Goal: Task Accomplishment & Management: Use online tool/utility

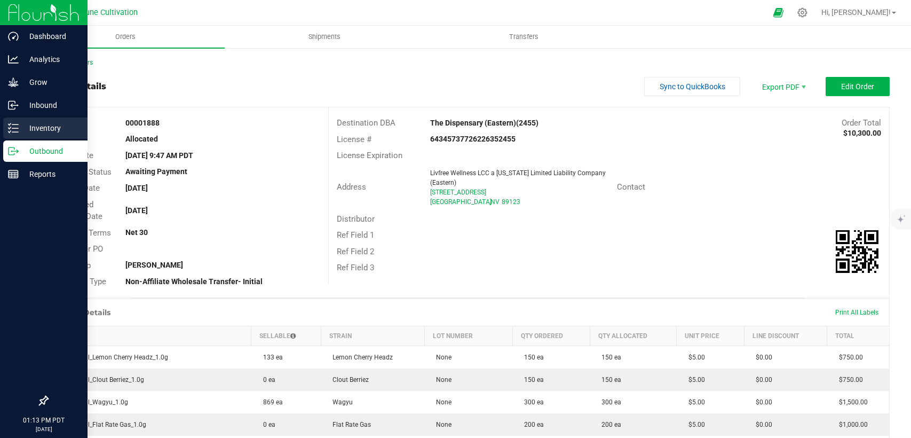
click at [26, 127] on p "Inventory" at bounding box center [51, 128] width 64 height 13
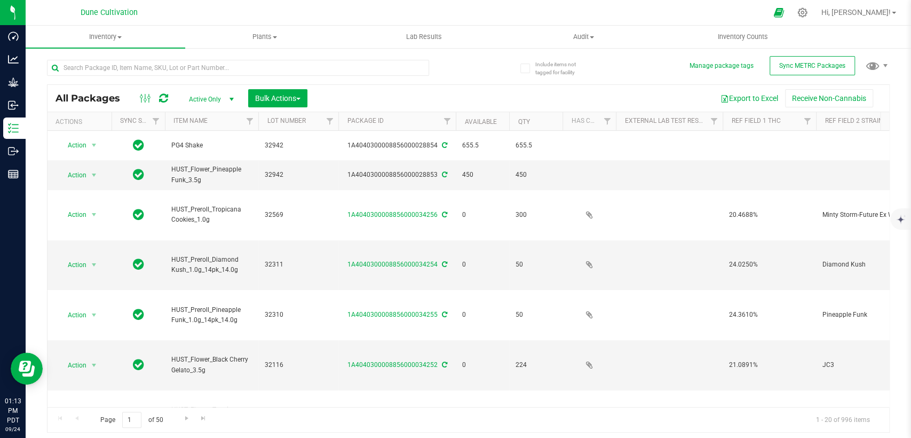
click at [228, 99] on span "select" at bounding box center [231, 99] width 9 height 9
click at [203, 161] on li "All" at bounding box center [209, 164] width 58 height 16
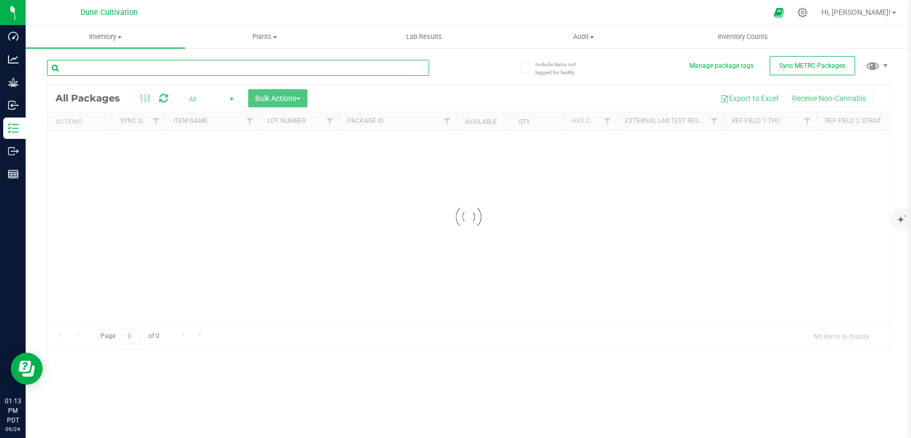
click at [220, 69] on input "text" at bounding box center [238, 68] width 382 height 16
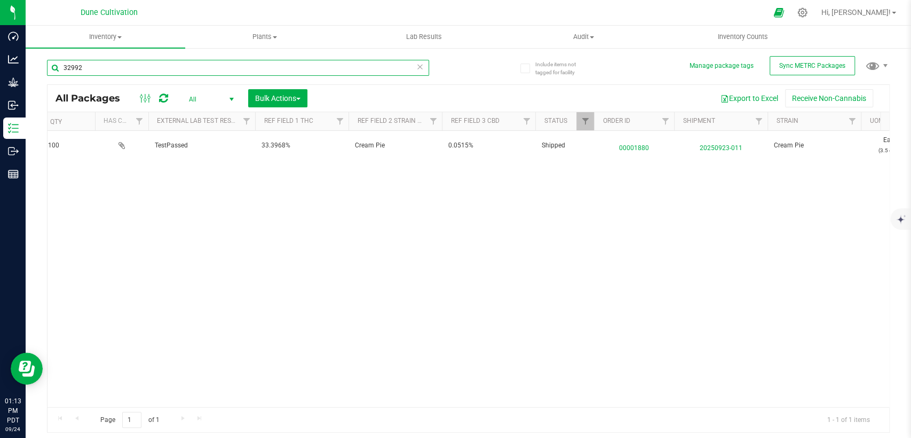
scroll to position [0, 474]
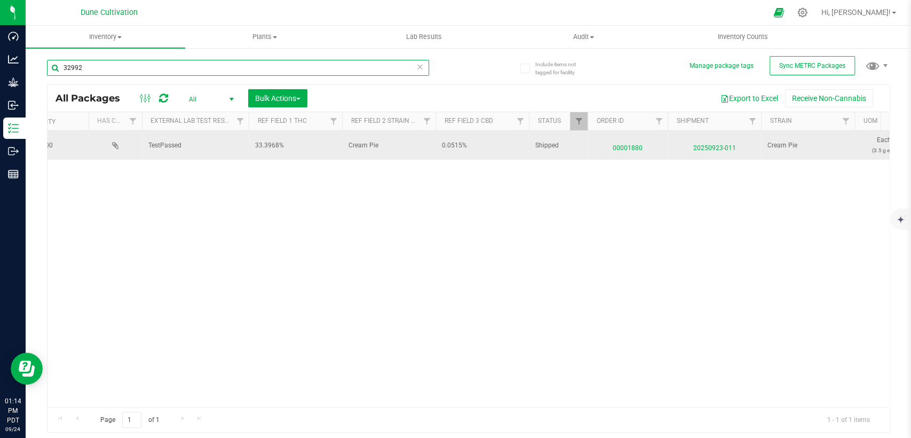
type input "32992"
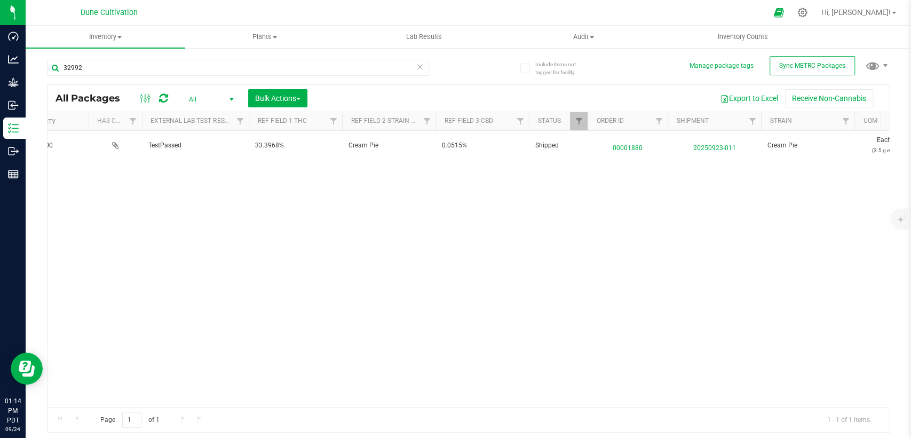
drag, startPoint x: 626, startPoint y: 144, endPoint x: 603, endPoint y: 170, distance: 35.2
click at [603, 170] on div "Action Action Edit attributes Global inventory Locate package Package audit log…" at bounding box center [469, 269] width 842 height 276
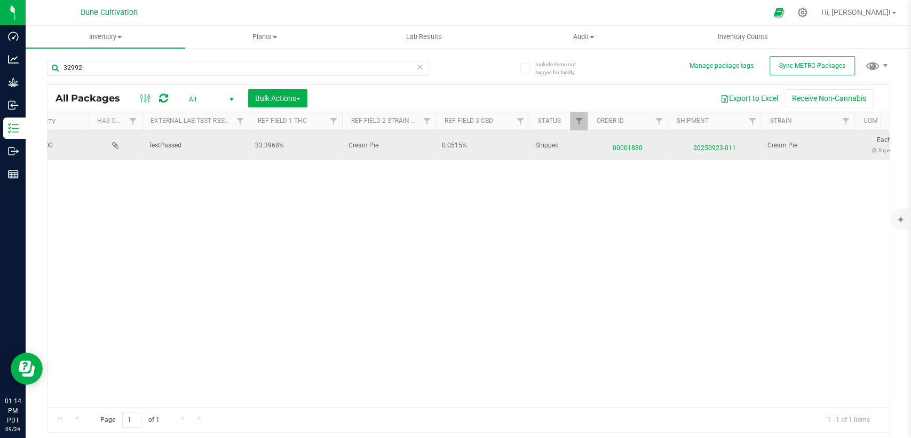
click at [630, 151] on span "00001880" at bounding box center [627, 145] width 67 height 15
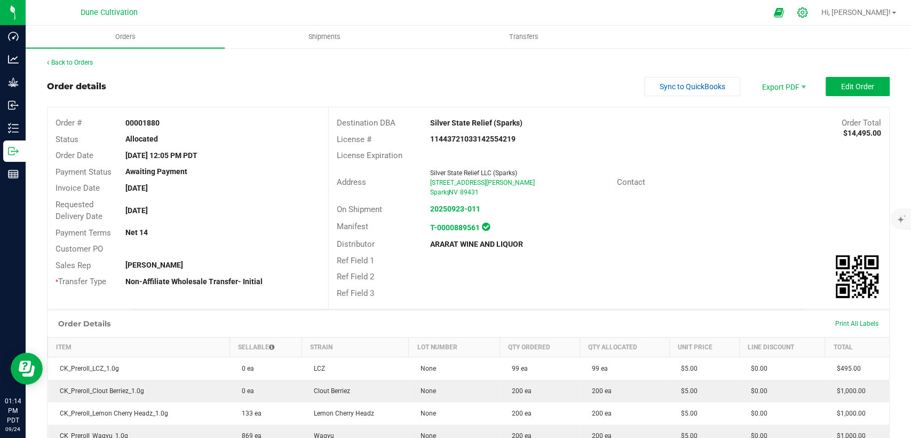
click at [808, 10] on icon at bounding box center [802, 12] width 11 height 11
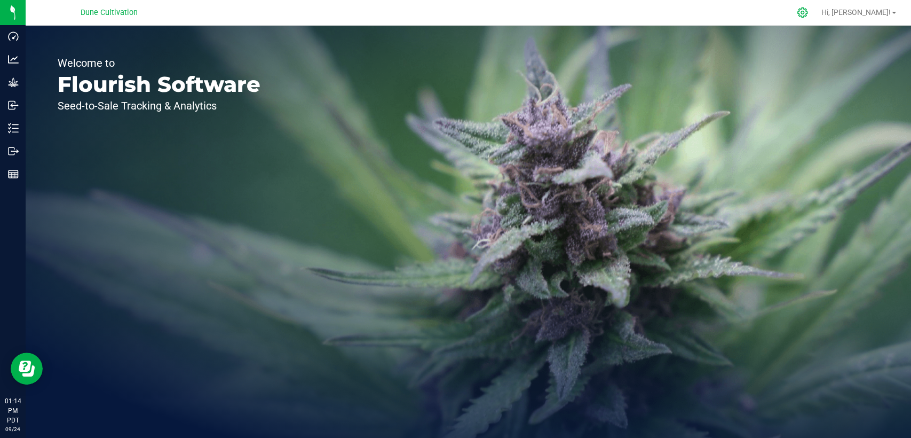
click at [808, 13] on icon at bounding box center [802, 12] width 11 height 11
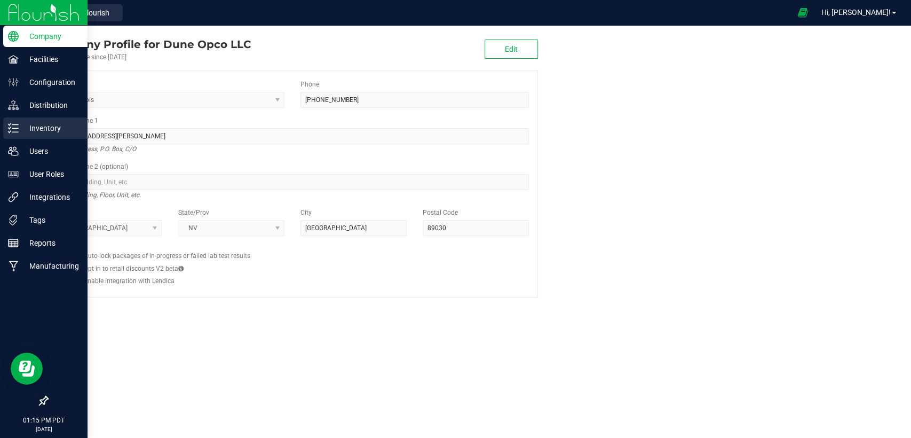
click at [41, 127] on p "Inventory" at bounding box center [51, 128] width 64 height 13
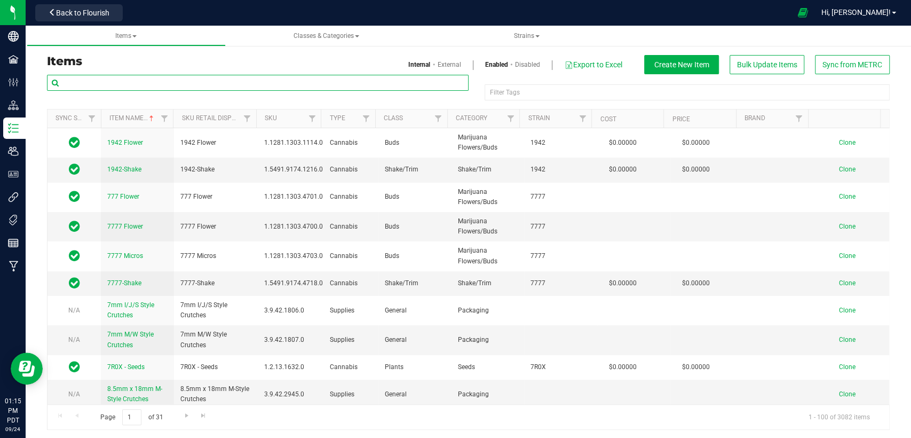
click at [276, 84] on input "text" at bounding box center [258, 83] width 422 height 16
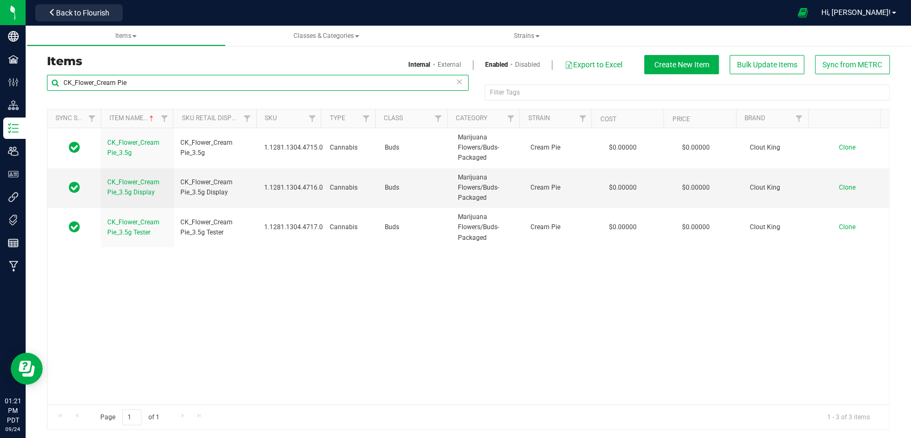
drag, startPoint x: 135, startPoint y: 80, endPoint x: 96, endPoint y: 81, distance: 39.5
click at [96, 81] on input "CK_Flower_Cream Pie" at bounding box center [258, 83] width 422 height 16
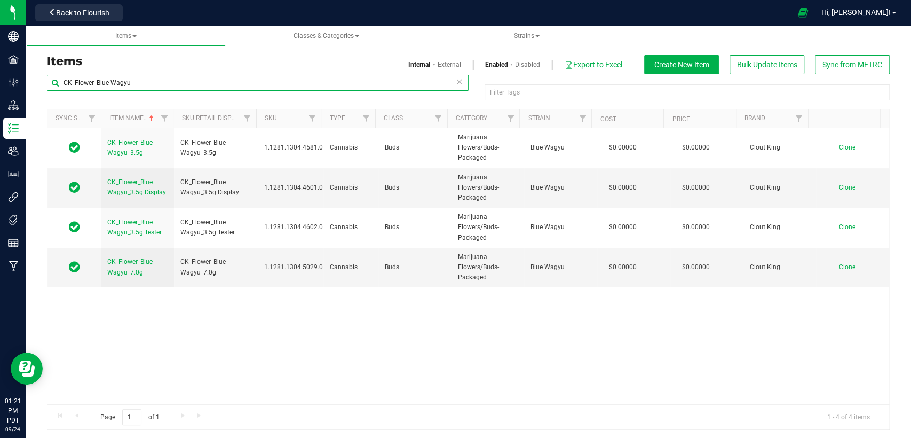
drag, startPoint x: 96, startPoint y: 82, endPoint x: 163, endPoint y: 91, distance: 67.9
click at [163, 90] on input "CK_Flower_Blue Wagyu" at bounding box center [258, 83] width 422 height 16
type input "CK_Flower_Truffle Butter"
click at [458, 81] on icon at bounding box center [459, 81] width 7 height 13
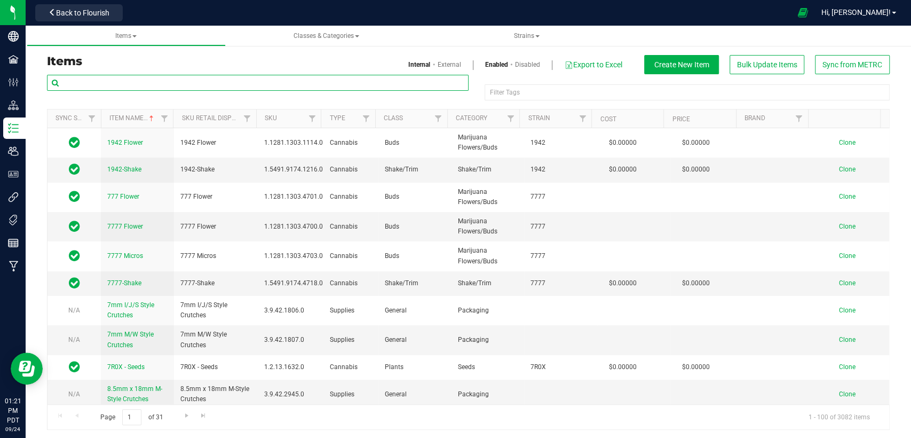
click at [226, 84] on input "text" at bounding box center [258, 83] width 422 height 16
click at [839, 167] on span "Clone" at bounding box center [847, 168] width 17 height 7
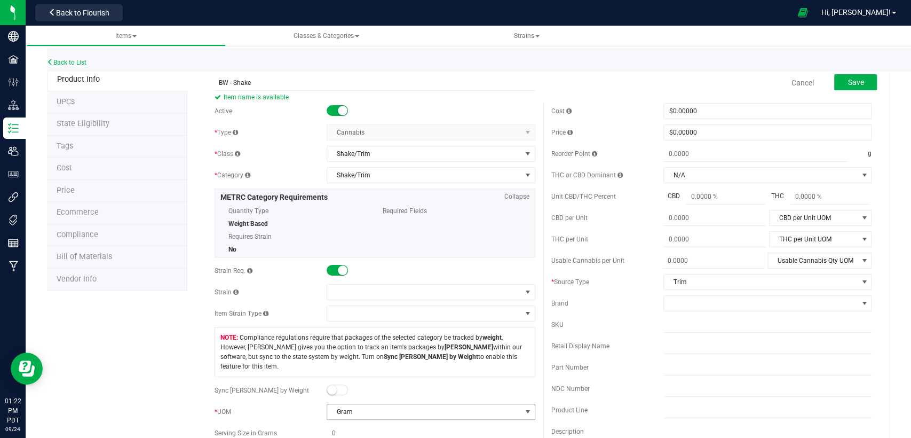
type input "BW - Shake"
click at [472, 404] on span "Gram" at bounding box center [424, 411] width 194 height 15
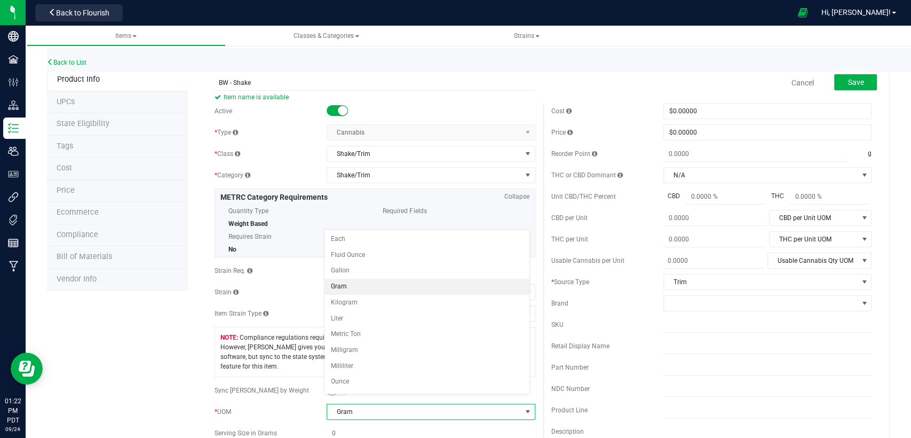
click at [472, 404] on span "Gram" at bounding box center [424, 411] width 194 height 15
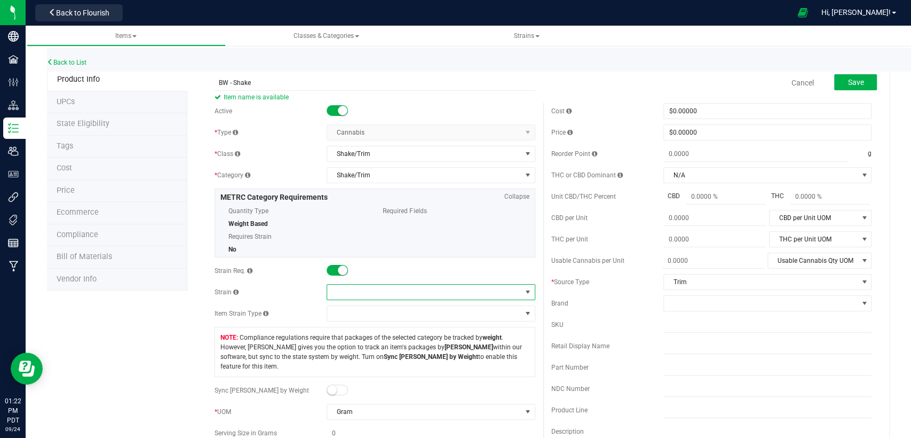
click at [420, 292] on span at bounding box center [424, 292] width 194 height 15
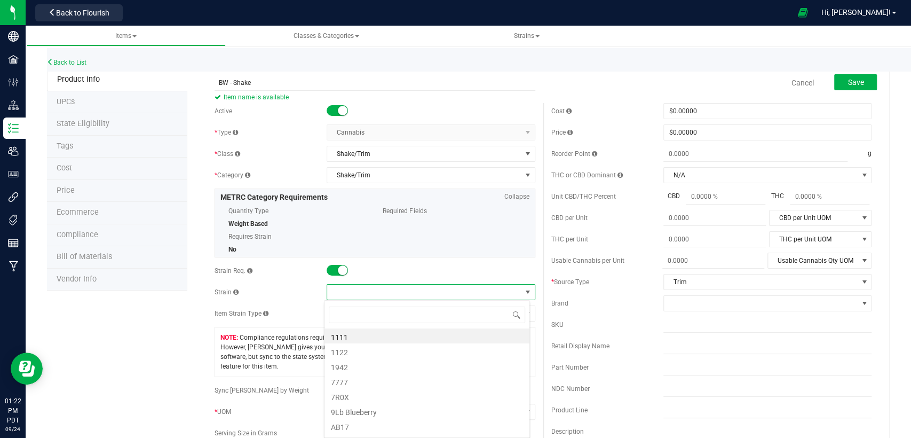
scroll to position [15, 206]
type input "BW"
click at [419, 332] on li "BW" at bounding box center [427, 335] width 205 height 15
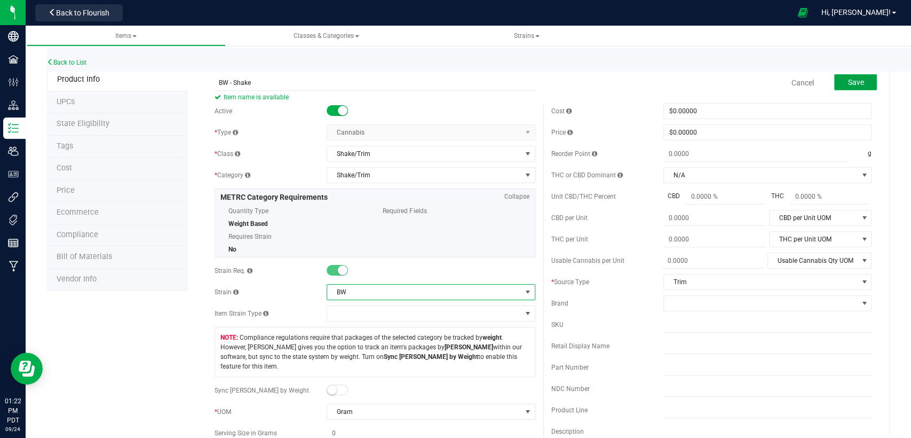
click at [848, 82] on span "Save" at bounding box center [856, 82] width 16 height 9
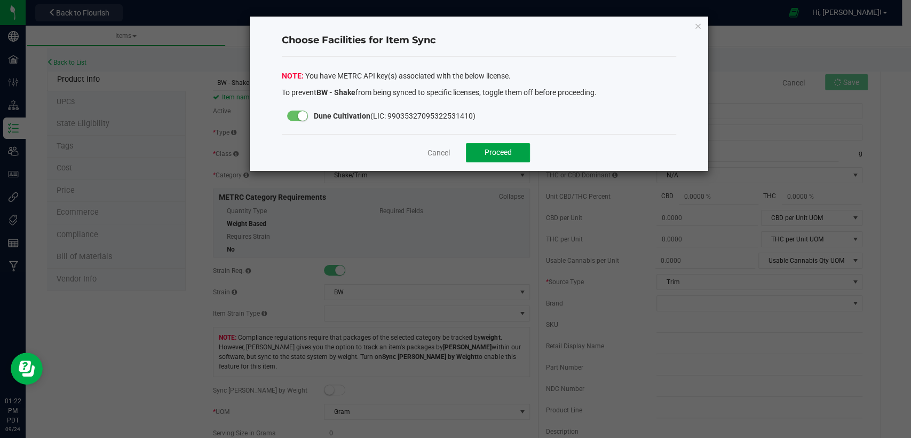
click at [479, 153] on button "Proceed" at bounding box center [498, 152] width 64 height 19
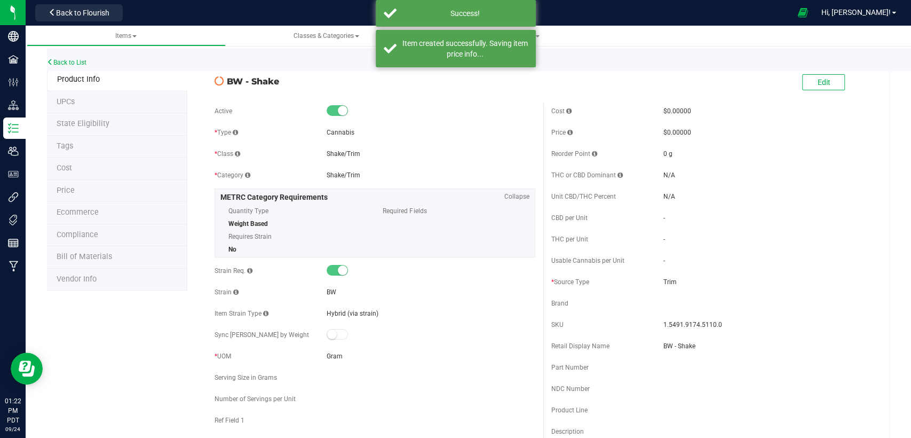
drag, startPoint x: 278, startPoint y: 80, endPoint x: 226, endPoint y: 78, distance: 51.3
click at [227, 78] on span "BW - Shake" at bounding box center [381, 81] width 308 height 13
copy span "BW - Shake"
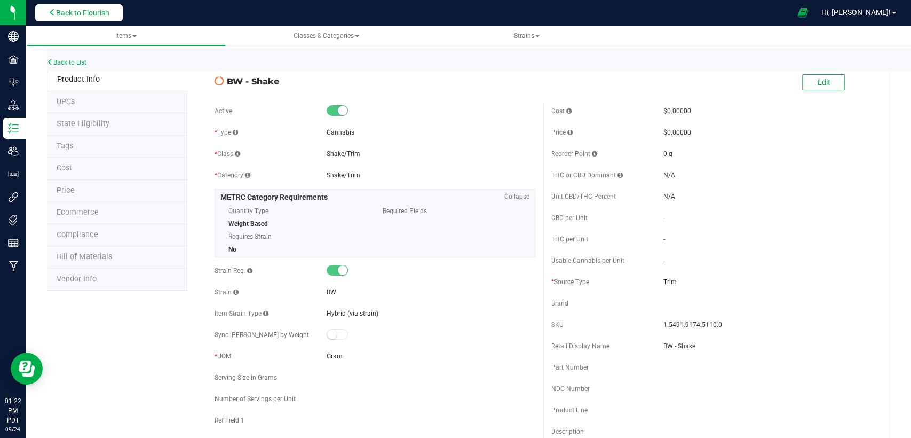
click at [100, 9] on span "Back to Flourish" at bounding box center [82, 13] width 53 height 9
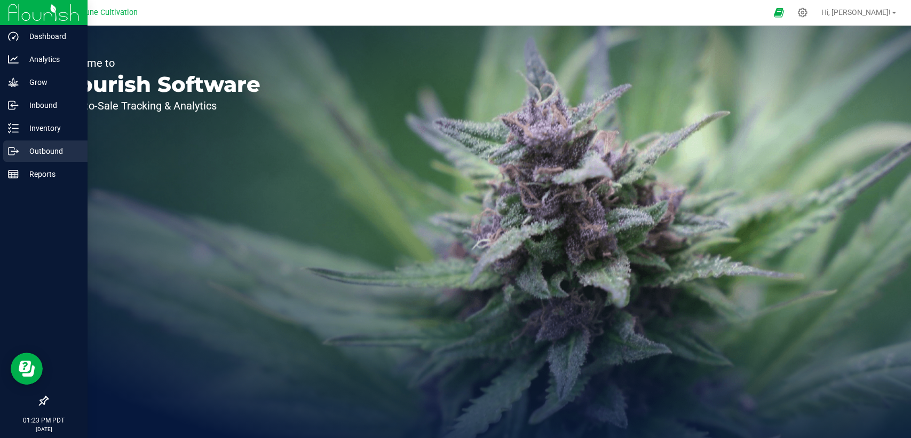
click at [64, 153] on p "Outbound" at bounding box center [51, 151] width 64 height 13
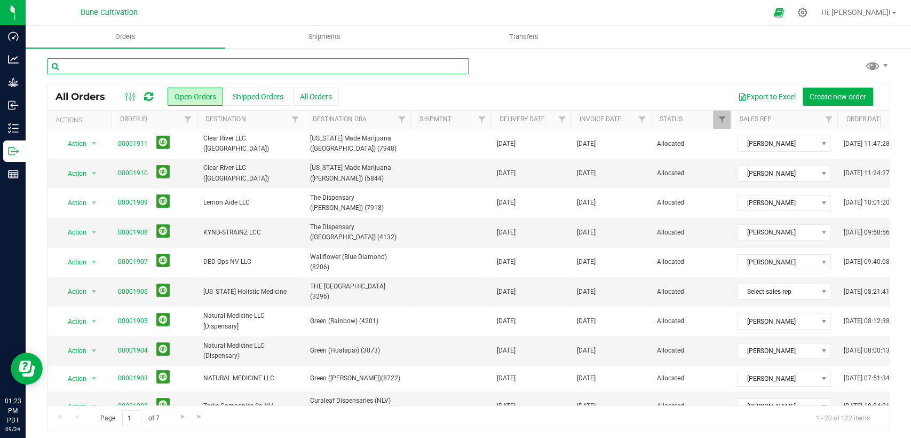
click at [202, 65] on input "text" at bounding box center [258, 66] width 422 height 16
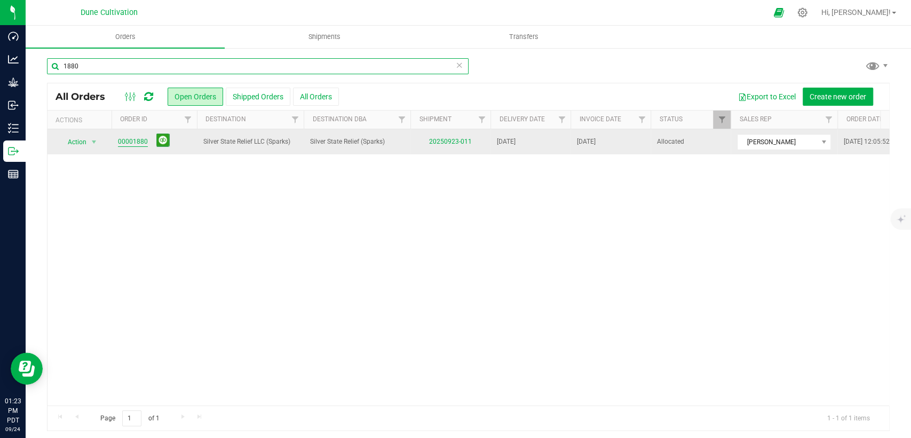
type input "1880"
click at [140, 138] on link "00001880" at bounding box center [133, 142] width 30 height 10
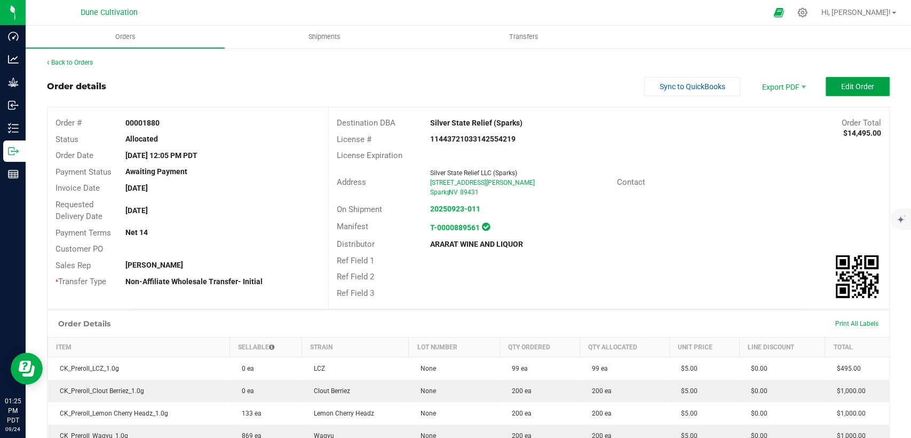
click at [826, 79] on button "Edit Order" at bounding box center [858, 86] width 64 height 19
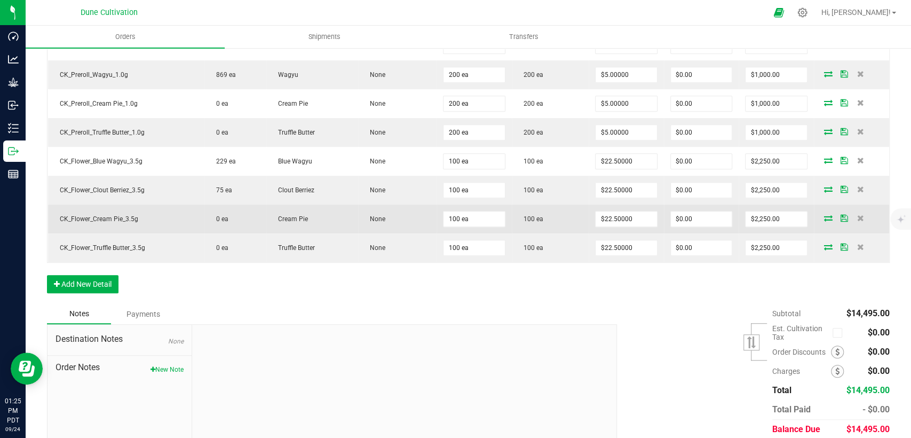
scroll to position [393, 0]
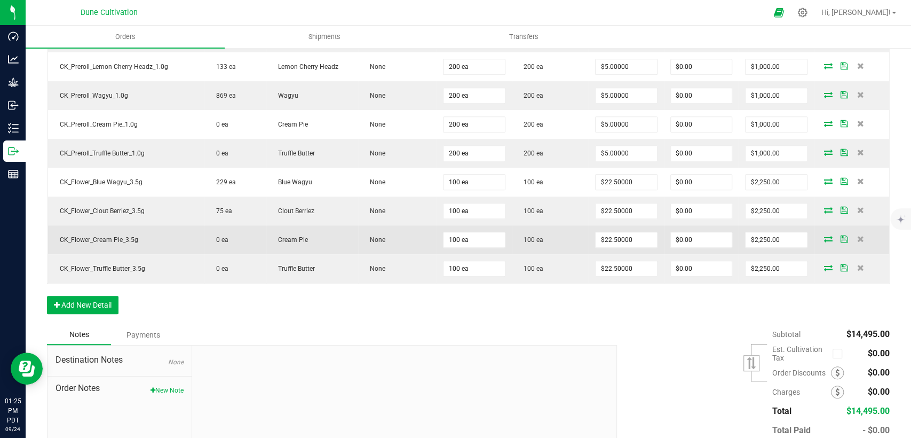
click at [824, 235] on icon at bounding box center [828, 238] width 9 height 6
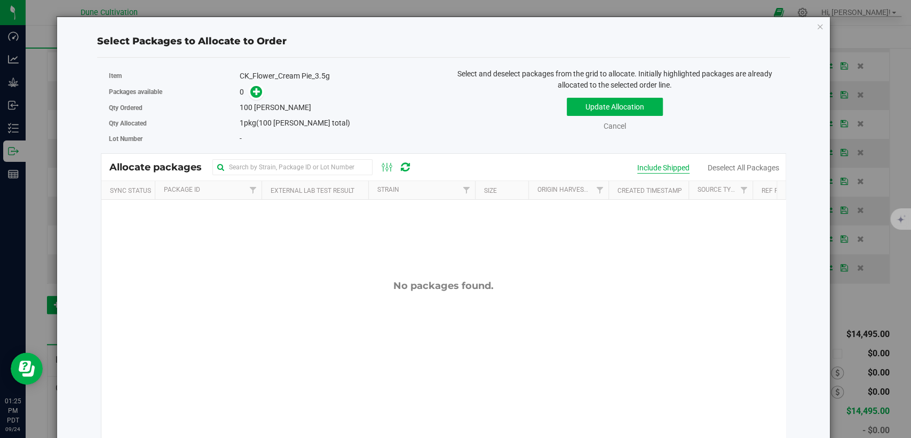
click at [669, 164] on div "Include Shipped" at bounding box center [663, 167] width 52 height 11
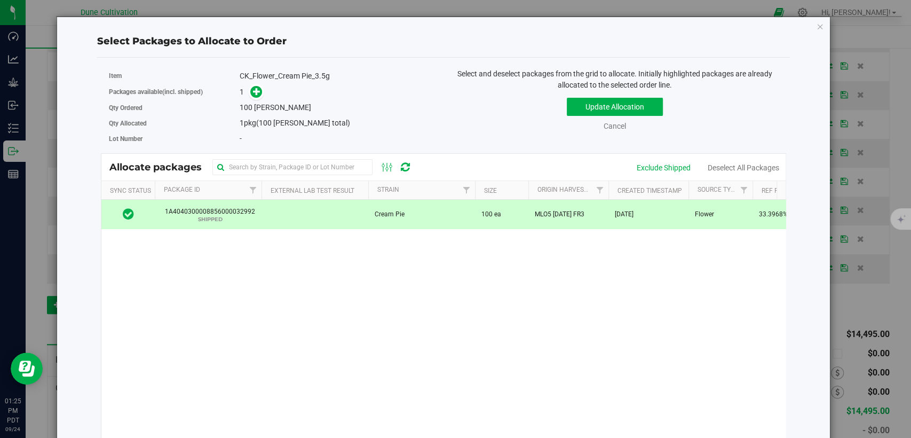
click at [411, 211] on td "Cream Pie" at bounding box center [421, 214] width 107 height 29
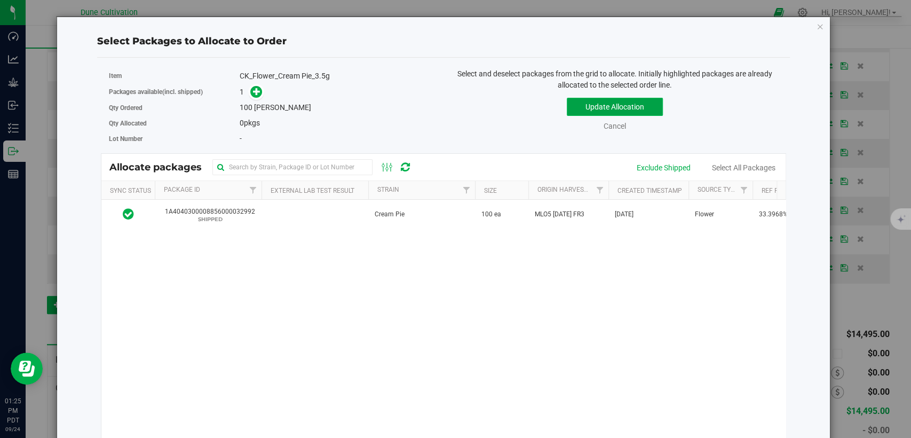
click at [571, 105] on button "Update Allocation" at bounding box center [615, 107] width 96 height 18
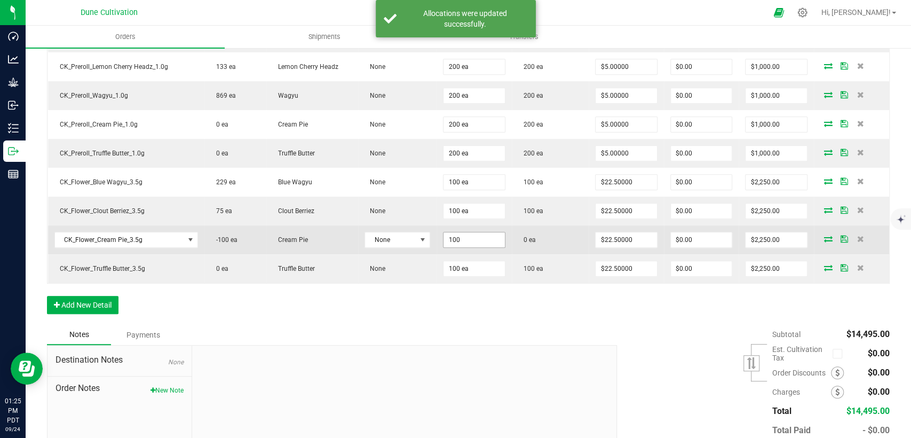
click at [457, 239] on input "100" at bounding box center [474, 239] width 61 height 15
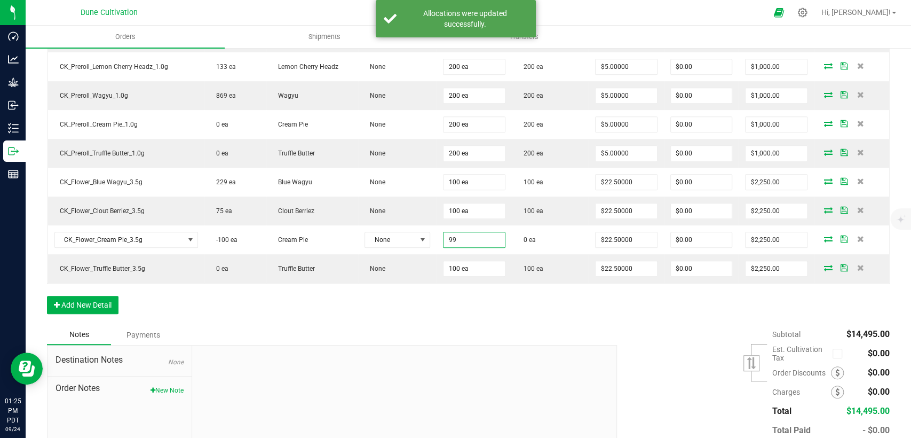
type input "99 ea"
type input "$2,227.50"
click at [470, 302] on div "Order Details Print All Labels Item Sellable Strain Lot Number Qty Ordered Qty …" at bounding box center [468, 135] width 843 height 377
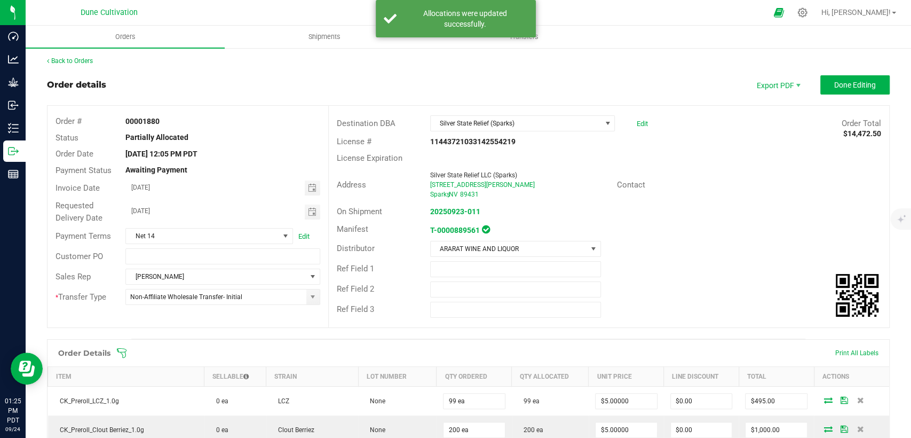
scroll to position [0, 0]
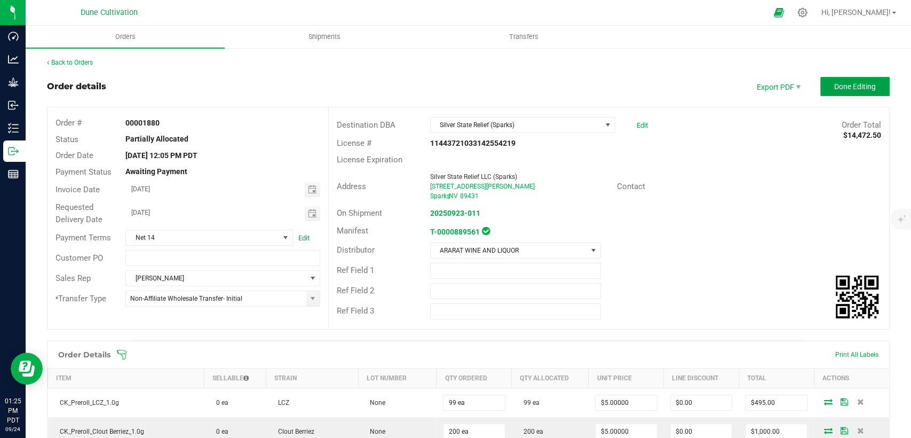
click at [851, 88] on span "Done Editing" at bounding box center [855, 86] width 42 height 9
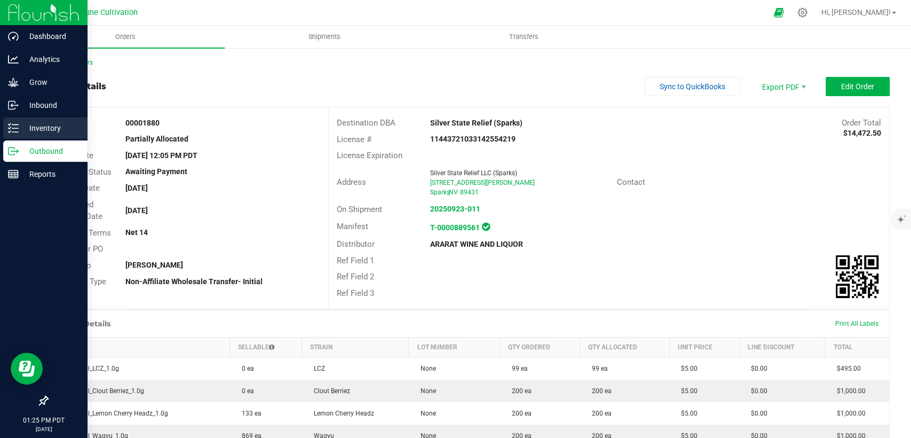
click at [36, 129] on p "Inventory" at bounding box center [51, 128] width 64 height 13
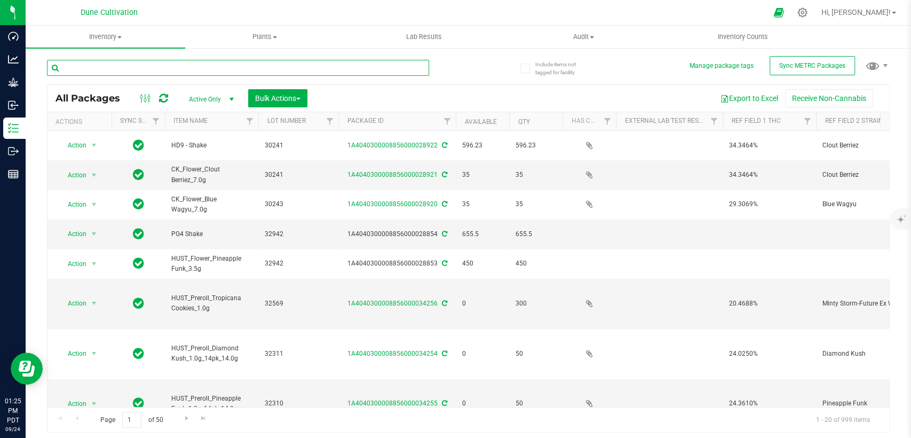
click at [215, 61] on input "text" at bounding box center [238, 68] width 382 height 16
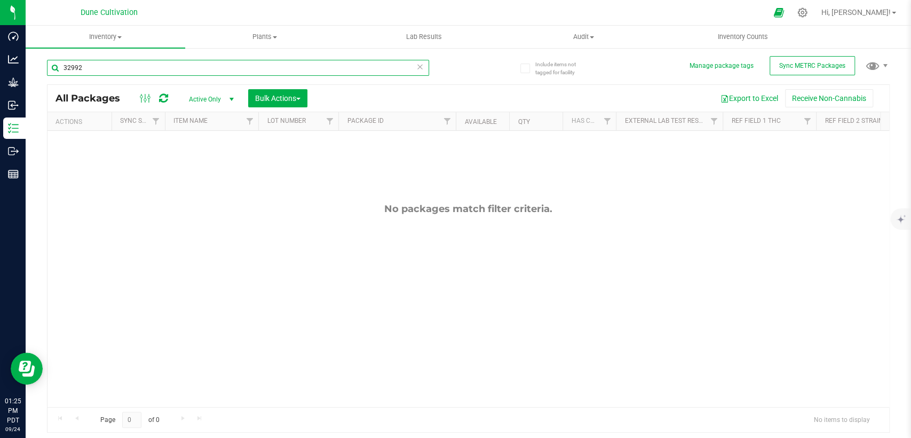
type input "32992"
click at [216, 99] on span "Active Only" at bounding box center [209, 99] width 59 height 15
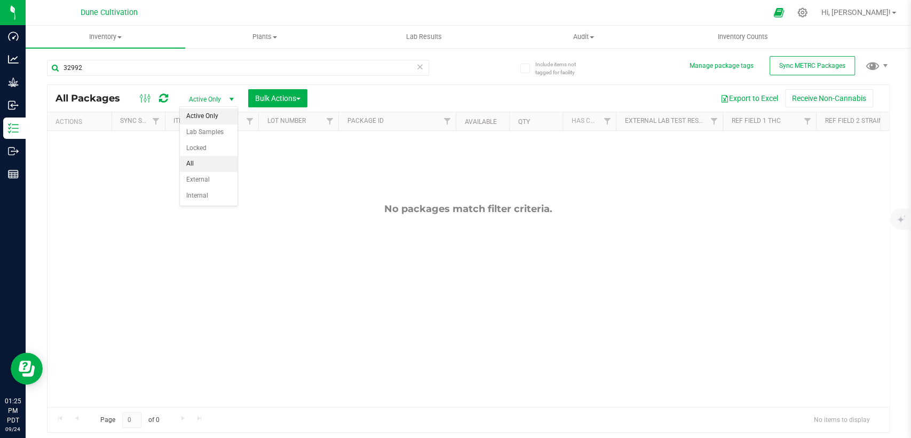
click at [209, 158] on li "All" at bounding box center [209, 164] width 58 height 16
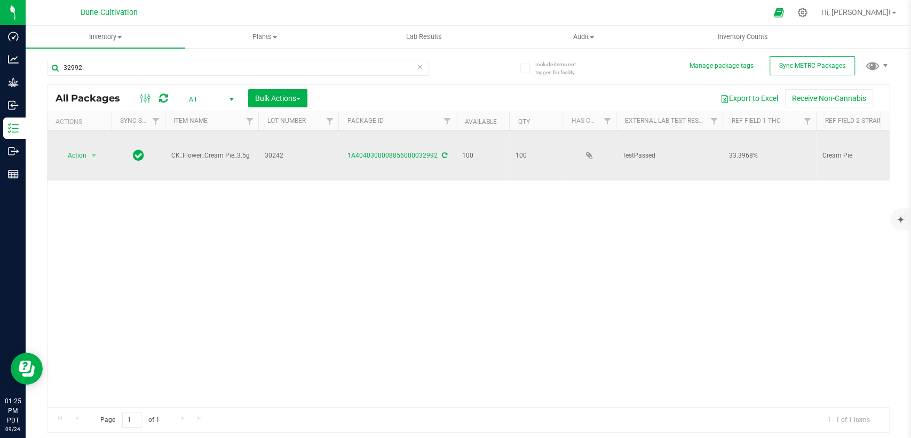
click at [444, 152] on icon at bounding box center [444, 155] width 5 height 6
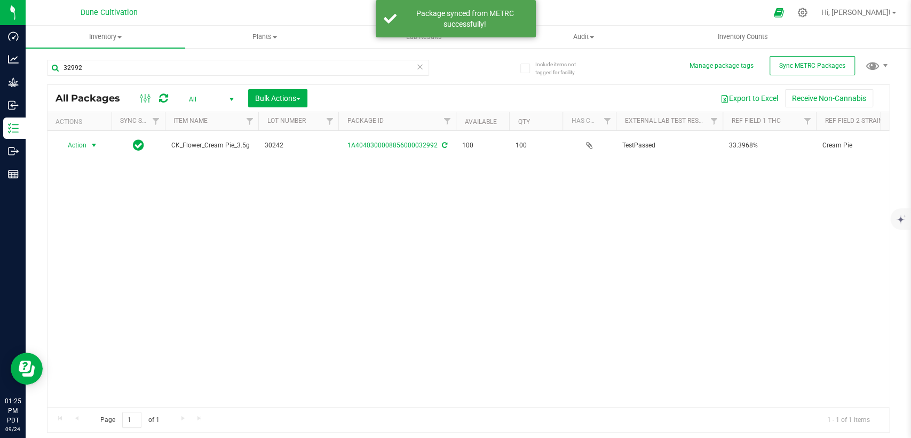
click at [84, 143] on span "Action" at bounding box center [72, 145] width 29 height 15
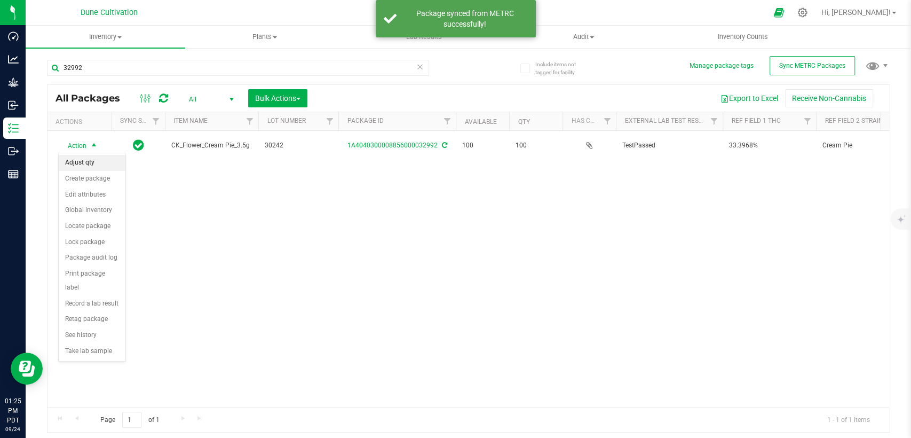
click at [90, 163] on li "Adjust qty" at bounding box center [92, 163] width 67 height 16
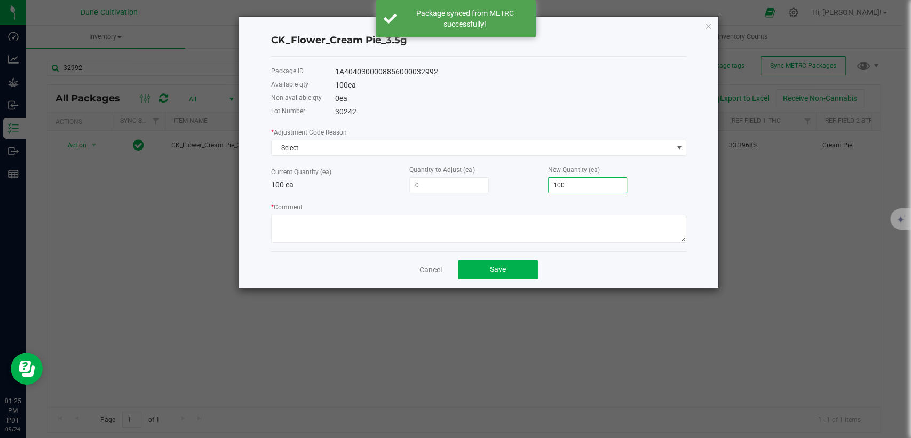
click at [556, 180] on input "100" at bounding box center [588, 185] width 78 height 15
type input "-91"
type input "9"
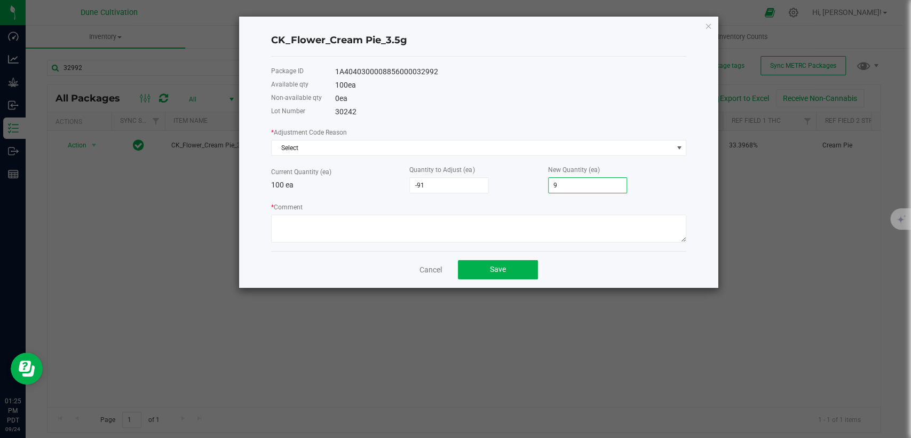
type input "-1"
type input "99"
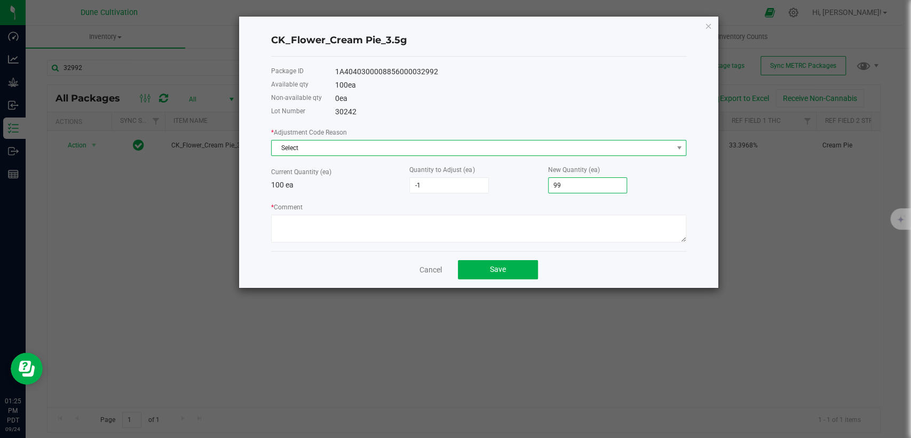
click at [525, 146] on span "Select" at bounding box center [472, 147] width 401 height 15
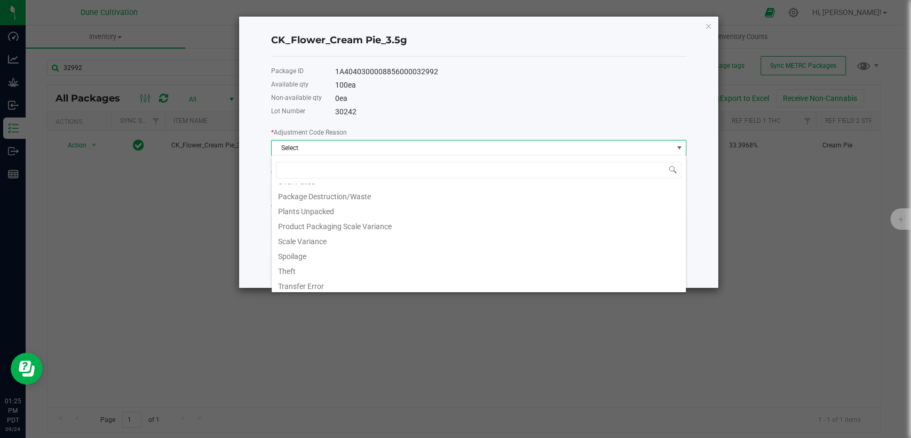
scroll to position [43, 0]
click at [349, 221] on li "Package Destruction/Waste" at bounding box center [479, 223] width 414 height 15
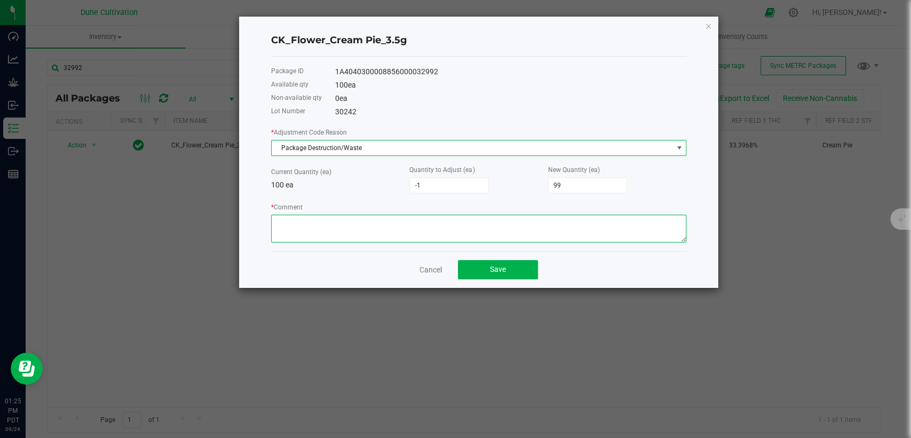
click at [347, 218] on textarea "* Comment" at bounding box center [478, 229] width 415 height 28
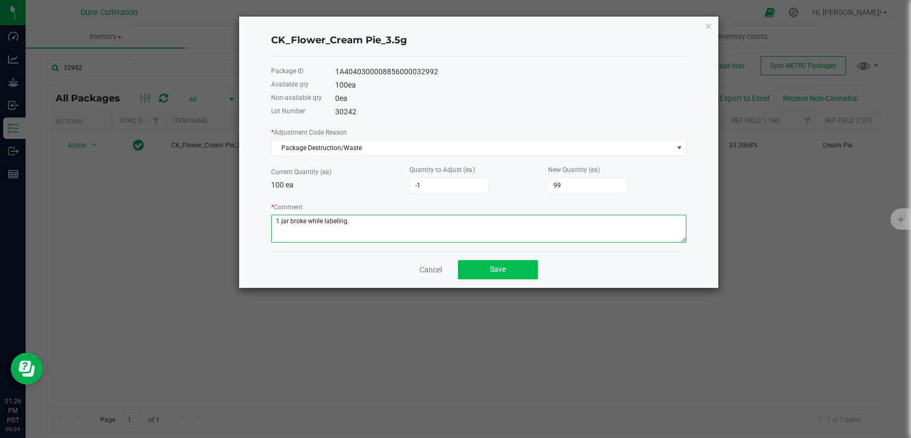
type textarea "1 jar broke while labeling."
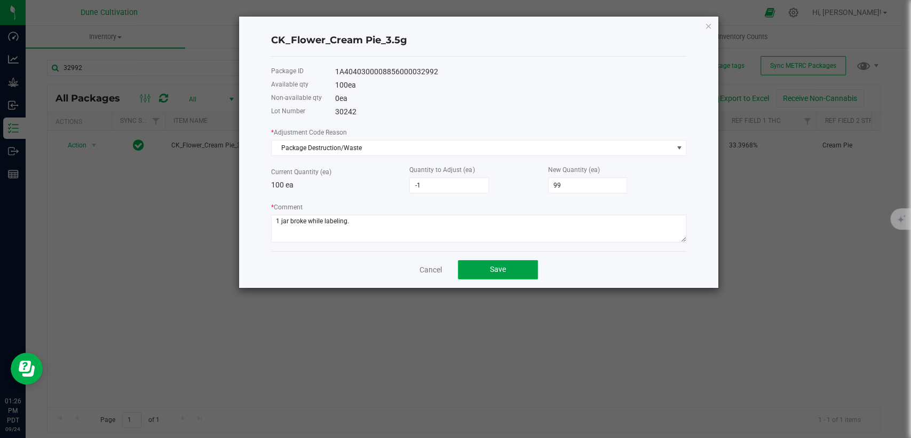
click at [499, 265] on span "Save" at bounding box center [498, 269] width 16 height 9
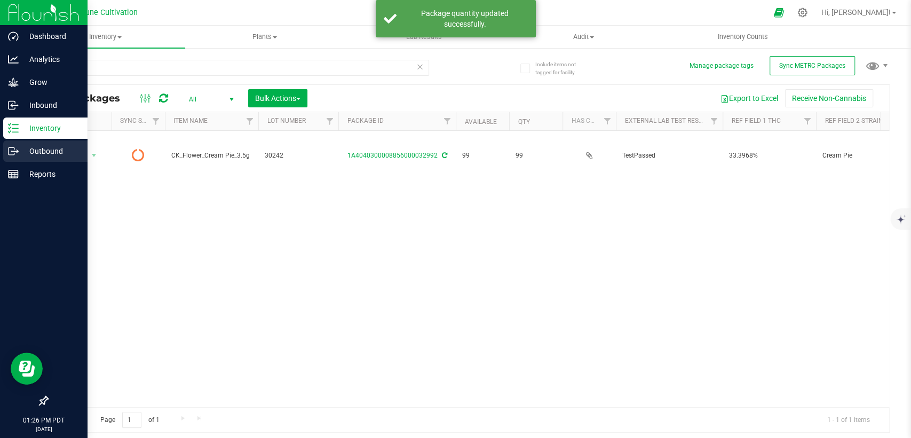
click at [19, 146] on p "Outbound" at bounding box center [51, 151] width 64 height 13
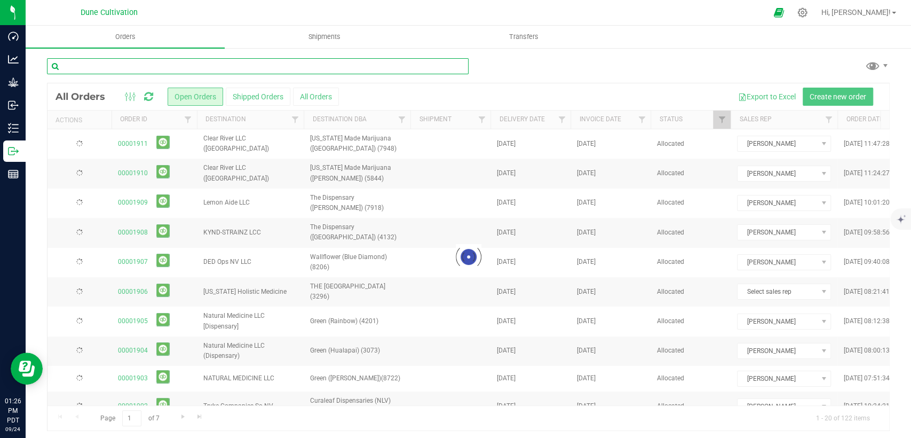
click at [164, 66] on input "text" at bounding box center [258, 66] width 422 height 16
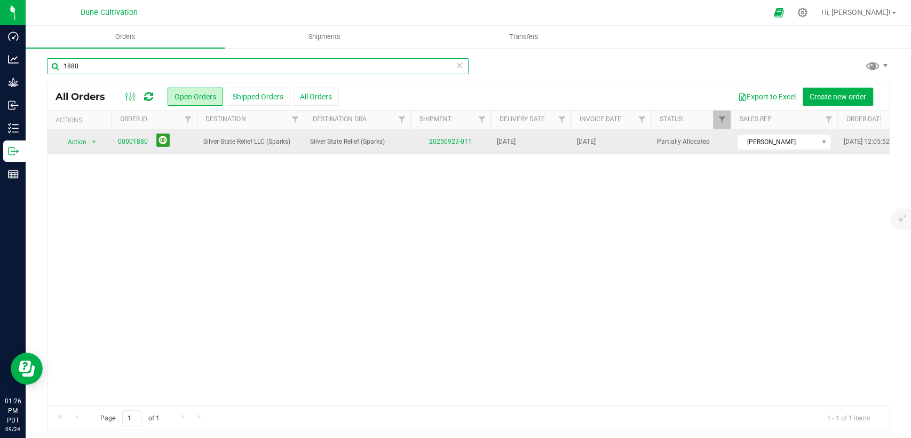
type input "1880"
click at [131, 135] on span "00001880" at bounding box center [154, 141] width 73 height 17
click at [130, 137] on link "00001880" at bounding box center [133, 142] width 30 height 10
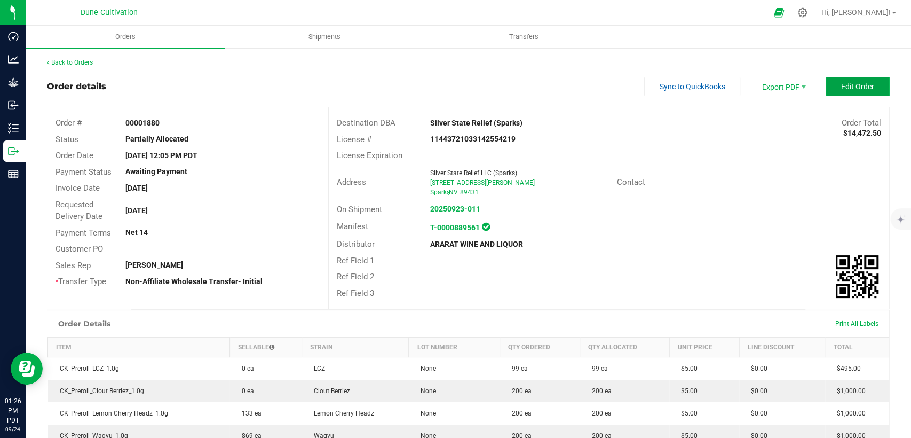
click at [841, 88] on span "Edit Order" at bounding box center [857, 86] width 33 height 9
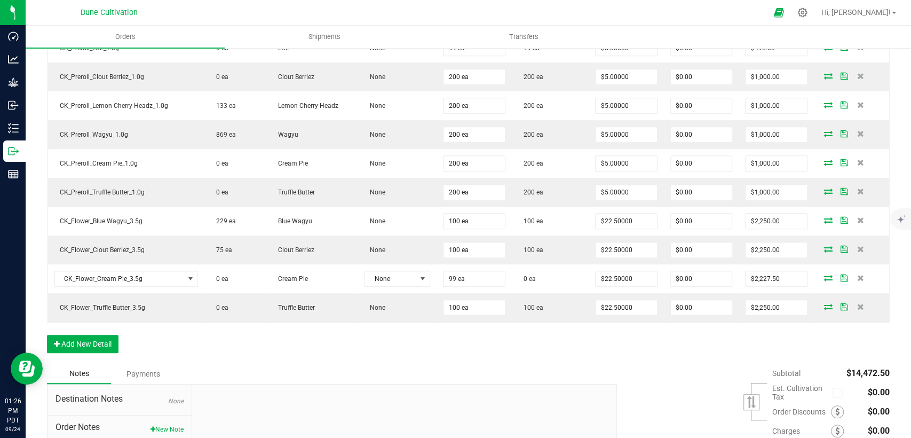
scroll to position [356, 0]
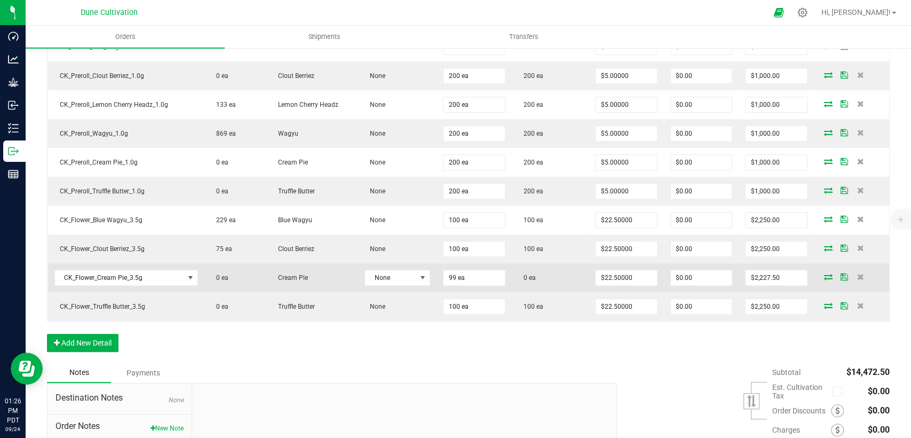
click at [824, 274] on icon at bounding box center [828, 276] width 9 height 6
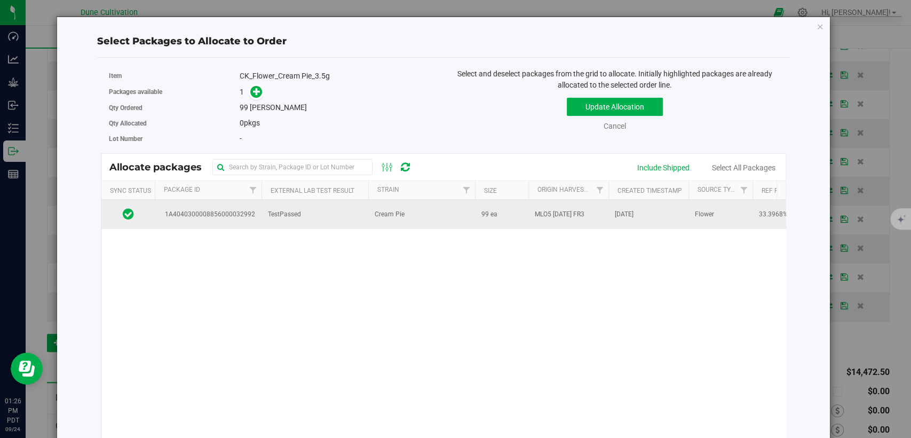
click at [440, 211] on td "Cream Pie" at bounding box center [421, 214] width 107 height 29
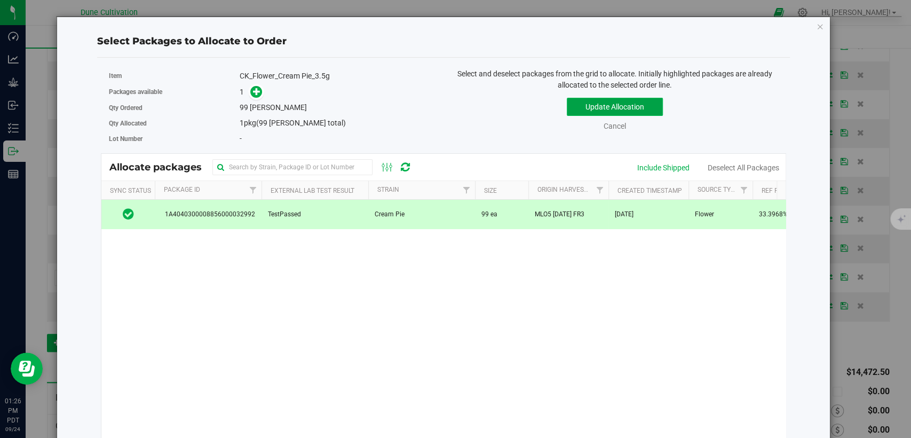
click at [620, 99] on button "Update Allocation" at bounding box center [615, 107] width 96 height 18
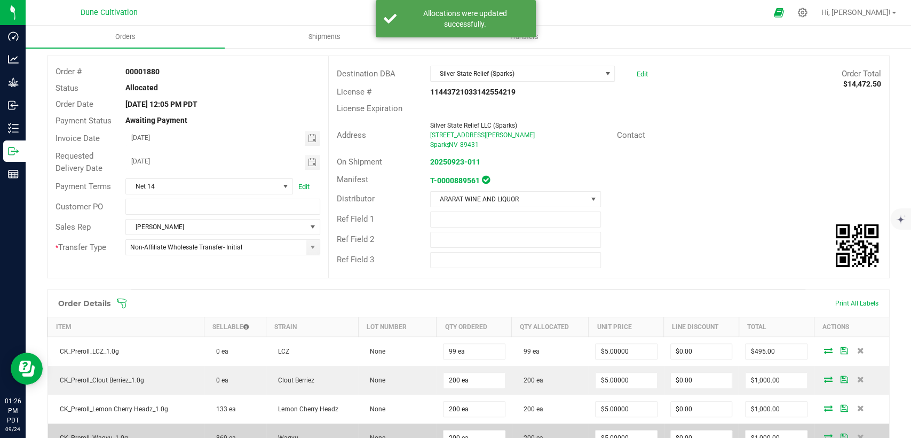
scroll to position [0, 0]
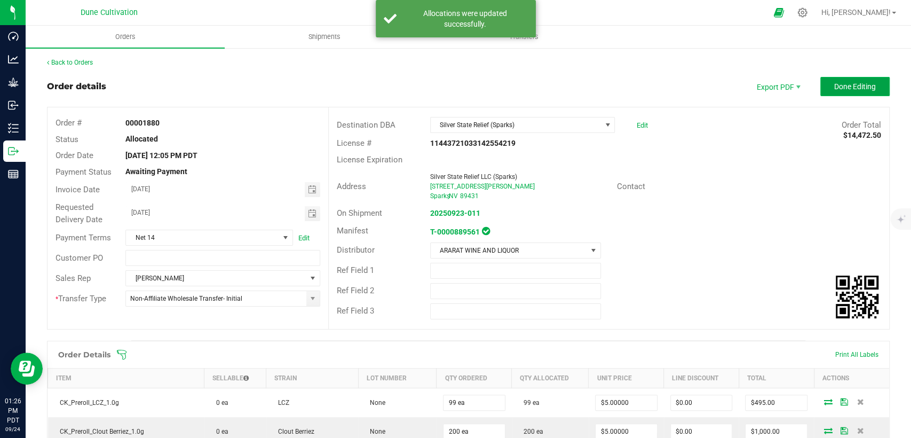
click at [854, 82] on span "Done Editing" at bounding box center [855, 86] width 42 height 9
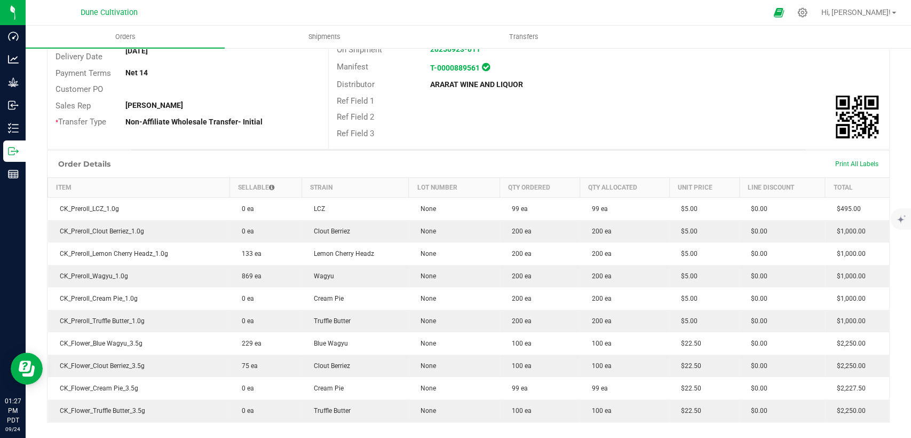
scroll to position [237, 0]
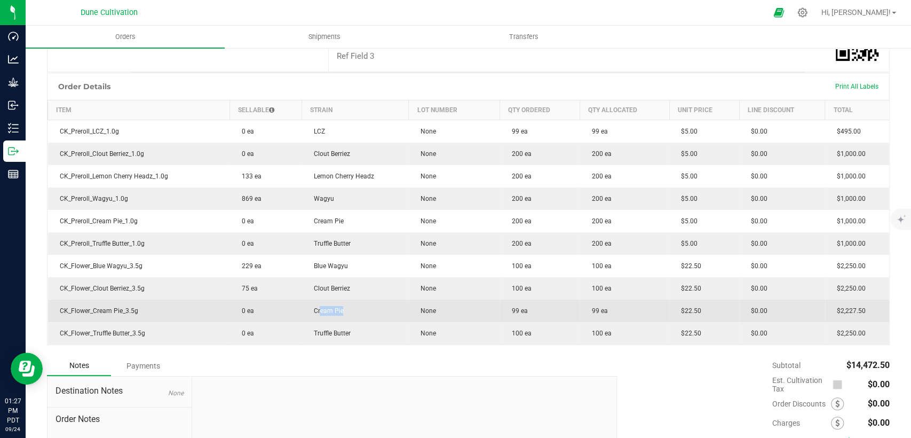
drag, startPoint x: 316, startPoint y: 311, endPoint x: 406, endPoint y: 304, distance: 90.0
click at [406, 304] on outbound-order-line-row "CK_Flower_Cream Pie_3.5g 0 ea Cream Pie None 99 ea 99 ea $22.50 $0.00 $2,227.50" at bounding box center [469, 311] width 842 height 22
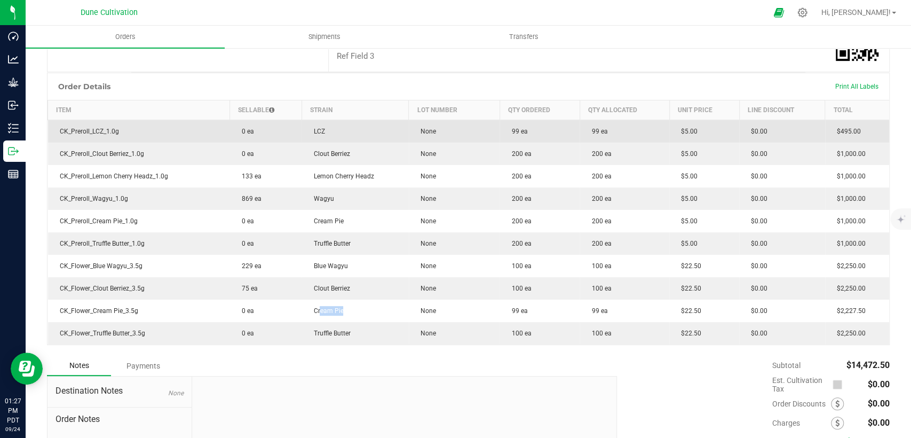
scroll to position [0, 0]
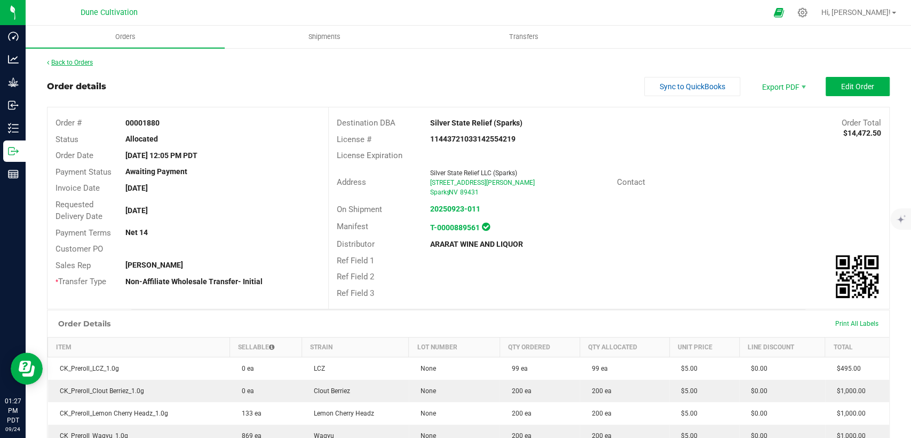
click at [68, 61] on link "Back to Orders" at bounding box center [70, 62] width 46 height 7
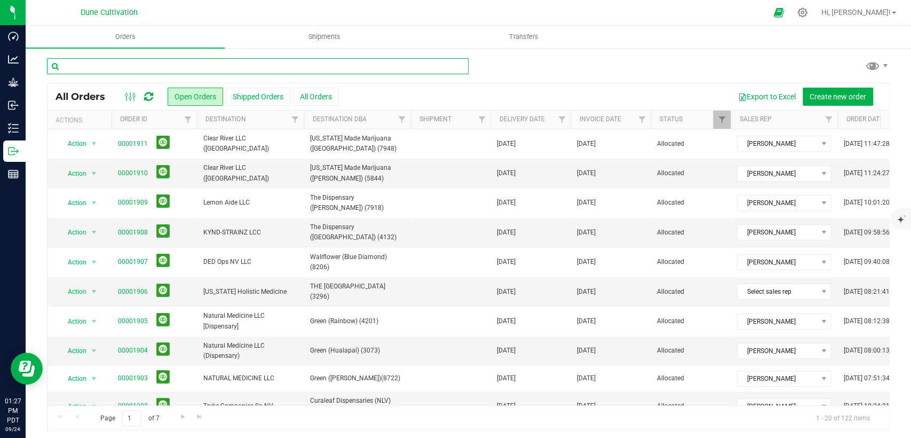
click at [234, 72] on input "text" at bounding box center [258, 66] width 422 height 16
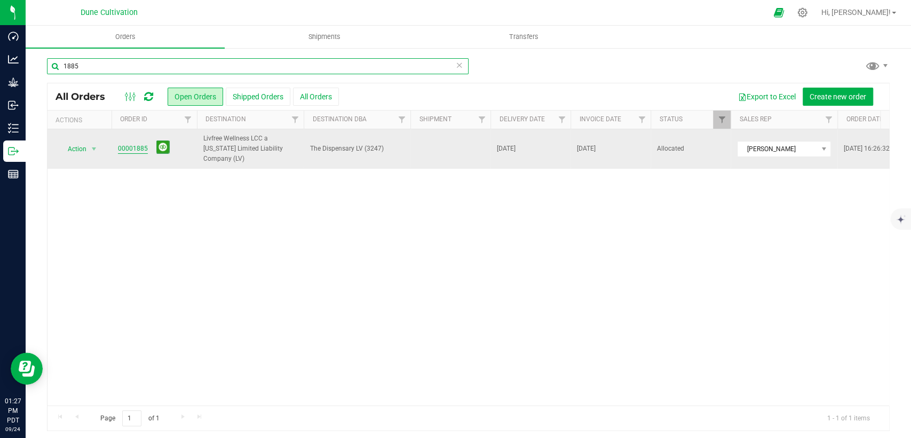
type input "1885"
click at [141, 144] on link "00001885" at bounding box center [133, 149] width 30 height 10
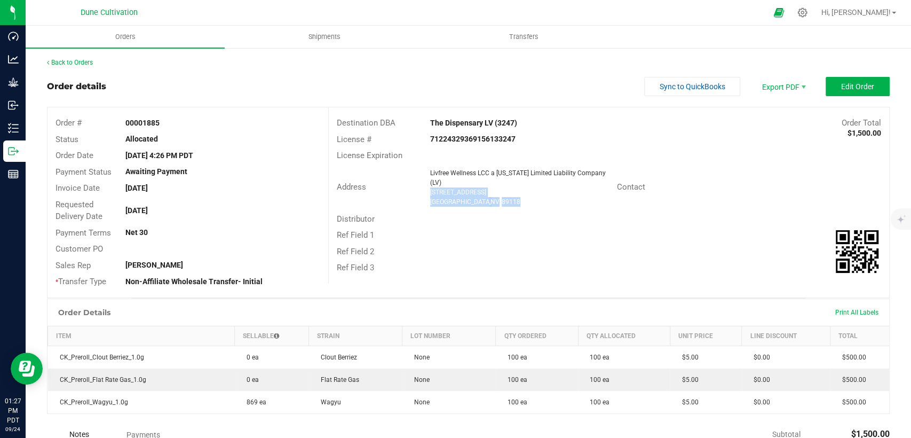
drag, startPoint x: 494, startPoint y: 193, endPoint x: 426, endPoint y: 180, distance: 69.1
click at [430, 180] on ngx-name-and-address "Livfree Wellness LCC a Nevada Limited Liability Company (LV) 5347 S Decatur Blv…" at bounding box center [519, 187] width 179 height 38
copy ngx-name-and-address "5347 S Decatur Blvd Las Vegas , NV 89118"
click at [320, 37] on span "Shipments" at bounding box center [324, 37] width 61 height 10
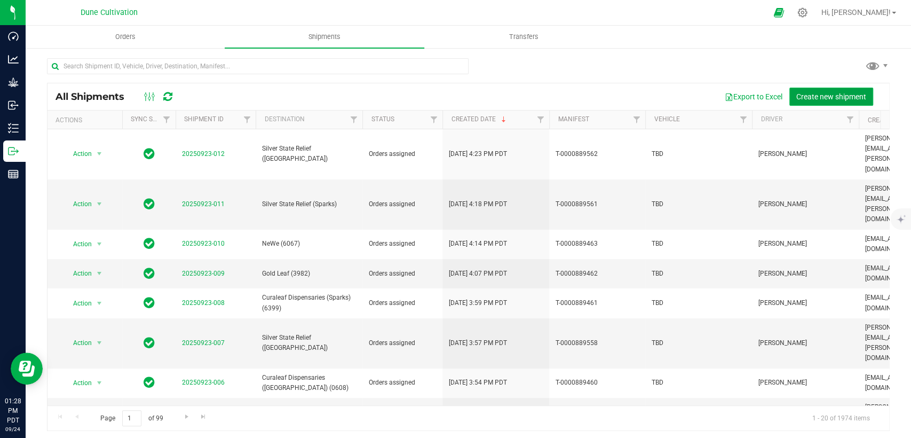
click at [819, 90] on button "Create new shipment" at bounding box center [832, 97] width 84 height 18
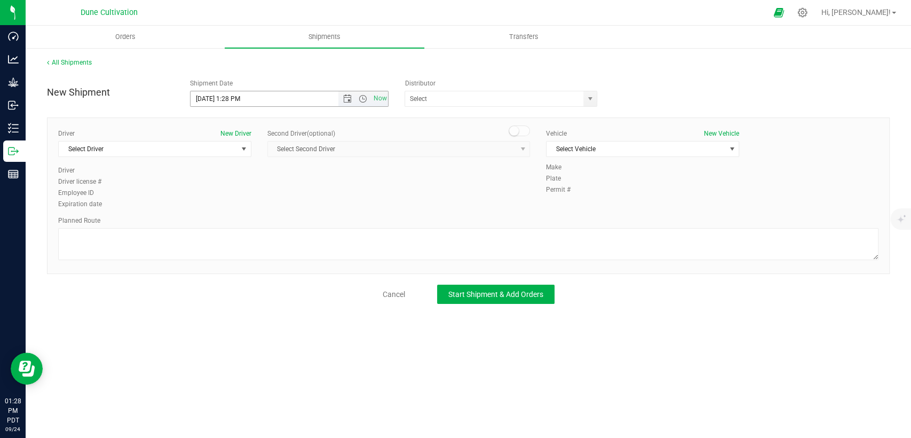
click at [207, 97] on input "9/24/2025 1:28 PM" at bounding box center [273, 98] width 165 height 15
drag, startPoint x: 239, startPoint y: 95, endPoint x: 227, endPoint y: 94, distance: 11.3
click at [227, 94] on input "9/25/2025 1:28 PM" at bounding box center [273, 98] width 165 height 15
click at [587, 97] on span "select" at bounding box center [590, 98] width 9 height 9
type input "[DATE] 12:00 PM"
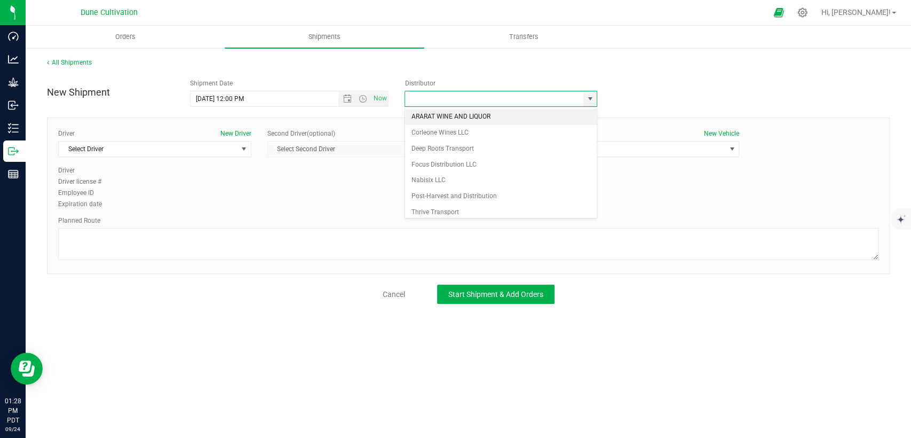
click at [520, 117] on li "ARARAT WINE AND LIQUOR" at bounding box center [501, 117] width 192 height 16
type input "ARARAT WINE AND LIQUOR"
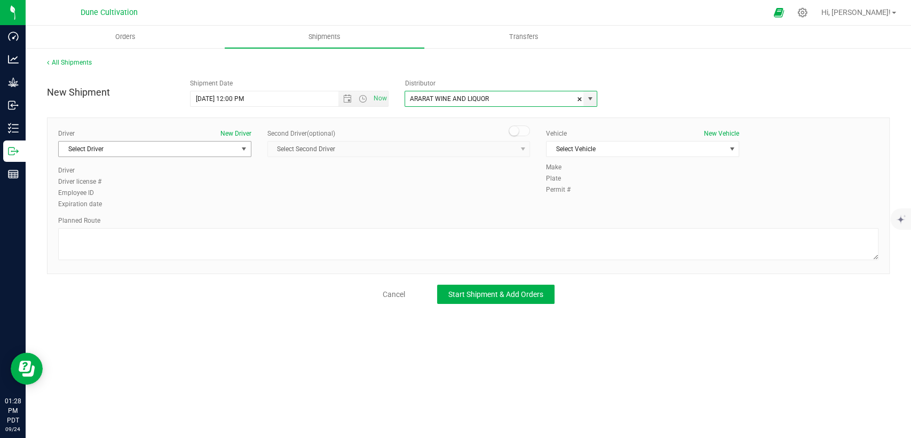
drag, startPoint x: 218, startPoint y: 143, endPoint x: 217, endPoint y: 154, distance: 11.3
click at [218, 144] on span "Select Driver" at bounding box center [148, 148] width 179 height 15
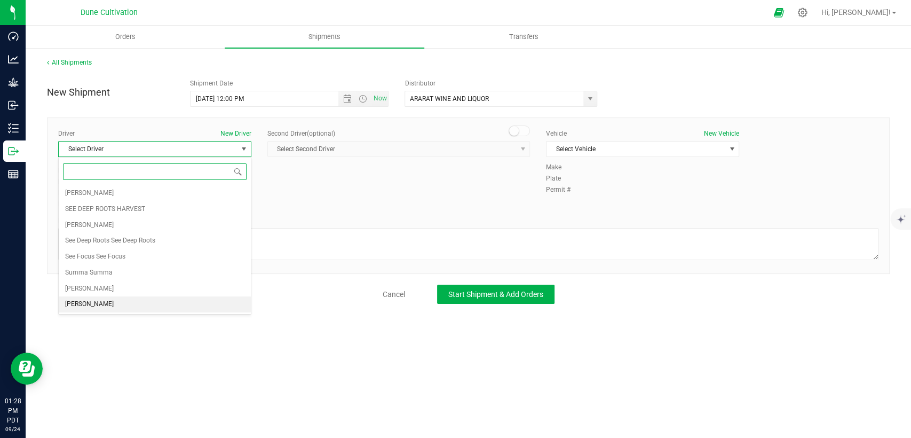
click at [114, 302] on li "[PERSON_NAME]" at bounding box center [155, 304] width 192 height 16
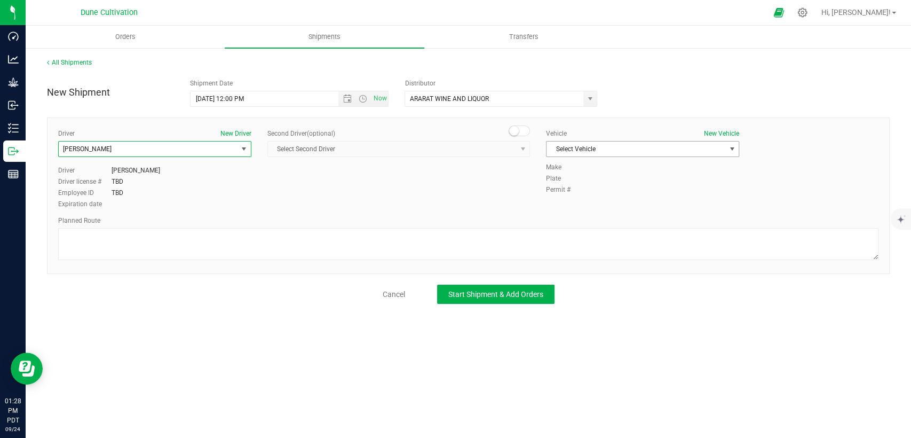
click at [631, 151] on span "Select Vehicle" at bounding box center [636, 148] width 179 height 15
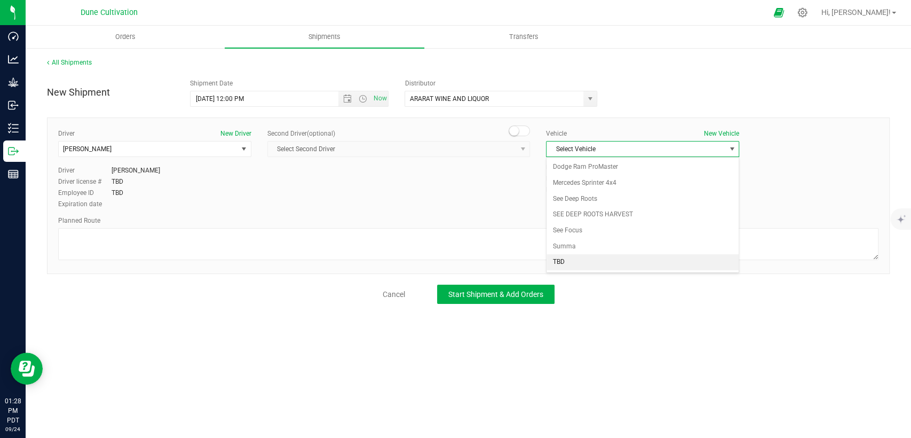
click at [578, 257] on li "TBD" at bounding box center [643, 262] width 192 height 16
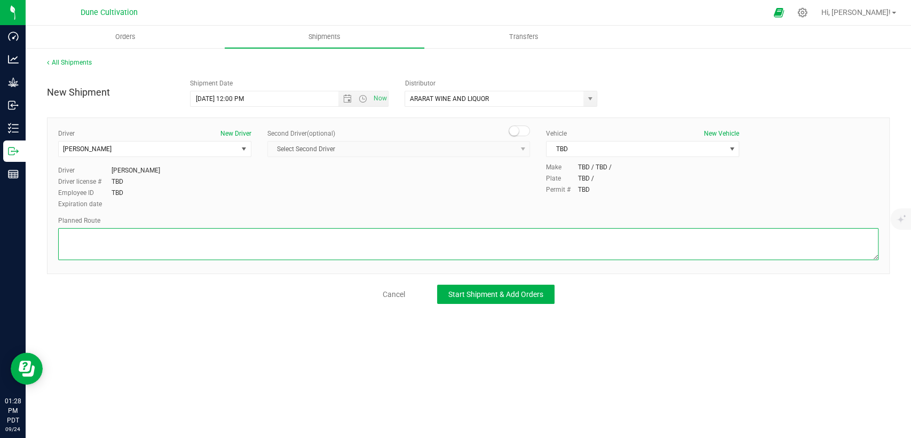
click at [549, 241] on textarea at bounding box center [468, 244] width 821 height 32
paste textarea " Get on I-15 S/US-93 S from E Alexander Rd and Losee Rd 6 min (2.4 mi)  Follo…"
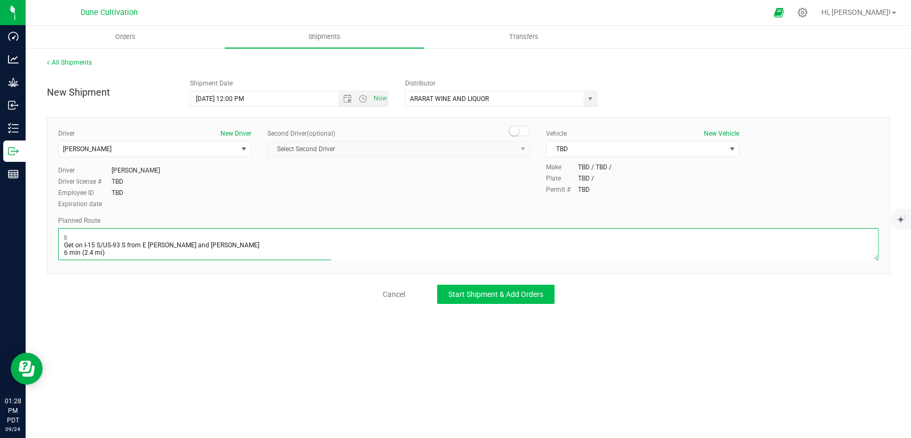
scroll to position [58, 0]
type textarea " Get on I-15 S/US-93 S from E Alexander Rd and Losee Rd 6 min (2.4 mi)  Follo…"
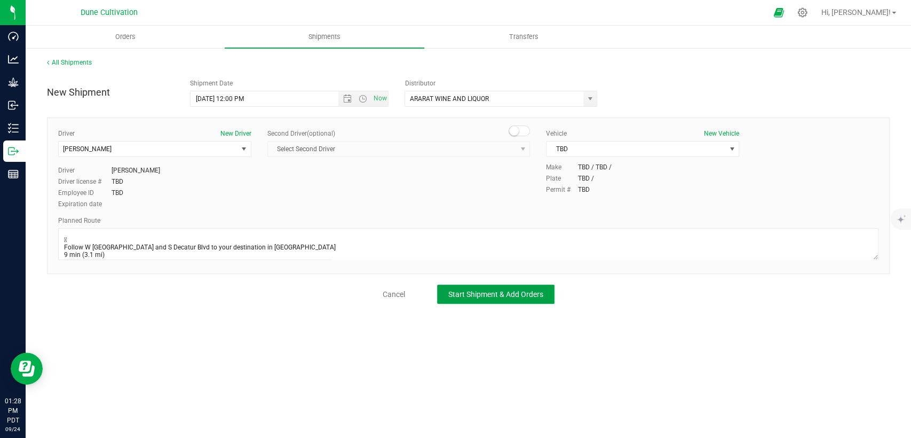
click at [493, 297] on span "Start Shipment & Add Orders" at bounding box center [495, 294] width 95 height 9
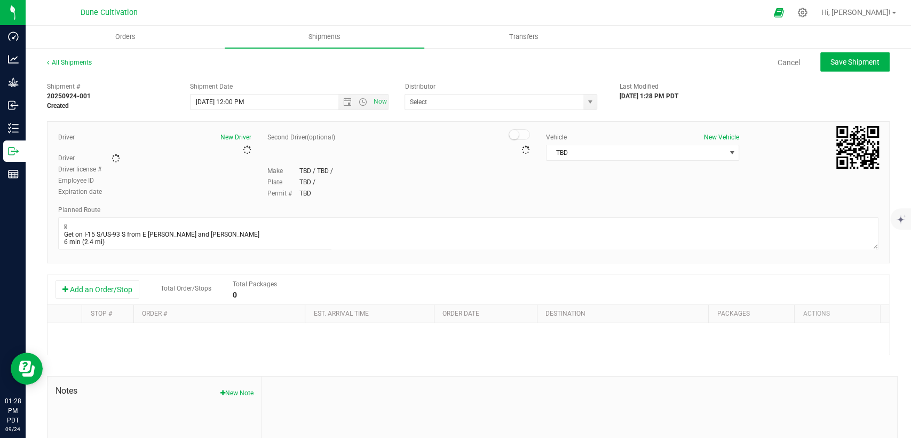
type input "ARARAT WINE AND LIQUOR"
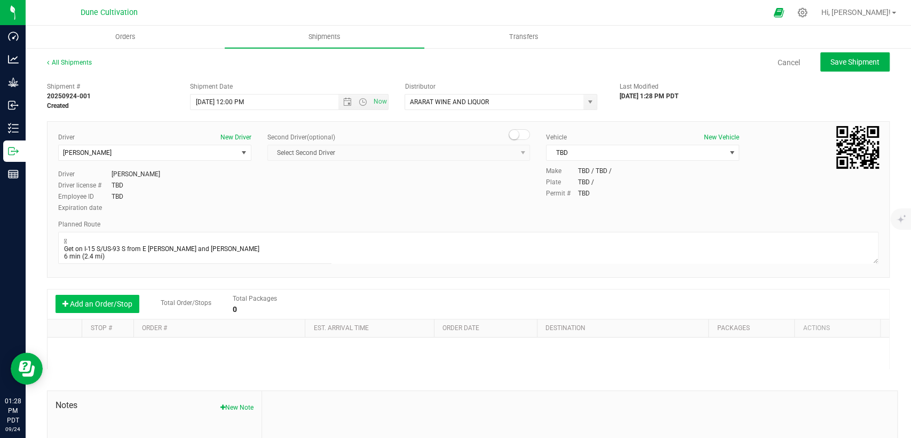
click at [130, 303] on button "Add an Order/Stop" at bounding box center [98, 304] width 84 height 18
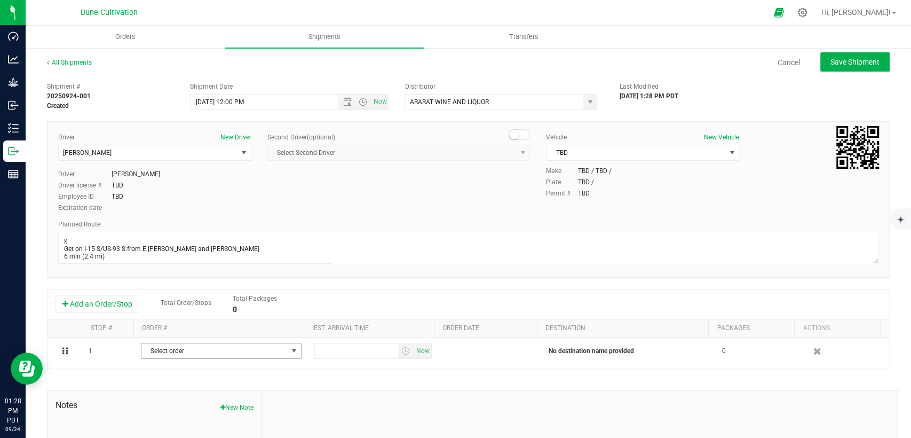
click at [198, 344] on span "Select order" at bounding box center [214, 350] width 146 height 15
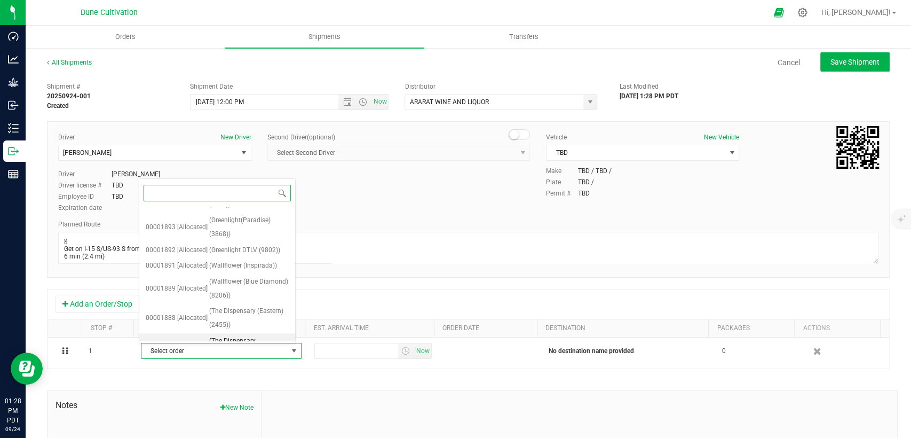
scroll to position [487, 0]
click at [210, 246] on span "(The Dispensary LV (3247))" at bounding box center [248, 247] width 78 height 14
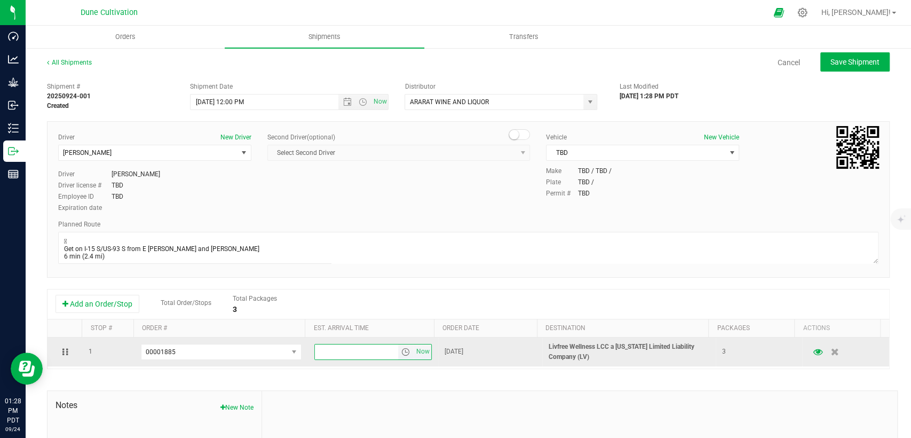
click at [367, 355] on input "text" at bounding box center [356, 351] width 83 height 15
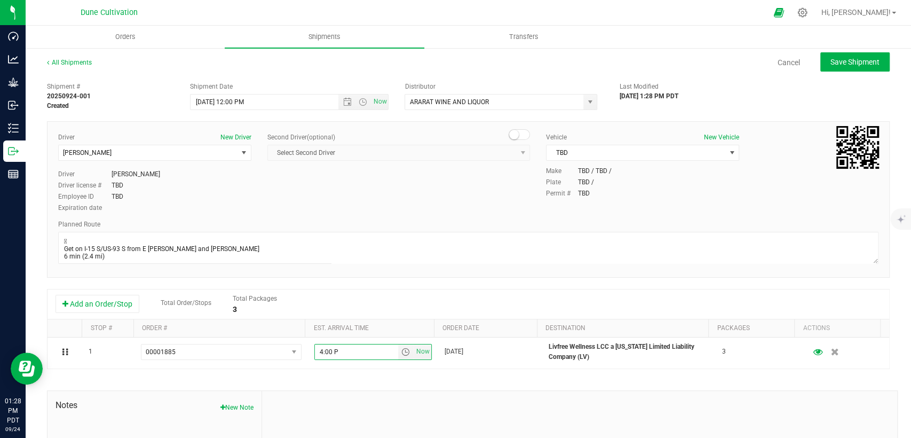
type input "4:00 PM"
click at [856, 62] on span "Save Shipment" at bounding box center [855, 62] width 49 height 9
type input "[DATE] 7:00 PM"
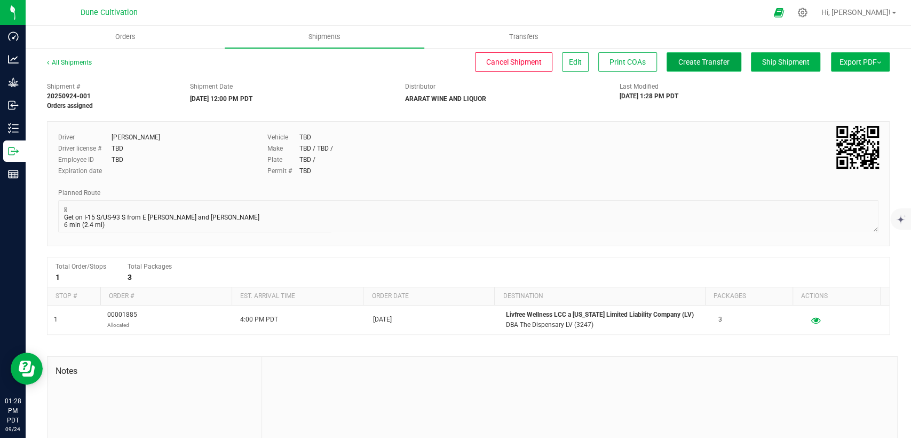
click at [701, 58] on span "Create Transfer" at bounding box center [704, 62] width 51 height 9
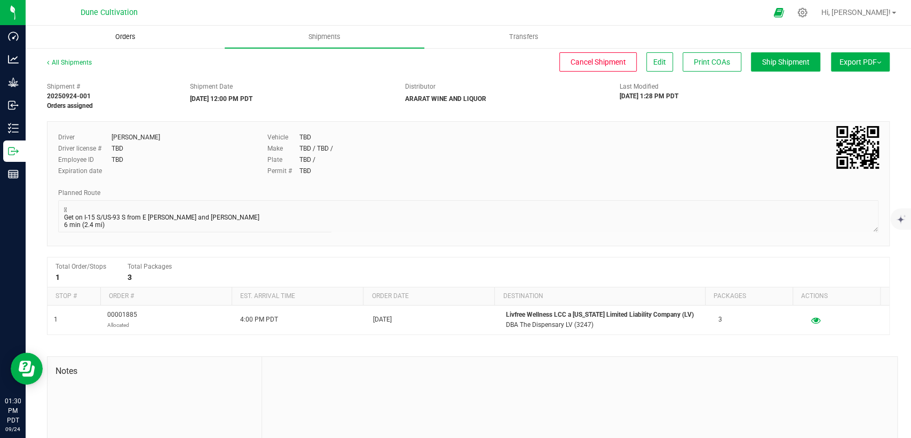
click at [141, 35] on span "Orders" at bounding box center [125, 37] width 49 height 10
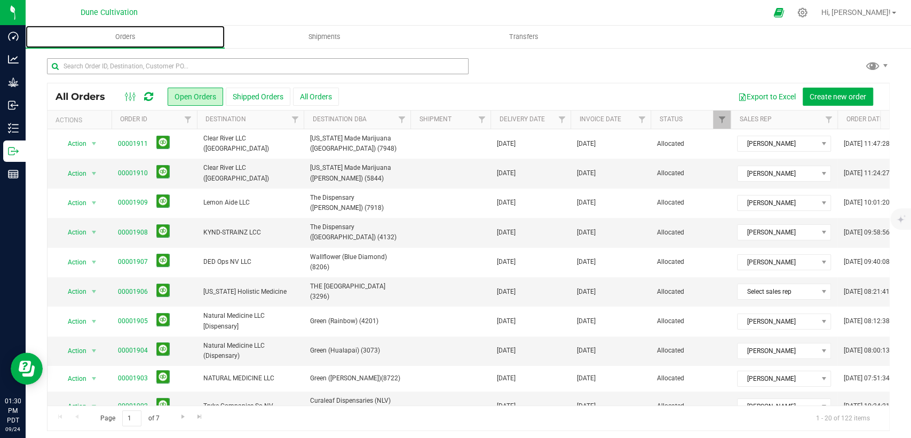
scroll to position [59, 0]
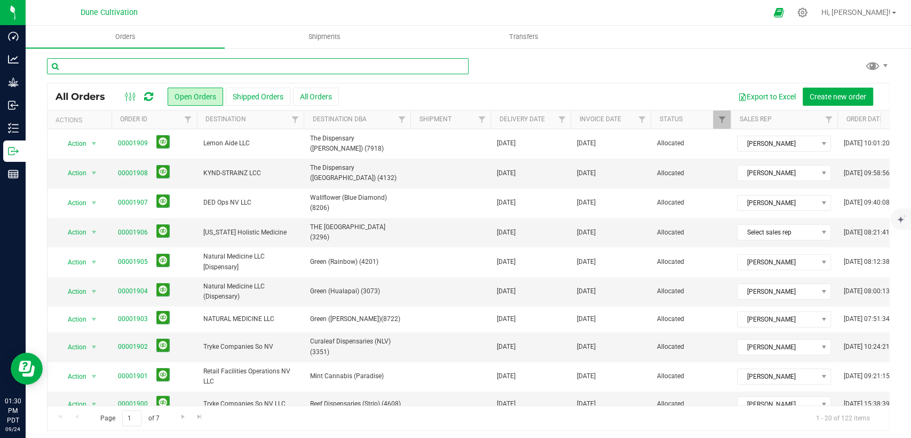
click at [193, 69] on input "text" at bounding box center [258, 66] width 422 height 16
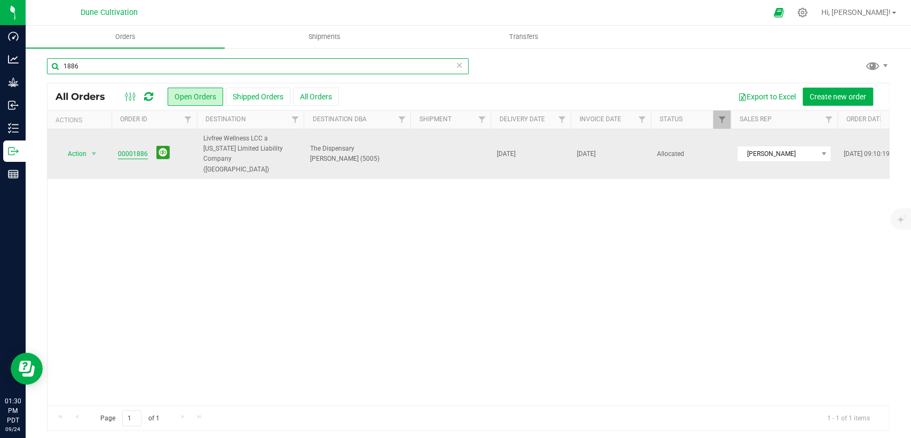
type input "1886"
click at [131, 149] on link "00001886" at bounding box center [133, 154] width 30 height 10
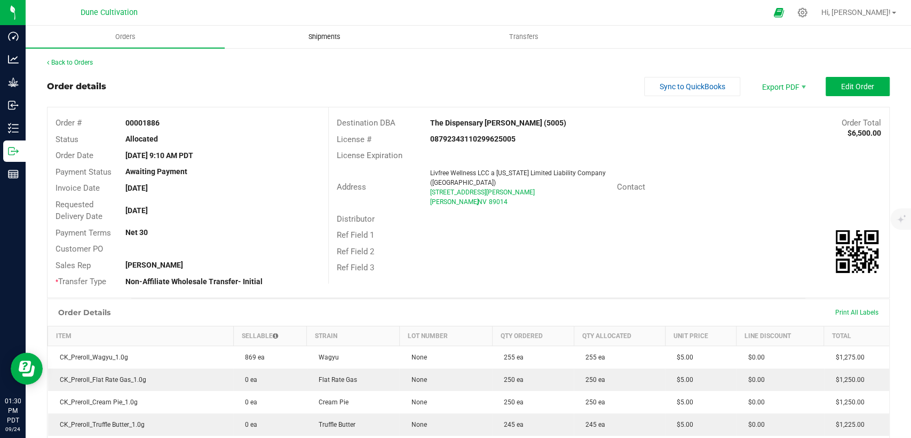
click at [315, 36] on span "Shipments" at bounding box center [324, 37] width 61 height 10
drag, startPoint x: 494, startPoint y: 199, endPoint x: 424, endPoint y: 191, distance: 69.9
click at [425, 191] on div "Livfree Wellness LCC a Nevada Limited Liability Company (Henderson) 50 N Gibson…" at bounding box center [521, 187] width 192 height 38
copy ngx-name-and-address "50 N Gibson Rd Suit 170 & 175 Henderson , NV 89014"
click at [327, 28] on uib-tab-heading "Shipments" at bounding box center [324, 37] width 199 height 22
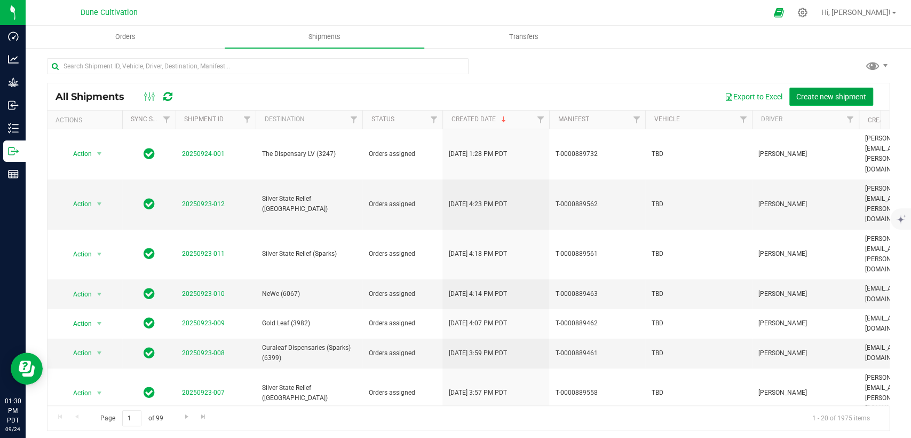
click at [809, 95] on span "Create new shipment" at bounding box center [832, 96] width 70 height 9
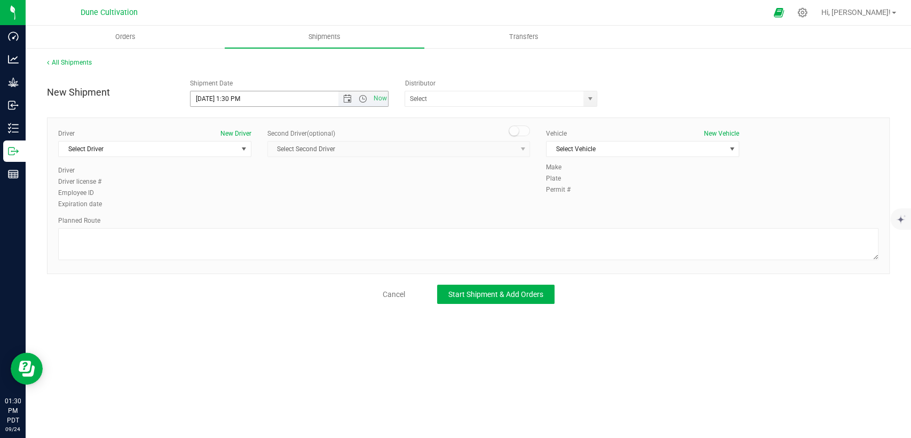
click at [208, 99] on input "9/24/2025 1:30 PM" at bounding box center [273, 98] width 165 height 15
click at [240, 97] on input "9/25/2025 1:30 PM" at bounding box center [273, 98] width 165 height 15
click at [591, 98] on span "select" at bounding box center [590, 98] width 9 height 9
type input "[DATE] 12:00 PM"
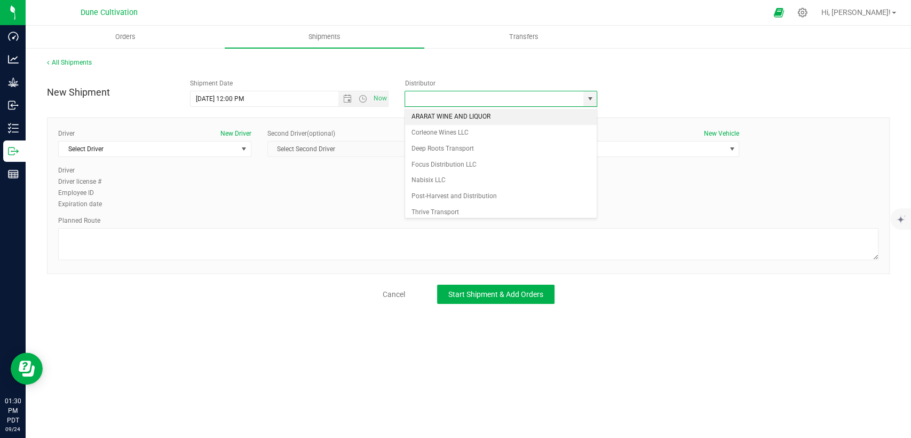
click at [518, 112] on li "ARARAT WINE AND LIQUOR" at bounding box center [501, 117] width 192 height 16
type input "ARARAT WINE AND LIQUOR"
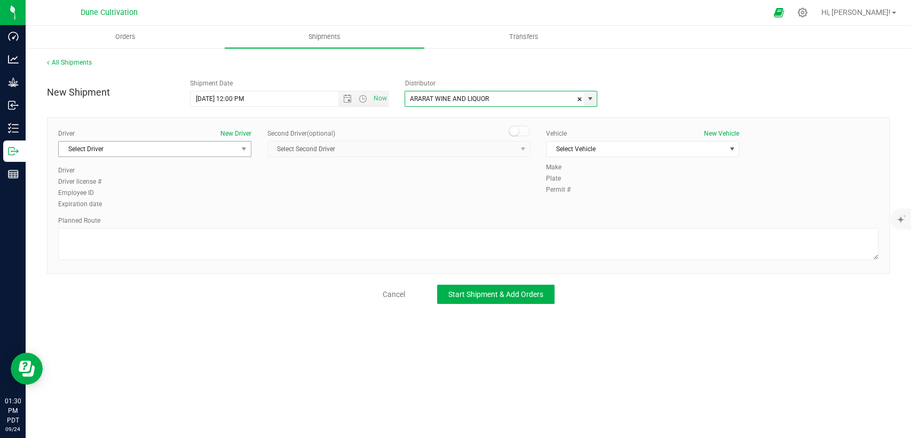
click at [231, 146] on span "Select Driver" at bounding box center [148, 148] width 179 height 15
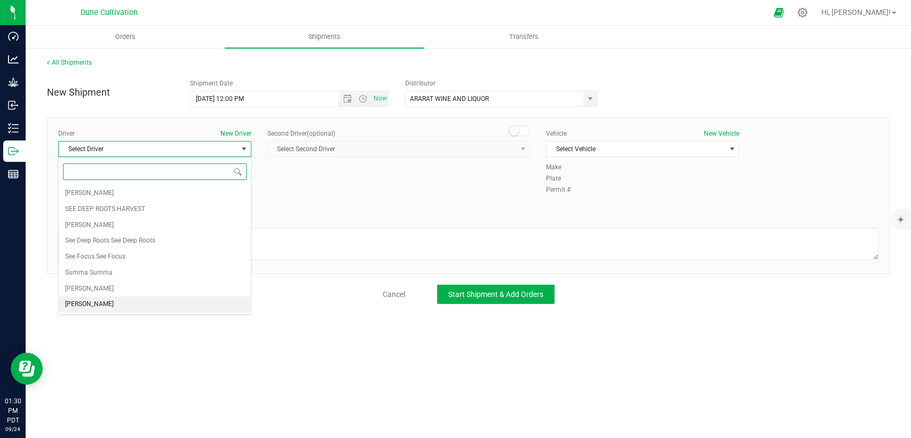
drag, startPoint x: 119, startPoint y: 305, endPoint x: 509, endPoint y: 212, distance: 401.7
click at [119, 305] on li "[PERSON_NAME]" at bounding box center [155, 304] width 192 height 16
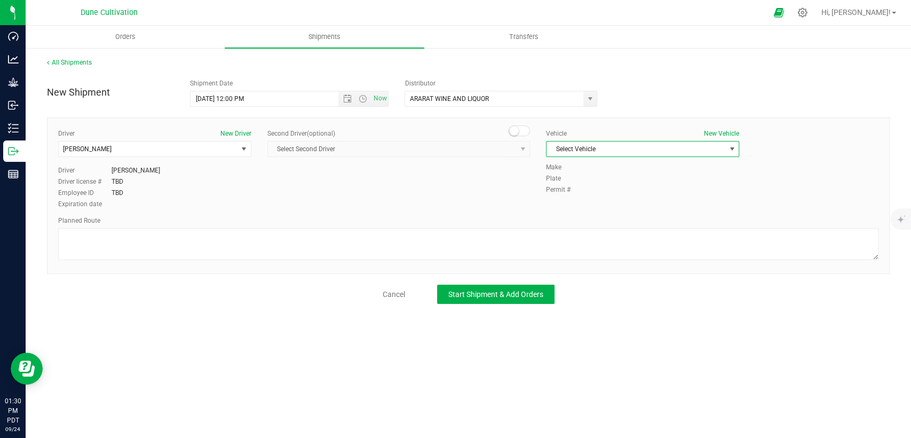
click at [600, 143] on span "Select Vehicle" at bounding box center [636, 148] width 179 height 15
click at [573, 258] on li "TBD" at bounding box center [643, 262] width 192 height 16
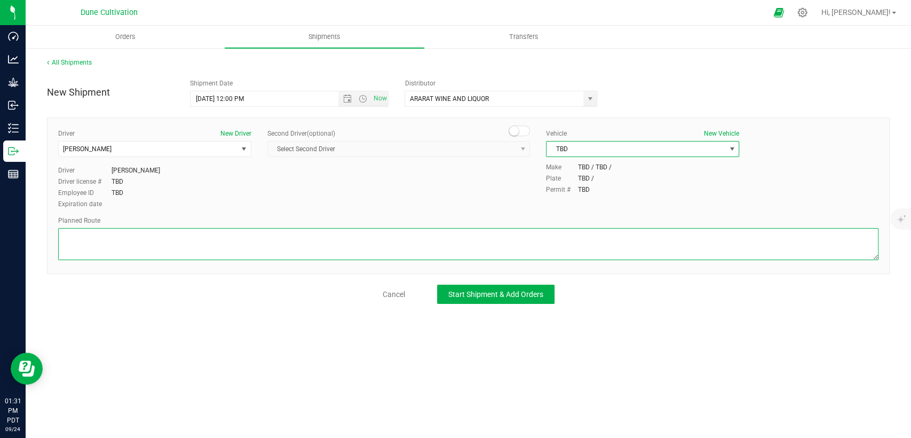
click at [567, 245] on textarea at bounding box center [468, 244] width 821 height 32
paste textarea " Get on I-15 S/US-93 S from E Alexander Rd and Losee Rd 6 min (2.4 mi)  Conti…"
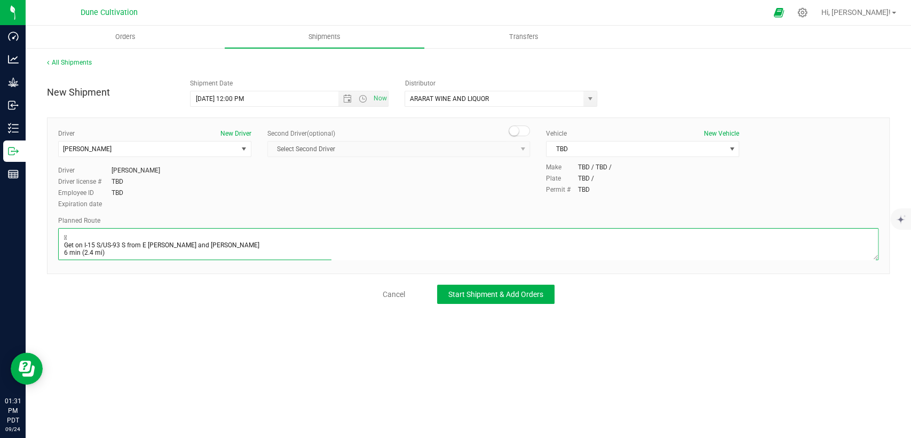
scroll to position [58, 0]
type textarea " Get on I-15 S/US-93 S from E Alexander Rd and Losee Rd 6 min (2.4 mi)  Conti…"
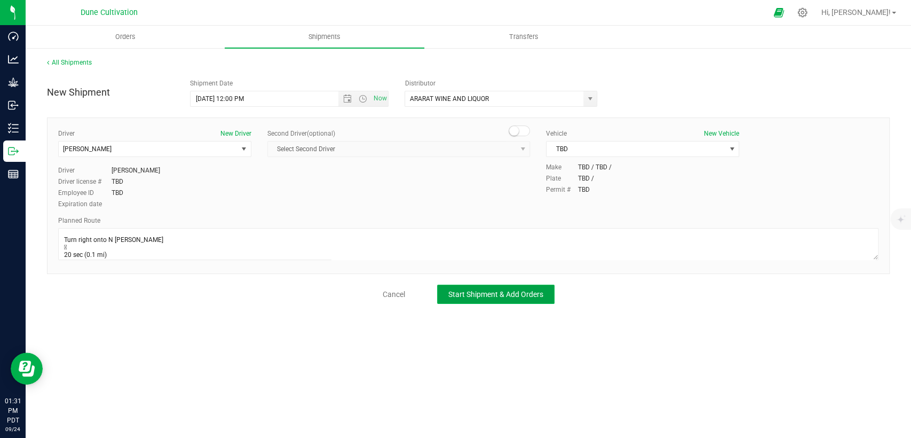
click at [493, 300] on button "Start Shipment & Add Orders" at bounding box center [495, 294] width 117 height 19
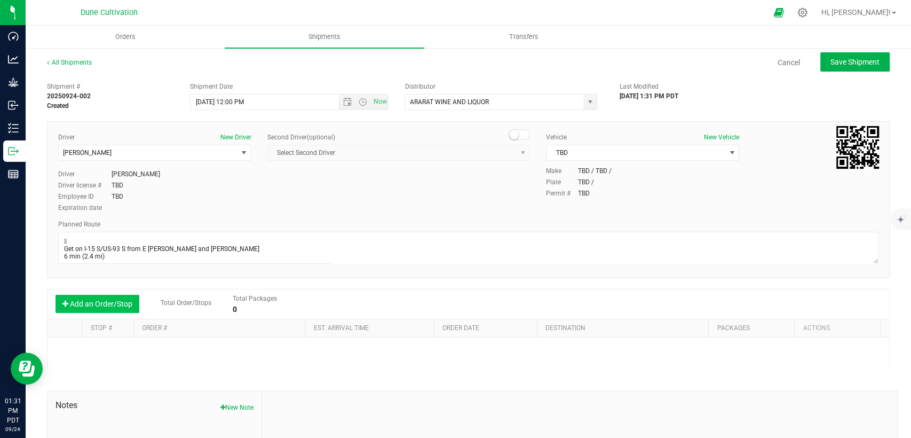
click at [96, 311] on button "Add an Order/Stop" at bounding box center [98, 304] width 84 height 18
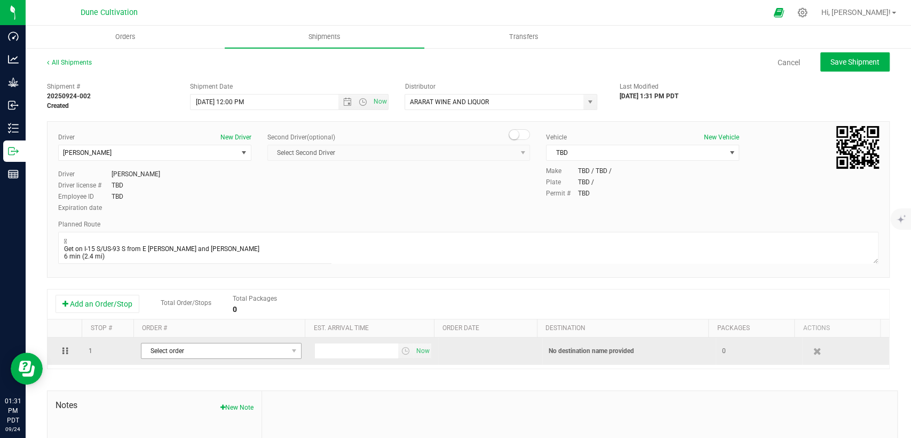
click at [222, 347] on span "Select order" at bounding box center [214, 350] width 146 height 15
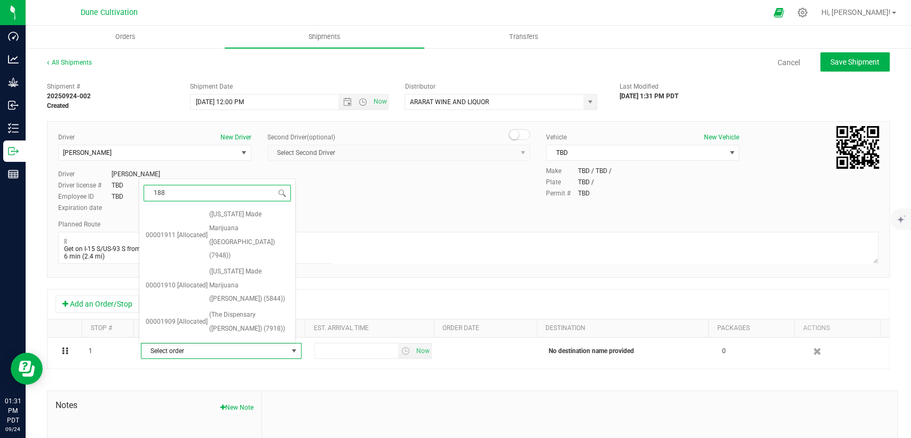
type input "1886"
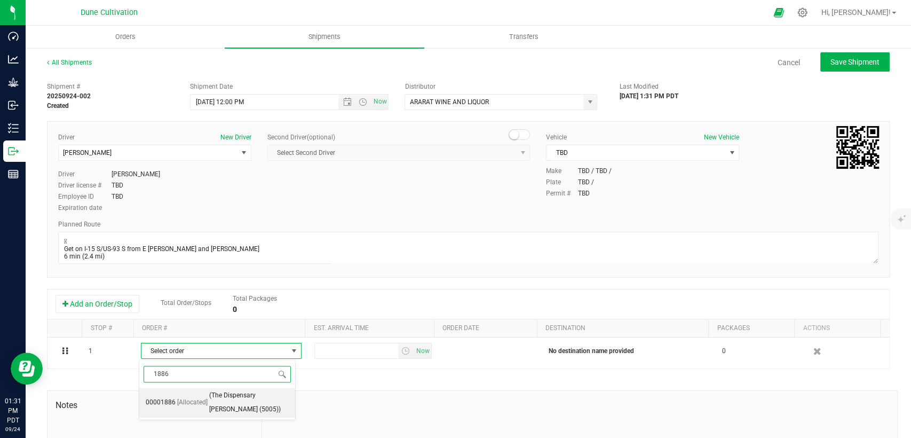
click at [180, 403] on span "[Allocated]" at bounding box center [192, 403] width 30 height 14
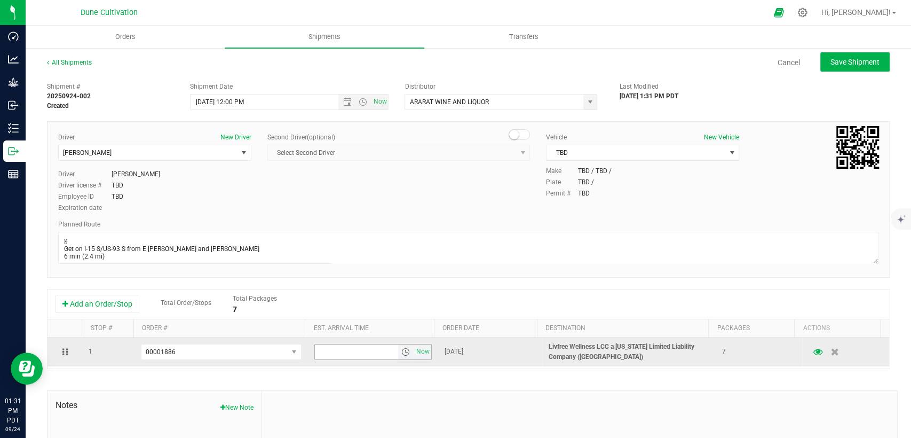
click at [349, 351] on input "text" at bounding box center [356, 351] width 83 height 15
type input "4:00 PM"
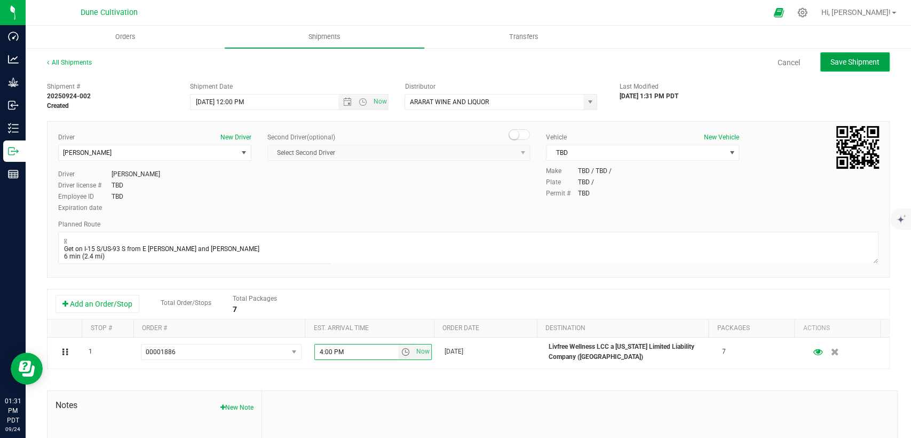
click at [837, 64] on span "Save Shipment" at bounding box center [855, 62] width 49 height 9
type input "[DATE] 7:00 PM"
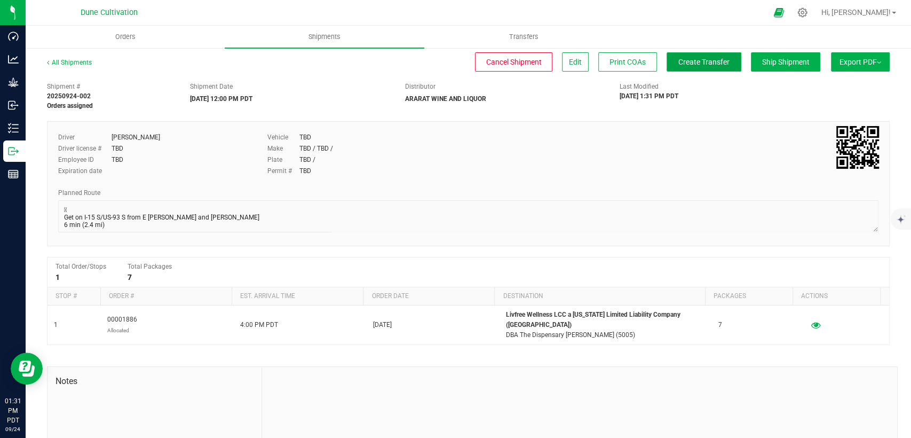
click at [707, 60] on span "Create Transfer" at bounding box center [704, 62] width 51 height 9
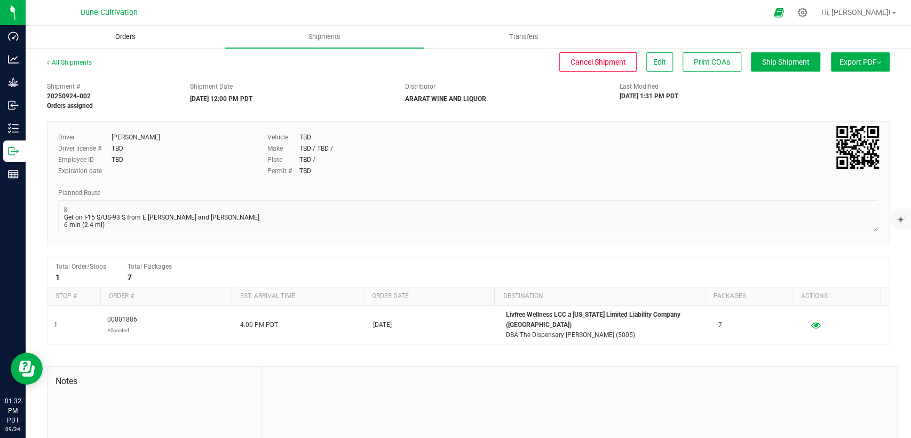
click at [132, 32] on span "Orders" at bounding box center [125, 37] width 49 height 10
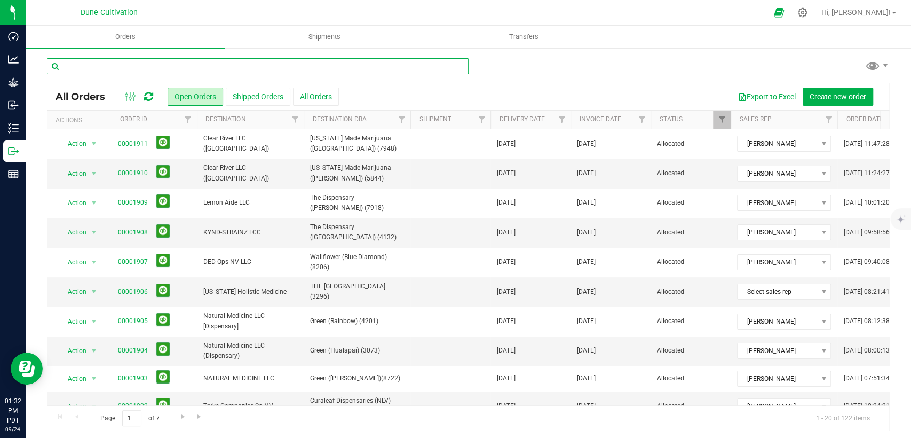
drag, startPoint x: 140, startPoint y: 59, endPoint x: 145, endPoint y: 53, distance: 7.9
click at [140, 60] on input "text" at bounding box center [258, 66] width 422 height 16
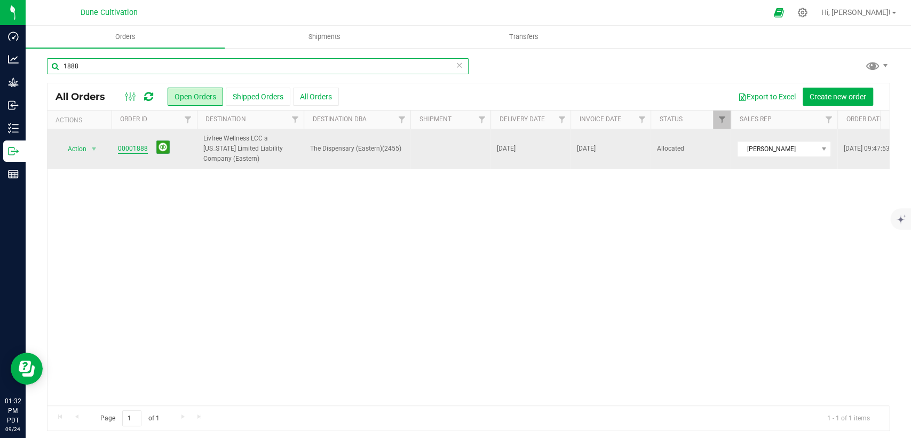
type input "1888"
click at [131, 148] on link "00001888" at bounding box center [133, 149] width 30 height 10
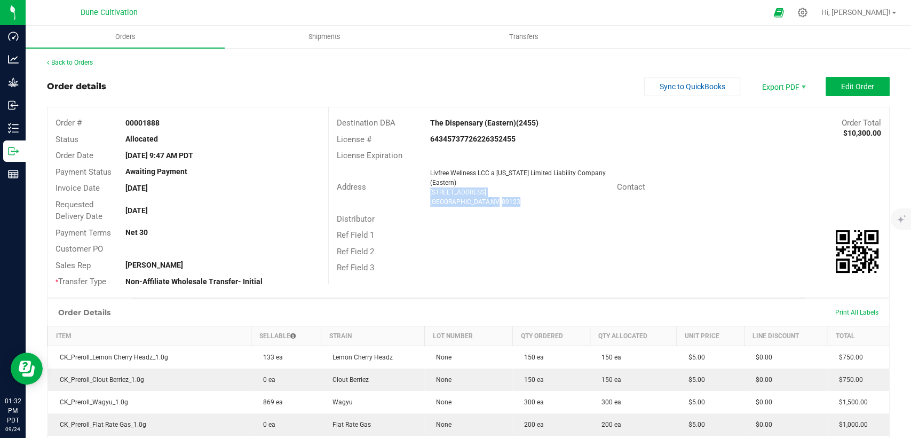
drag, startPoint x: 487, startPoint y: 201, endPoint x: 420, endPoint y: 192, distance: 67.3
click at [425, 192] on div "Livfree Wellness LCC a Nevada Limited Liability Company (Eastern) 8605 S Easter…" at bounding box center [521, 187] width 192 height 38
copy ngx-name-and-address "8605 S Eastern Ave Las Vegas , NV 89123"
click at [330, 31] on uib-tab-heading "Shipments" at bounding box center [324, 36] width 198 height 21
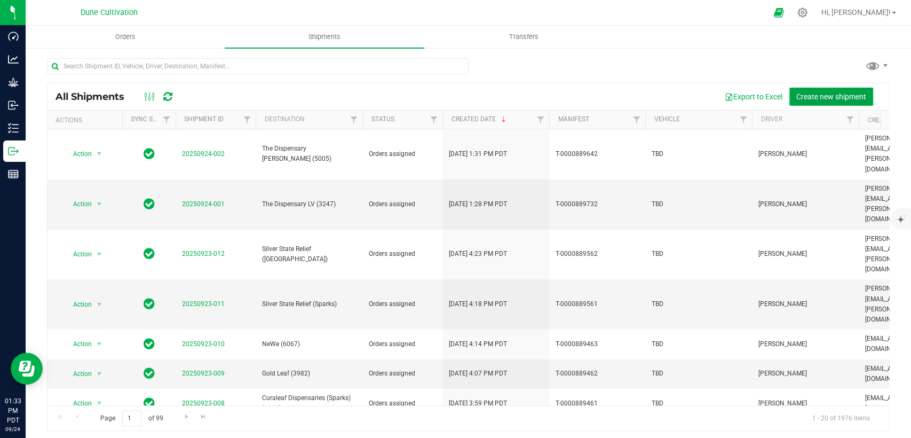
click at [823, 101] on button "Create new shipment" at bounding box center [832, 97] width 84 height 18
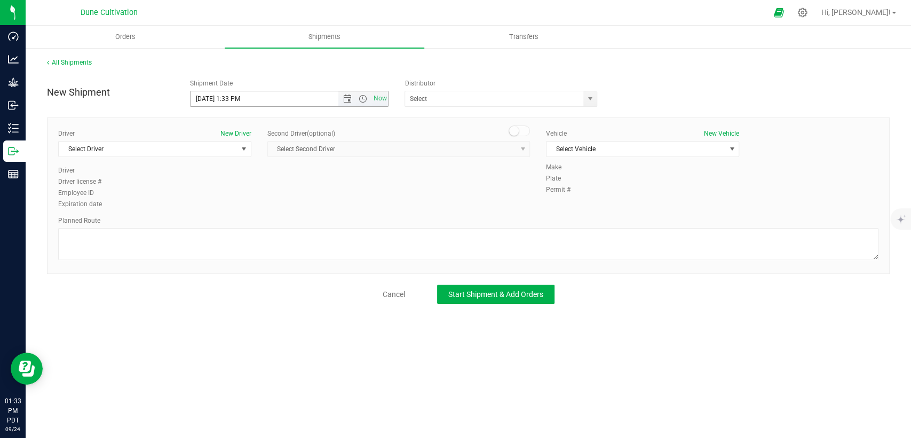
click at [208, 98] on input "9/24/2025 1:33 PM" at bounding box center [273, 98] width 165 height 15
click at [242, 98] on input "9/25/2025 1:33 PM" at bounding box center [273, 98] width 165 height 15
click at [585, 97] on span "select" at bounding box center [590, 98] width 13 height 15
type input "[DATE] 12:00 PM"
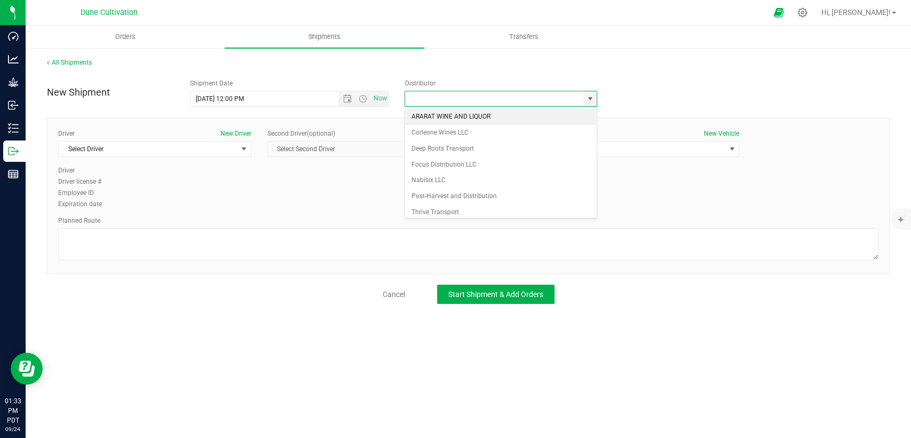
click at [500, 120] on li "ARARAT WINE AND LIQUOR" at bounding box center [501, 117] width 192 height 16
type input "ARARAT WINE AND LIQUOR"
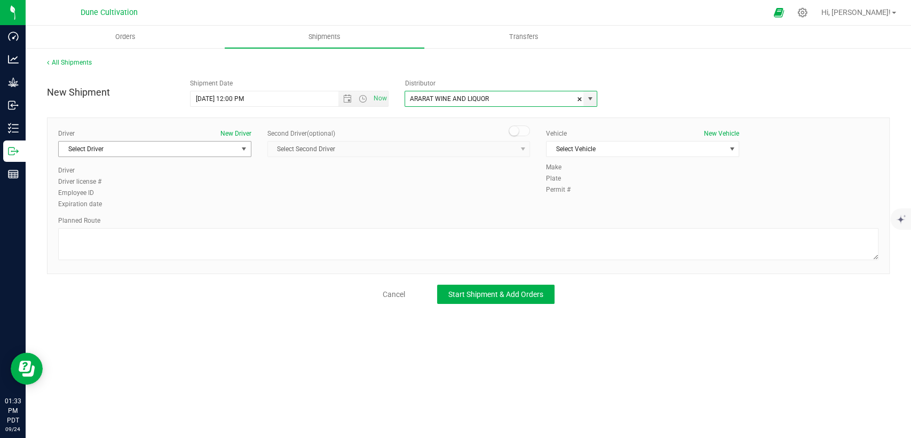
click at [216, 145] on span "Select Driver" at bounding box center [148, 148] width 179 height 15
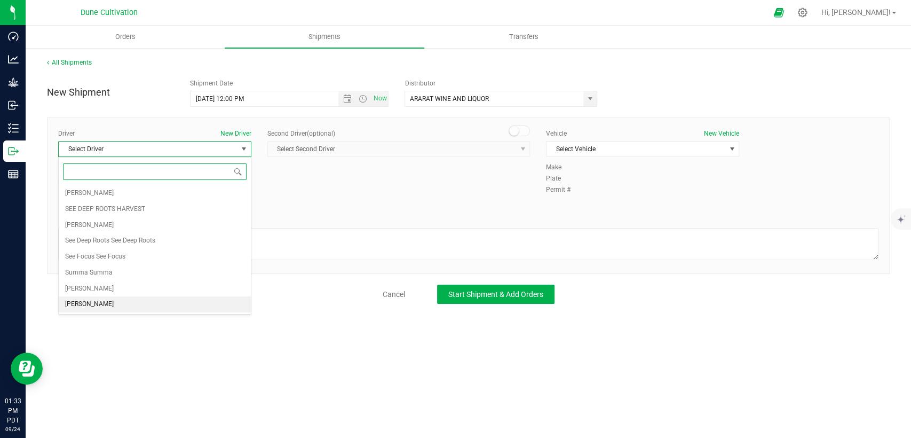
click at [85, 305] on span "[PERSON_NAME]" at bounding box center [89, 304] width 49 height 14
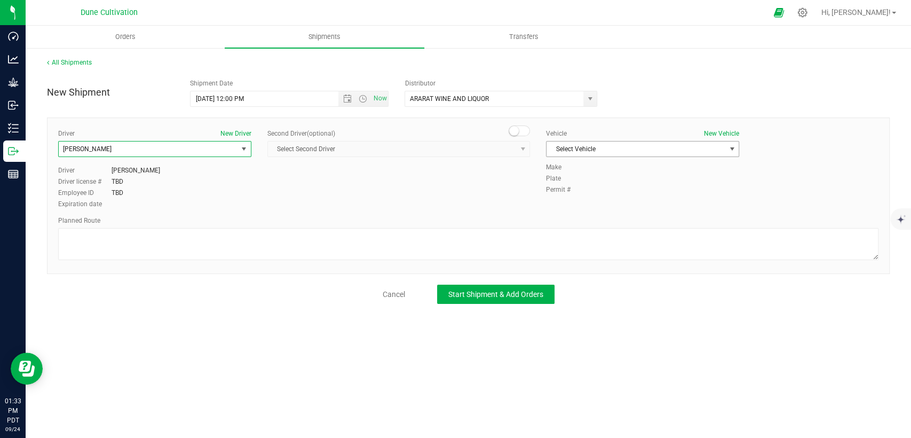
click at [651, 151] on span "Select Vehicle" at bounding box center [636, 148] width 179 height 15
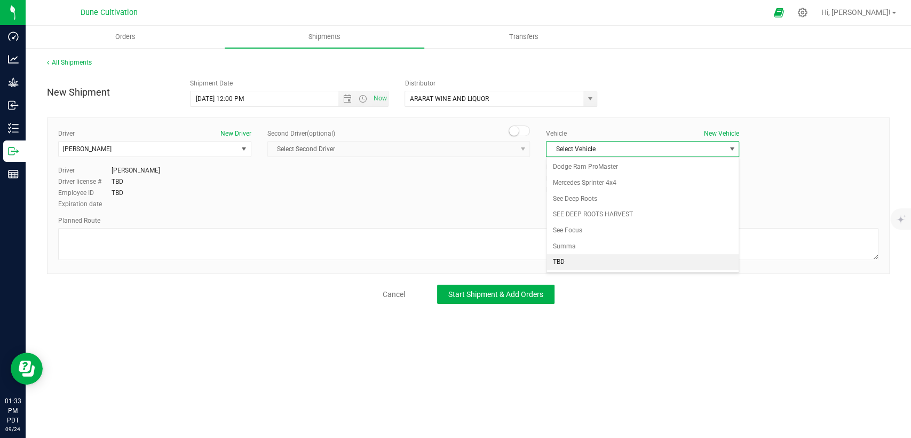
click at [574, 256] on li "TBD" at bounding box center [643, 262] width 192 height 16
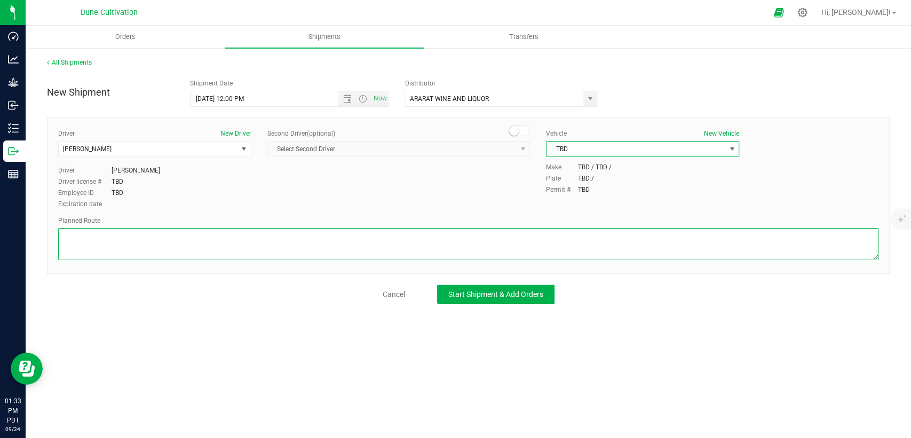
click at [545, 230] on textarea at bounding box center [468, 244] width 821 height 32
paste textarea " Get on I-15 S/US-93 S from E Alexander Rd and Losee Rd 6 min (2.4 mi)  Follo…"
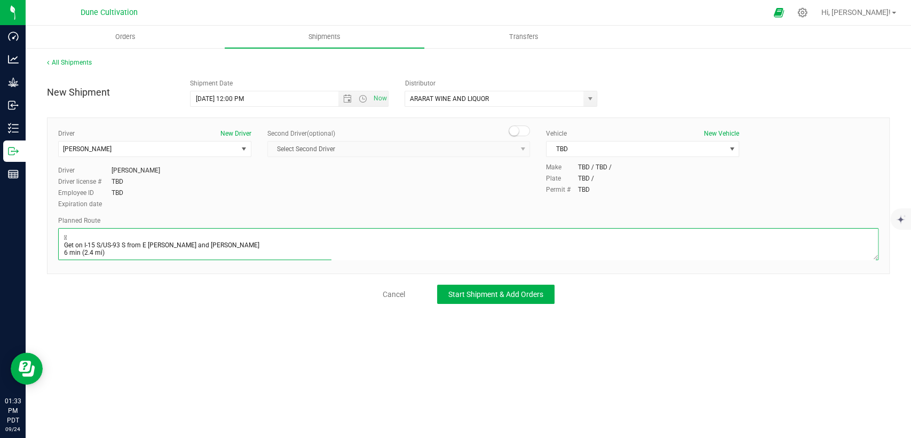
scroll to position [88, 0]
type textarea " Get on I-15 S/US-93 S from E Alexander Rd and Losee Rd 6 min (2.4 mi)  Follo…"
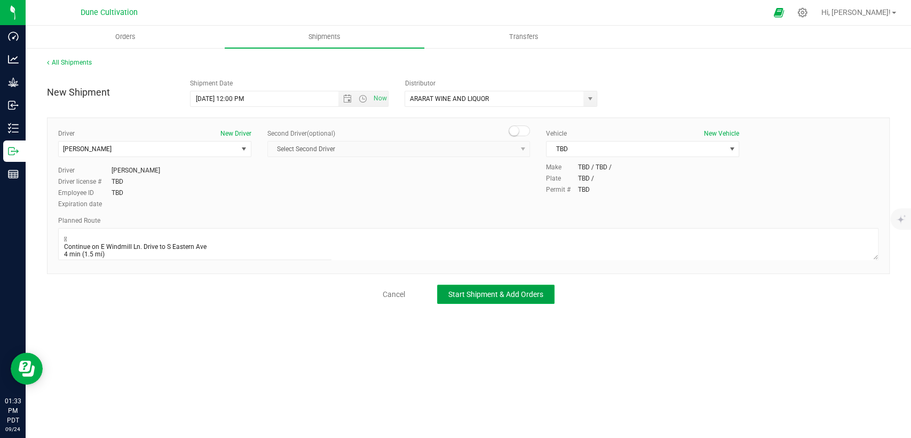
click at [504, 301] on button "Start Shipment & Add Orders" at bounding box center [495, 294] width 117 height 19
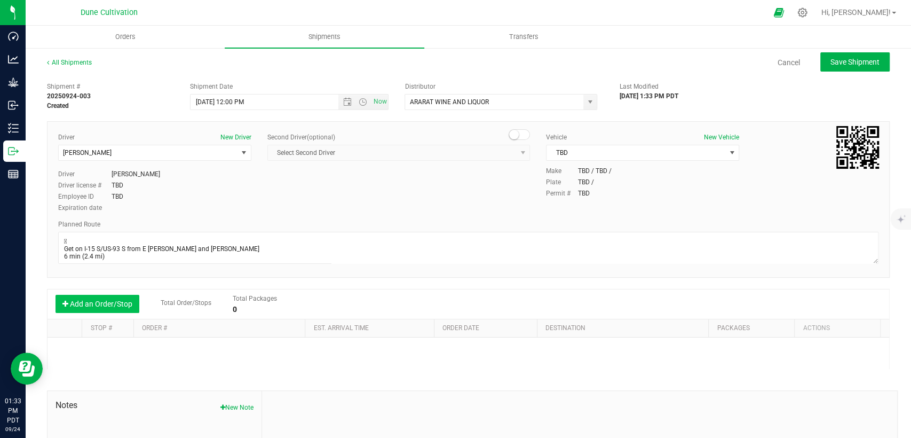
click at [105, 295] on button "Add an Order/Stop" at bounding box center [98, 304] width 84 height 18
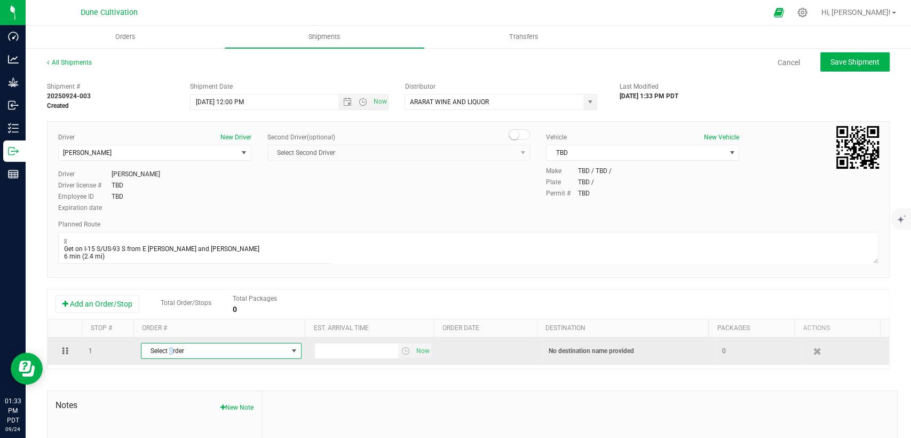
click at [169, 347] on span "Select order" at bounding box center [214, 350] width 146 height 15
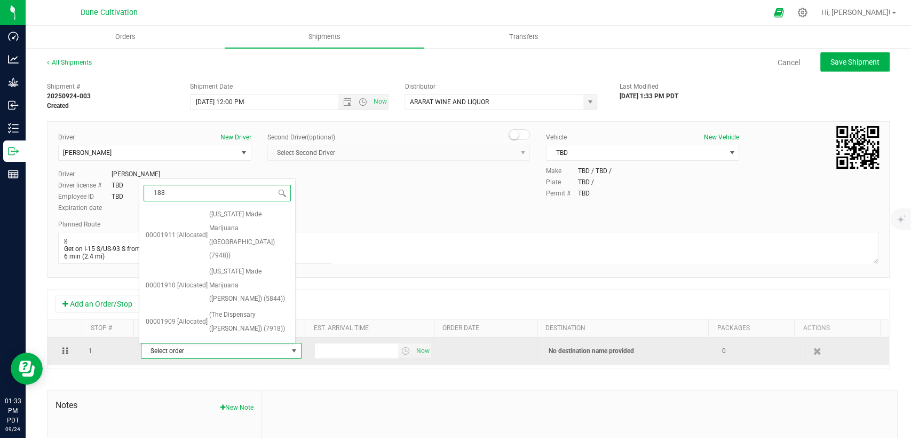
type input "1888"
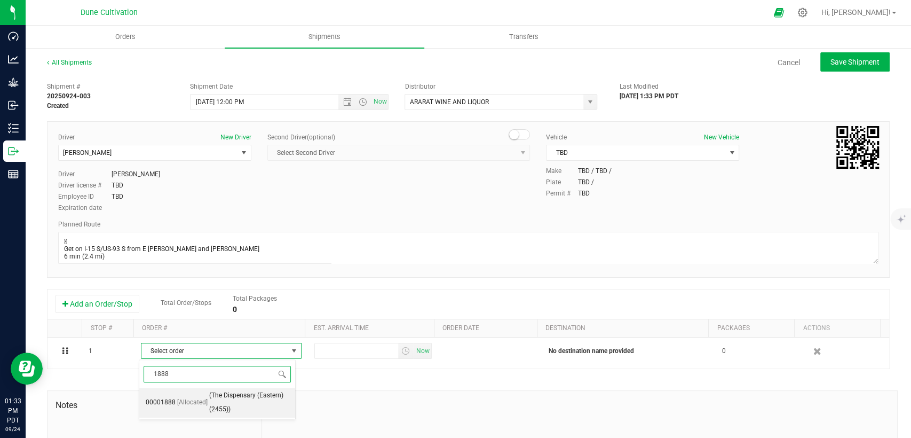
click at [180, 399] on span "[Allocated]" at bounding box center [192, 403] width 30 height 14
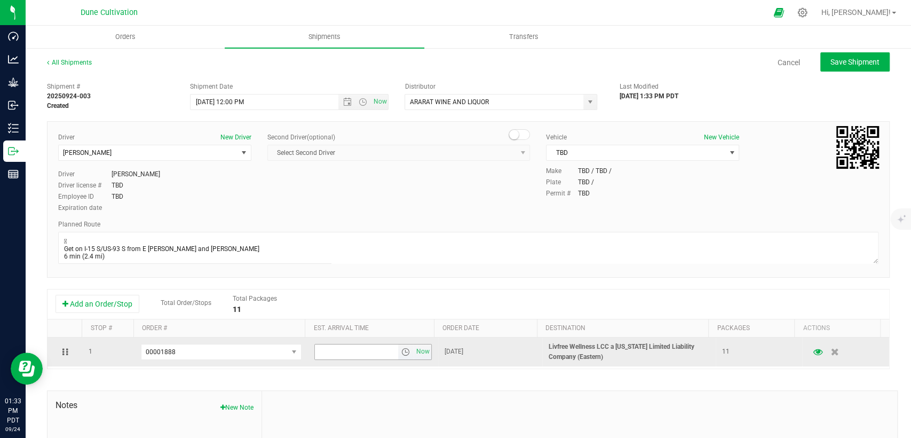
click at [339, 345] on input "text" at bounding box center [356, 351] width 83 height 15
type input "4:00 PM"
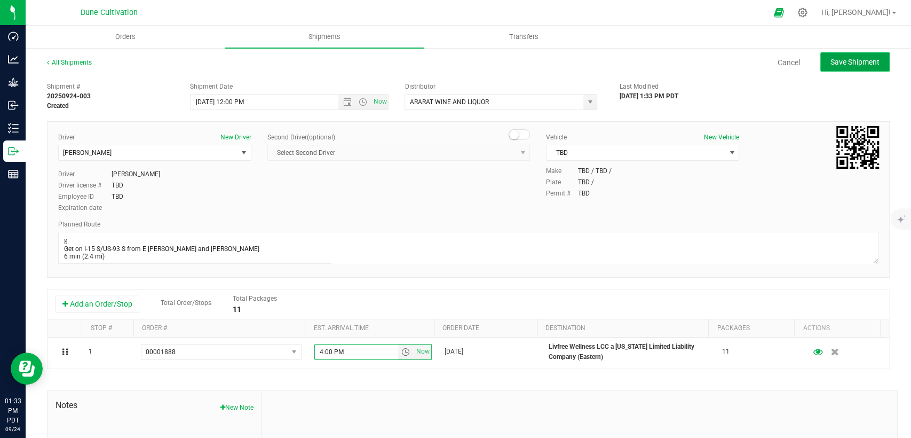
click at [844, 66] on button "Save Shipment" at bounding box center [855, 61] width 69 height 19
type input "[DATE] 7:00 PM"
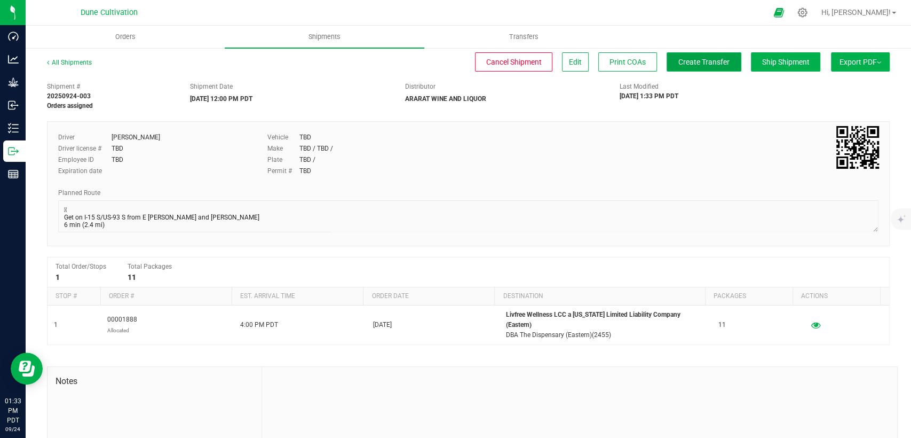
click at [700, 64] on span "Create Transfer" at bounding box center [704, 62] width 51 height 9
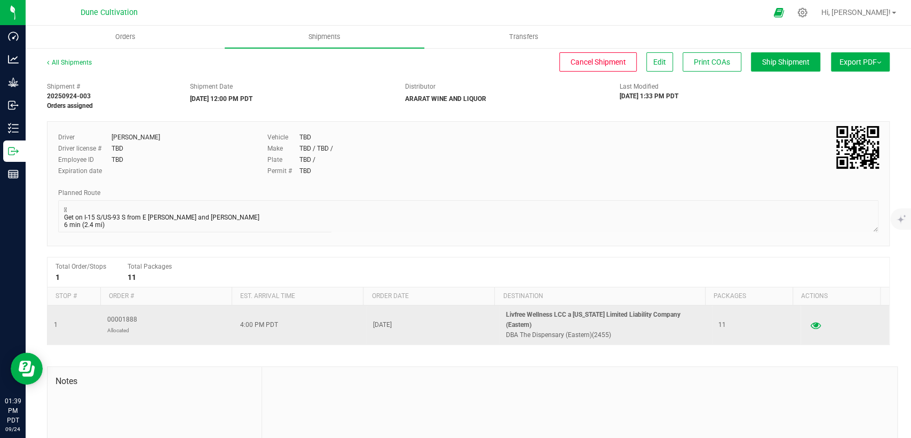
click at [811, 321] on icon "button" at bounding box center [816, 324] width 10 height 7
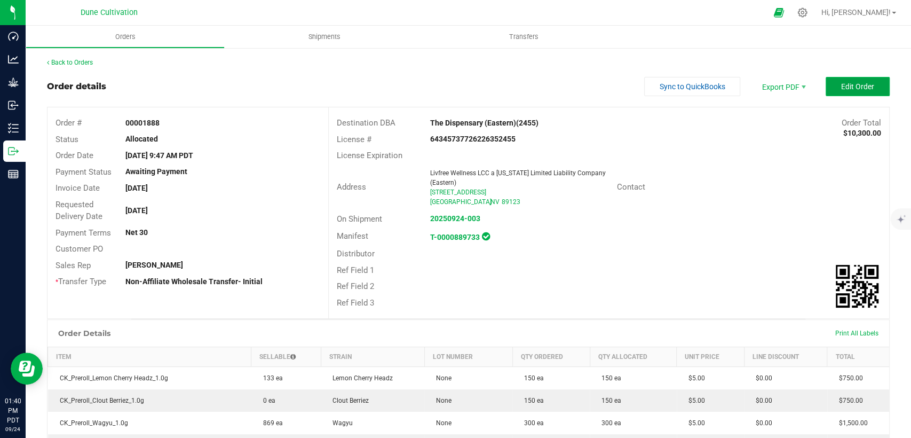
click at [855, 91] on button "Edit Order" at bounding box center [858, 86] width 64 height 19
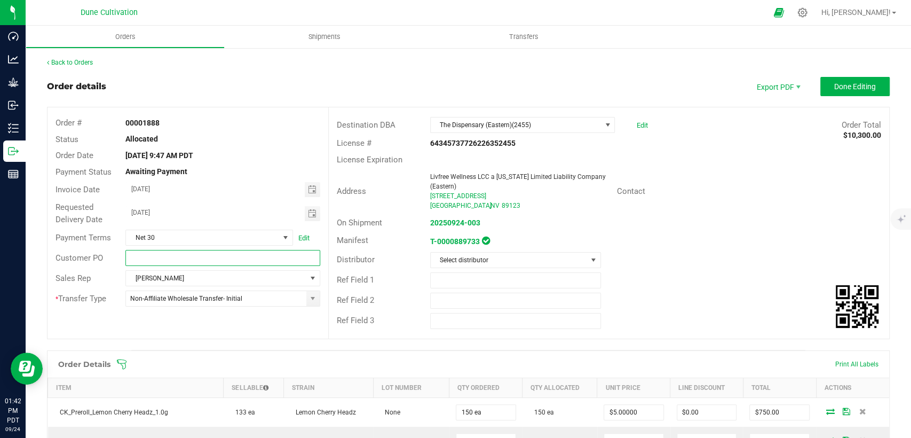
click at [252, 257] on input "text" at bounding box center [222, 258] width 194 height 16
paste input "CNPO-017060"
type input "CNPO-017060"
click at [837, 90] on span "Done Editing" at bounding box center [855, 86] width 42 height 9
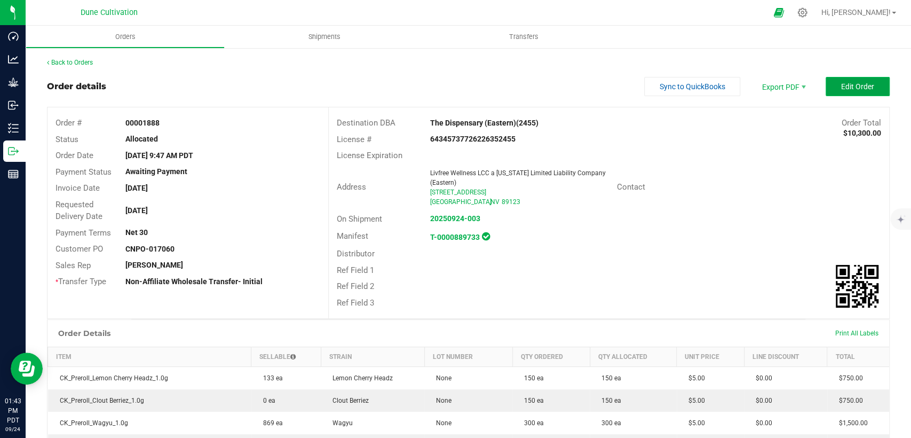
click at [854, 80] on button "Edit Order" at bounding box center [858, 86] width 64 height 19
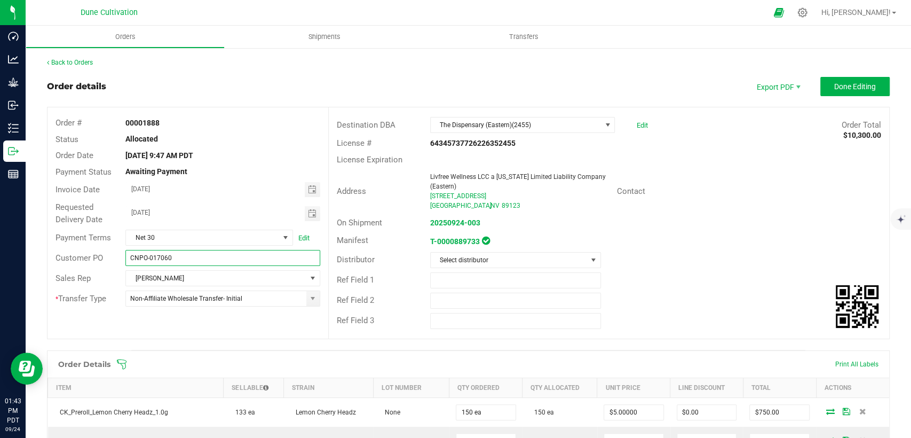
drag, startPoint x: 175, startPoint y: 256, endPoint x: 59, endPoint y: 256, distance: 116.4
click at [59, 256] on div "Customer PO CNPO-017060" at bounding box center [188, 258] width 281 height 20
paste input "58"
type input "CNPO-017058"
drag, startPoint x: 845, startPoint y: 82, endPoint x: 799, endPoint y: 86, distance: 46.2
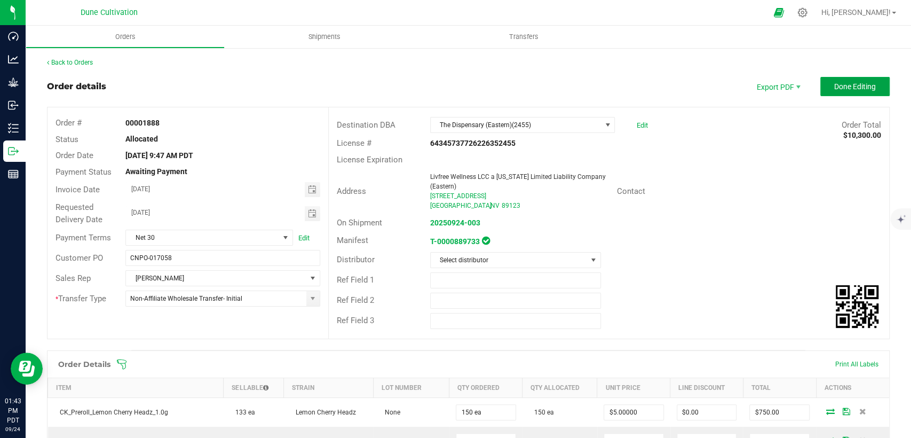
click at [845, 82] on span "Done Editing" at bounding box center [855, 86] width 42 height 9
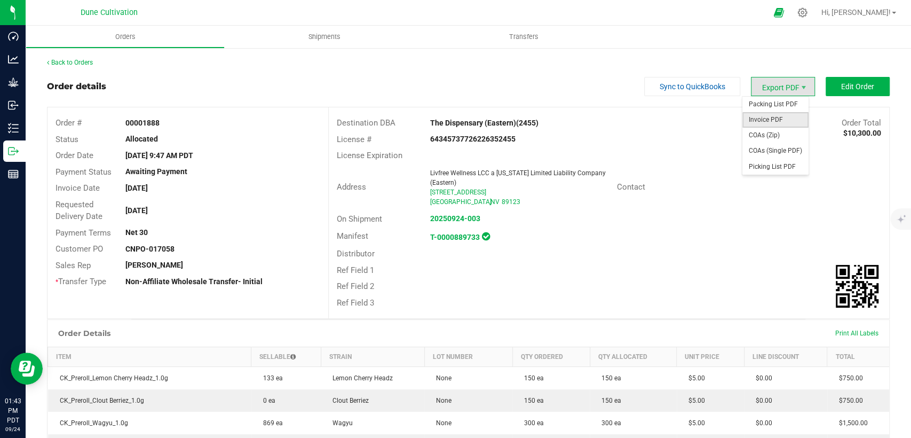
click at [763, 121] on span "Invoice PDF" at bounding box center [776, 119] width 66 height 15
click at [76, 64] on link "Back to Orders" at bounding box center [70, 62] width 46 height 7
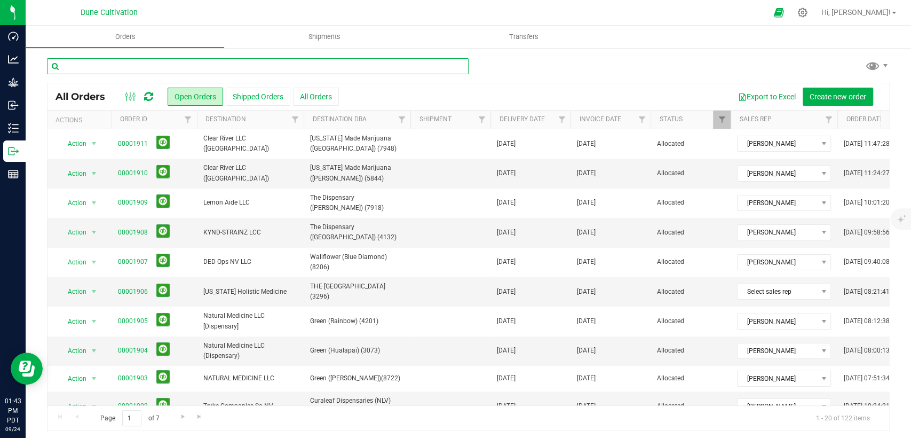
click at [103, 65] on input "text" at bounding box center [258, 66] width 422 height 16
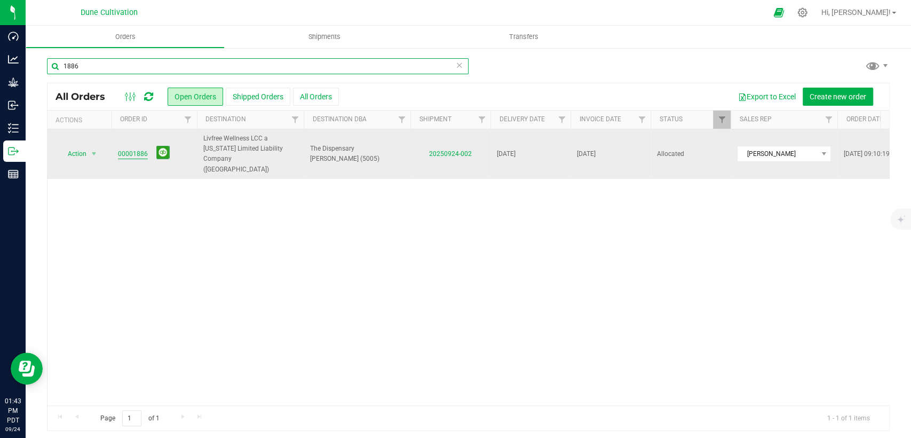
type input "1886"
click at [136, 149] on link "00001886" at bounding box center [133, 154] width 30 height 10
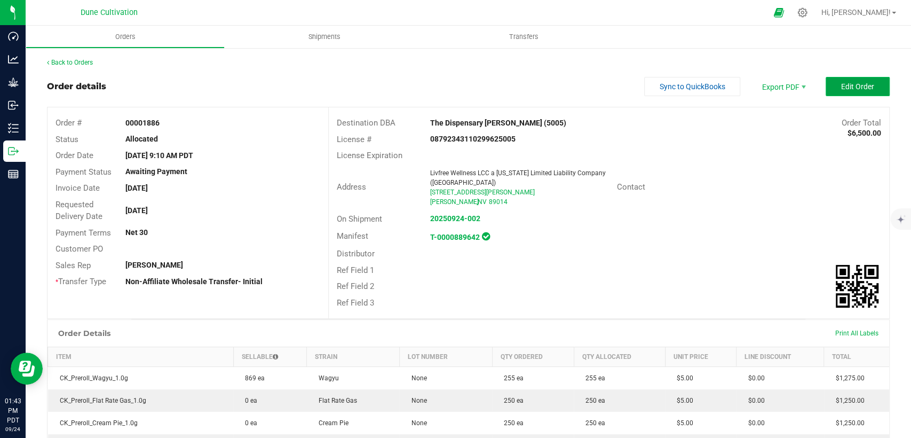
click at [841, 86] on span "Edit Order" at bounding box center [857, 86] width 33 height 9
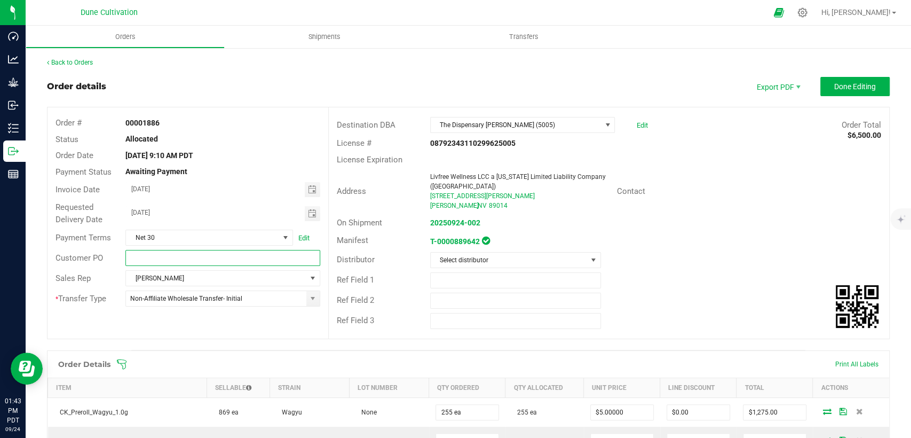
click at [225, 264] on input "text" at bounding box center [222, 258] width 194 height 16
paste input "CNPO-017059"
type input "CNPO-017059"
click at [834, 89] on span "Done Editing" at bounding box center [855, 86] width 42 height 9
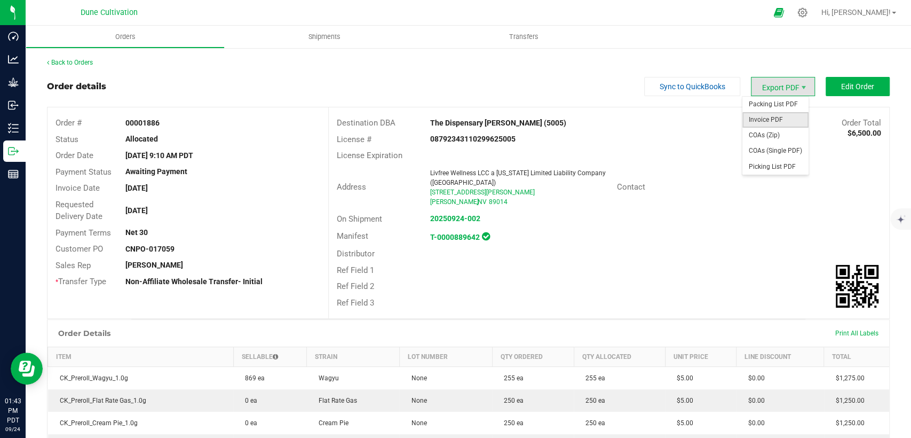
click at [762, 122] on span "Invoice PDF" at bounding box center [776, 119] width 66 height 15
click at [85, 64] on link "Back to Orders" at bounding box center [70, 62] width 46 height 7
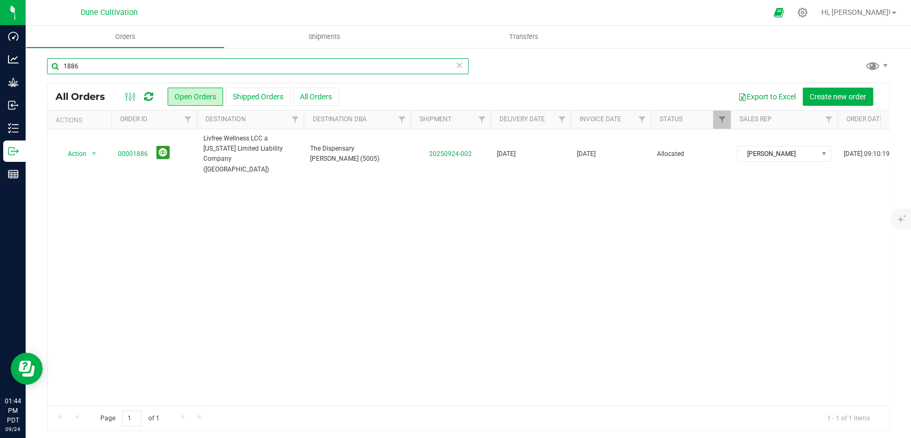
click at [112, 73] on input "1886" at bounding box center [258, 66] width 422 height 16
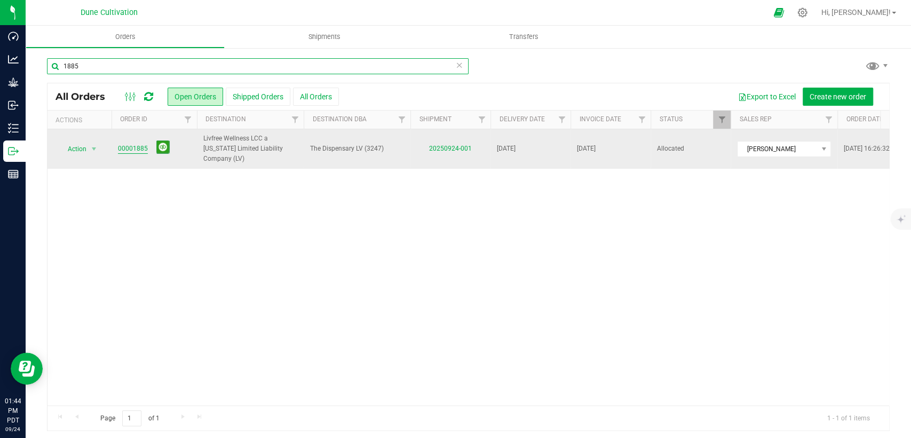
type input "1885"
click at [133, 144] on link "00001885" at bounding box center [133, 149] width 30 height 10
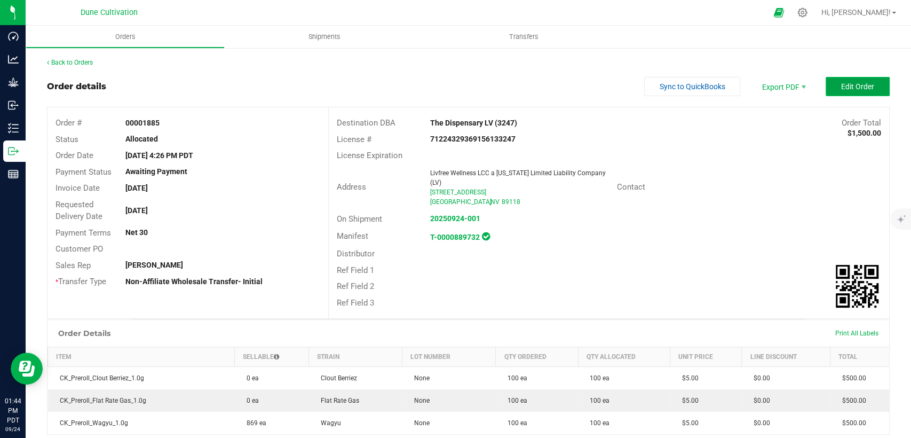
click at [841, 82] on span "Edit Order" at bounding box center [857, 86] width 33 height 9
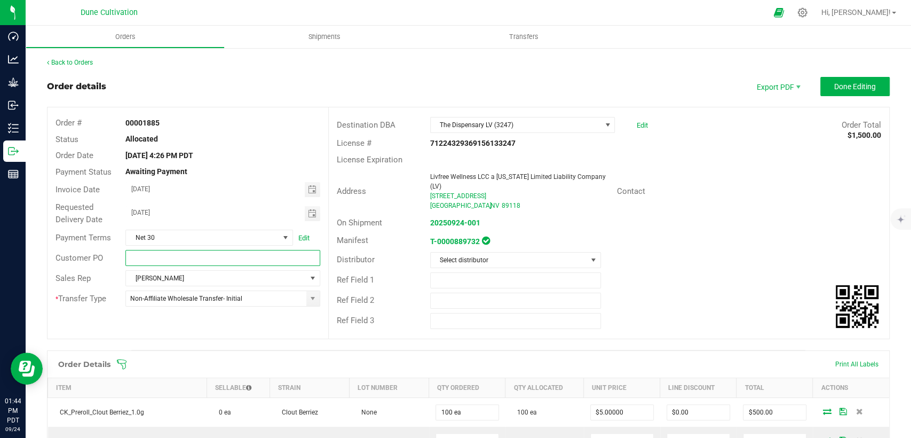
click at [237, 259] on input "text" at bounding box center [222, 258] width 194 height 16
paste input "CNPO-017060"
type input "CNPO-017060"
click at [847, 86] on span "Done Editing" at bounding box center [855, 86] width 42 height 9
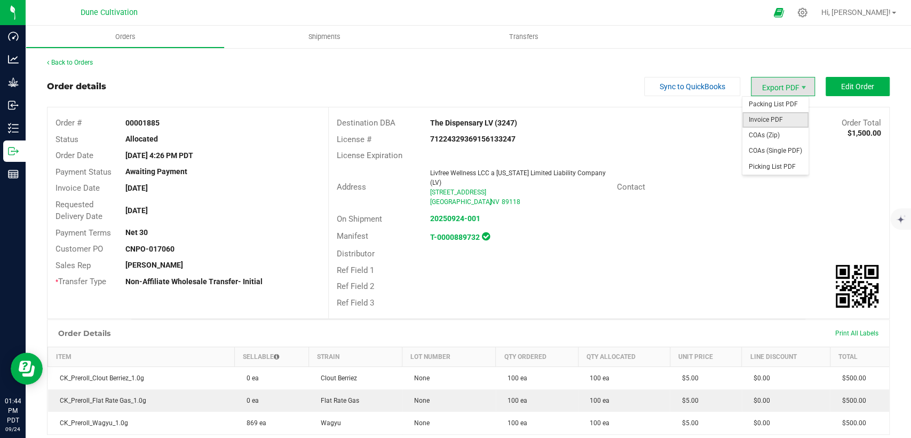
click at [777, 123] on span "Invoice PDF" at bounding box center [776, 119] width 66 height 15
click at [808, 10] on icon at bounding box center [802, 12] width 11 height 11
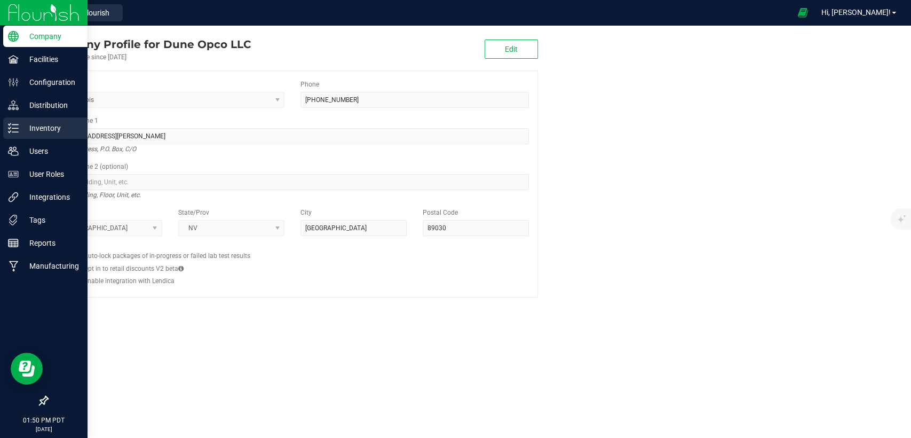
click at [33, 127] on p "Inventory" at bounding box center [51, 128] width 64 height 13
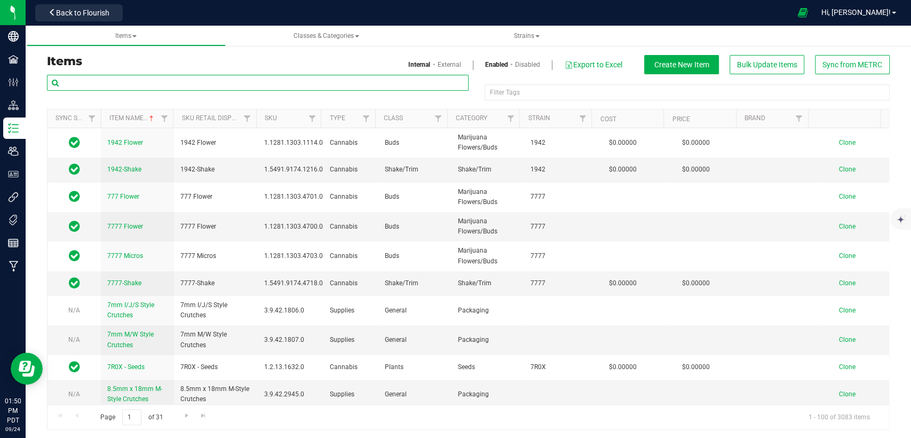
click at [269, 84] on input "text" at bounding box center [258, 83] width 422 height 16
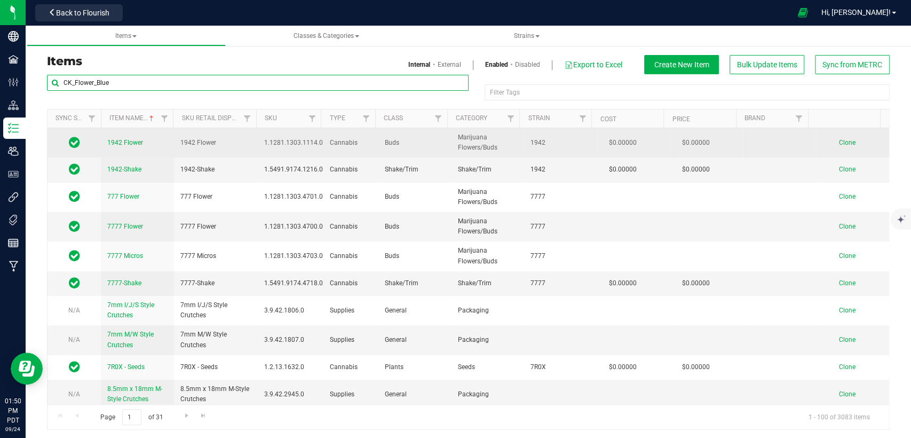
type input "CK_Flower_Blue"
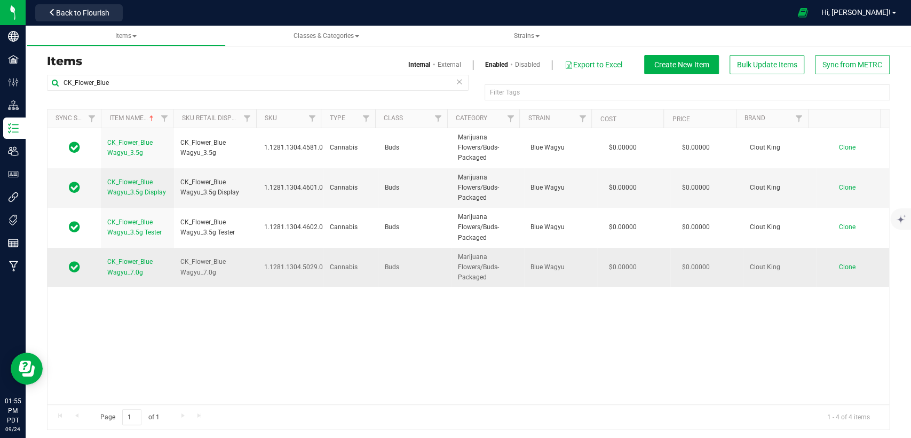
click at [839, 263] on span "Clone" at bounding box center [847, 266] width 17 height 7
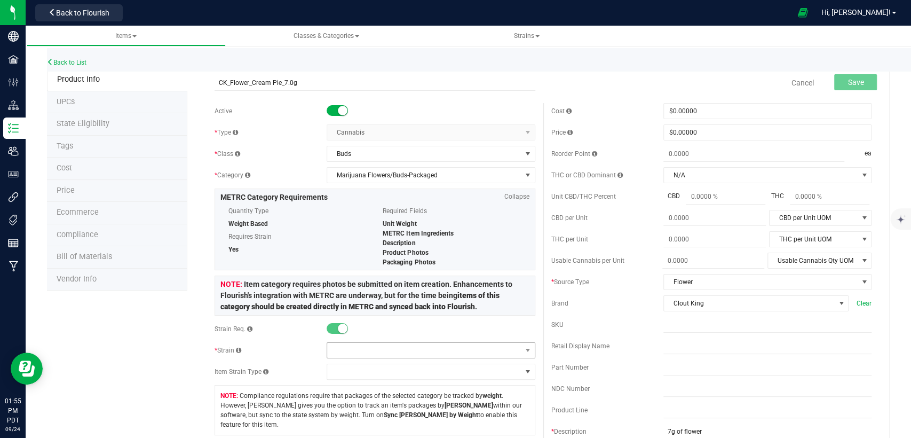
type input "CK_Flower_Cream Pie_7.0g"
click at [396, 349] on span at bounding box center [424, 350] width 194 height 15
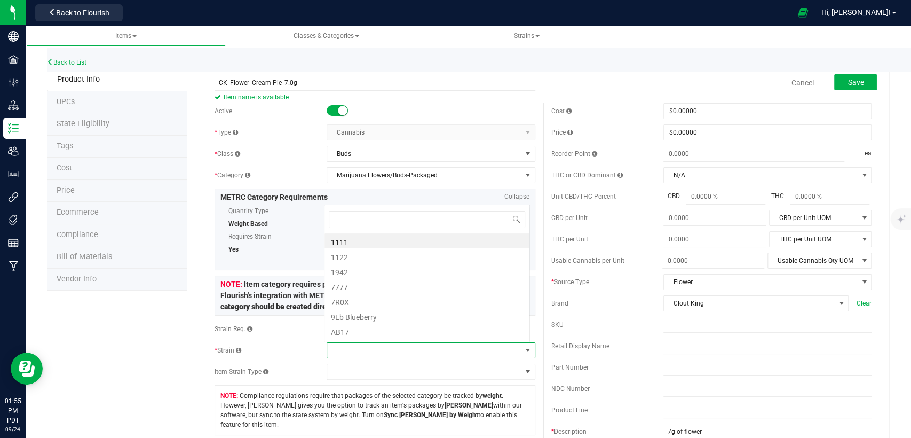
scroll to position [15, 203]
type input "Cream"
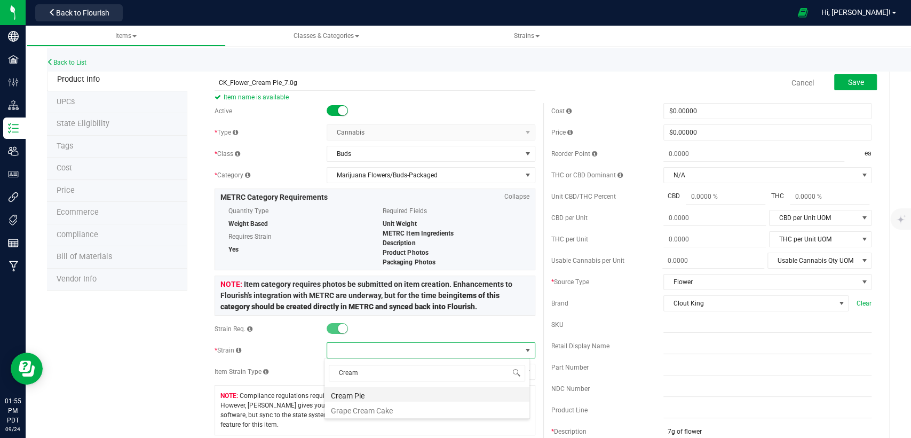
click at [383, 393] on li "Cream Pie" at bounding box center [427, 394] width 205 height 15
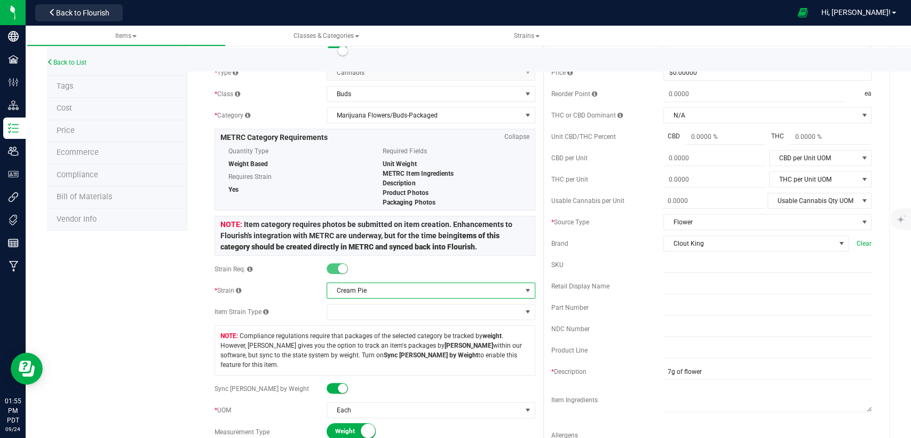
scroll to position [0, 0]
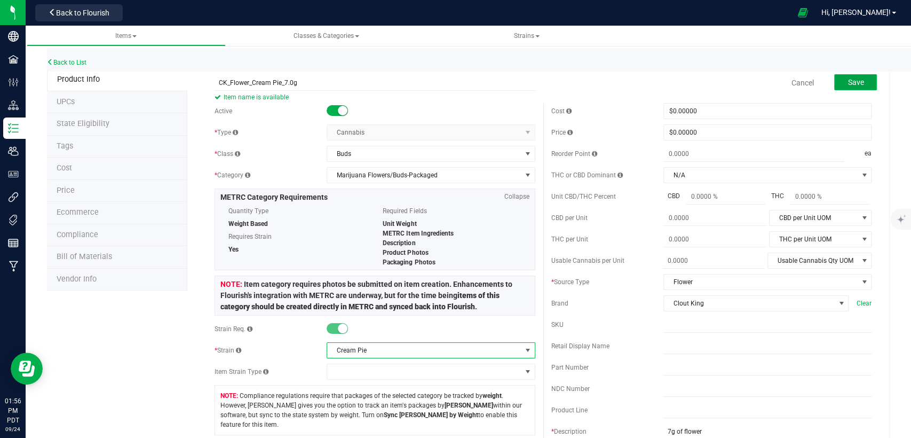
click at [837, 83] on button "Save" at bounding box center [855, 82] width 43 height 16
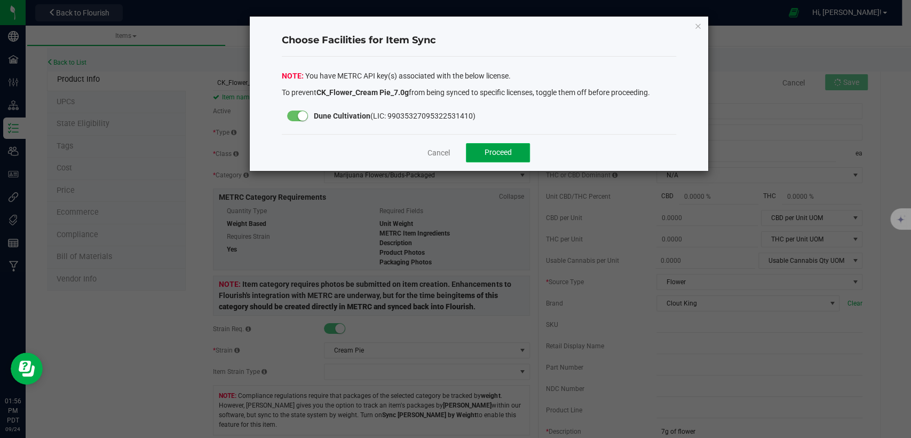
click at [515, 146] on button "Proceed" at bounding box center [498, 152] width 64 height 19
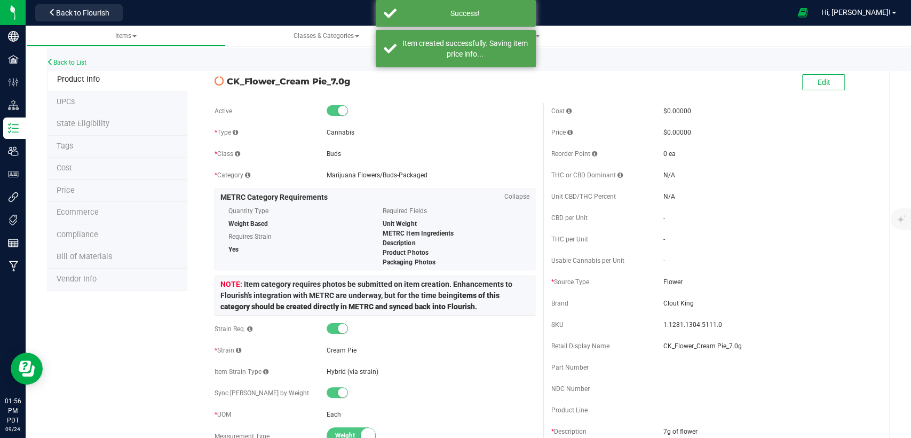
drag, startPoint x: 347, startPoint y: 82, endPoint x: 230, endPoint y: 78, distance: 117.5
click at [230, 78] on span "CK_Flower_Cream Pie_7.0g" at bounding box center [381, 81] width 308 height 13
drag, startPoint x: 227, startPoint y: 79, endPoint x: 364, endPoint y: 82, distance: 137.2
click at [366, 82] on span "CK_Flower_Cream Pie_7.0g" at bounding box center [381, 81] width 308 height 13
copy span "CK_Flower_Cream Pie_7.0g"
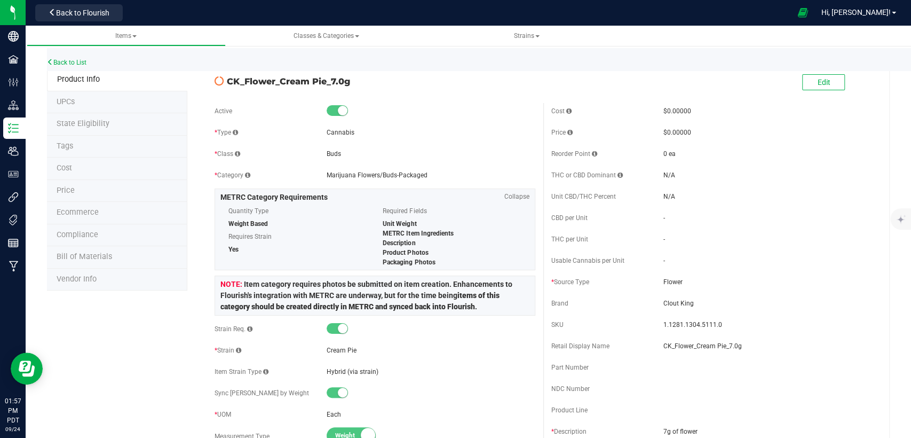
click at [96, 121] on span "State Eligibility" at bounding box center [83, 123] width 53 height 9
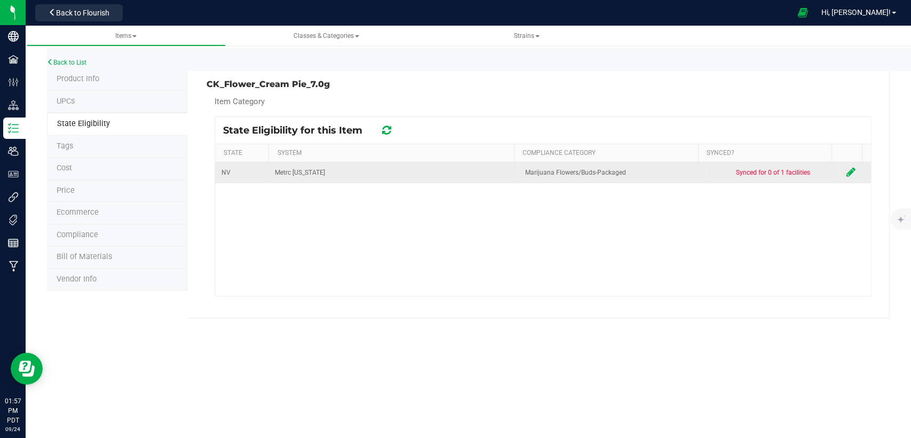
click at [846, 172] on icon at bounding box center [850, 172] width 9 height 11
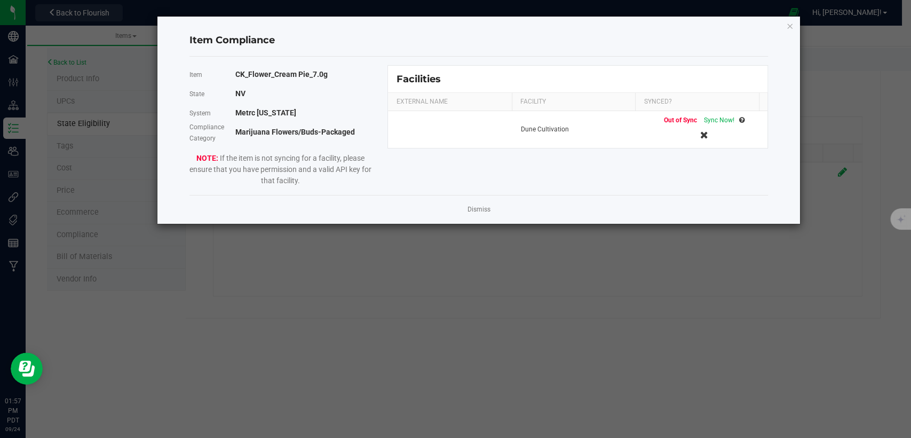
drag, startPoint x: 722, startPoint y: 120, endPoint x: 756, endPoint y: 85, distance: 48.7
click at [722, 120] on span "Sync Now!" at bounding box center [719, 119] width 30 height 7
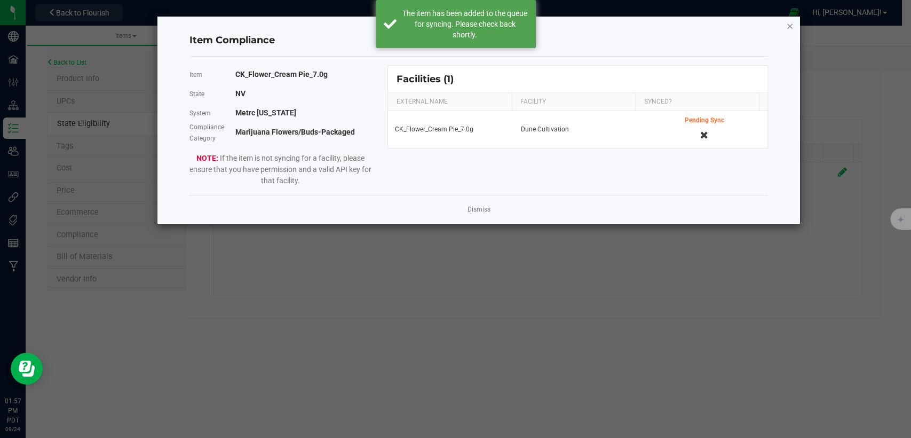
click at [789, 27] on icon "Close modal" at bounding box center [789, 25] width 7 height 13
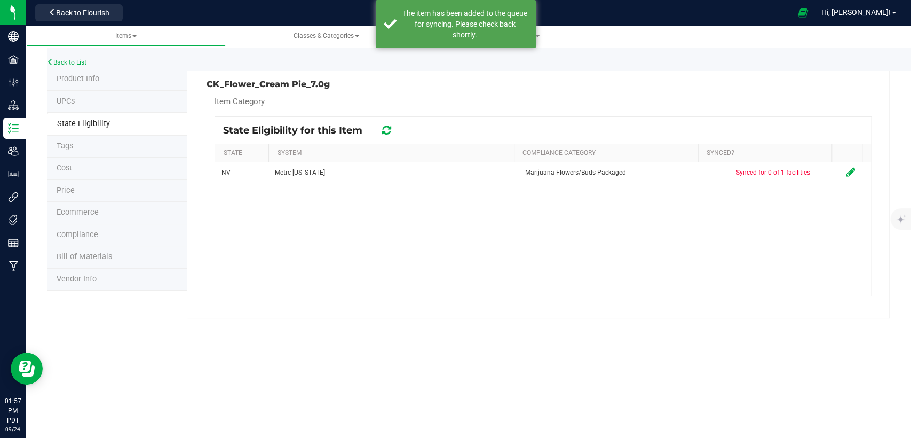
click at [76, 81] on span "Product Info" at bounding box center [78, 78] width 43 height 9
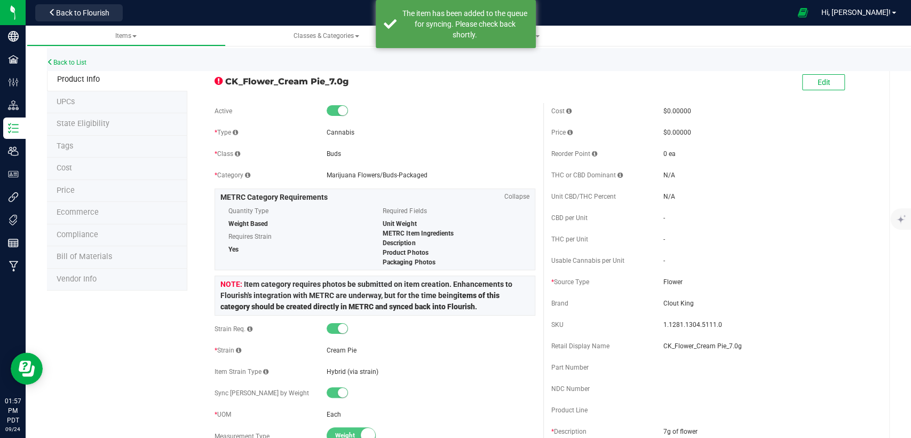
click at [115, 125] on li "State Eligibility" at bounding box center [117, 124] width 140 height 22
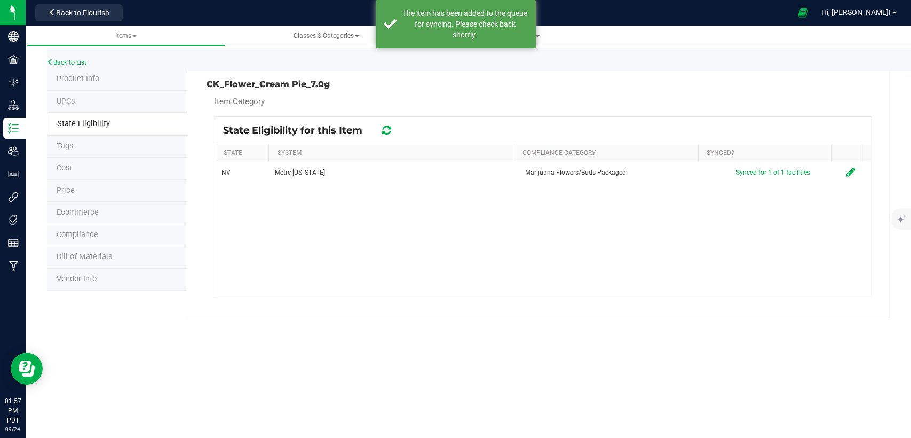
click at [114, 81] on li "Product Info" at bounding box center [117, 79] width 140 height 22
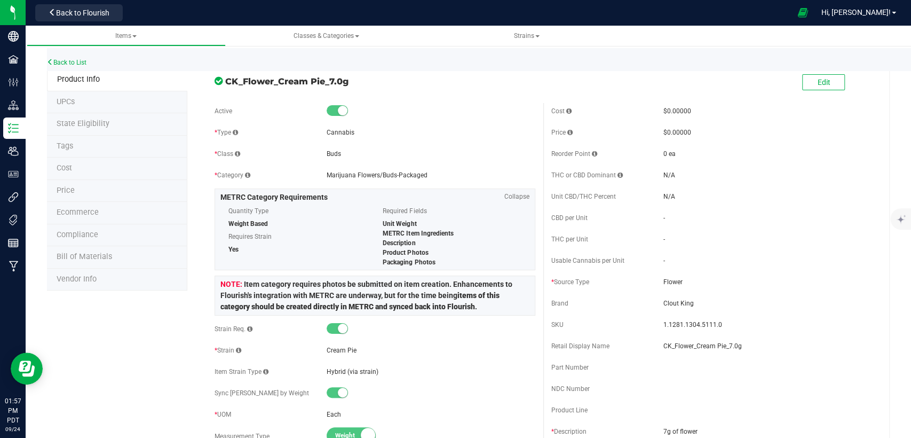
drag, startPoint x: 346, startPoint y: 81, endPoint x: 225, endPoint y: 82, distance: 120.7
click at [225, 82] on span "CK_Flower_Cream Pie_7.0g" at bounding box center [380, 81] width 310 height 13
copy span "CK_Flower_Cream Pie_7.0g"
click at [70, 17] on span "Back to Flourish" at bounding box center [82, 13] width 53 height 9
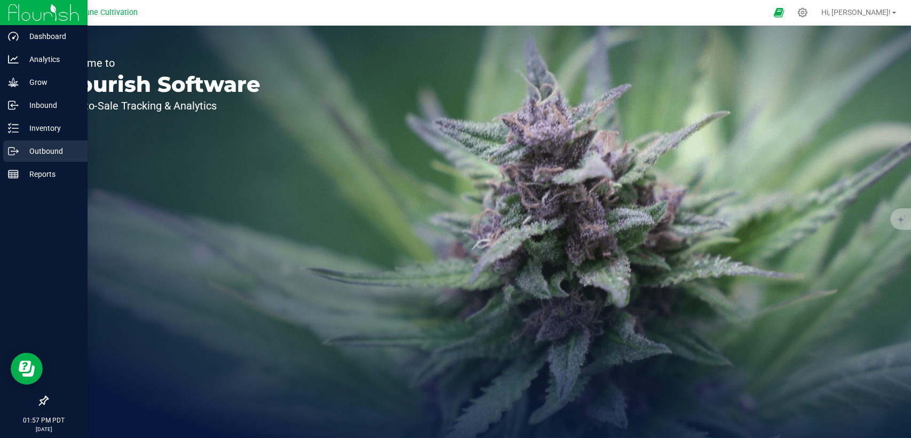
click at [43, 146] on p "Outbound" at bounding box center [51, 151] width 64 height 13
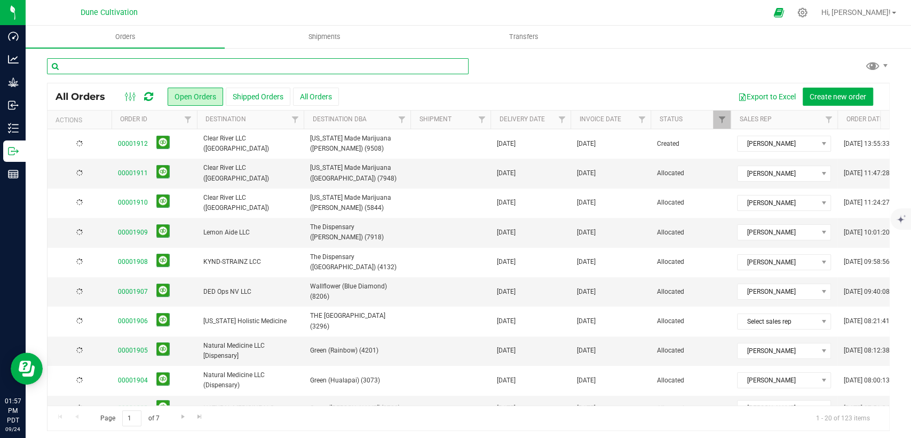
click at [145, 65] on input "text" at bounding box center [258, 66] width 422 height 16
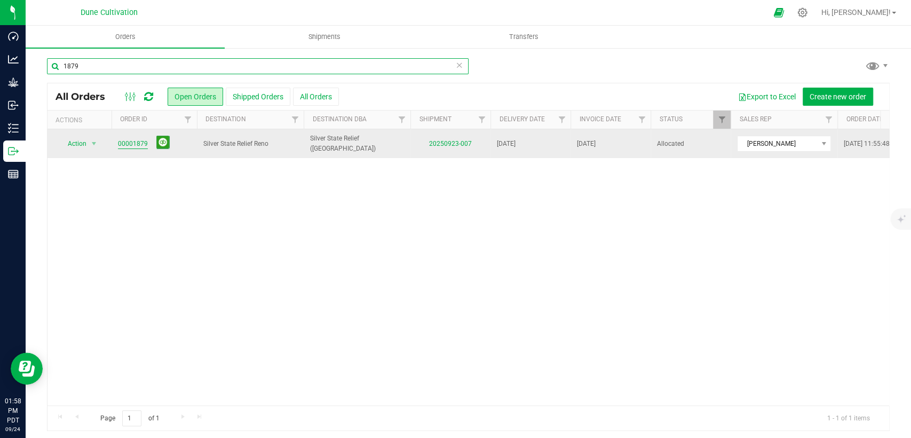
type input "1879"
click at [130, 141] on link "00001879" at bounding box center [133, 144] width 30 height 10
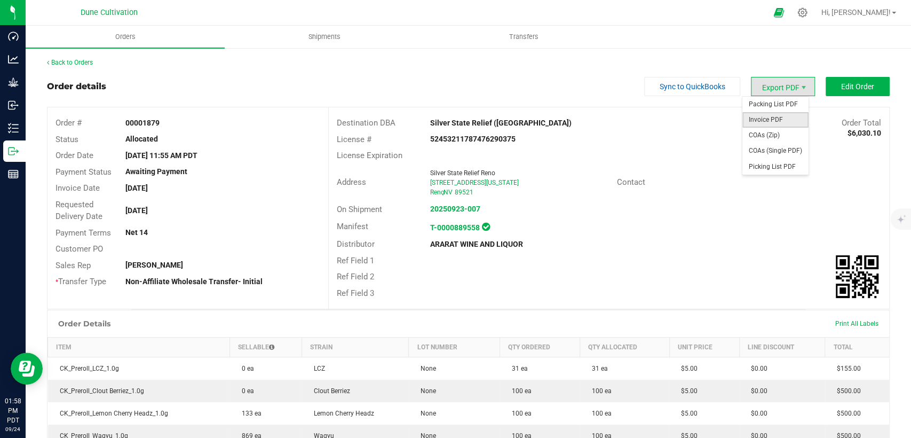
click at [769, 119] on span "Invoice PDF" at bounding box center [776, 119] width 66 height 15
click at [67, 59] on link "Back to Orders" at bounding box center [70, 62] width 46 height 7
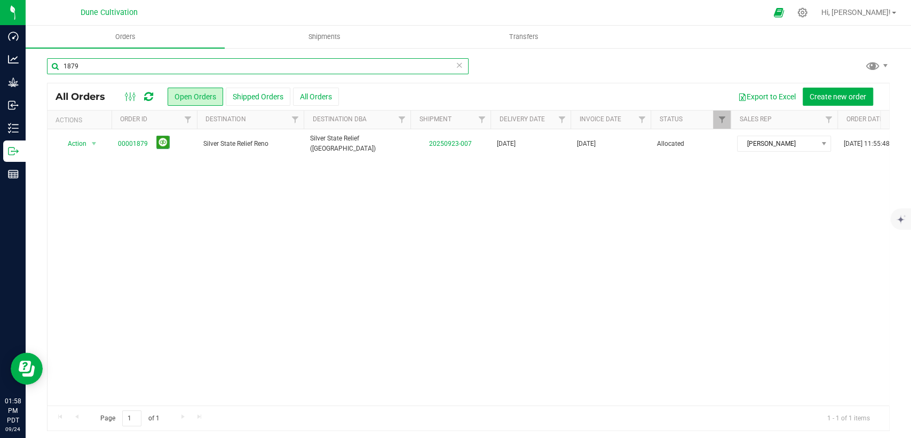
click at [103, 68] on input "1879" at bounding box center [258, 66] width 422 height 16
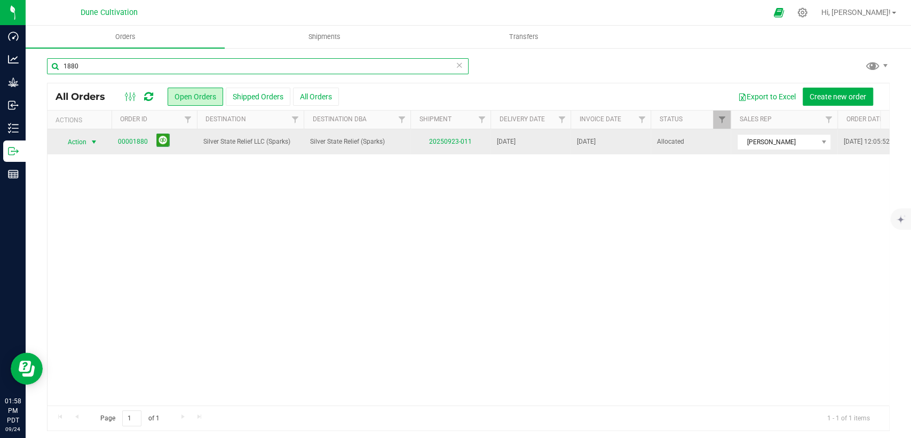
type input "1880"
click at [77, 139] on span "Action" at bounding box center [72, 142] width 29 height 15
click at [132, 137] on link "00001880" at bounding box center [133, 142] width 30 height 10
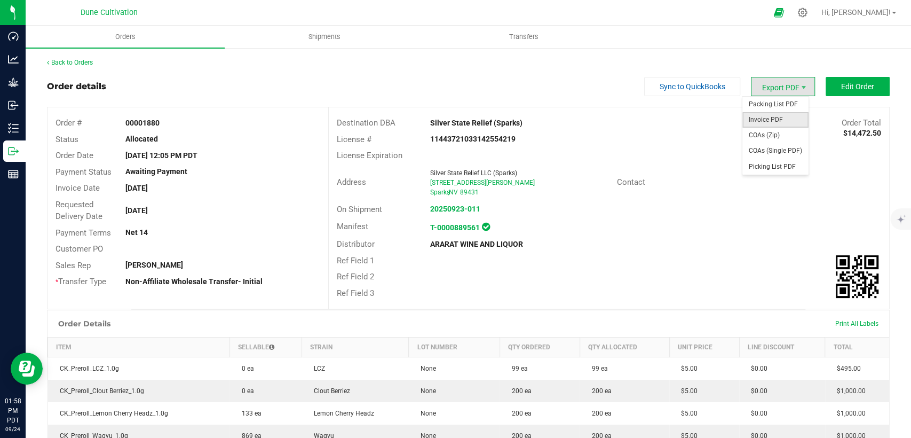
click at [773, 125] on span "Invoice PDF" at bounding box center [776, 119] width 66 height 15
click at [88, 65] on link "Back to Orders" at bounding box center [70, 62] width 46 height 7
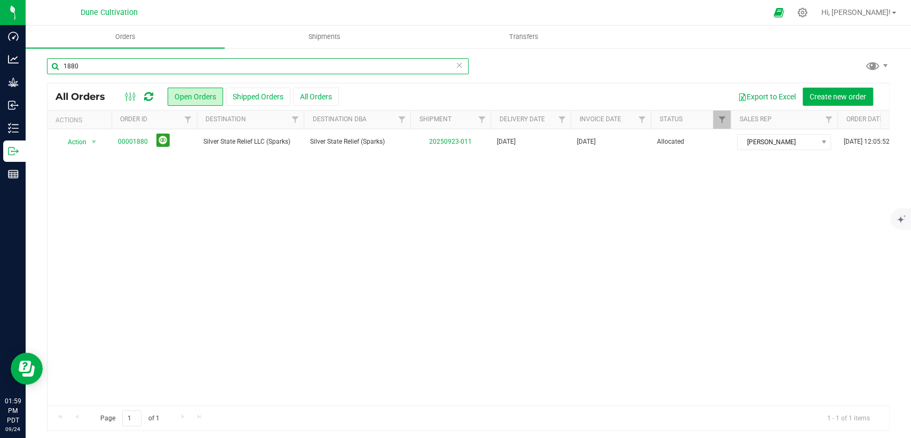
click at [139, 69] on input "1880" at bounding box center [258, 66] width 422 height 16
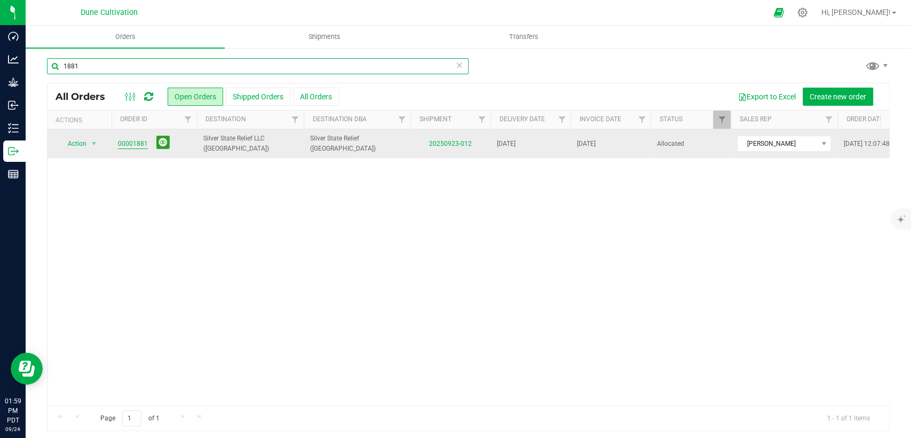
type input "1881"
click at [139, 139] on link "00001881" at bounding box center [133, 144] width 30 height 10
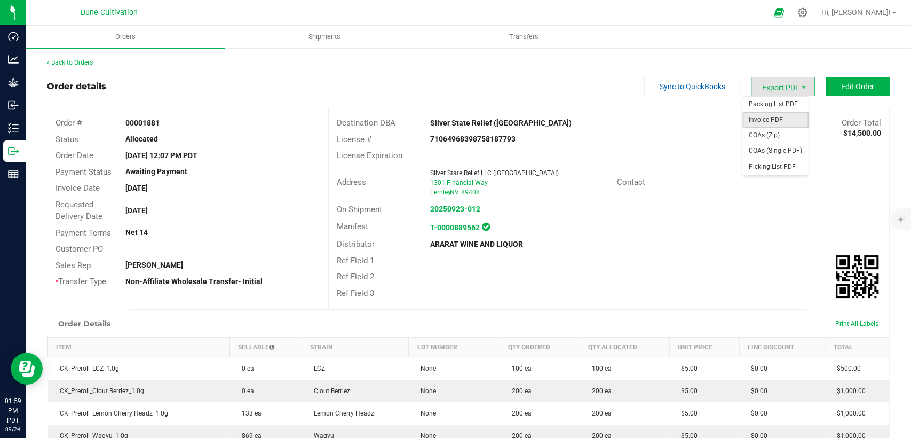
click at [766, 117] on span "Invoice PDF" at bounding box center [776, 119] width 66 height 15
click at [89, 63] on link "Back to Orders" at bounding box center [70, 62] width 46 height 7
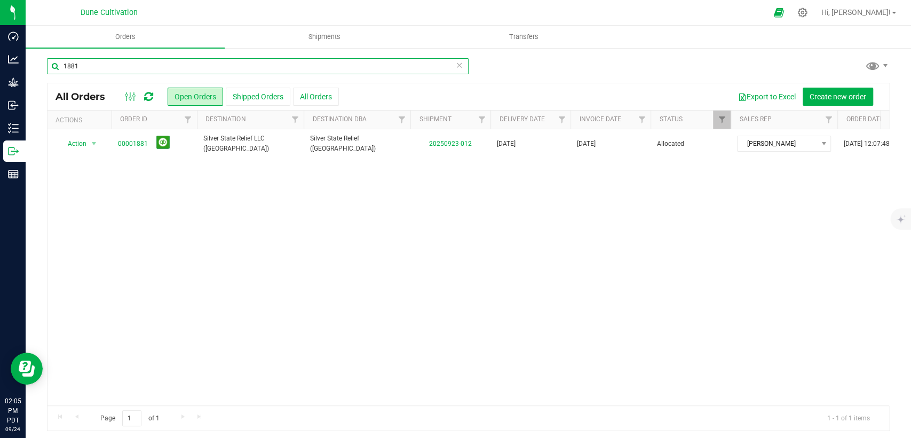
click at [160, 65] on input "1881" at bounding box center [258, 66] width 422 height 16
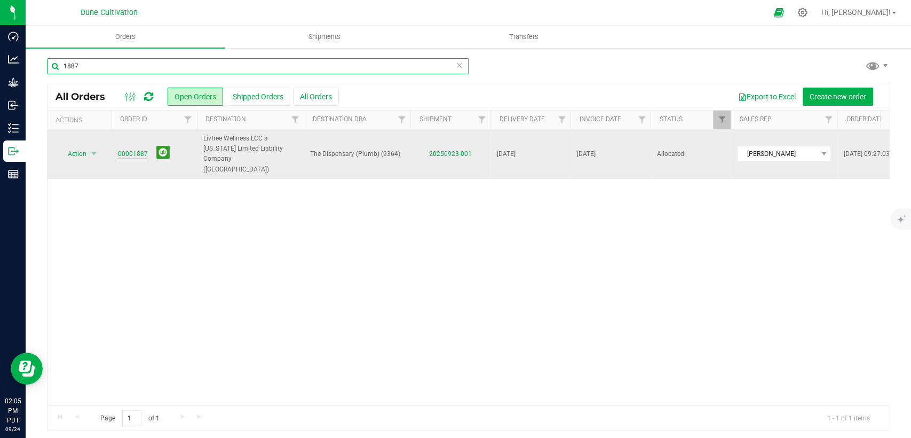
type input "1887"
click at [135, 152] on link "00001887" at bounding box center [133, 154] width 30 height 10
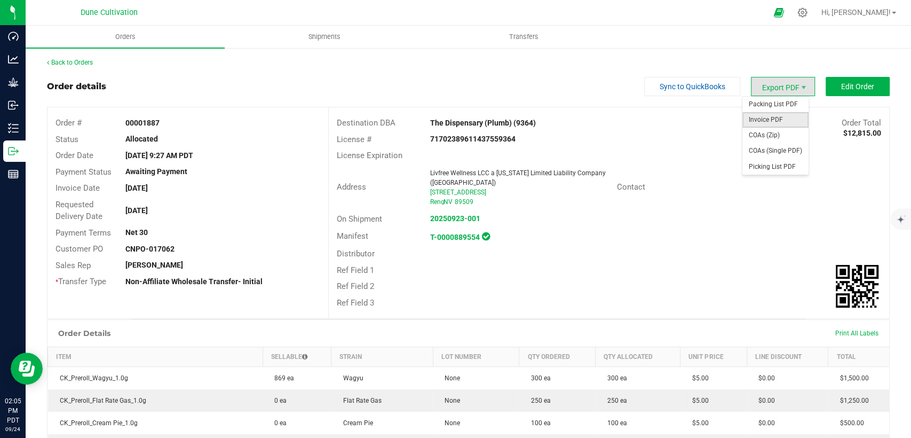
click at [766, 120] on span "Invoice PDF" at bounding box center [776, 119] width 66 height 15
click at [81, 61] on link "Back to Orders" at bounding box center [70, 62] width 46 height 7
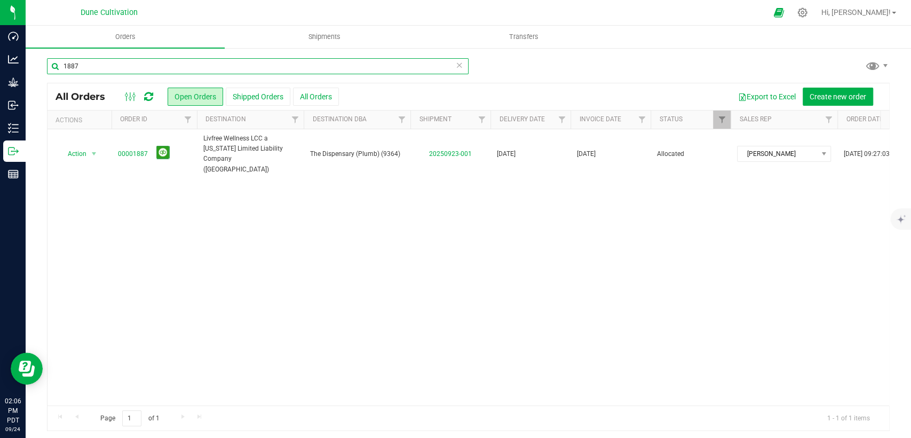
click at [170, 67] on input "1887" at bounding box center [258, 66] width 422 height 16
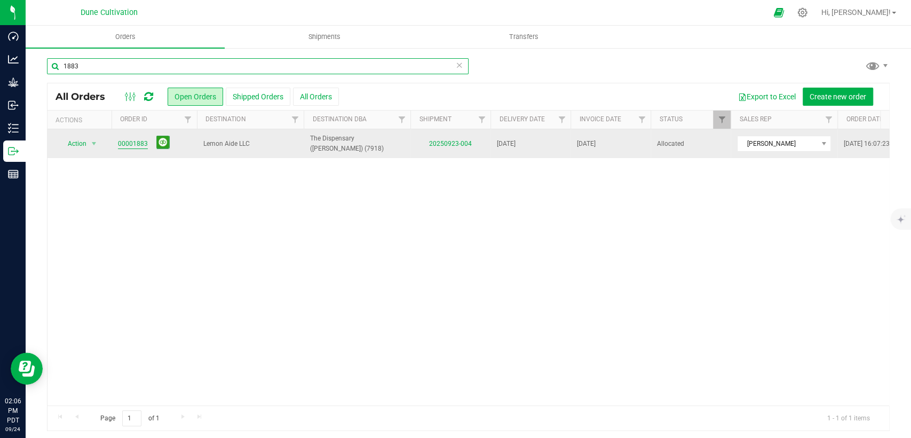
type input "1883"
click at [136, 141] on link "00001883" at bounding box center [133, 144] width 30 height 10
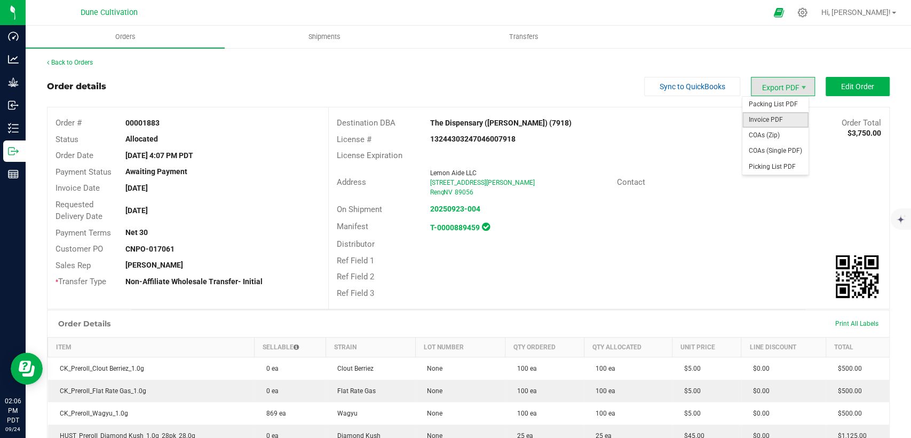
click at [779, 117] on span "Invoice PDF" at bounding box center [776, 119] width 66 height 15
click at [77, 61] on link "Back to Orders" at bounding box center [70, 62] width 46 height 7
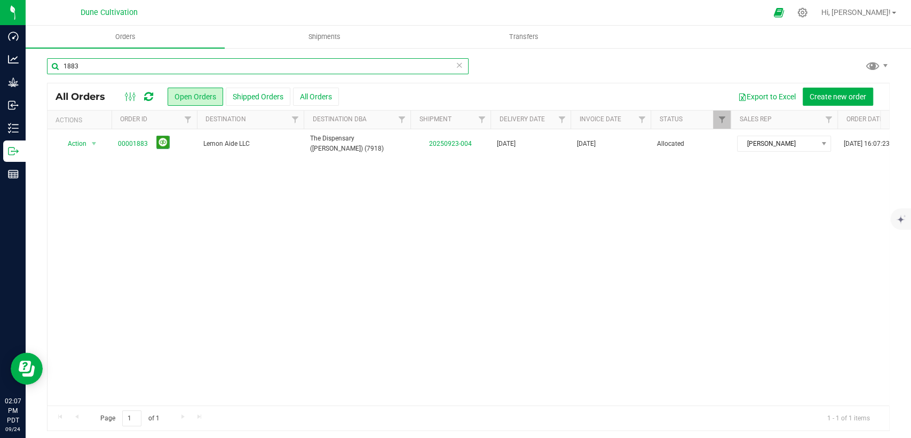
click at [152, 70] on input "1883" at bounding box center [258, 66] width 422 height 16
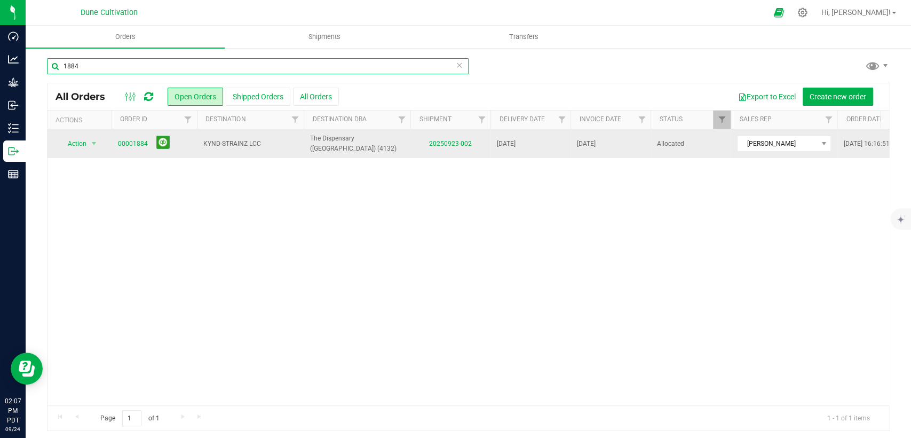
type input "1884"
click at [116, 141] on td "00001884" at bounding box center [154, 143] width 85 height 29
click at [122, 141] on link "00001884" at bounding box center [133, 144] width 30 height 10
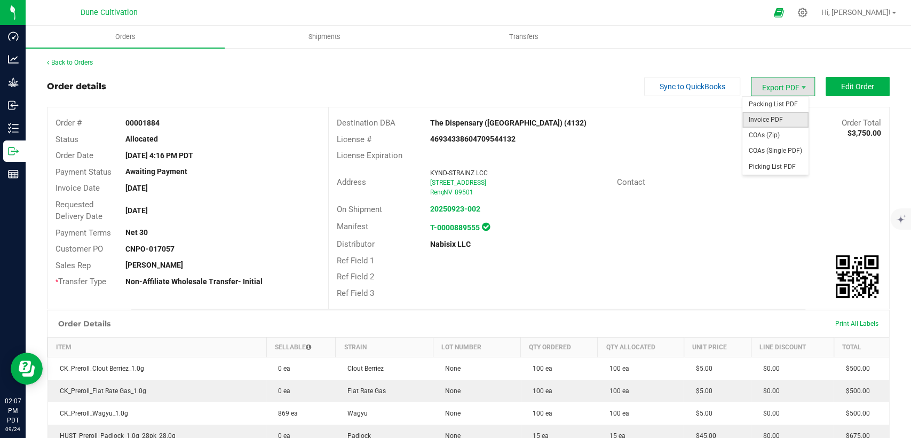
click at [758, 118] on span "Invoice PDF" at bounding box center [776, 119] width 66 height 15
click at [84, 60] on link "Back to Orders" at bounding box center [70, 62] width 46 height 7
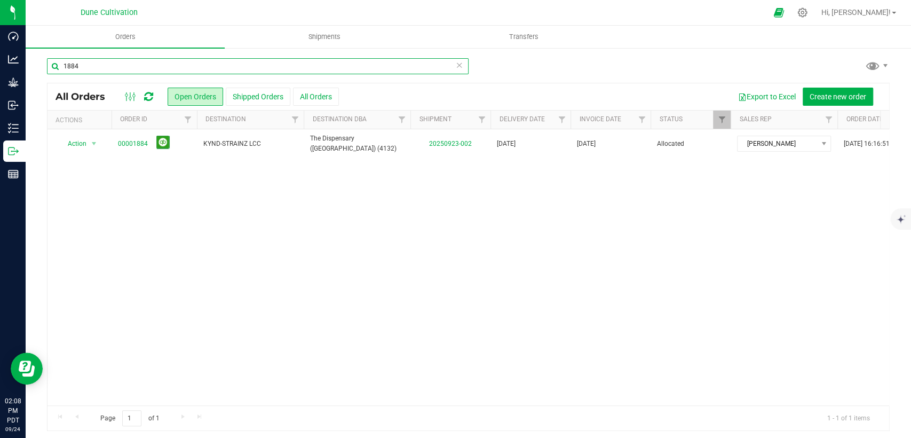
click at [143, 64] on input "1884" at bounding box center [258, 66] width 422 height 16
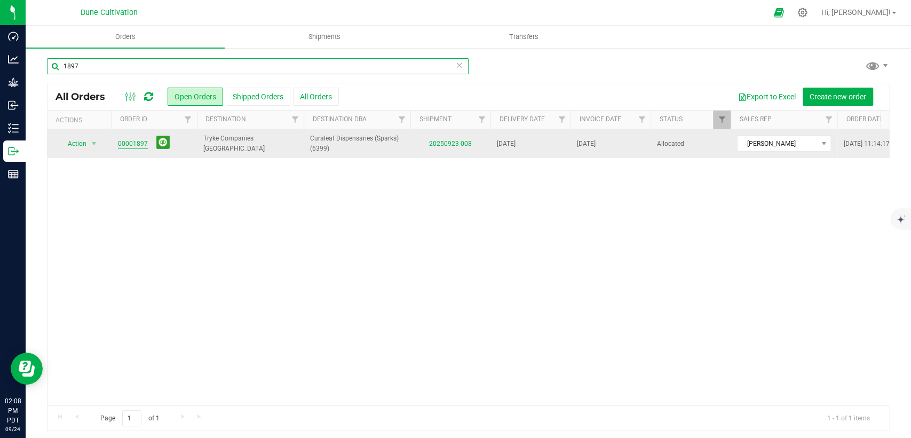
type input "1897"
click at [122, 143] on link "00001897" at bounding box center [133, 144] width 30 height 10
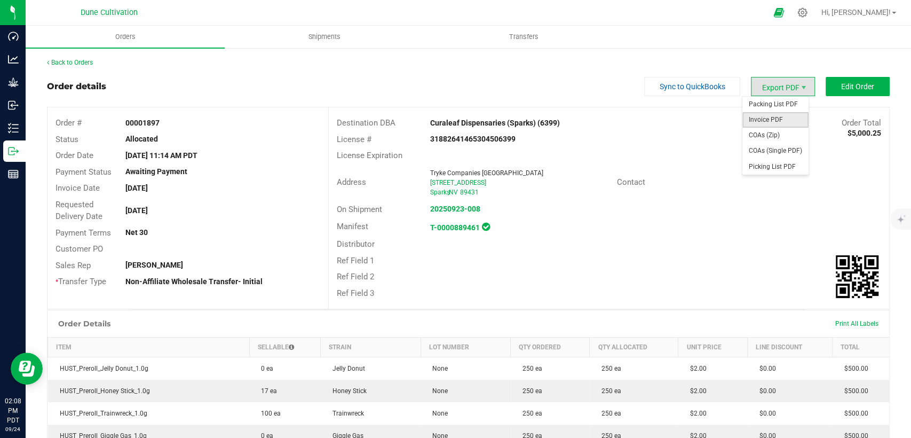
click at [761, 115] on span "Invoice PDF" at bounding box center [776, 119] width 66 height 15
click at [88, 60] on link "Back to Orders" at bounding box center [70, 62] width 46 height 7
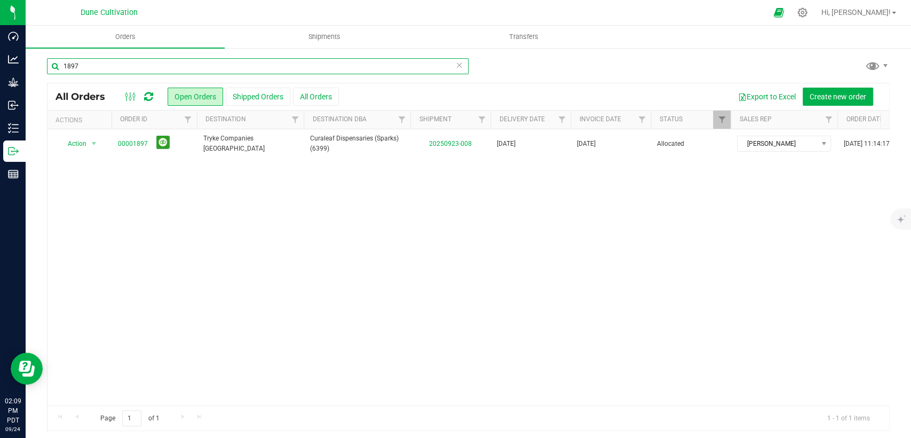
click at [141, 67] on input "1897" at bounding box center [258, 66] width 422 height 16
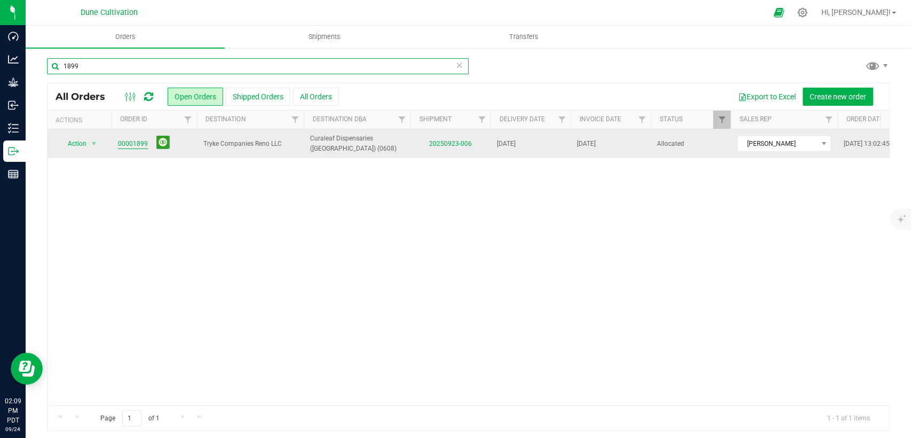
type input "1899"
click at [132, 140] on link "00001899" at bounding box center [133, 144] width 30 height 10
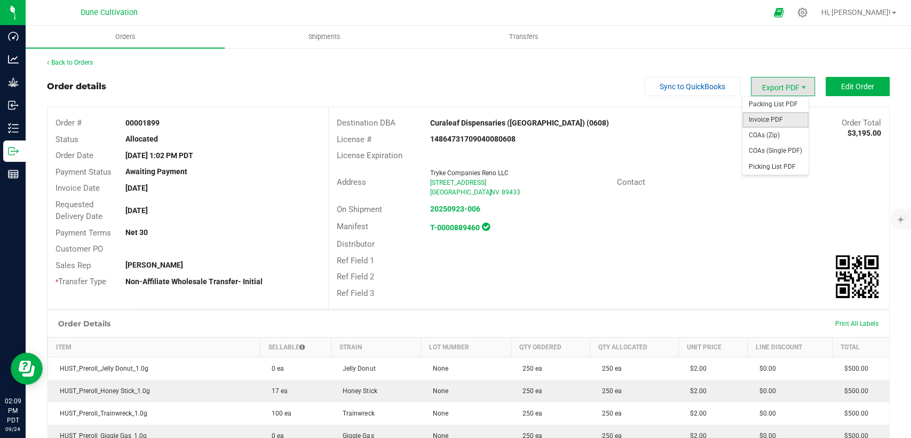
click at [768, 117] on span "Invoice PDF" at bounding box center [776, 119] width 66 height 15
click at [85, 64] on link "Back to Orders" at bounding box center [70, 62] width 46 height 7
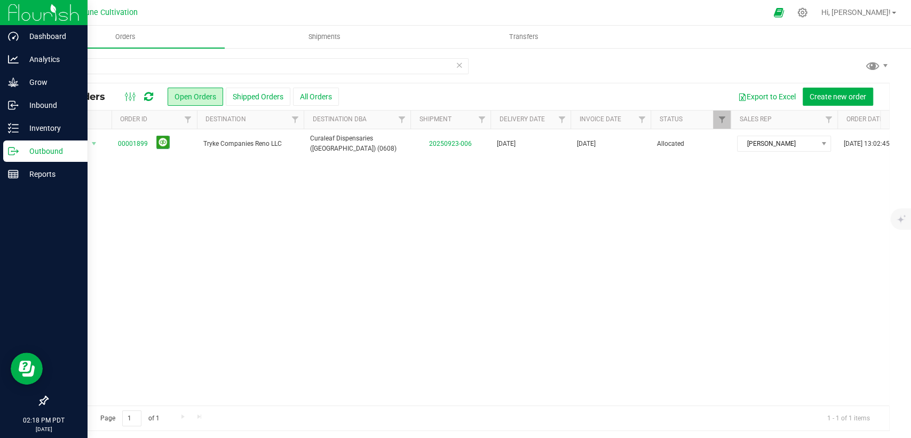
click at [23, 152] on p "Outbound" at bounding box center [51, 151] width 64 height 13
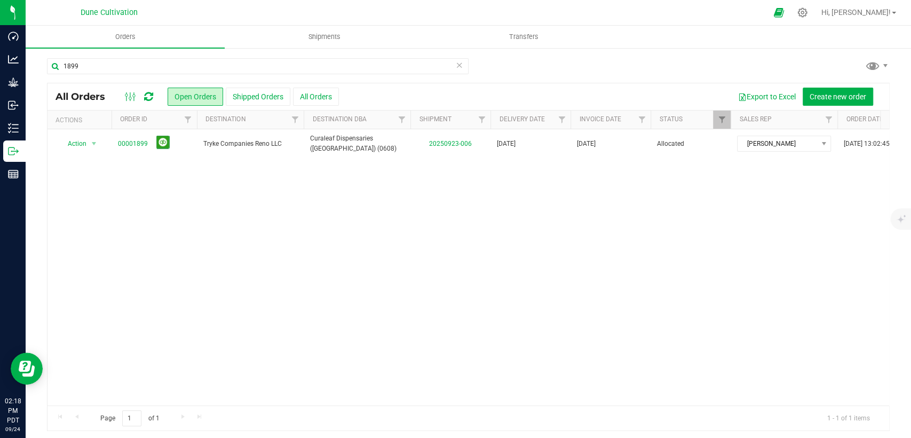
click at [456, 65] on icon at bounding box center [459, 64] width 7 height 13
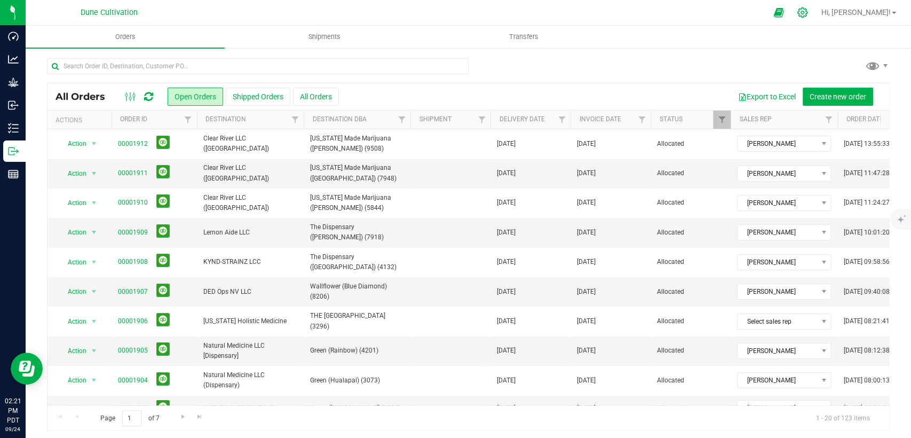
click at [808, 11] on icon at bounding box center [802, 12] width 11 height 11
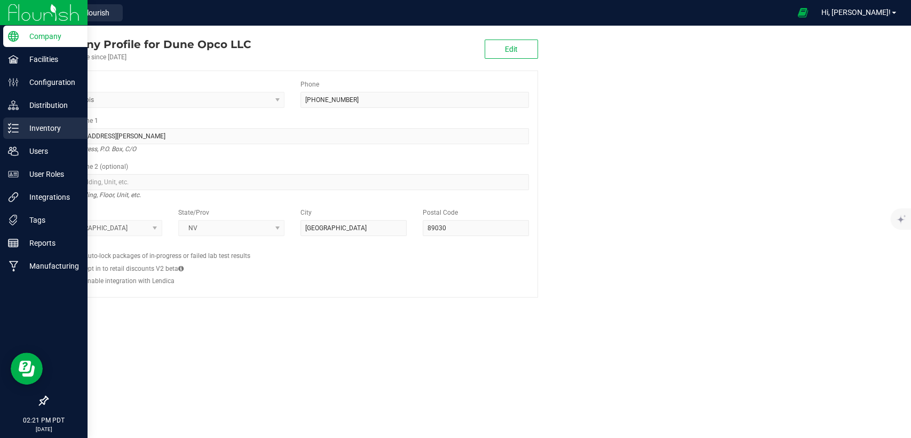
click at [26, 124] on p "Inventory" at bounding box center [51, 128] width 64 height 13
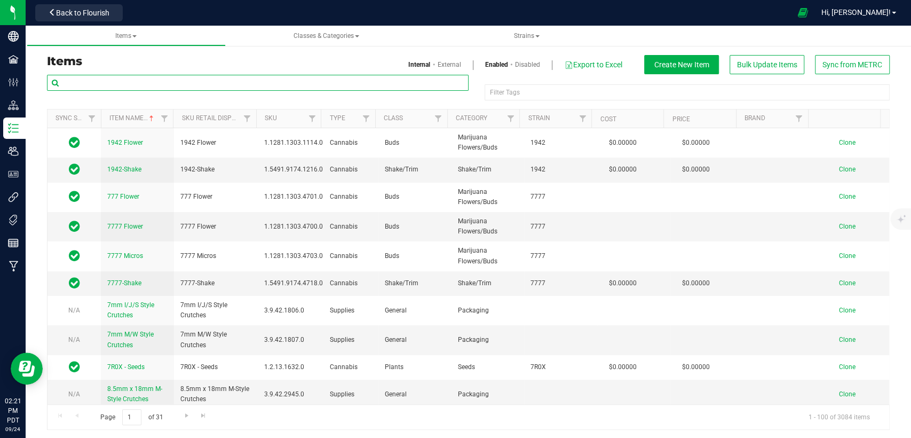
click at [404, 83] on input "text" at bounding box center [258, 83] width 422 height 16
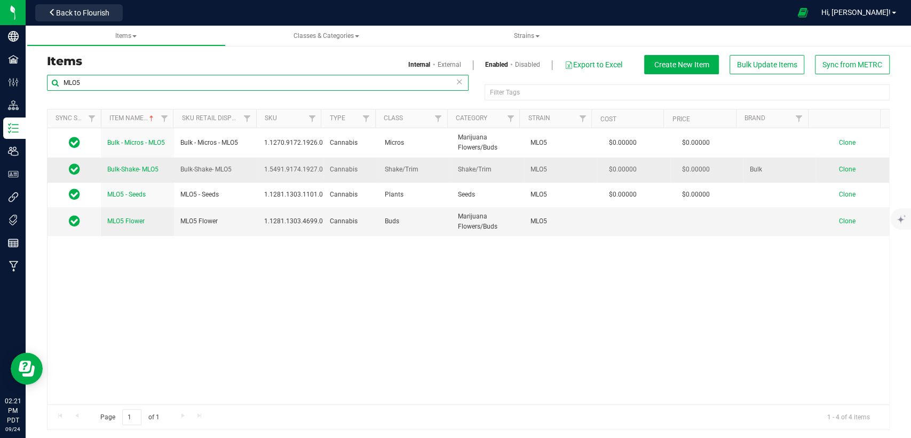
type input "MLO5"
drag, startPoint x: 229, startPoint y: 168, endPoint x: 180, endPoint y: 168, distance: 49.1
click at [180, 168] on span "Bulk-Shake- MLO5" at bounding box center [205, 169] width 51 height 10
copy span "Bulk-Shake- MLO5"
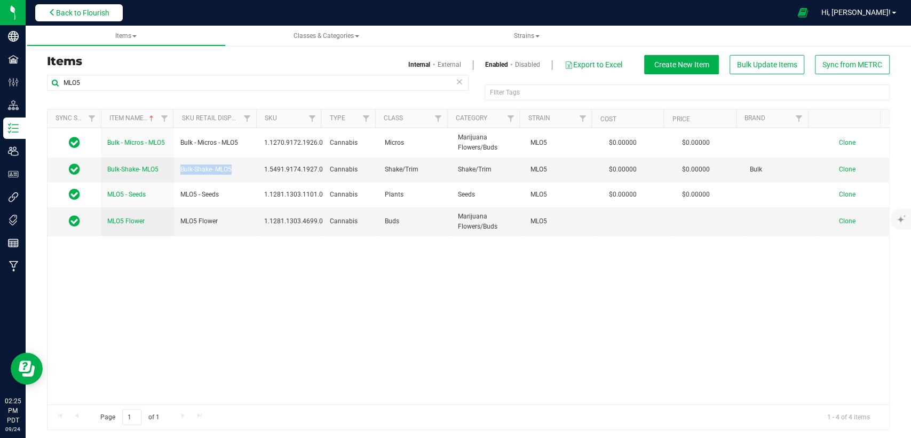
click at [79, 10] on span "Back to Flourish" at bounding box center [82, 13] width 53 height 9
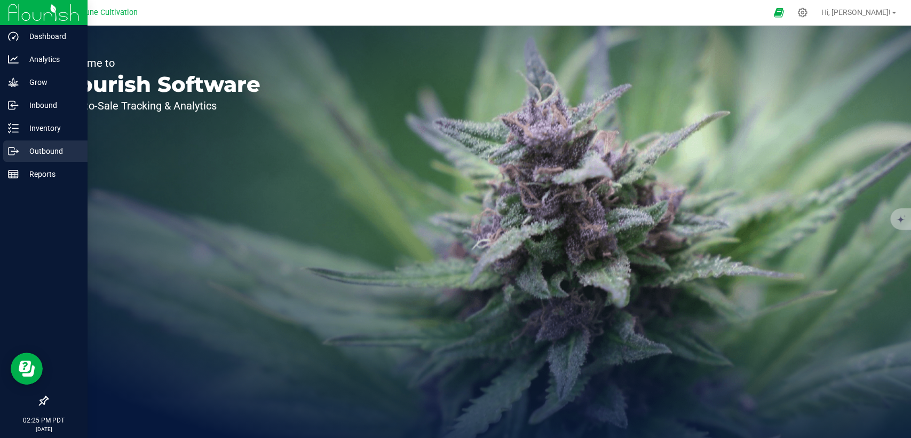
click at [46, 149] on p "Outbound" at bounding box center [51, 151] width 64 height 13
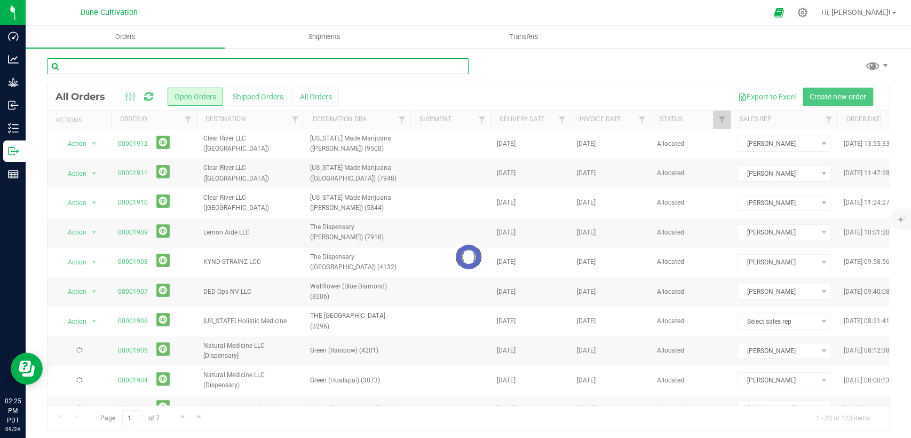
click at [169, 60] on input "text" at bounding box center [258, 66] width 422 height 16
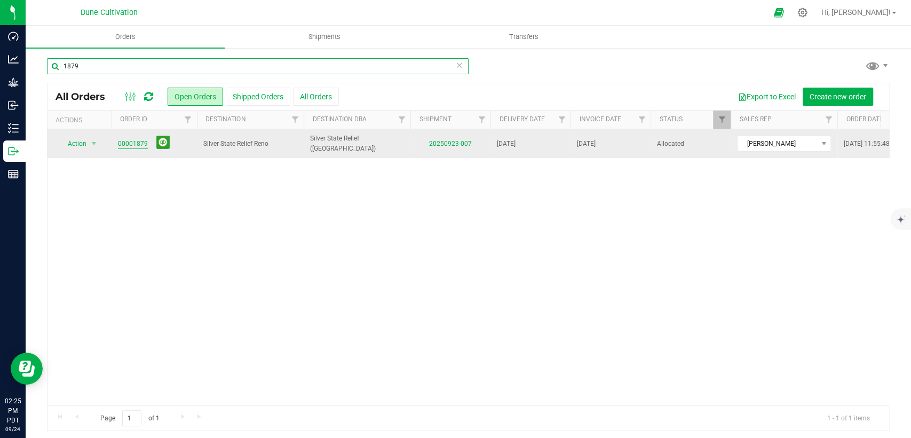
type input "1879"
click at [136, 140] on link "00001879" at bounding box center [133, 144] width 30 height 10
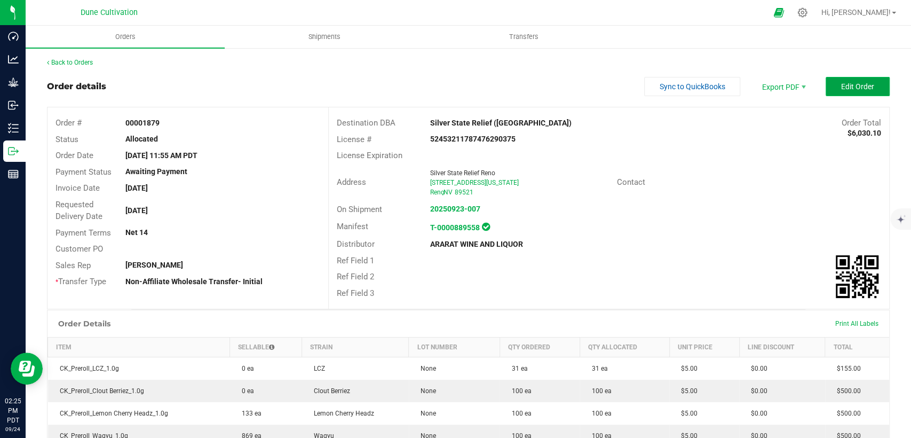
click at [864, 85] on span "Edit Order" at bounding box center [857, 86] width 33 height 9
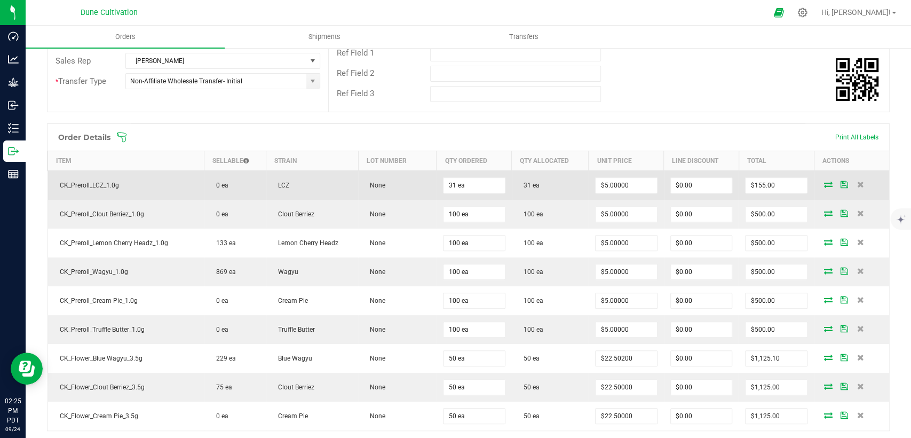
scroll to position [237, 0]
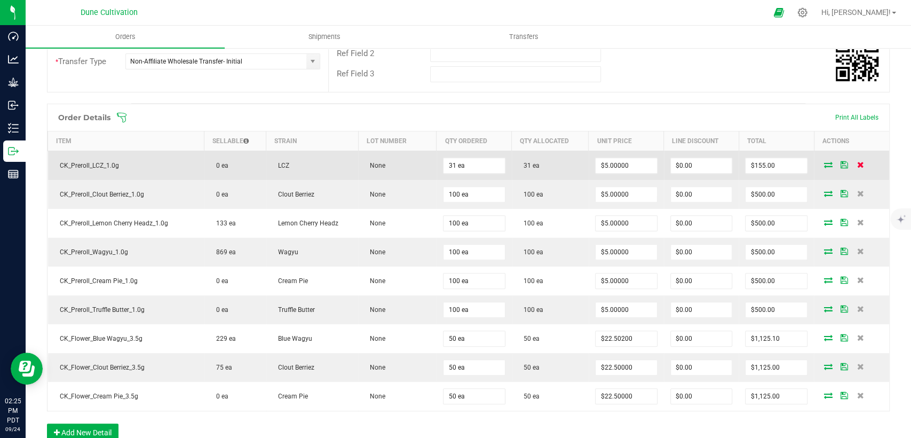
click at [857, 161] on icon at bounding box center [860, 164] width 7 height 6
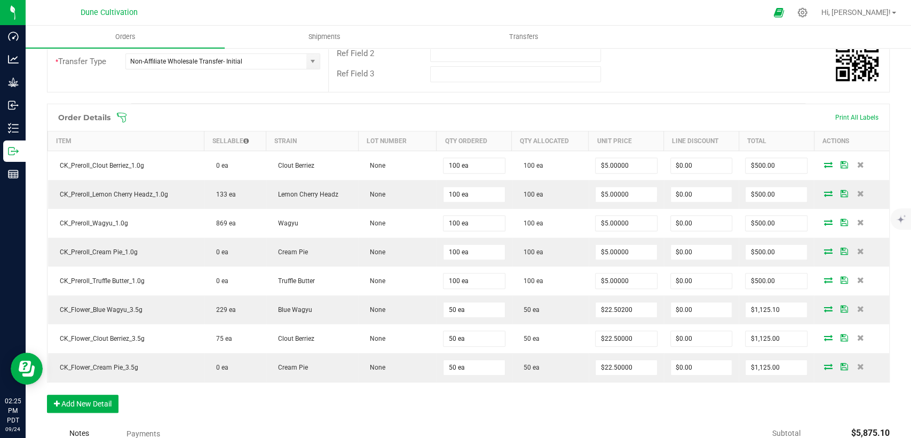
scroll to position [0, 0]
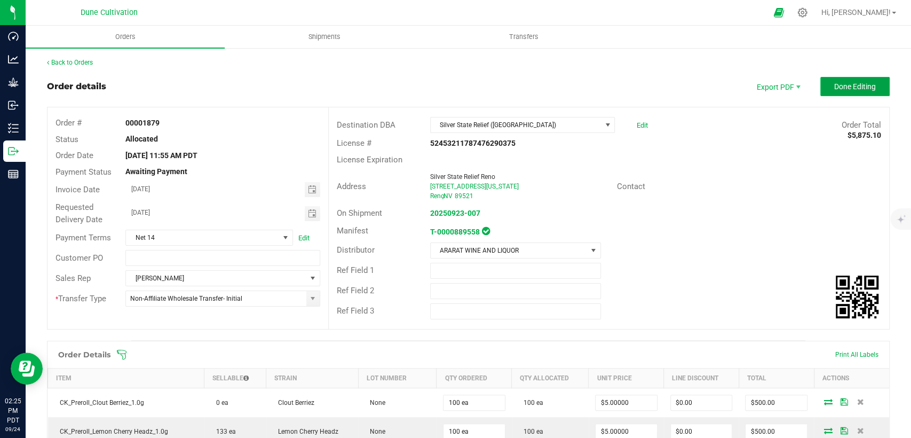
click at [821, 89] on button "Done Editing" at bounding box center [855, 86] width 69 height 19
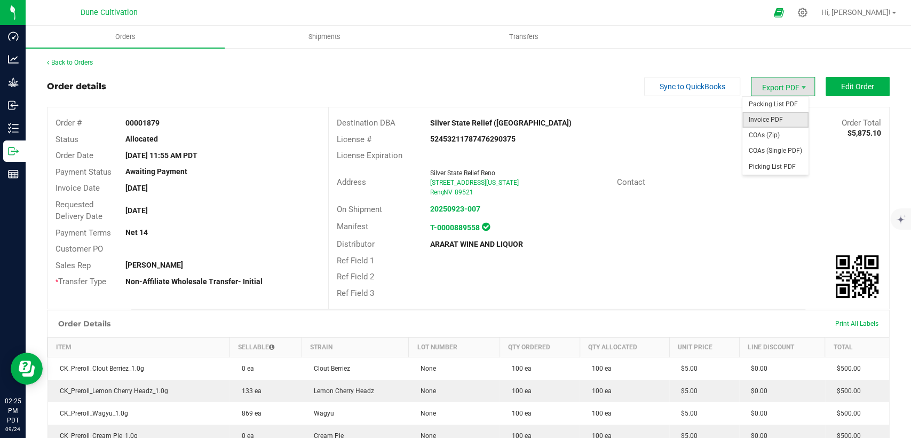
click at [787, 113] on span "Invoice PDF" at bounding box center [776, 119] width 66 height 15
click at [55, 59] on link "Back to Orders" at bounding box center [70, 62] width 46 height 7
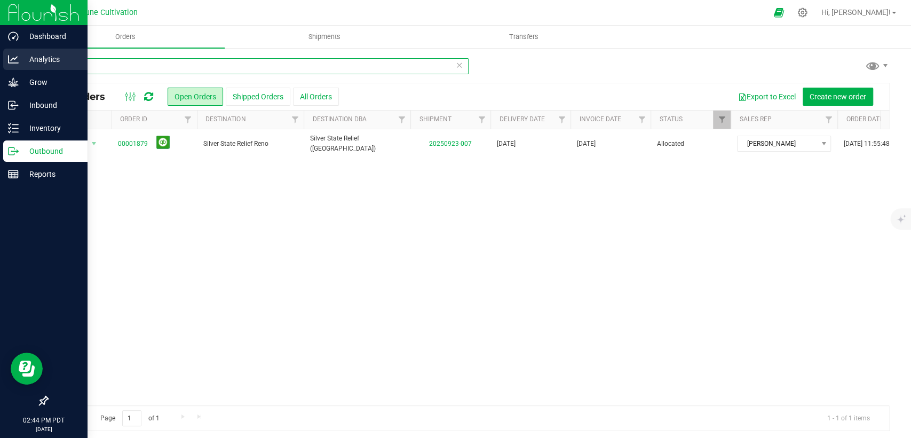
drag, startPoint x: 133, startPoint y: 70, endPoint x: 0, endPoint y: 65, distance: 133.6
click at [1, 65] on div "Dashboard Analytics Grow Inbound Inventory Outbound Reports 02:44 PM PDT 09/24/…" at bounding box center [455, 219] width 911 height 438
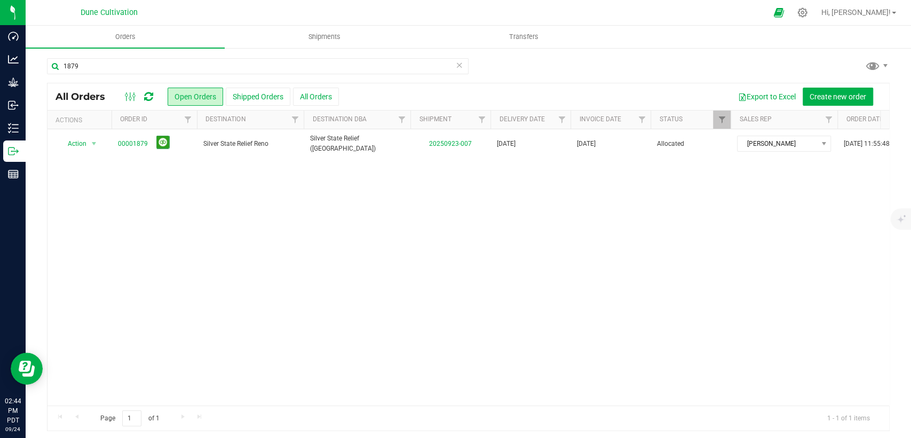
click at [456, 65] on icon at bounding box center [459, 64] width 7 height 13
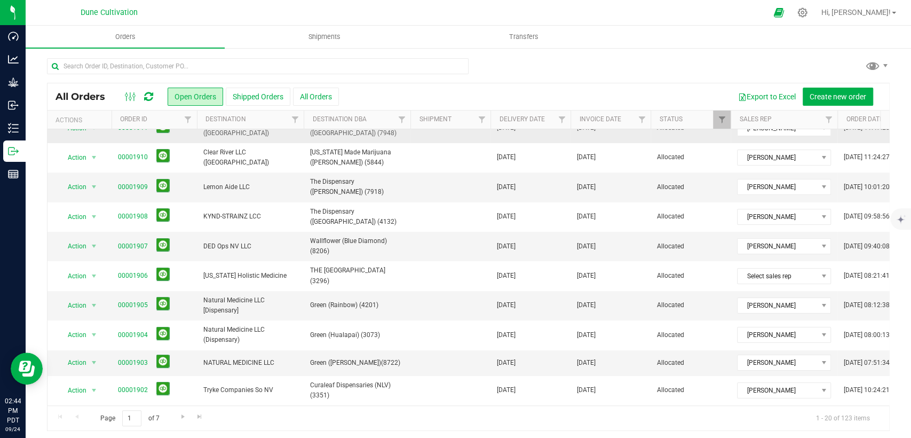
scroll to position [119, 0]
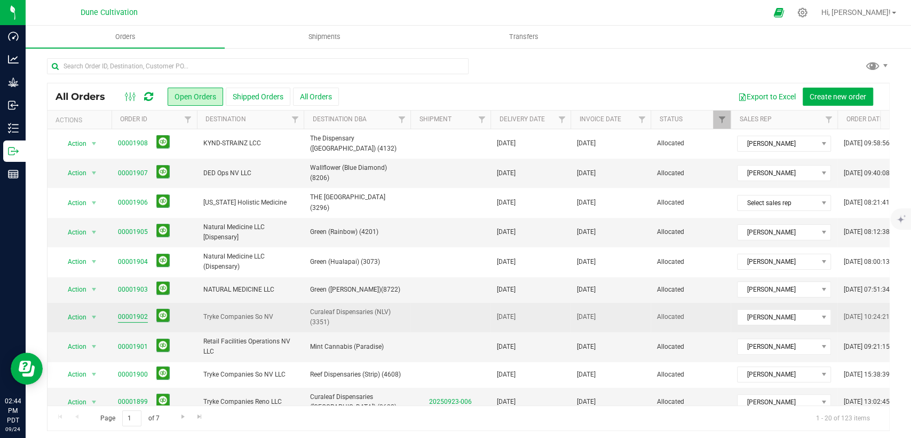
click at [119, 312] on link "00001902" at bounding box center [133, 317] width 30 height 10
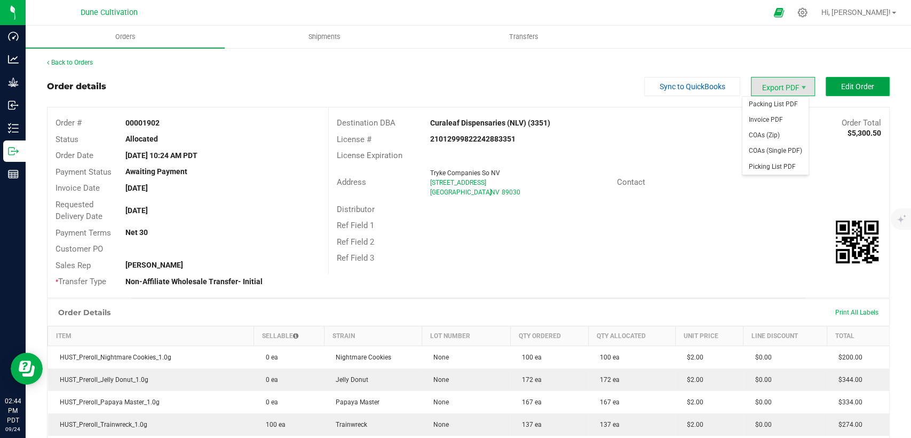
click at [841, 87] on span "Edit Order" at bounding box center [857, 86] width 33 height 9
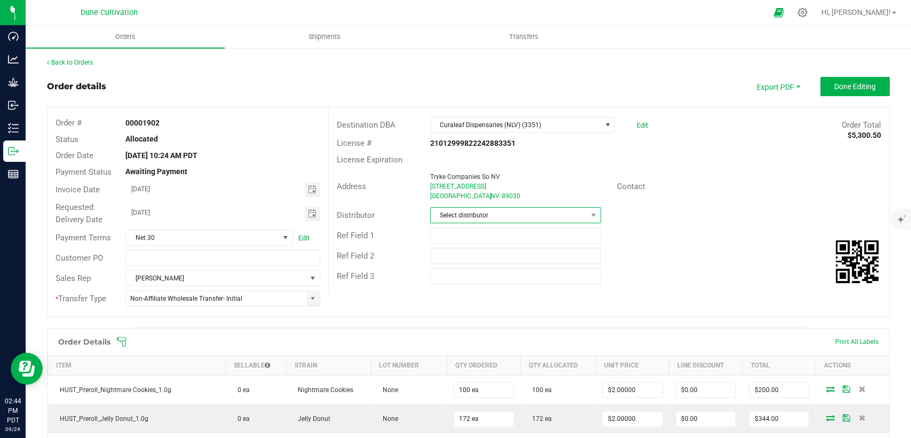
click at [502, 218] on span "Select distributor" at bounding box center [509, 215] width 156 height 15
click at [454, 343] on li "ARARAT WINE AND LIQUOR" at bounding box center [511, 346] width 168 height 18
click at [864, 86] on span "Done Editing" at bounding box center [855, 86] width 42 height 9
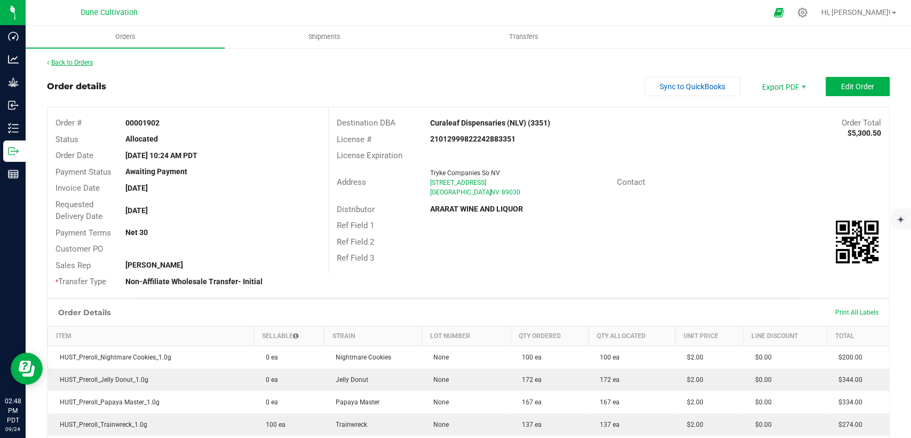
click at [80, 59] on link "Back to Orders" at bounding box center [70, 62] width 46 height 7
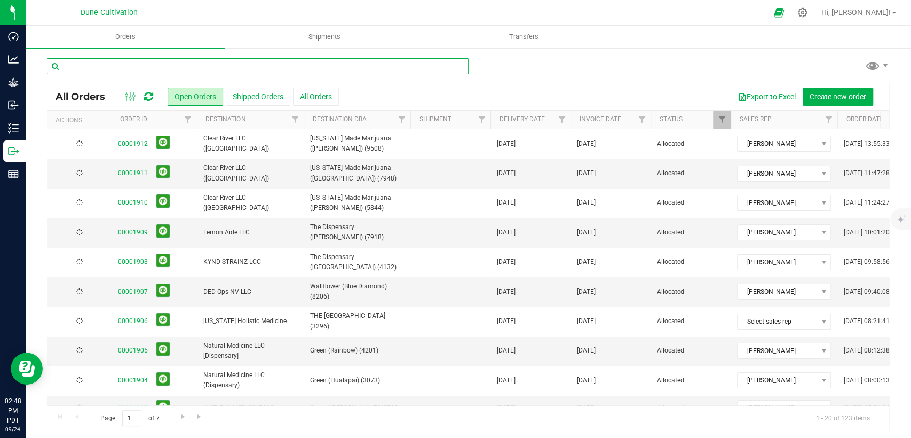
click at [162, 61] on input "text" at bounding box center [258, 66] width 422 height 16
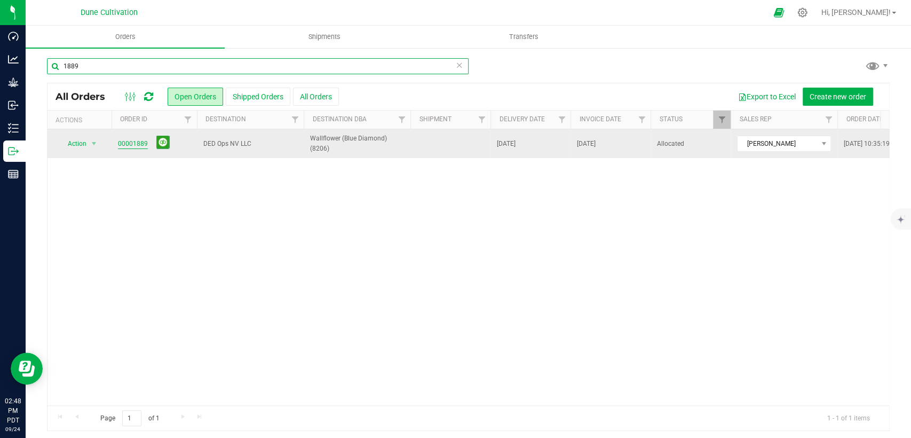
type input "1889"
click at [131, 144] on link "00001889" at bounding box center [133, 144] width 30 height 10
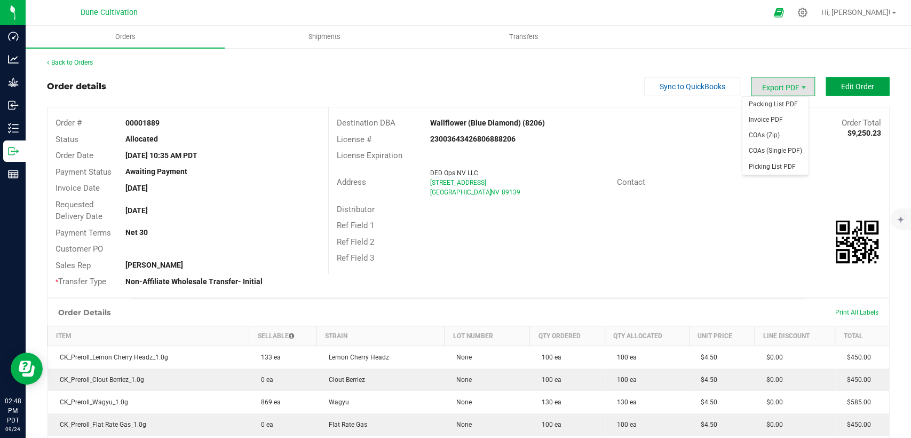
click at [845, 88] on span "Edit Order" at bounding box center [857, 86] width 33 height 9
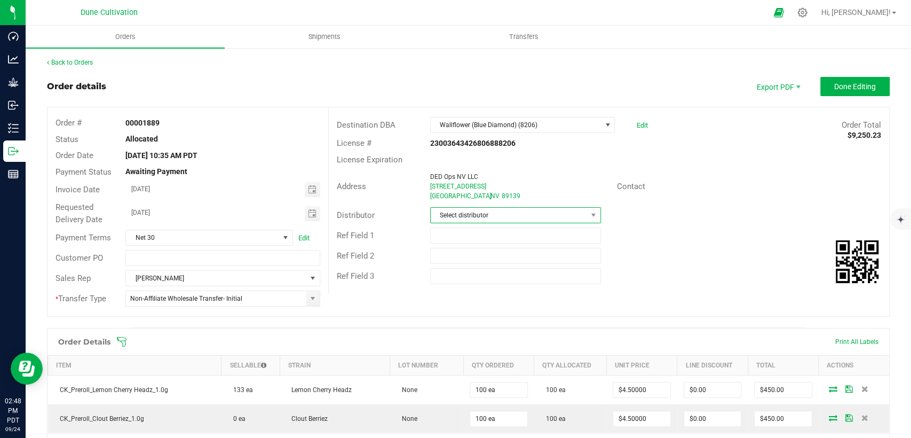
click at [517, 217] on span "Select distributor" at bounding box center [509, 215] width 156 height 15
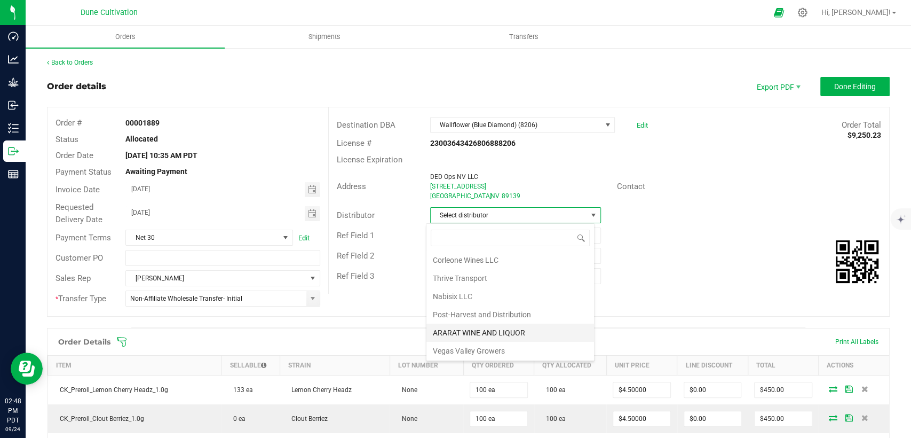
click at [474, 334] on li "ARARAT WINE AND LIQUOR" at bounding box center [511, 333] width 168 height 18
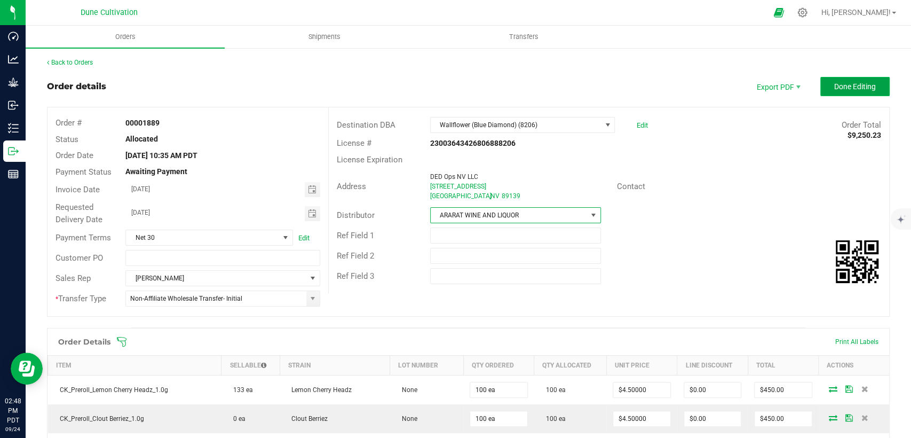
click at [833, 80] on button "Done Editing" at bounding box center [855, 86] width 69 height 19
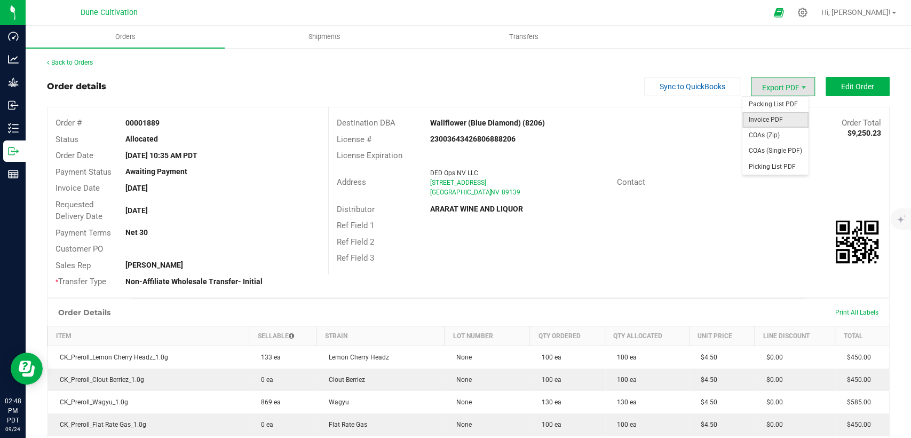
click at [751, 117] on span "Invoice PDF" at bounding box center [776, 119] width 66 height 15
click at [770, 151] on span "COAs (Single PDF)" at bounding box center [776, 150] width 66 height 15
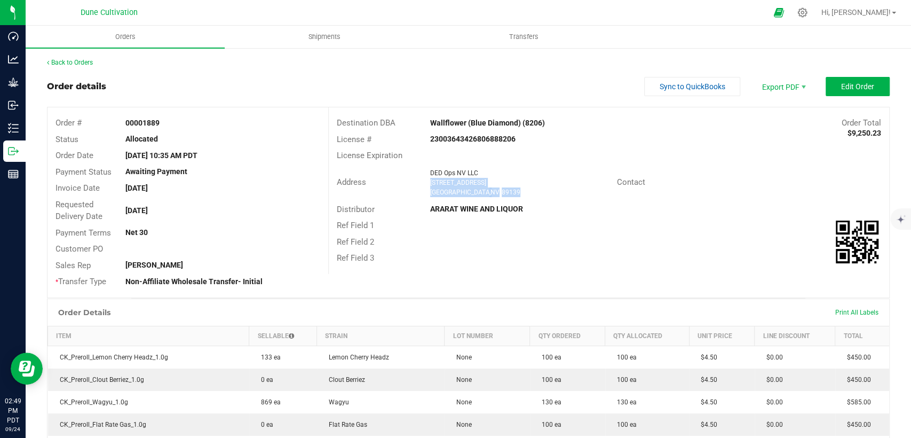
drag, startPoint x: 492, startPoint y: 190, endPoint x: 424, endPoint y: 184, distance: 68.0
click at [425, 184] on div "DED Ops NV LLC 6540 Blue Diamond Rd Las Vegas , NV 89139" at bounding box center [521, 182] width 192 height 29
copy ngx-name-and-address "6540 Blue Diamond Rd Las Vegas , NV 89139"
click at [331, 39] on span "Shipments" at bounding box center [324, 37] width 61 height 10
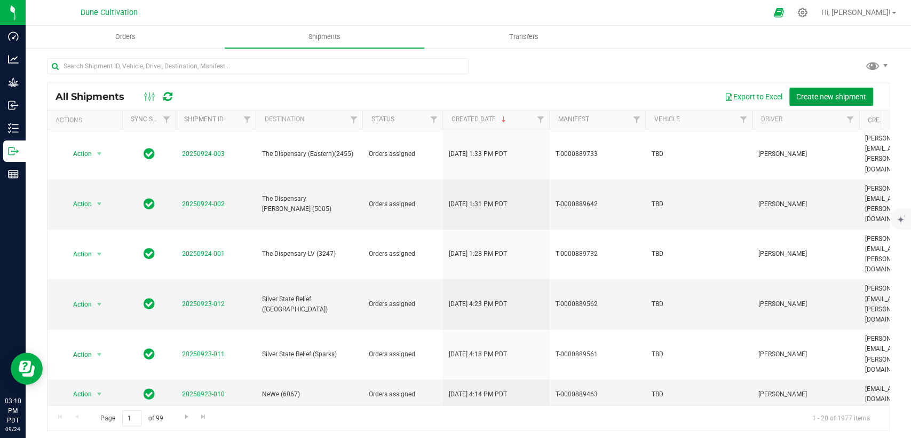
click at [835, 92] on span "Create new shipment" at bounding box center [832, 96] width 70 height 9
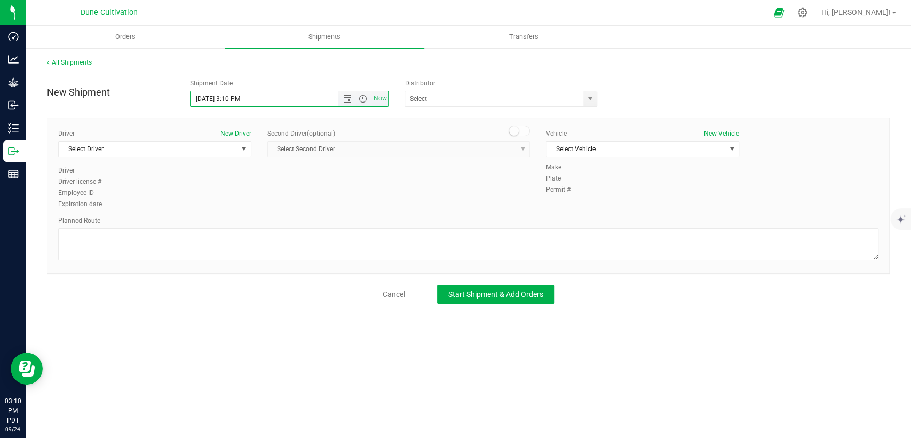
click at [209, 98] on input "9/24/2025 3:10 PM" at bounding box center [273, 98] width 165 height 15
click at [235, 97] on input "9/25/2025 3:10 PM" at bounding box center [273, 98] width 165 height 15
drag, startPoint x: 239, startPoint y: 98, endPoint x: 226, endPoint y: 97, distance: 12.9
click at [226, 97] on input "9/25/2025 3:10 PM" at bounding box center [273, 98] width 165 height 15
click at [596, 97] on span "select" at bounding box center [590, 98] width 13 height 15
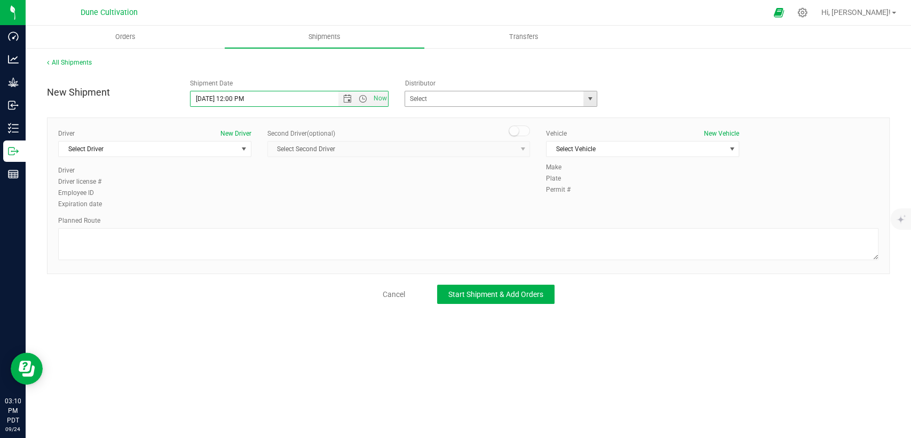
type input "[DATE] 12:00 PM"
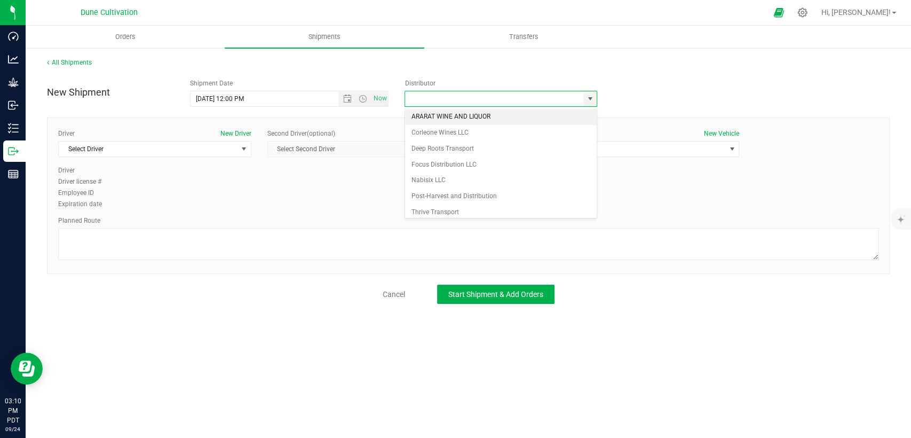
click at [503, 114] on li "ARARAT WINE AND LIQUOR" at bounding box center [501, 117] width 192 height 16
type input "ARARAT WINE AND LIQUOR"
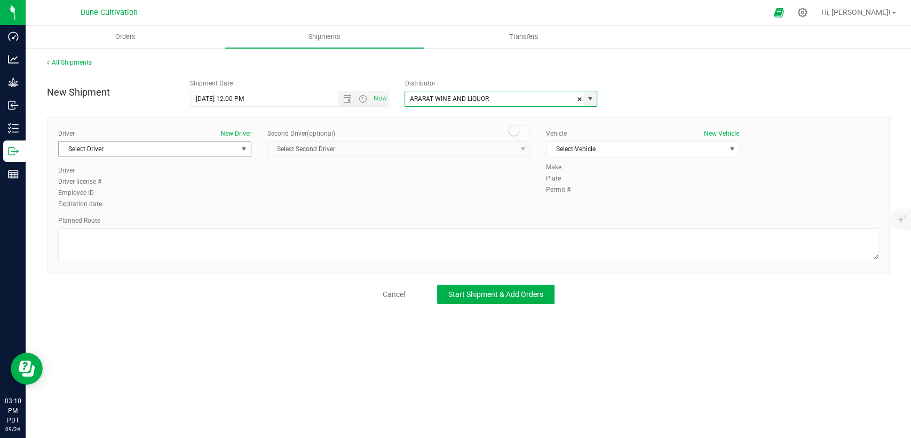
click at [235, 148] on span "Select Driver" at bounding box center [148, 148] width 179 height 15
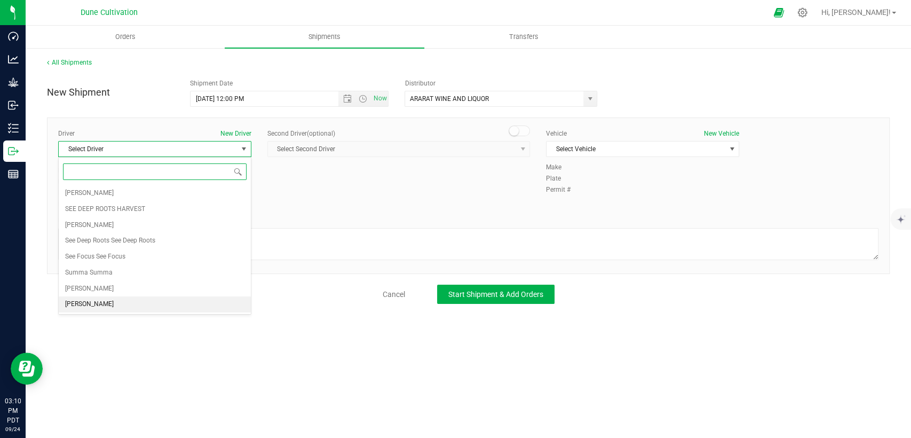
click at [161, 301] on li "[PERSON_NAME]" at bounding box center [155, 304] width 192 height 16
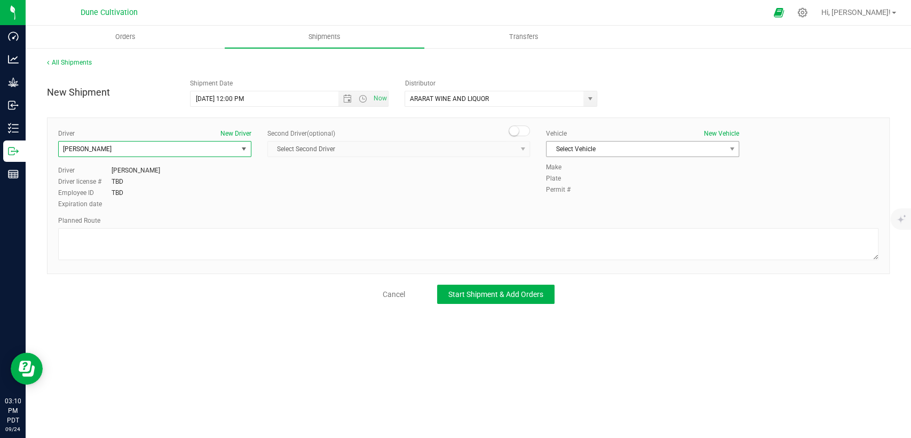
click at [613, 145] on span "Select Vehicle" at bounding box center [636, 148] width 179 height 15
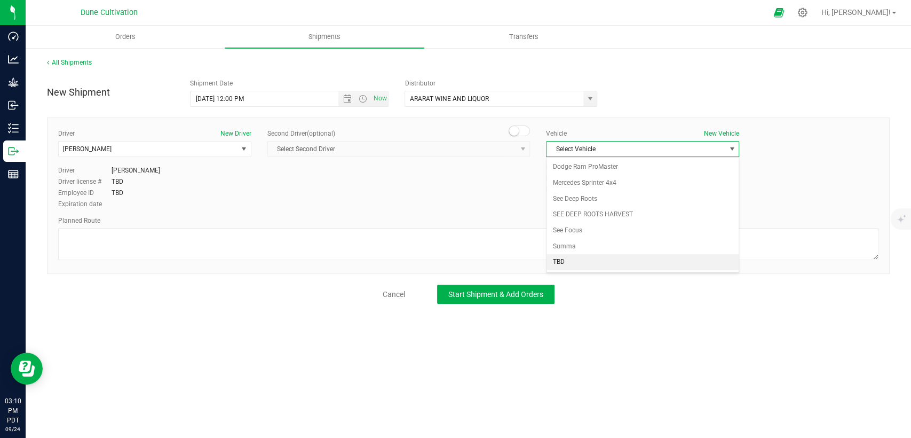
click at [567, 259] on li "TBD" at bounding box center [643, 262] width 192 height 16
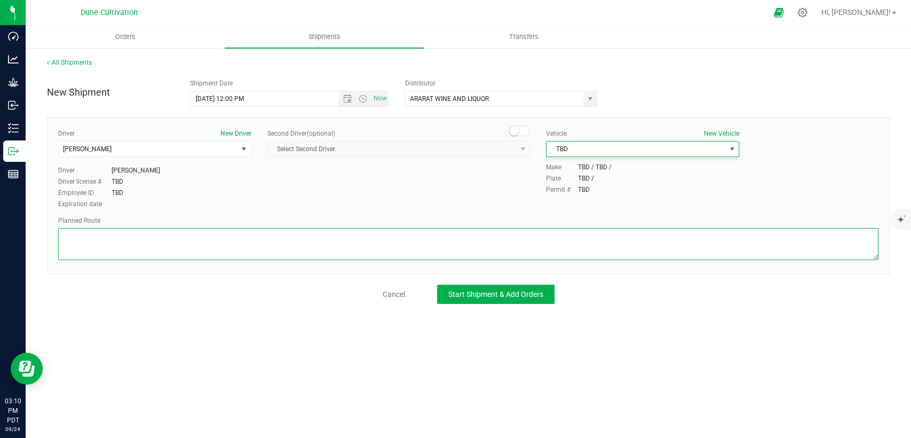
click at [549, 243] on textarea at bounding box center [468, 244] width 821 height 32
paste textarea " Get on I-15 S/US-93 S from E Alexander Rd, N 5th St and E Cheyenne Ave 6 min …"
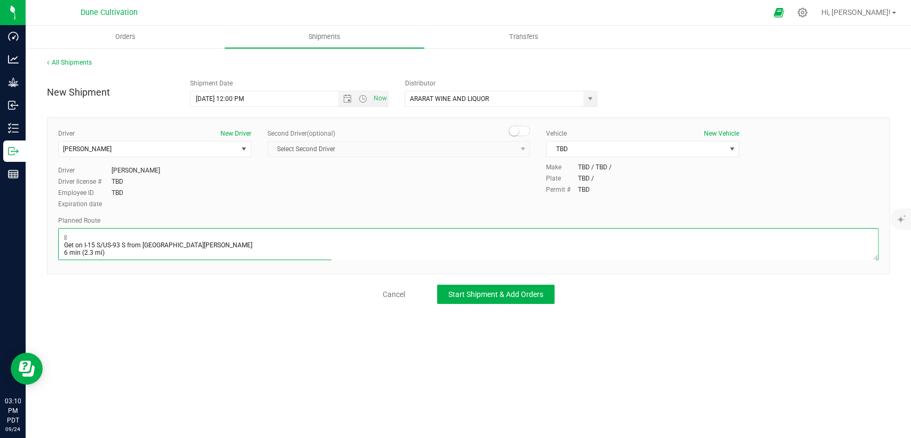
scroll to position [88, 0]
type textarea " Get on I-15 S/US-93 S from E Alexander Rd, N 5th St and E Cheyenne Ave 6 min …"
click at [511, 290] on span "Start Shipment & Add Orders" at bounding box center [495, 294] width 95 height 9
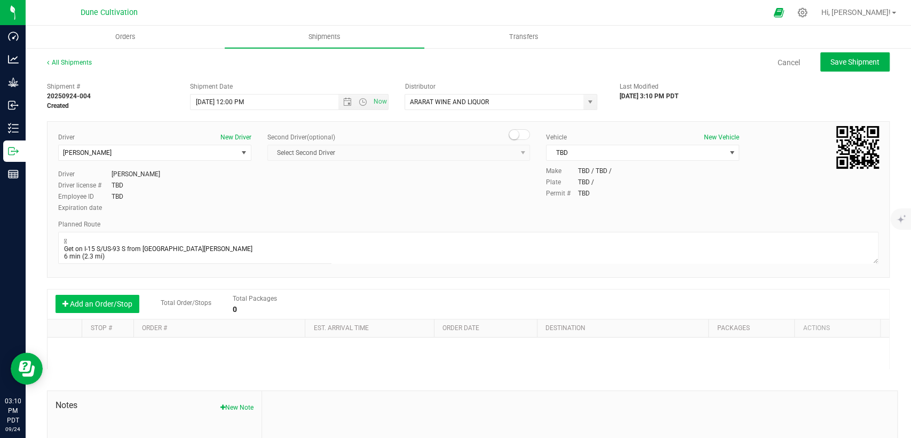
click at [111, 302] on button "Add an Order/Stop" at bounding box center [98, 304] width 84 height 18
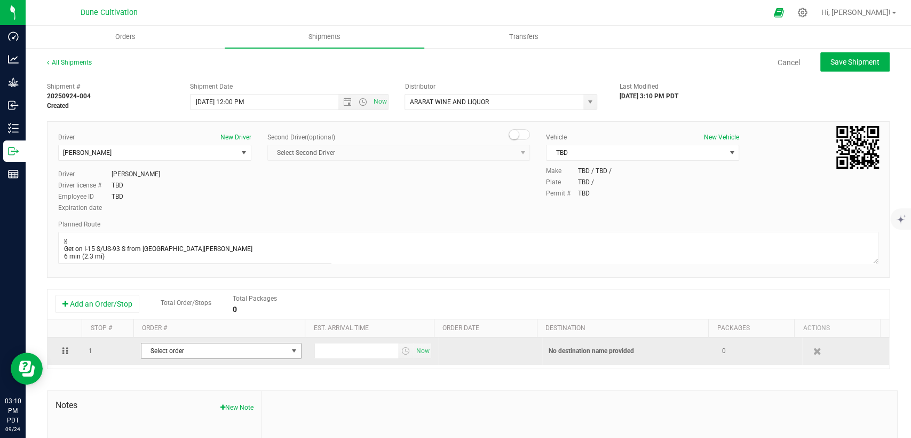
click at [165, 356] on span "Select order" at bounding box center [214, 350] width 146 height 15
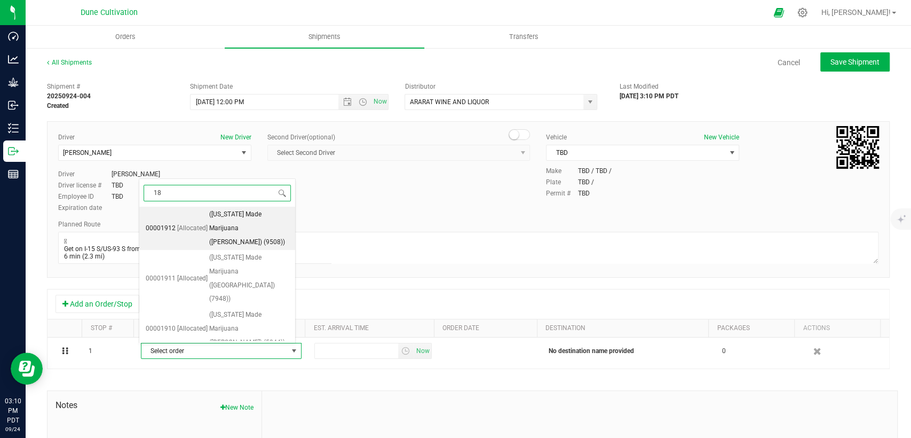
type input "188"
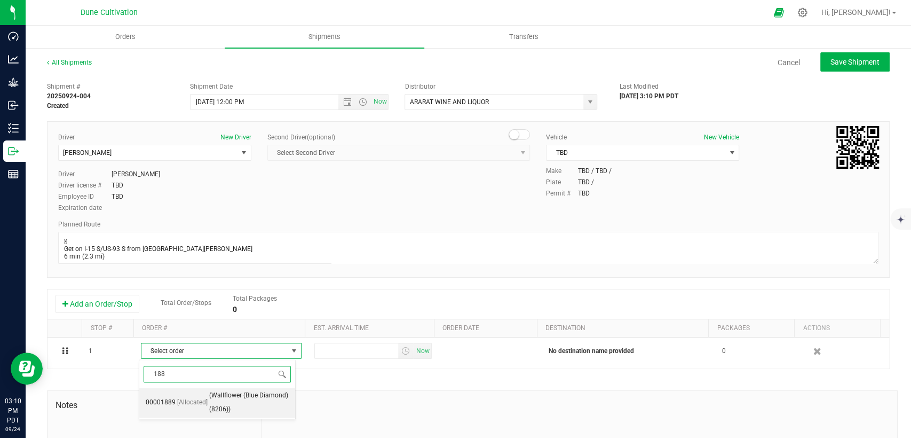
click at [218, 401] on span "(Wallflower (Blue Diamond) (8206))" at bounding box center [249, 402] width 80 height 27
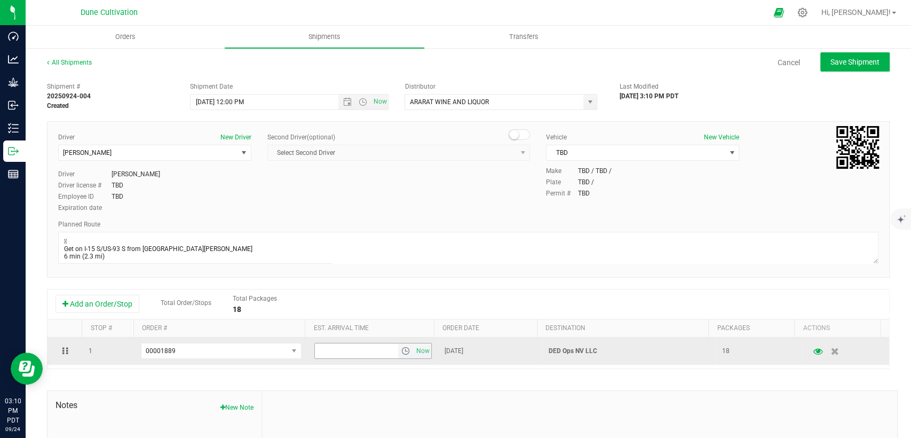
click at [360, 345] on input "text" at bounding box center [356, 350] width 83 height 15
type input "4:00 PM"
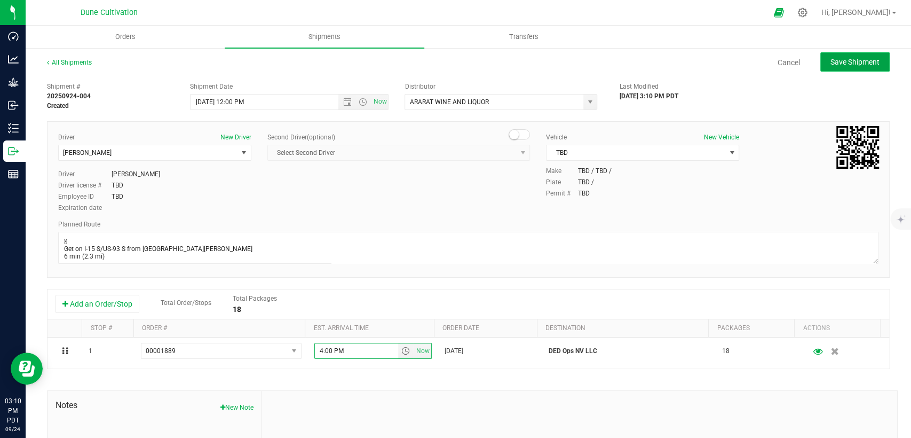
click at [831, 60] on span "Save Shipment" at bounding box center [855, 62] width 49 height 9
type input "[DATE] 7:00 PM"
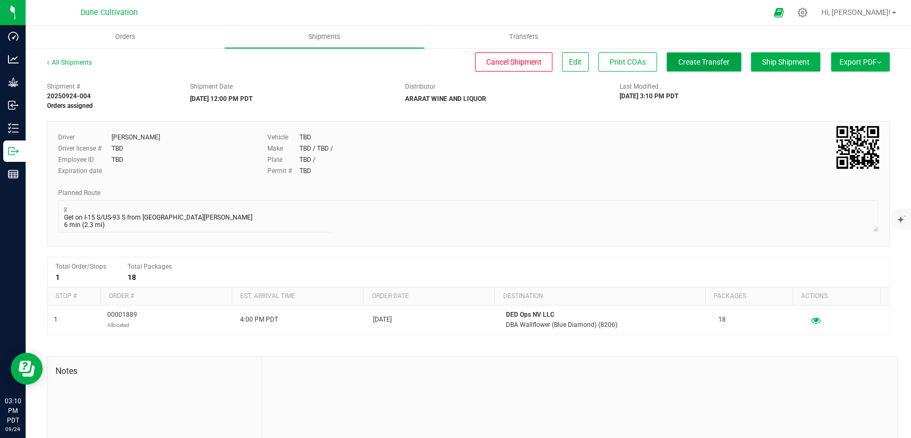
click at [683, 62] on span "Create Transfer" at bounding box center [704, 62] width 51 height 9
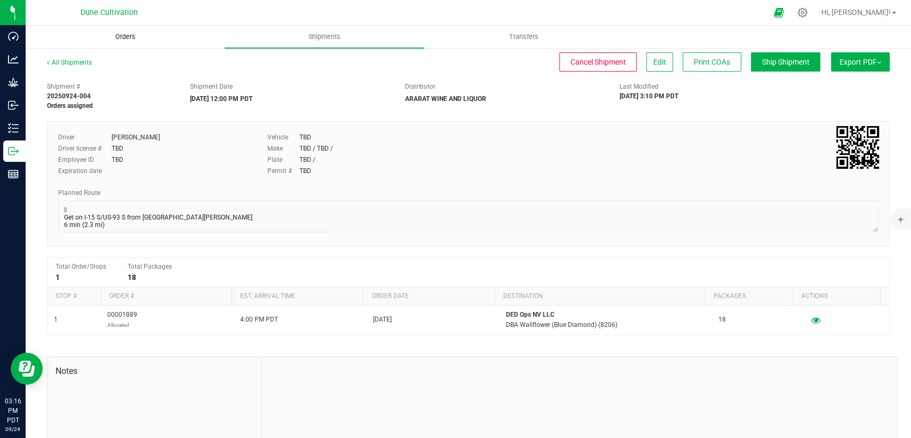
click at [113, 38] on span "Orders" at bounding box center [125, 37] width 49 height 10
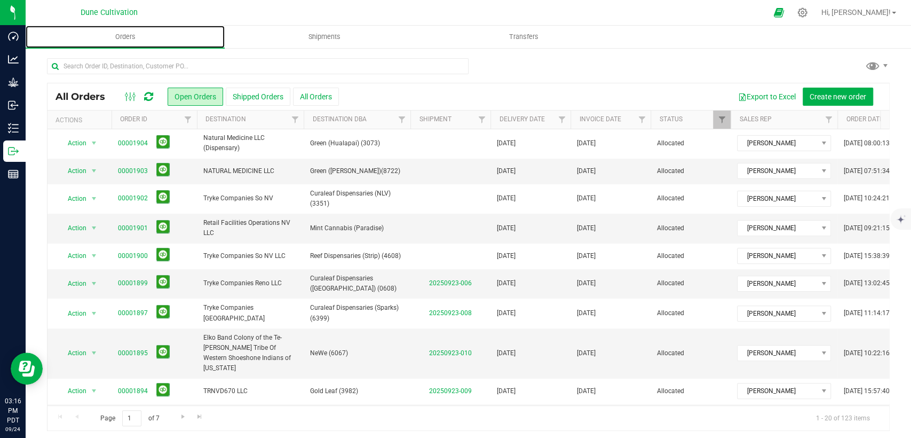
scroll to position [309, 0]
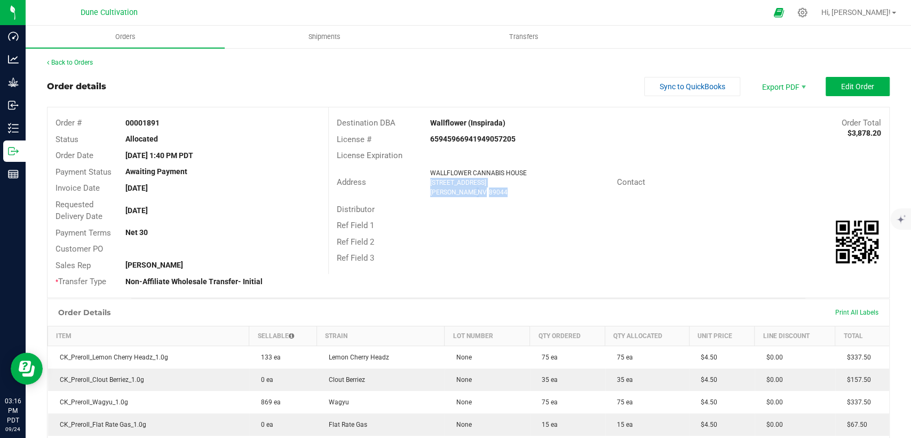
drag, startPoint x: 499, startPoint y: 191, endPoint x: 423, endPoint y: 181, distance: 76.0
click at [425, 181] on div "WALLFLOWER CANNABIS HOUSE [STREET_ADDRESS] [GEOGRAPHIC_DATA] , NV 89044" at bounding box center [521, 182] width 192 height 29
copy ngx-name-and-address "[STREET_ADDRESS] [GEOGRAPHIC_DATA] , NV 89044"
click at [572, 154] on div "License Expiration" at bounding box center [609, 155] width 561 height 17
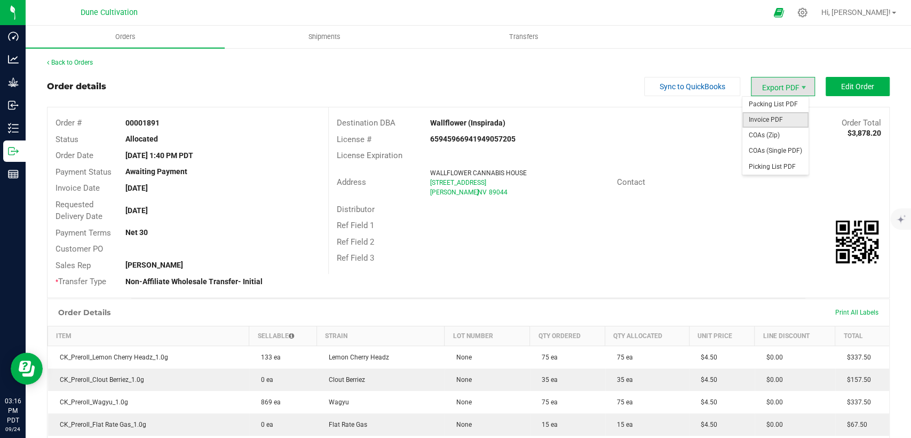
click at [771, 116] on span "Invoice PDF" at bounding box center [776, 119] width 66 height 15
click at [754, 148] on span "COAs (Single PDF)" at bounding box center [776, 150] width 66 height 15
click at [326, 36] on span "Shipments" at bounding box center [324, 37] width 61 height 10
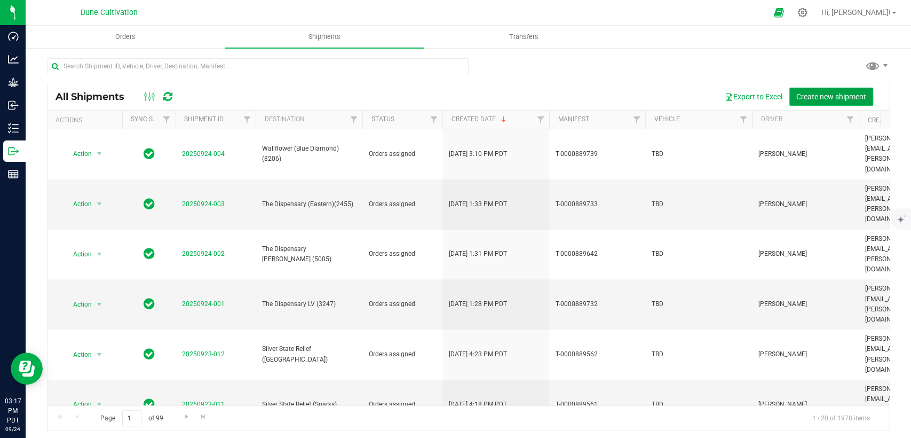
click at [805, 92] on span "Create new shipment" at bounding box center [832, 96] width 70 height 9
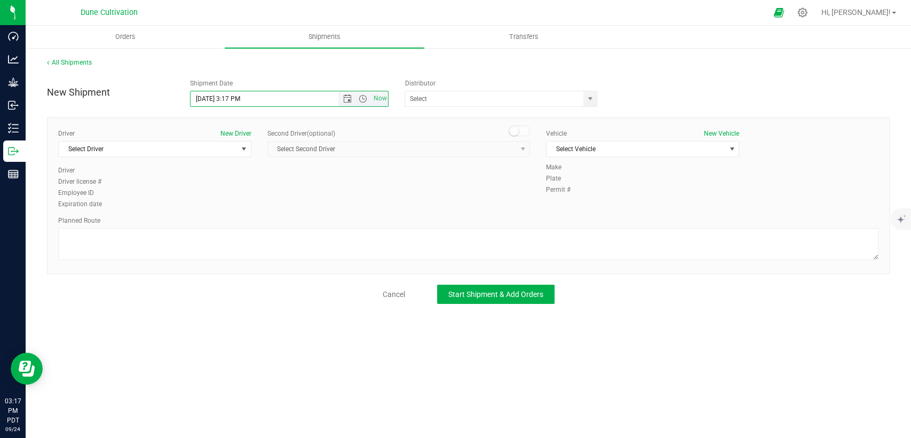
click at [208, 97] on input "[DATE] 3:17 PM" at bounding box center [273, 98] width 165 height 15
click at [239, 98] on input "[DATE] 3:17 PM" at bounding box center [273, 98] width 165 height 15
click at [590, 100] on span "select" at bounding box center [590, 98] width 9 height 9
type input "[DATE] 12:00 PM"
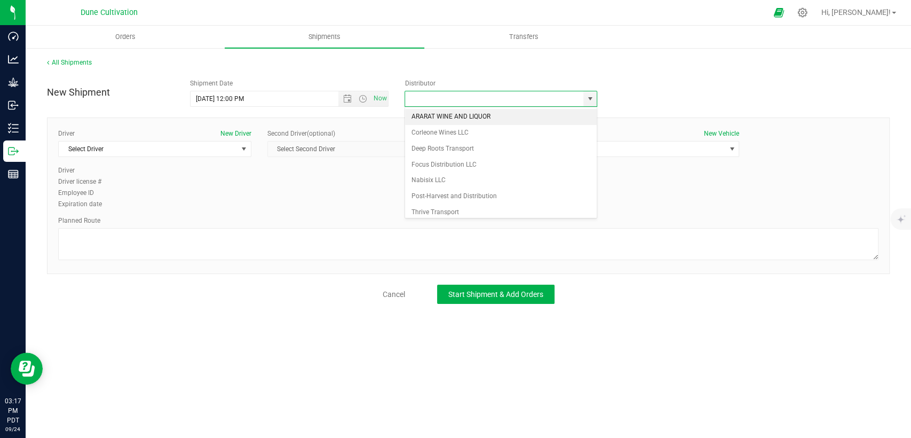
click at [525, 115] on li "ARARAT WINE AND LIQUOR" at bounding box center [501, 117] width 192 height 16
type input "ARARAT WINE AND LIQUOR"
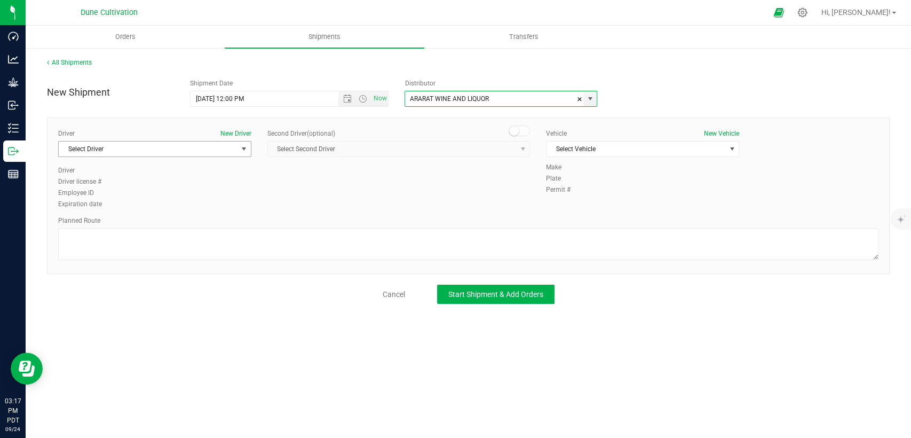
click at [212, 145] on span "Select Driver" at bounding box center [148, 148] width 179 height 15
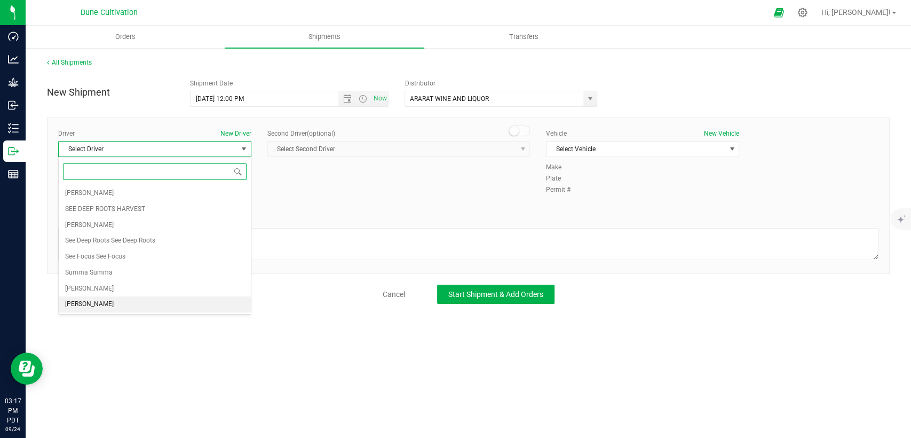
click at [110, 303] on li "[PERSON_NAME]" at bounding box center [155, 304] width 192 height 16
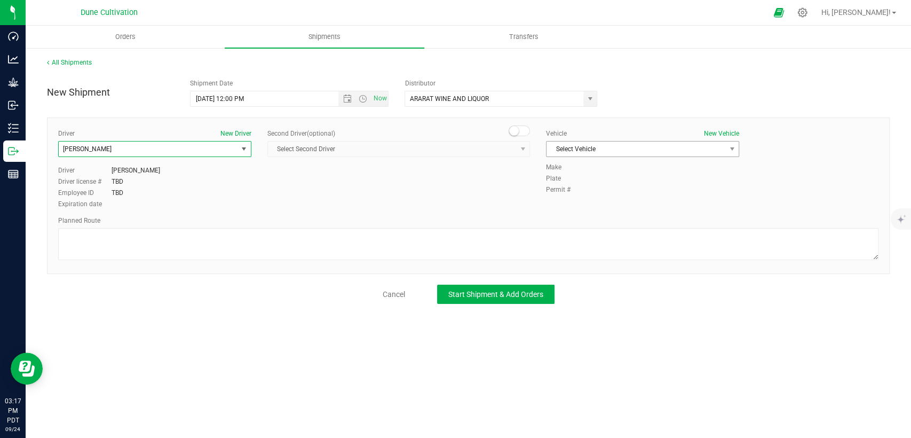
click at [572, 152] on span "Select Vehicle" at bounding box center [636, 148] width 179 height 15
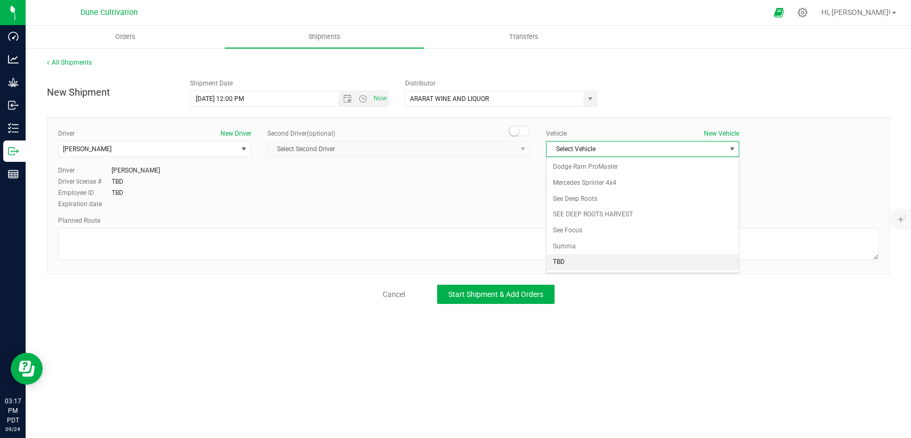
click at [562, 257] on li "TBD" at bounding box center [643, 262] width 192 height 16
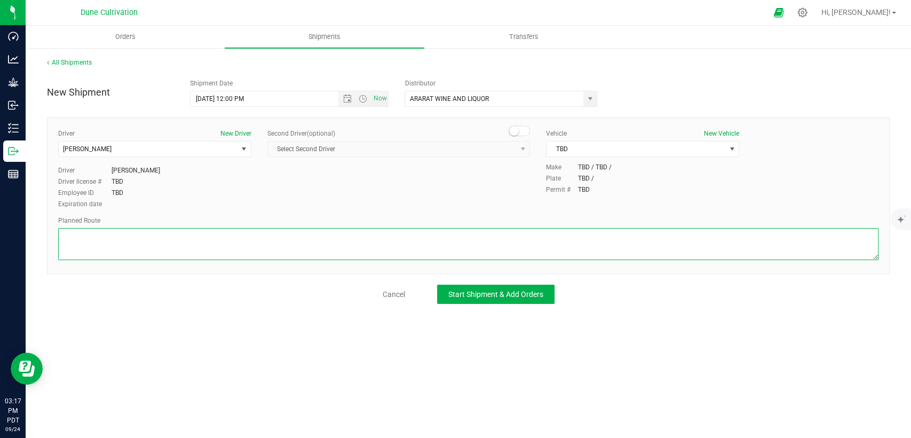
click at [547, 250] on textarea at bounding box center [468, 244] width 821 height 32
paste textarea " Get on I-15 S/US-93 S from E [PERSON_NAME] and [PERSON_NAME] 6 min (2.4 mi) …"
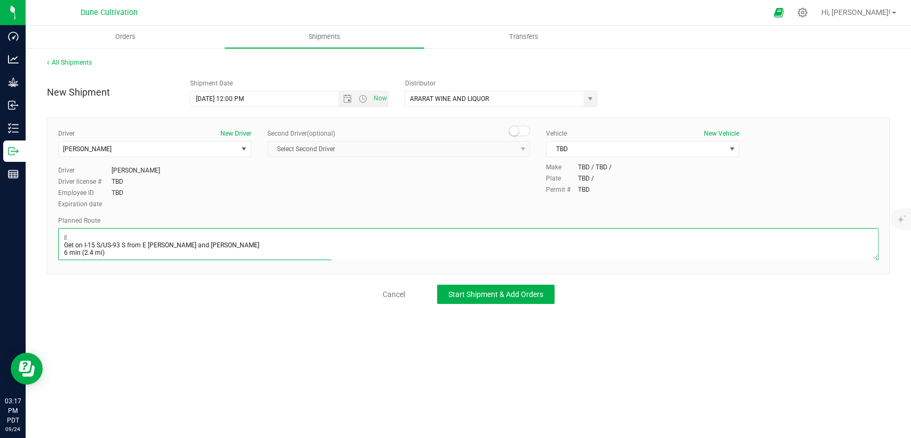
scroll to position [88, 0]
type textarea " Get on I-15 S/US-93 S from E [PERSON_NAME] and [PERSON_NAME] 6 min (2.4 mi) …"
click at [482, 291] on span "Start Shipment & Add Orders" at bounding box center [495, 294] width 95 height 9
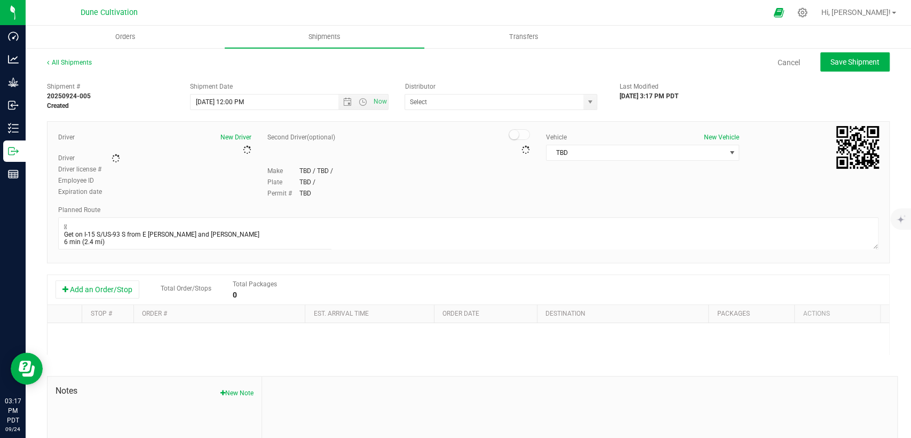
type input "ARARAT WINE AND LIQUOR"
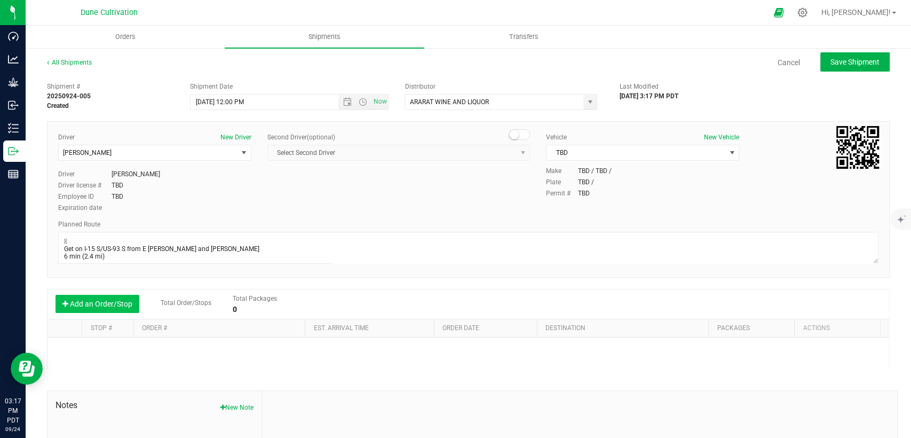
click at [96, 307] on button "Add an Order/Stop" at bounding box center [98, 304] width 84 height 18
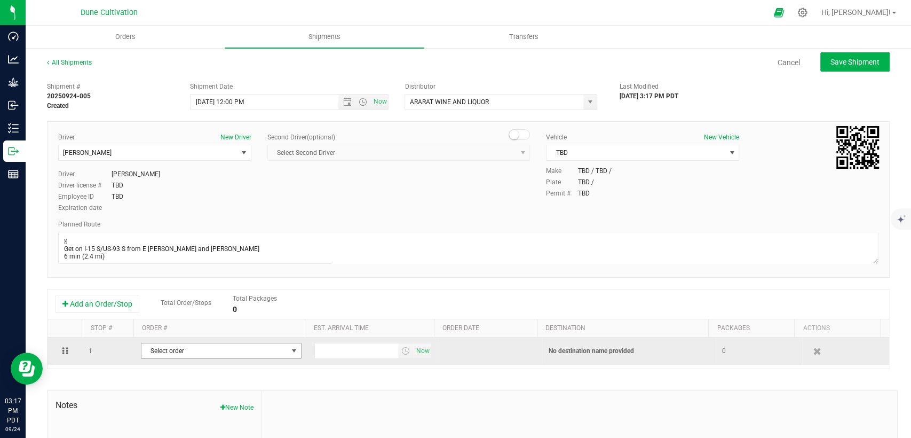
click at [172, 354] on span "Select order" at bounding box center [214, 350] width 146 height 15
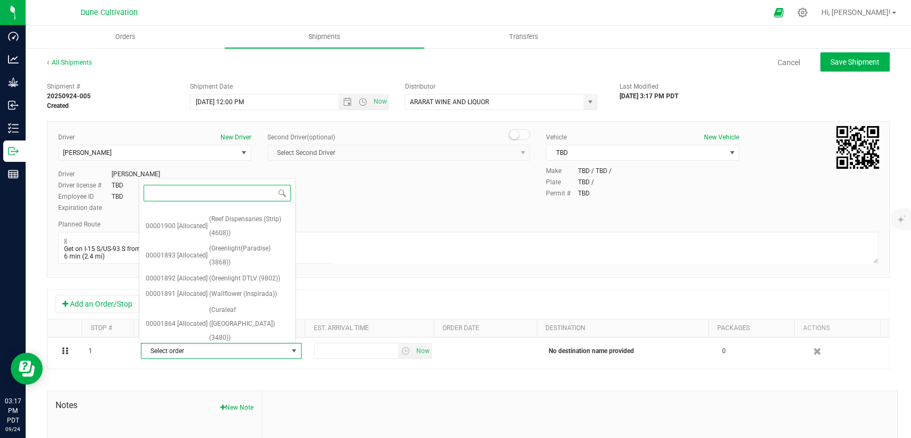
scroll to position [398, 0]
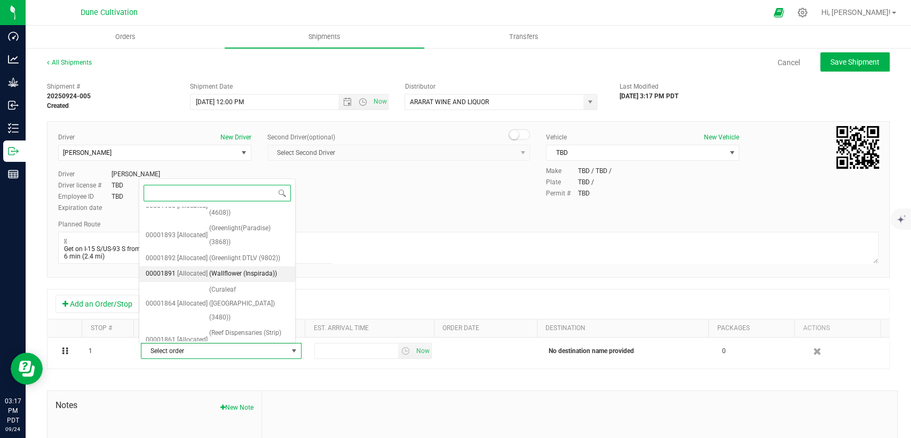
click at [214, 267] on span "(Wallflower (Inspirada))" at bounding box center [243, 274] width 68 height 14
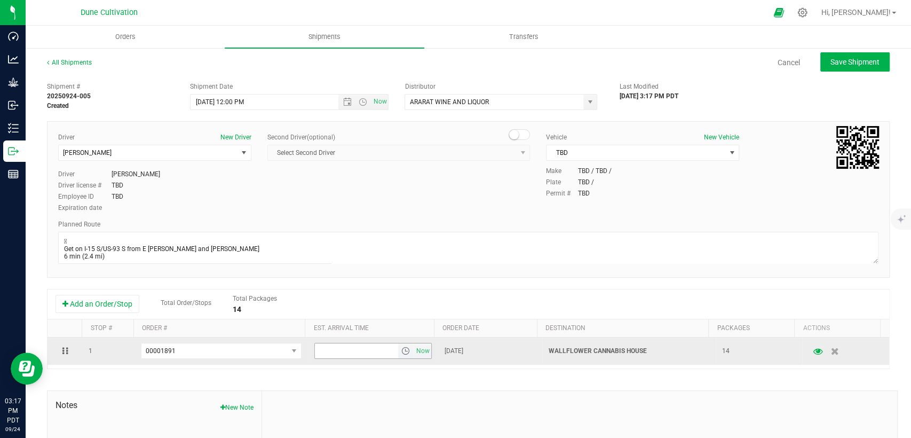
drag, startPoint x: 336, startPoint y: 351, endPoint x: 342, endPoint y: 343, distance: 10.1
click at [335, 350] on input "text" at bounding box center [356, 350] width 83 height 15
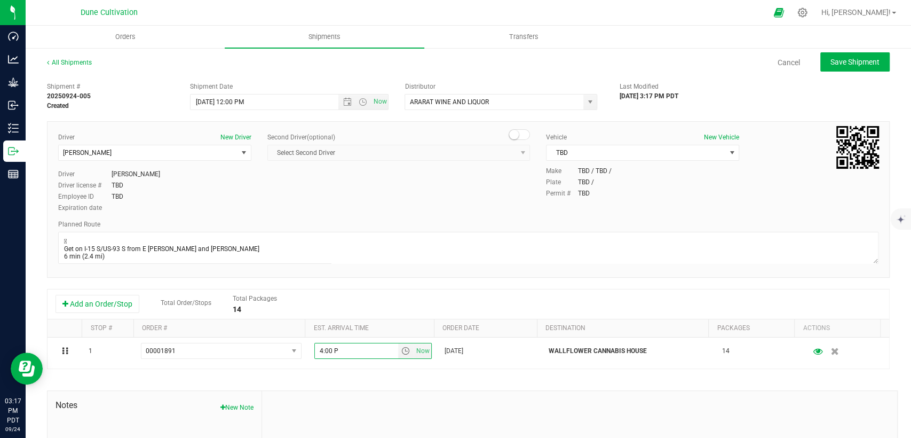
type input "4:00 PM"
click at [831, 59] on span "Save Shipment" at bounding box center [855, 62] width 49 height 9
type input "[DATE] 7:00 PM"
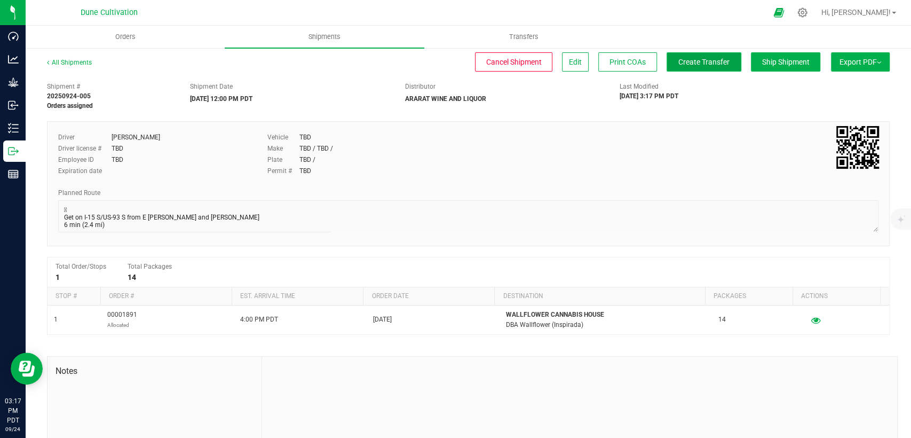
click at [711, 67] on button "Create Transfer" at bounding box center [704, 61] width 75 height 19
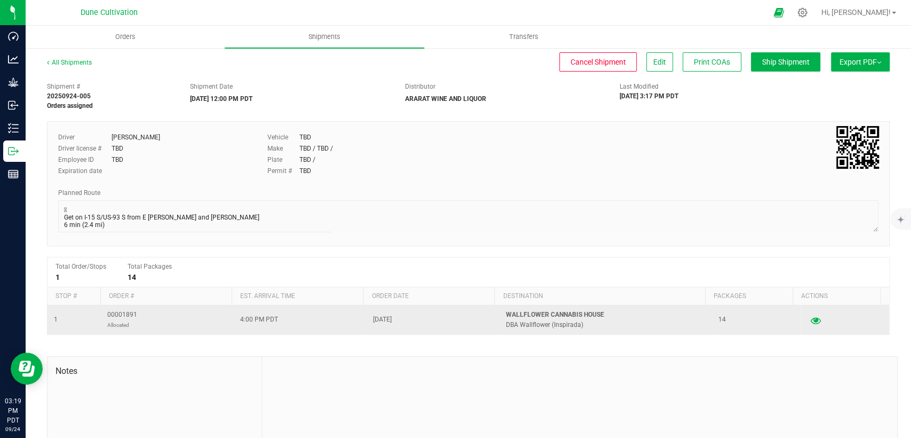
click at [811, 318] on icon "button" at bounding box center [816, 319] width 10 height 7
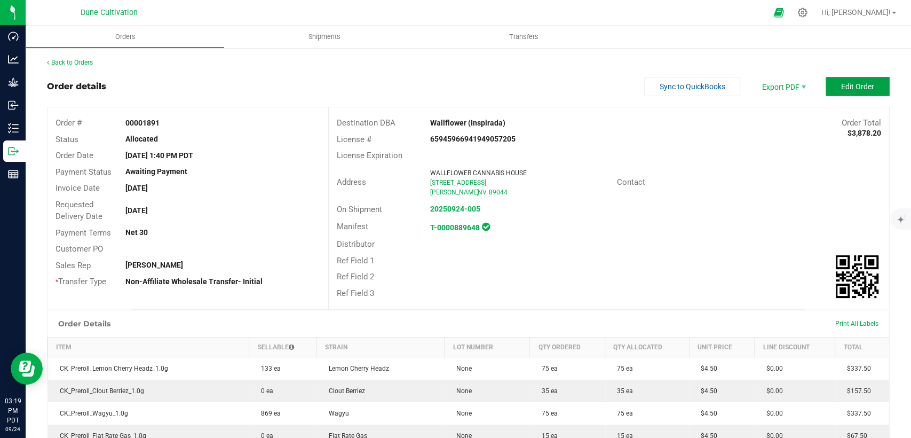
click at [841, 84] on span "Edit Order" at bounding box center [857, 86] width 33 height 9
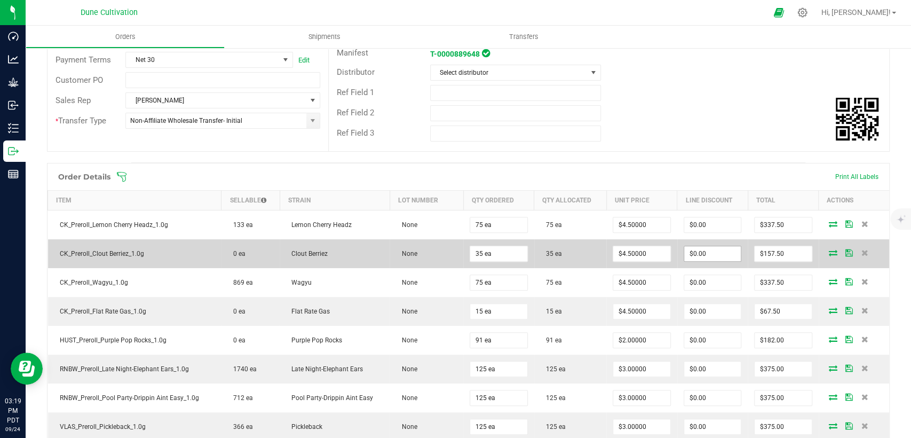
scroll to position [237, 0]
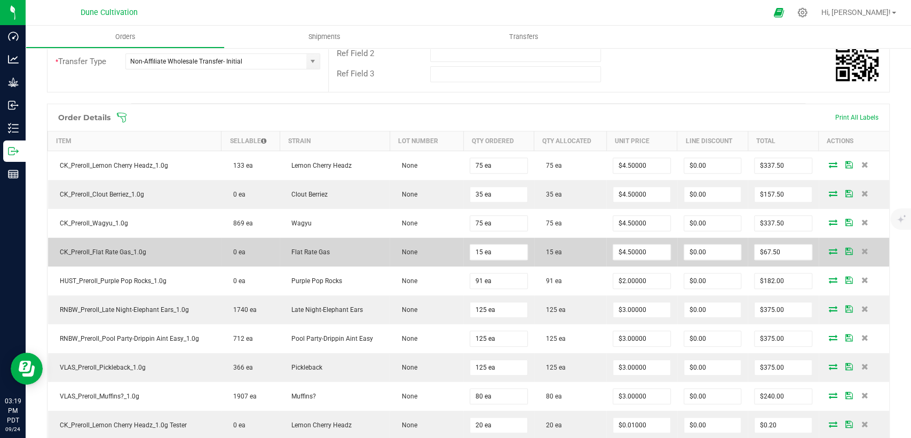
click at [829, 249] on icon at bounding box center [833, 251] width 9 height 6
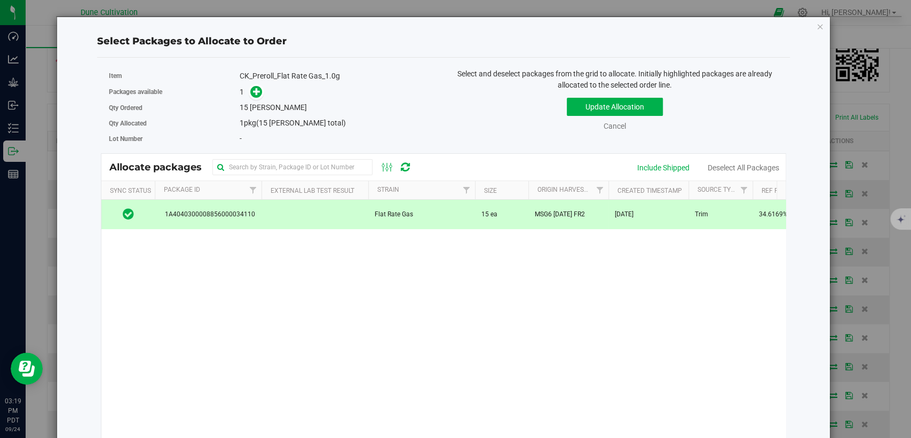
click at [341, 214] on td at bounding box center [315, 214] width 107 height 29
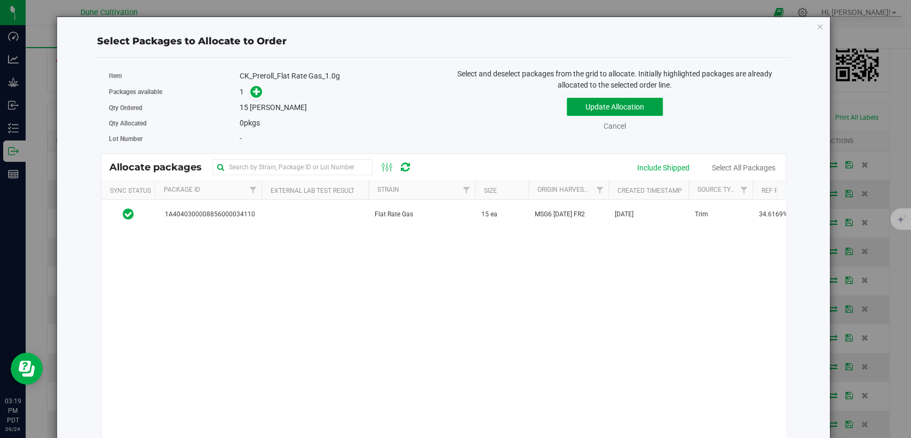
click at [584, 105] on button "Update Allocation" at bounding box center [615, 107] width 96 height 18
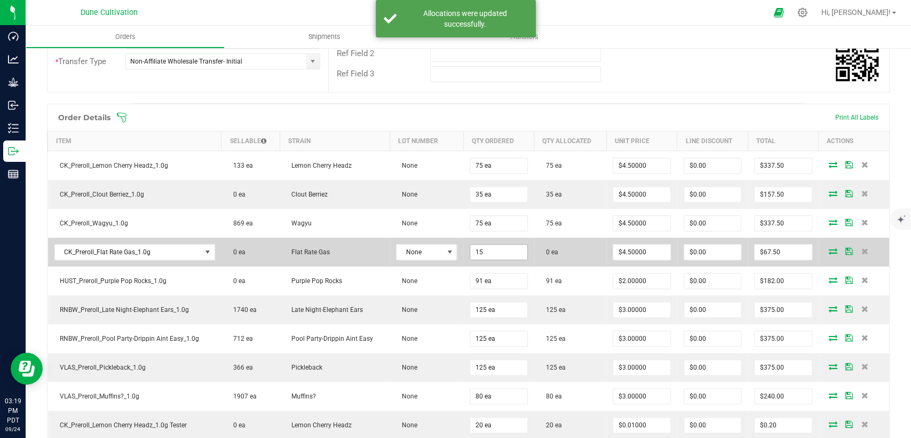
click at [478, 253] on input "15" at bounding box center [498, 252] width 57 height 15
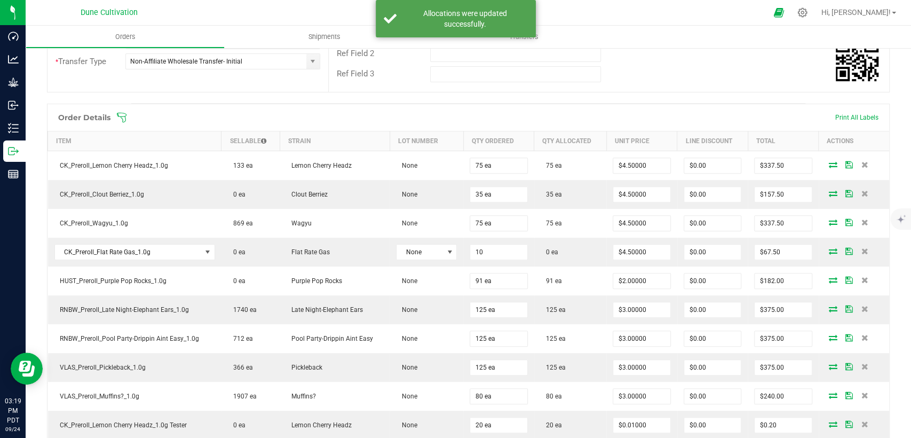
type input "10 ea"
type input "$45.00"
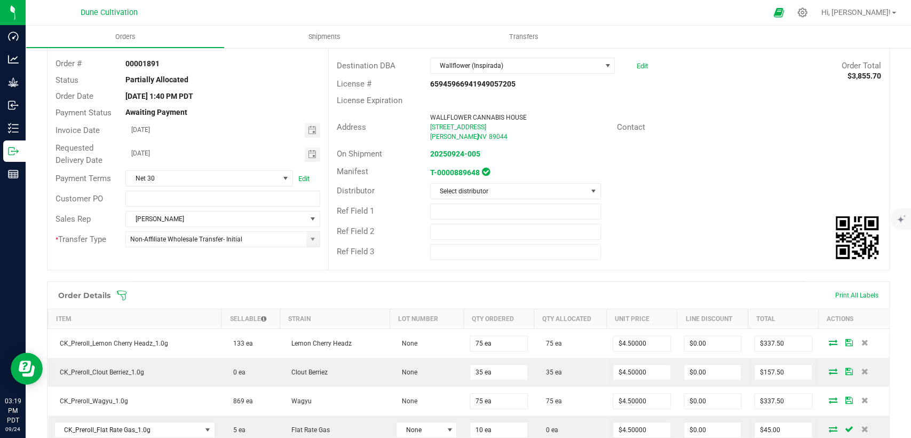
scroll to position [0, 0]
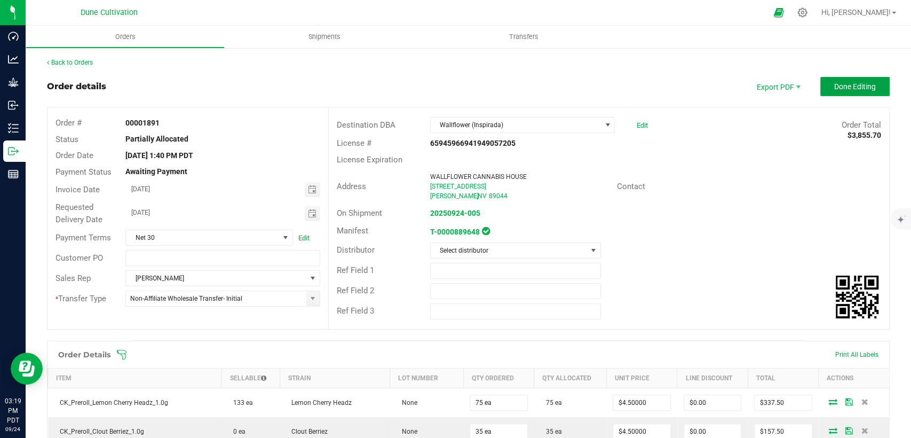
drag, startPoint x: 855, startPoint y: 82, endPoint x: 706, endPoint y: 65, distance: 150.5
click at [854, 83] on span "Done Editing" at bounding box center [855, 86] width 42 height 9
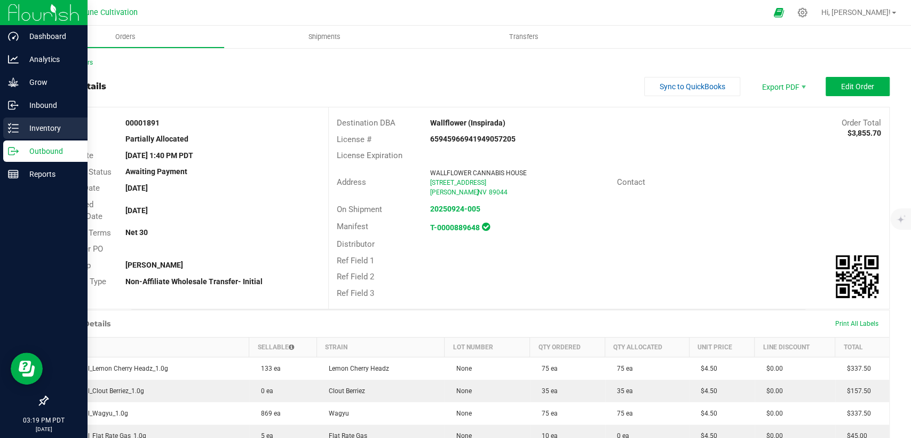
click at [42, 127] on p "Inventory" at bounding box center [51, 128] width 64 height 13
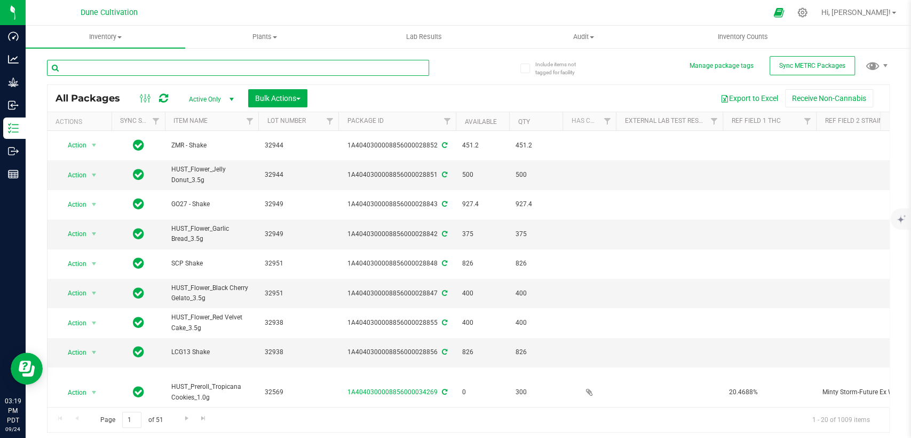
click at [177, 71] on input "text" at bounding box center [238, 68] width 382 height 16
type input "34110"
click at [208, 94] on span "Active Only" at bounding box center [209, 99] width 59 height 15
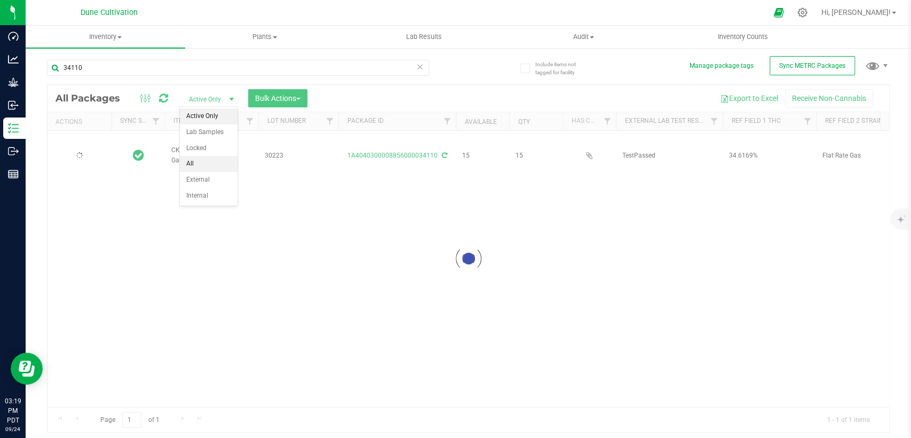
click at [201, 160] on li "All" at bounding box center [209, 164] width 58 height 16
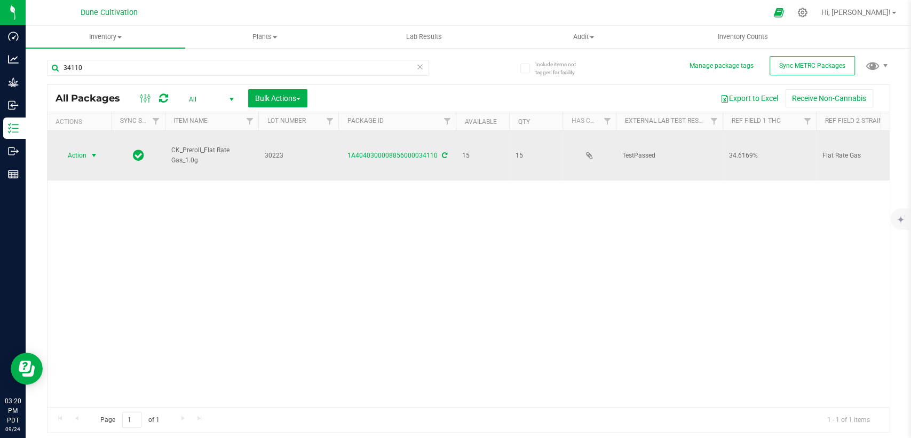
click at [90, 151] on span "select" at bounding box center [94, 155] width 9 height 9
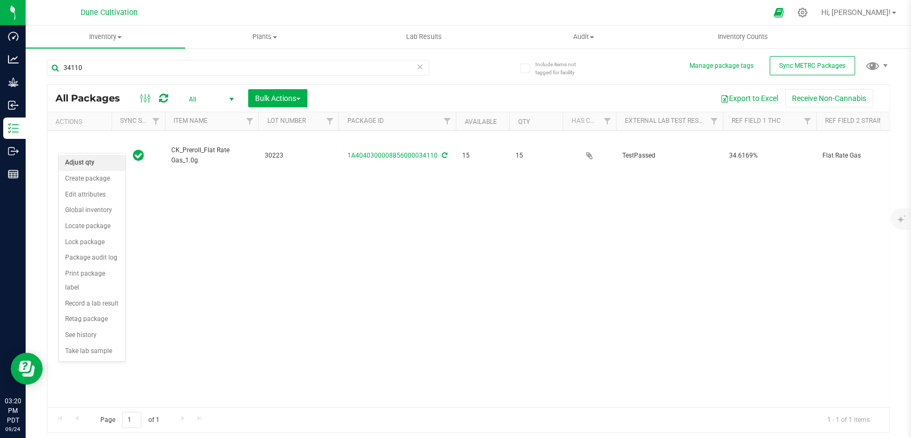
click at [85, 163] on li "Adjust qty" at bounding box center [92, 163] width 67 height 16
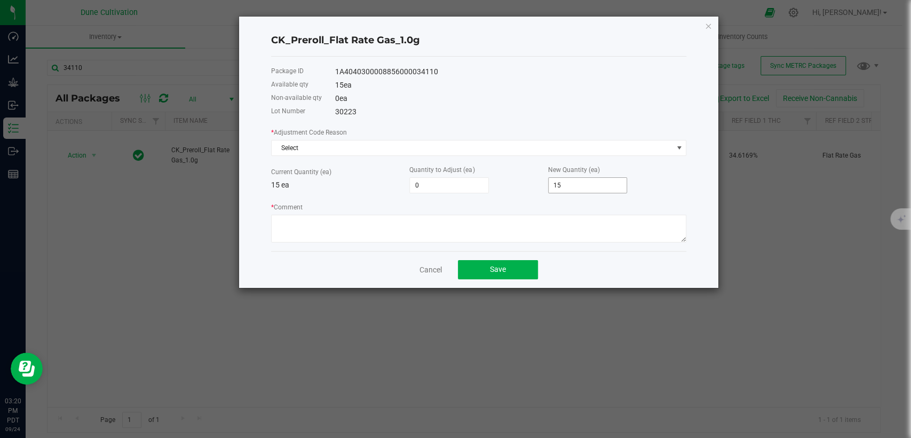
click at [553, 188] on input "15" at bounding box center [588, 185] width 78 height 15
type input "-14"
type input "1"
type input "-5"
type input "10"
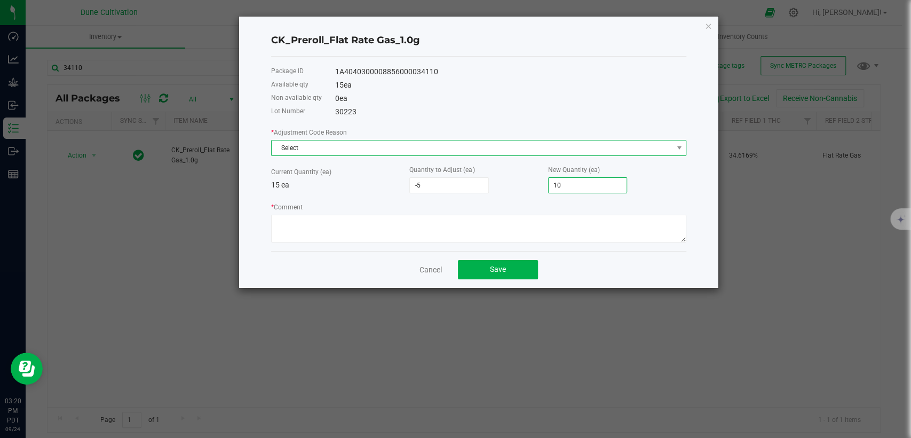
click at [489, 146] on span "Select" at bounding box center [472, 147] width 401 height 15
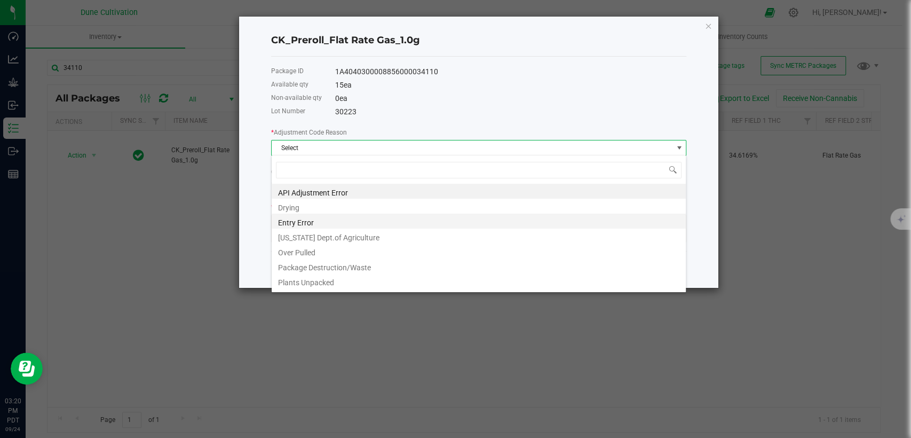
scroll to position [59, 0]
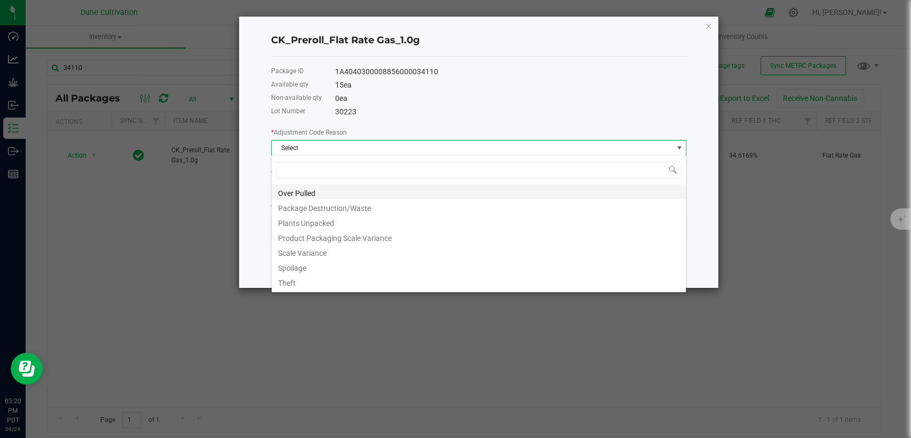
click at [364, 190] on li "Over Pulled" at bounding box center [479, 191] width 414 height 15
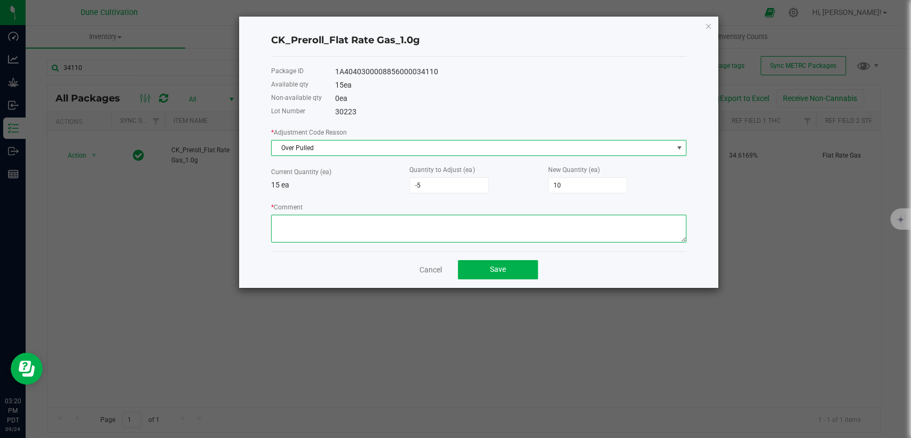
click at [368, 219] on textarea "* Comment" at bounding box center [478, 229] width 415 height 28
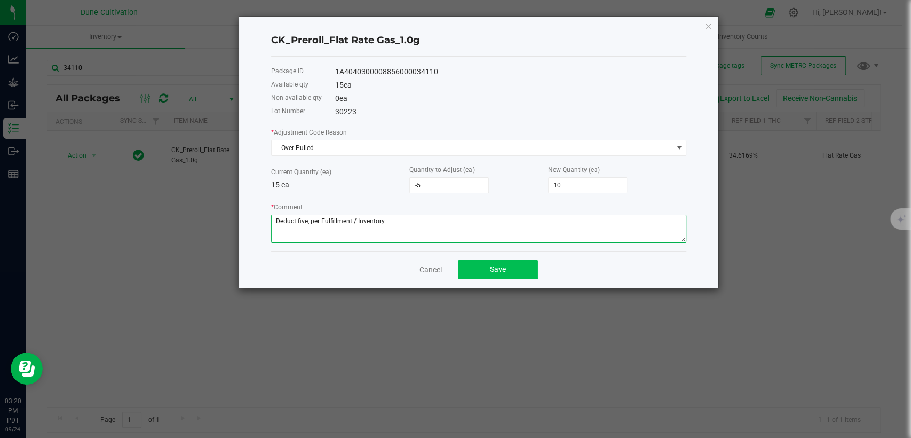
type textarea "Deduct five, per Fulfillment / Inventory."
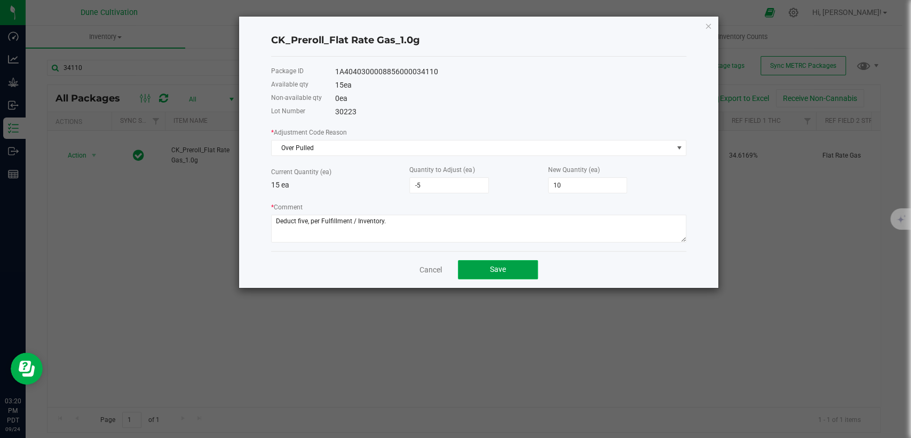
click at [507, 272] on button "Save" at bounding box center [498, 269] width 80 height 19
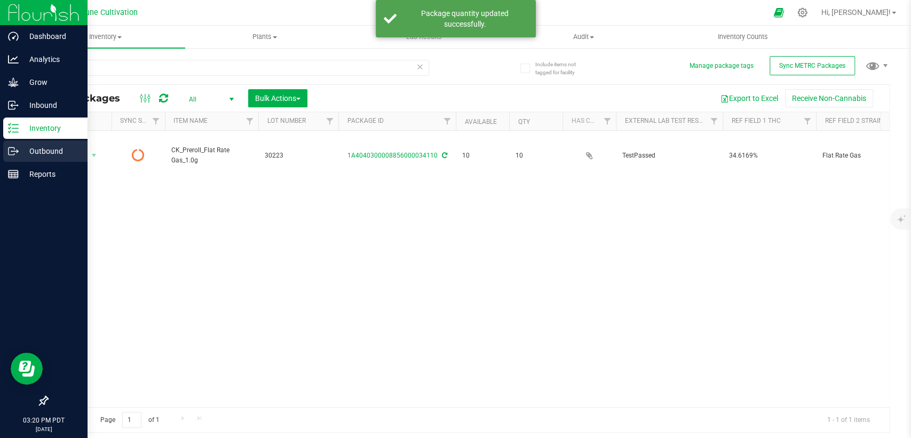
click at [50, 155] on p "Outbound" at bounding box center [51, 151] width 64 height 13
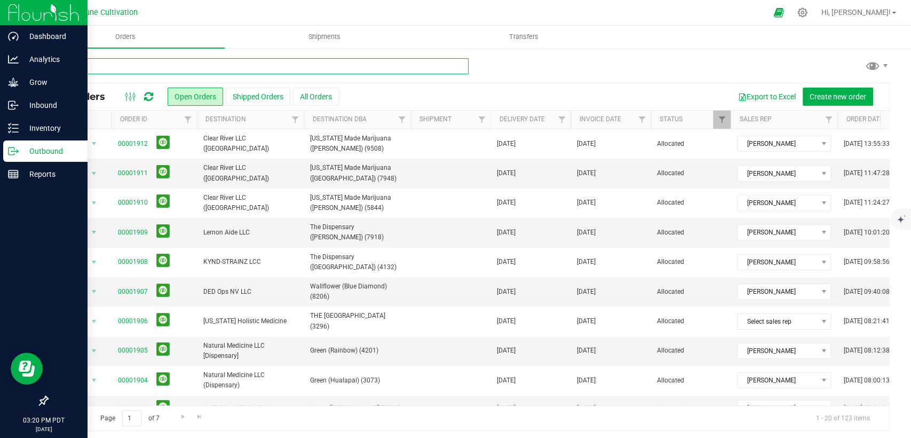
click at [302, 69] on input "text" at bounding box center [258, 66] width 422 height 16
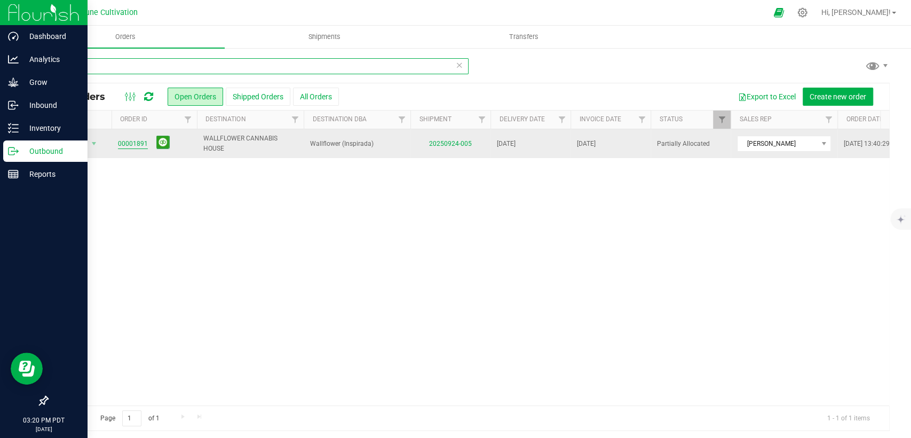
type input "1891"
click at [129, 140] on link "00001891" at bounding box center [133, 144] width 30 height 10
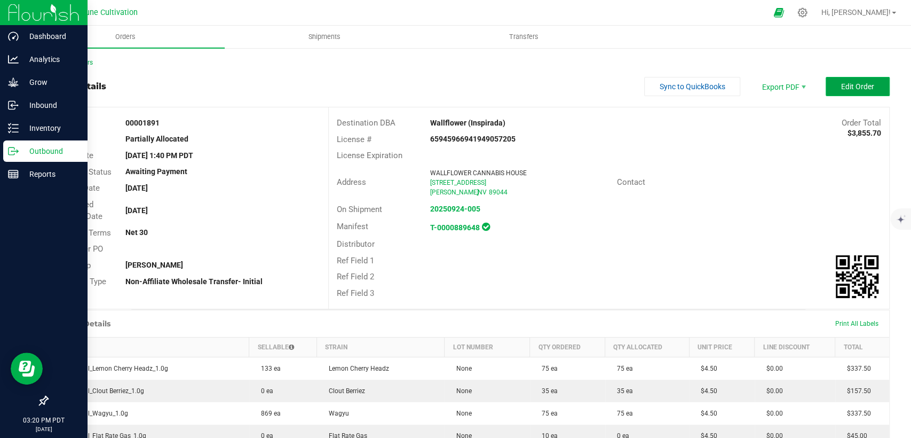
click at [864, 82] on span "Edit Order" at bounding box center [857, 86] width 33 height 9
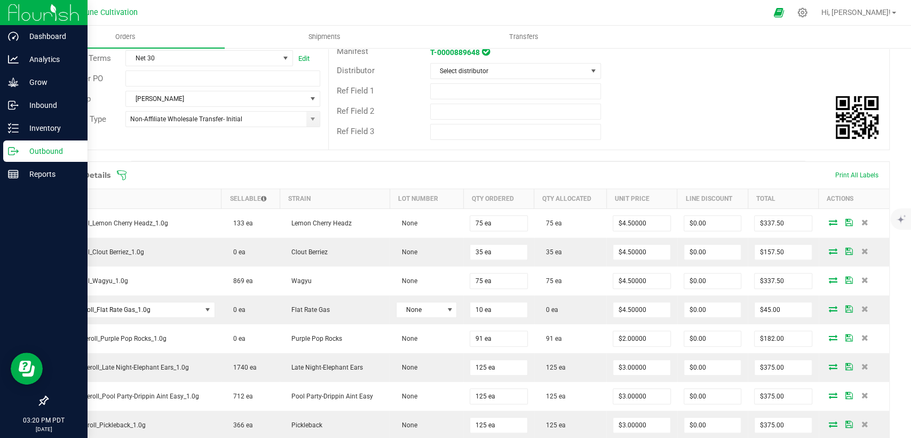
scroll to position [237, 0]
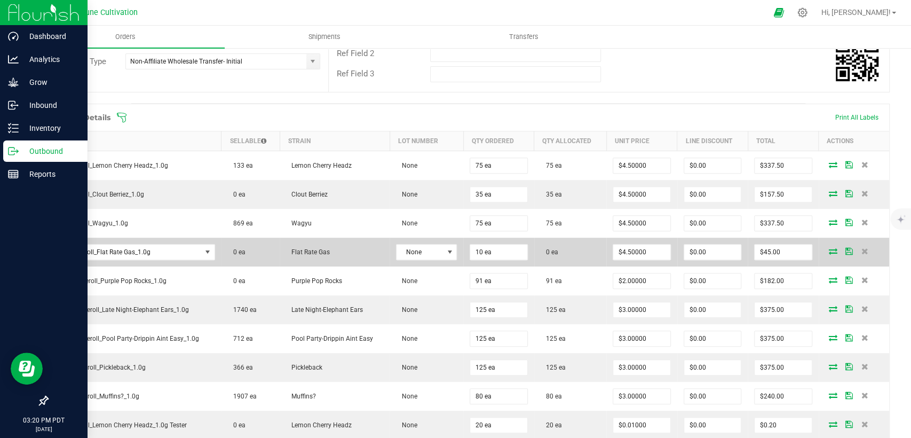
click at [829, 248] on icon at bounding box center [833, 251] width 9 height 6
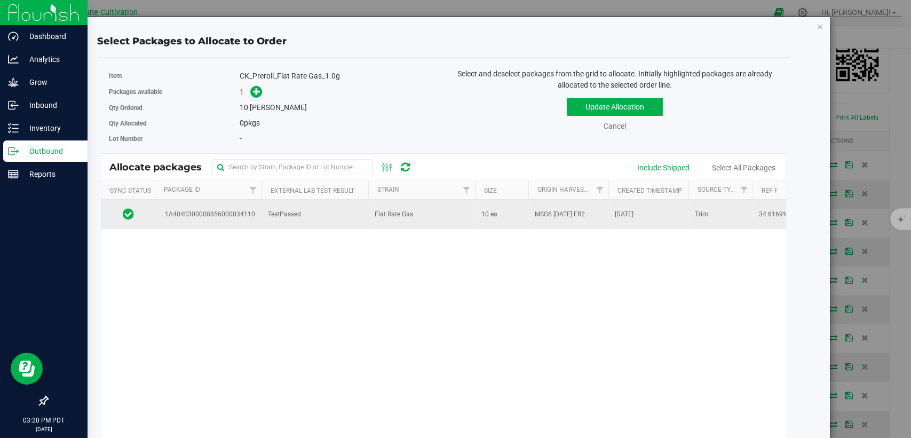
click at [386, 220] on td "Flat Rate Gas" at bounding box center [421, 214] width 107 height 29
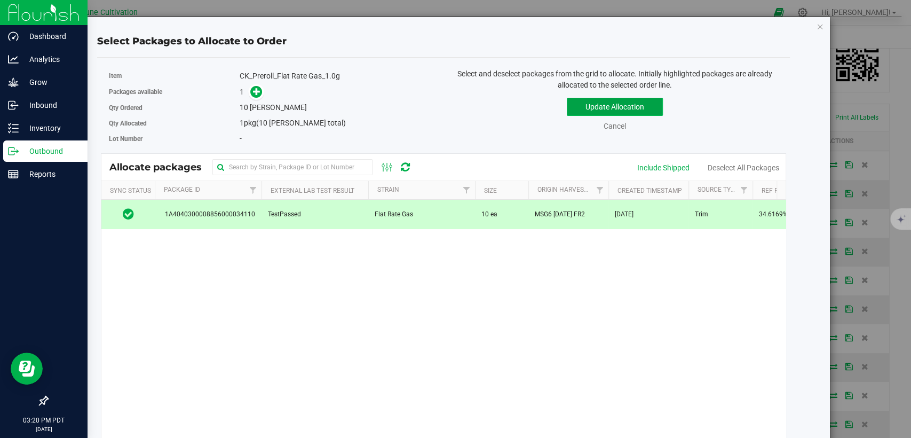
click at [584, 111] on button "Update Allocation" at bounding box center [615, 107] width 96 height 18
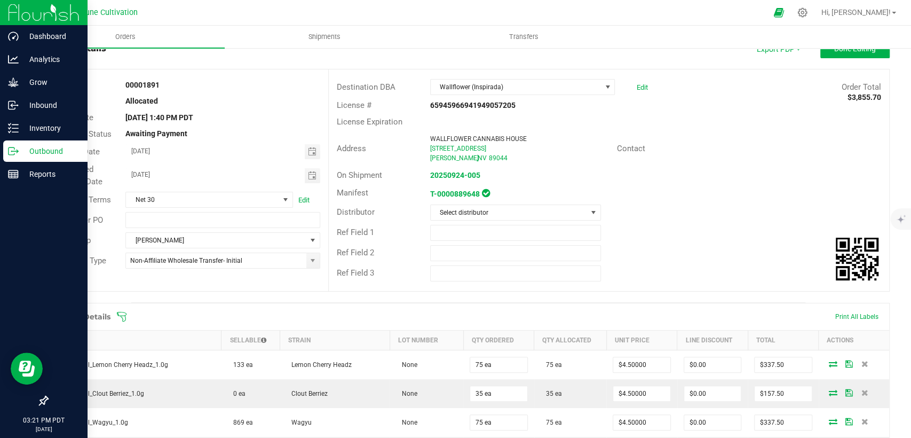
scroll to position [0, 0]
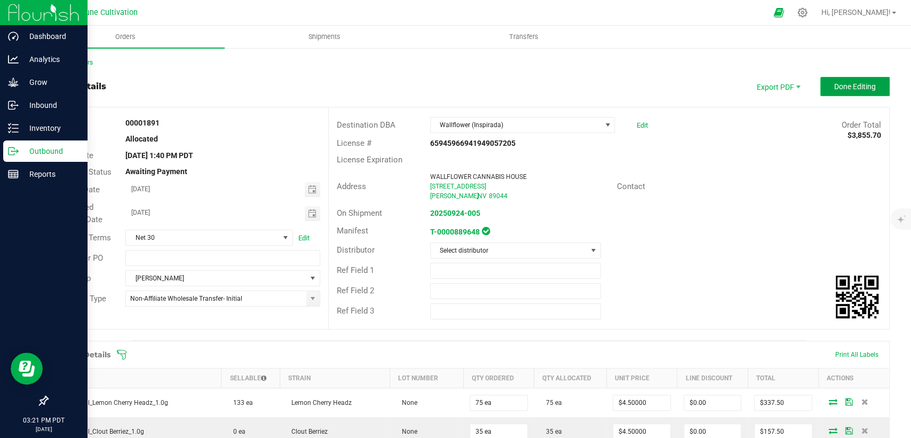
click at [868, 80] on button "Done Editing" at bounding box center [855, 86] width 69 height 19
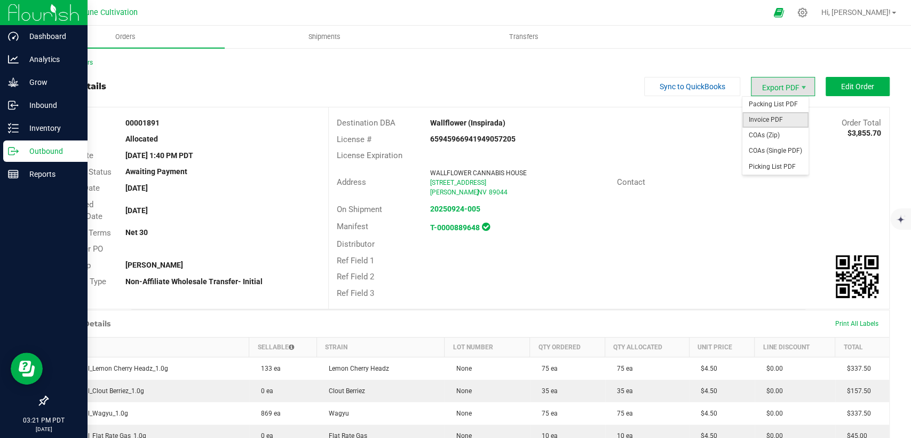
click at [769, 119] on span "Invoice PDF" at bounding box center [776, 119] width 66 height 15
click at [71, 64] on link "Back to Orders" at bounding box center [70, 62] width 46 height 7
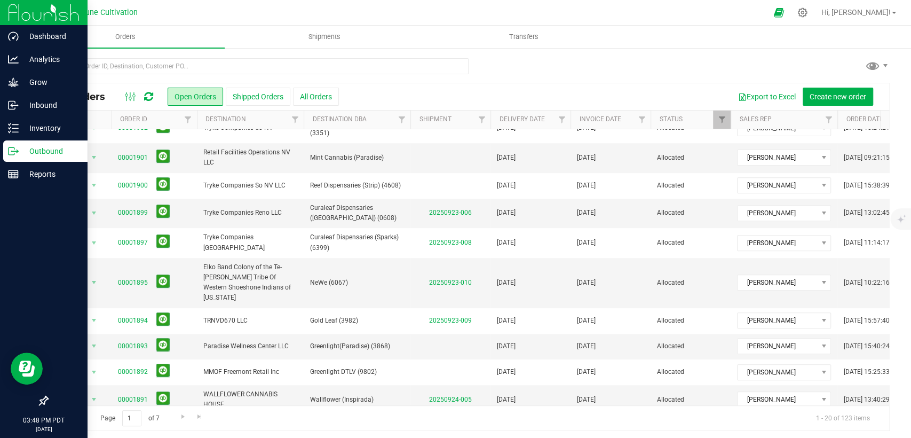
scroll to position [309, 0]
click at [136, 340] on link "00001893" at bounding box center [133, 345] width 30 height 10
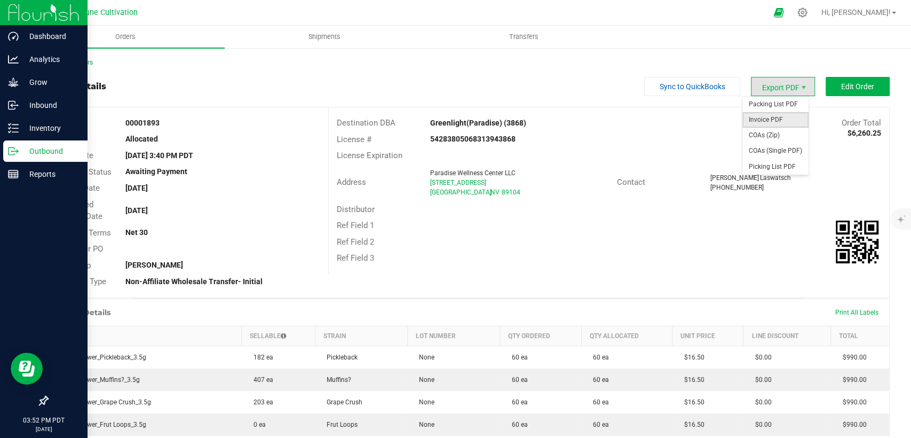
click at [765, 121] on span "Invoice PDF" at bounding box center [776, 119] width 66 height 15
drag, startPoint x: 750, startPoint y: 156, endPoint x: 760, endPoint y: 155, distance: 10.8
click at [759, 155] on span "COAs (Single PDF)" at bounding box center [776, 150] width 66 height 15
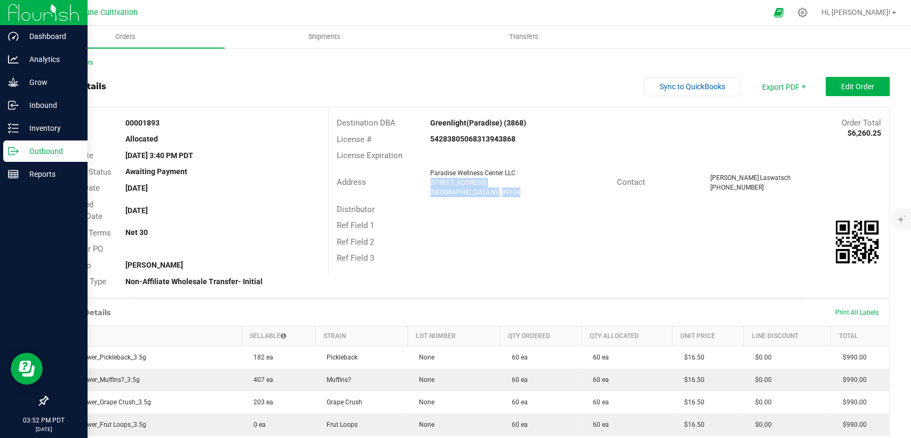
drag, startPoint x: 491, startPoint y: 190, endPoint x: 423, endPoint y: 183, distance: 68.1
click at [425, 183] on div "Paradise Wellness Center LLC [STREET_ADDRESS] [GEOGRAPHIC_DATA]" at bounding box center [521, 182] width 192 height 29
copy ngx-name-and-address "[STREET_ADDRESS] [GEOGRAPHIC_DATA]"
click at [332, 40] on span "Shipments" at bounding box center [324, 37] width 61 height 10
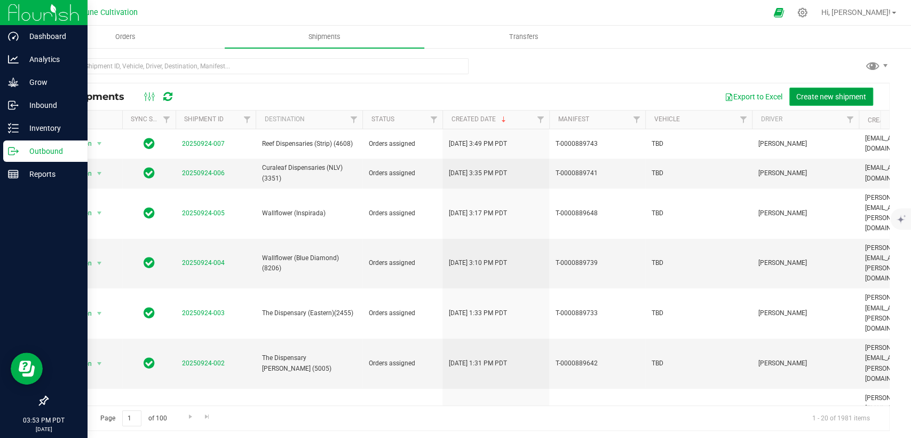
click at [825, 96] on span "Create new shipment" at bounding box center [832, 96] width 70 height 9
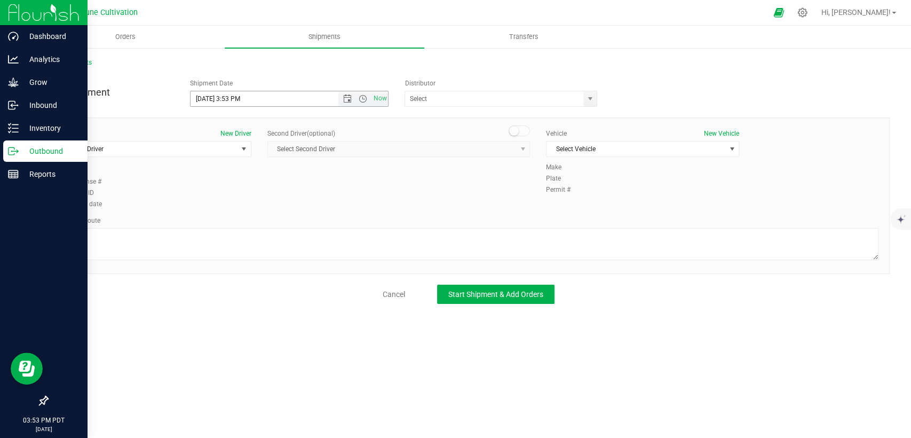
click at [209, 97] on input "[DATE] 3:53 PM" at bounding box center [273, 98] width 165 height 15
click at [247, 98] on input "[DATE] 3:53 PM" at bounding box center [273, 98] width 165 height 15
click at [593, 98] on span "select" at bounding box center [590, 98] width 9 height 9
type input "[DATE] 10:00 AM"
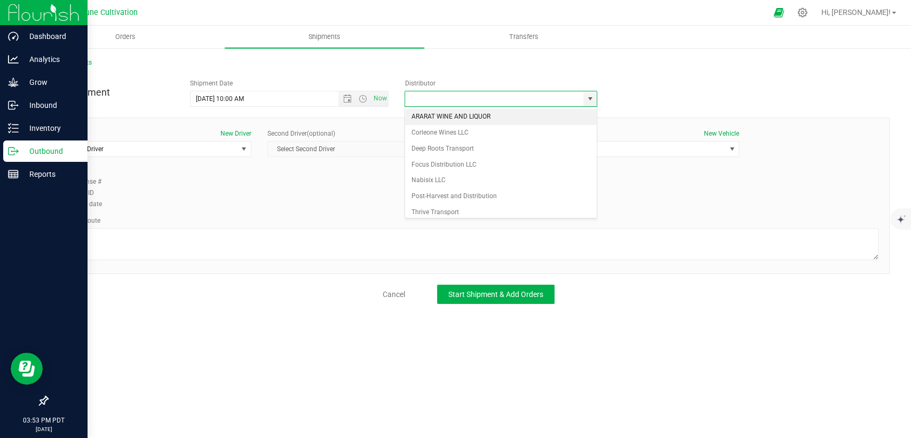
click at [500, 115] on li "ARARAT WINE AND LIQUOR" at bounding box center [501, 117] width 192 height 16
type input "ARARAT WINE AND LIQUOR"
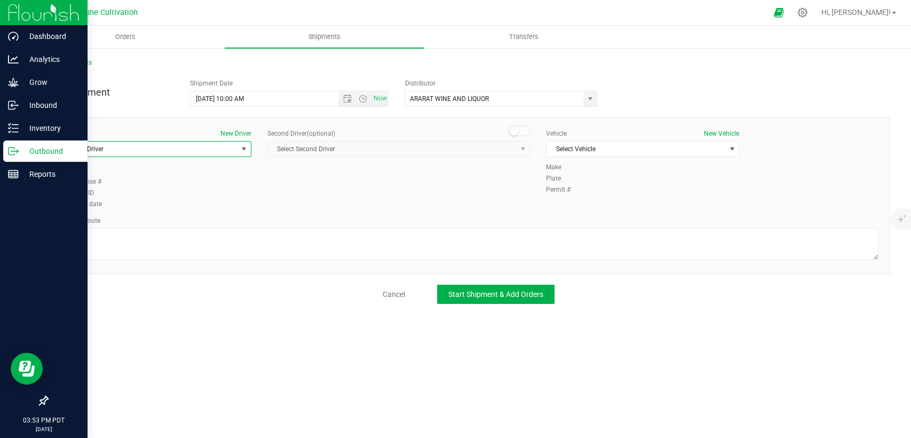
click at [195, 149] on span "Select Driver" at bounding box center [148, 148] width 179 height 15
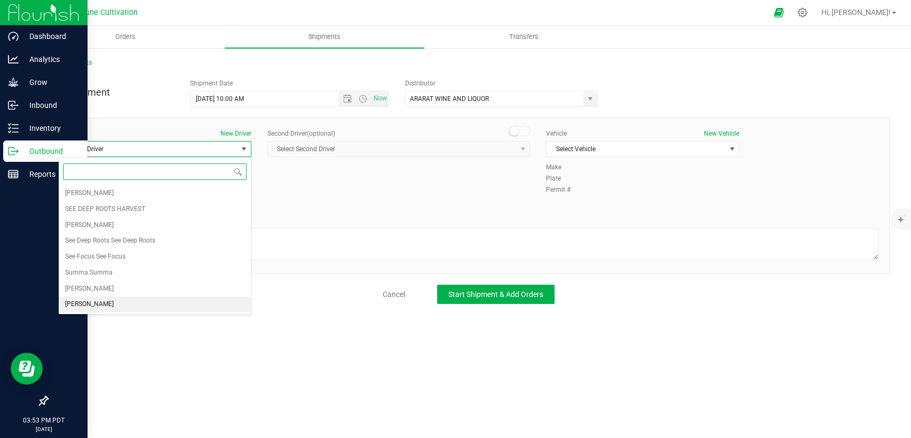
click at [104, 300] on li "[PERSON_NAME]" at bounding box center [155, 304] width 192 height 16
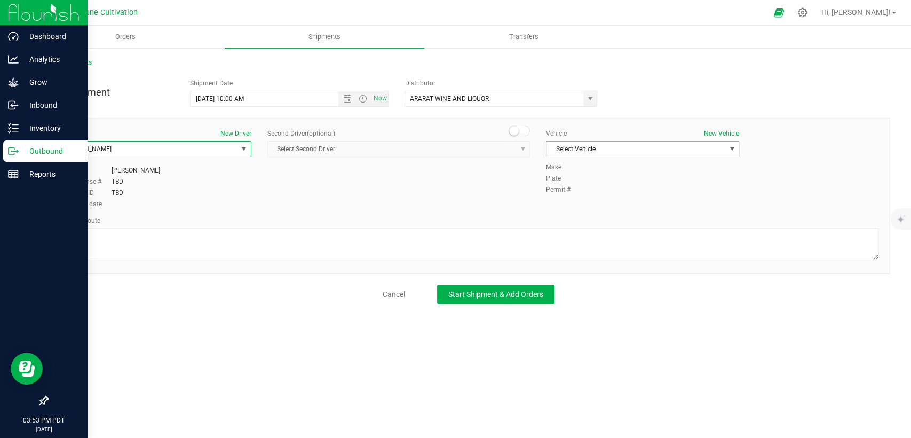
click at [612, 147] on span "Select Vehicle" at bounding box center [636, 148] width 179 height 15
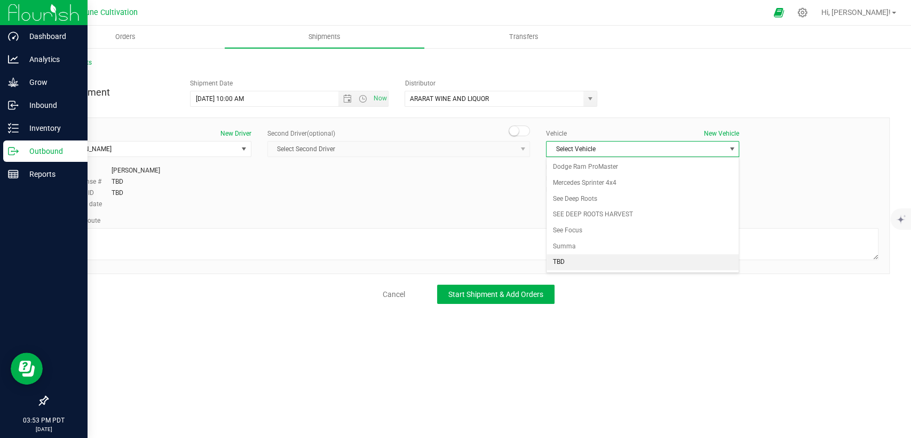
click at [563, 261] on li "TBD" at bounding box center [643, 262] width 192 height 16
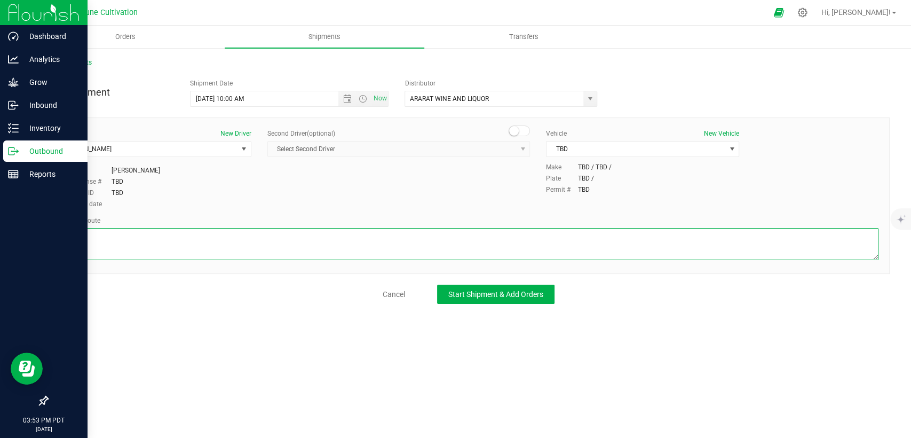
click at [534, 232] on textarea at bounding box center [468, 244] width 821 height 32
paste textarea " Follow E [PERSON_NAME] and [PERSON_NAME] to E Cheyenne Ave 5 min (1.8 mi)  T…"
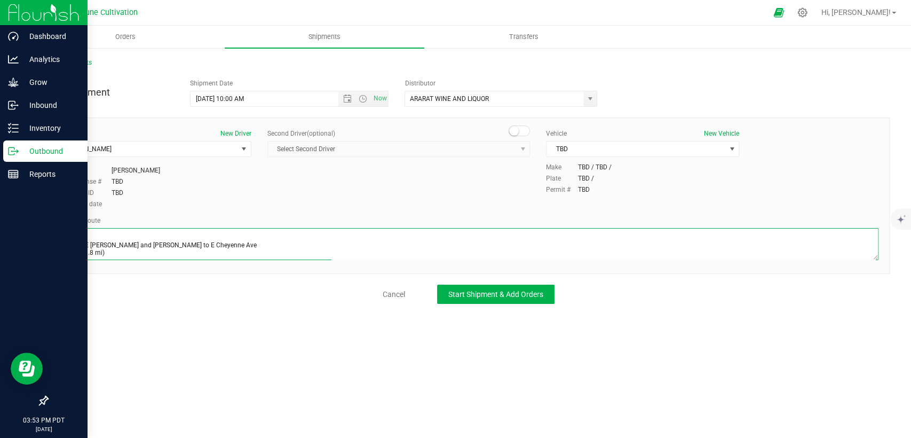
scroll to position [58, 0]
type textarea " Follow E [PERSON_NAME] and [PERSON_NAME] to E Cheyenne Ave 5 min (1.8 mi)  T…"
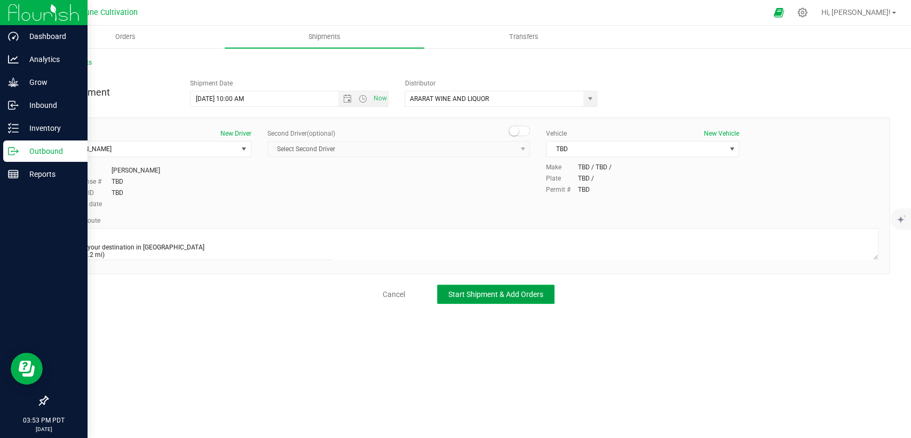
click at [471, 297] on span "Start Shipment & Add Orders" at bounding box center [495, 294] width 95 height 9
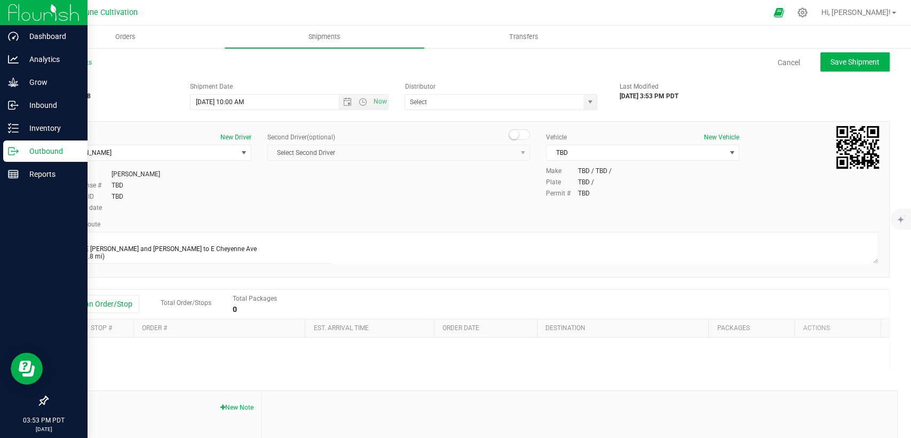
type input "ARARAT WINE AND LIQUOR"
click at [89, 300] on button "Add an Order/Stop" at bounding box center [98, 304] width 84 height 18
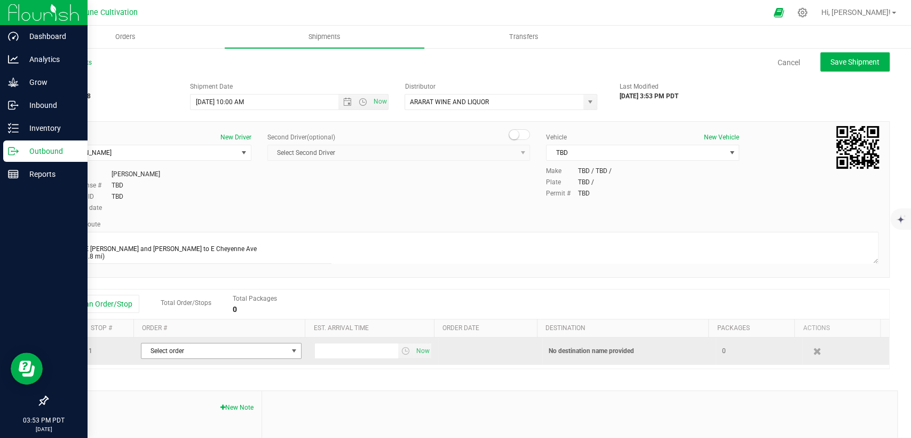
click at [206, 351] on span "Select order" at bounding box center [214, 350] width 146 height 15
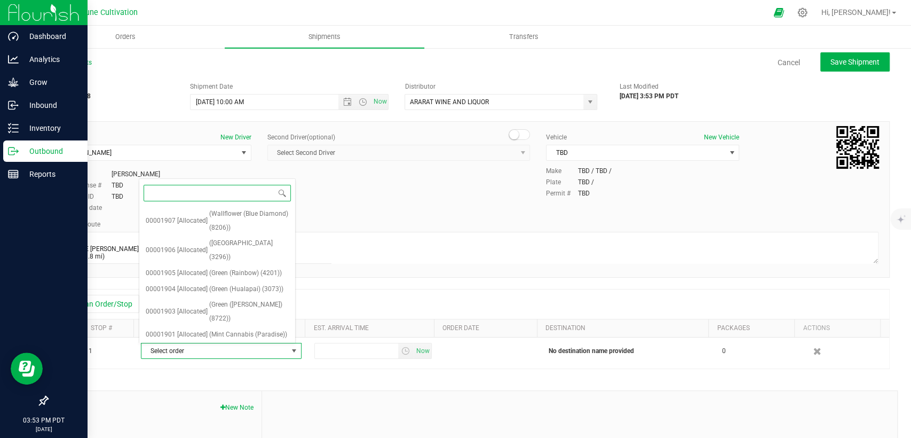
scroll to position [353, 0]
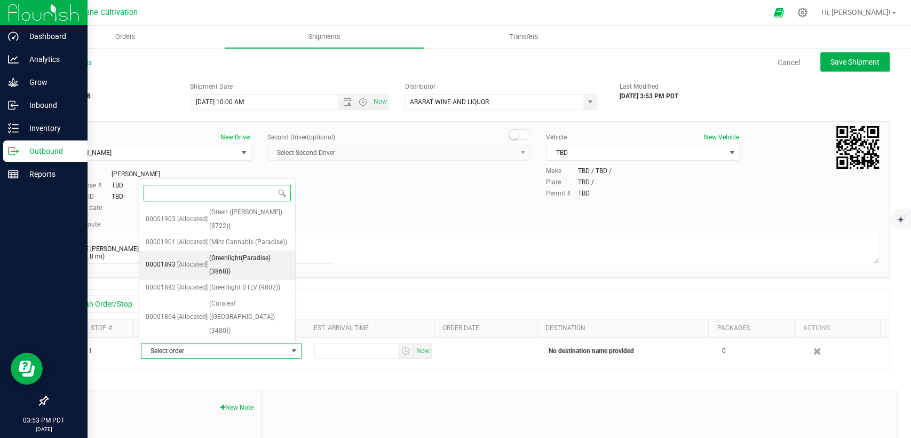
click at [190, 258] on span "[Allocated]" at bounding box center [192, 265] width 30 height 14
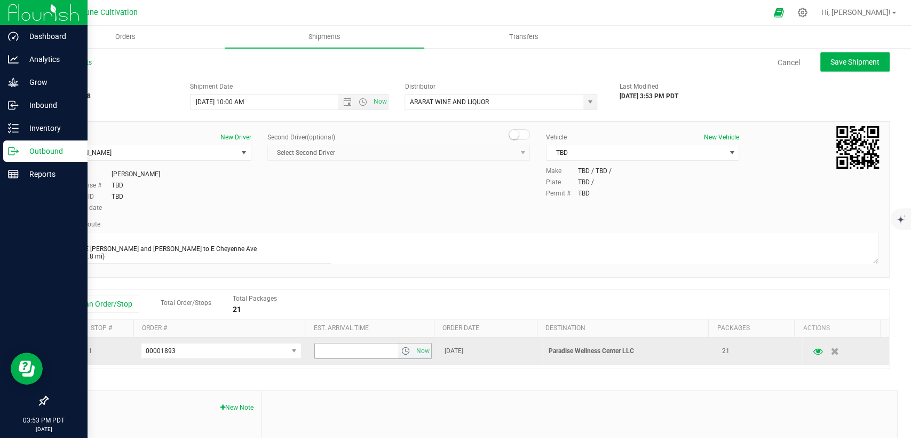
click at [337, 350] on input "text" at bounding box center [356, 350] width 83 height 15
type input "1:00 PM"
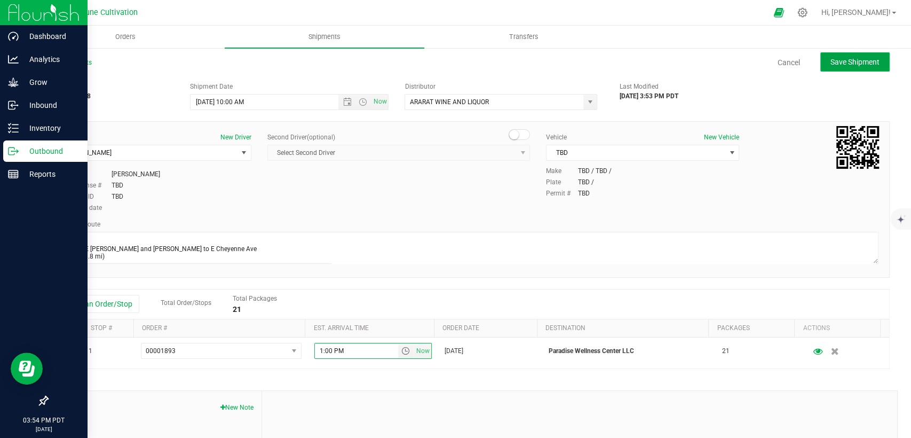
click at [831, 63] on span "Save Shipment" at bounding box center [855, 62] width 49 height 9
type input "[DATE] 5:00 PM"
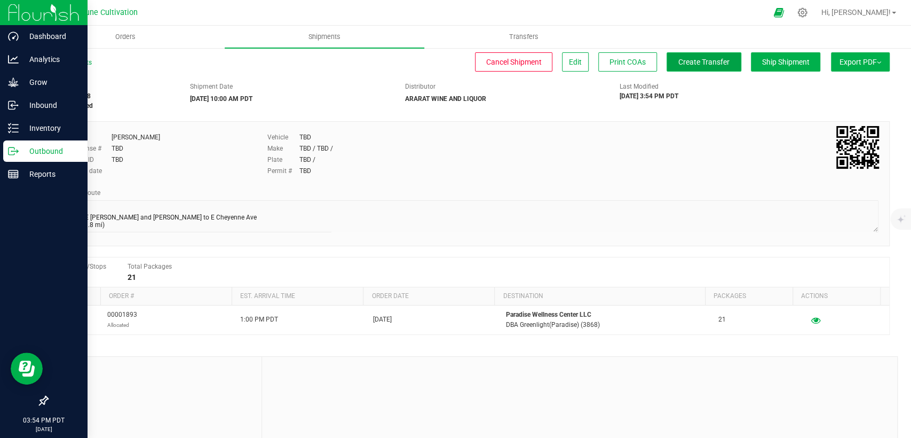
click at [709, 59] on span "Create Transfer" at bounding box center [704, 62] width 51 height 9
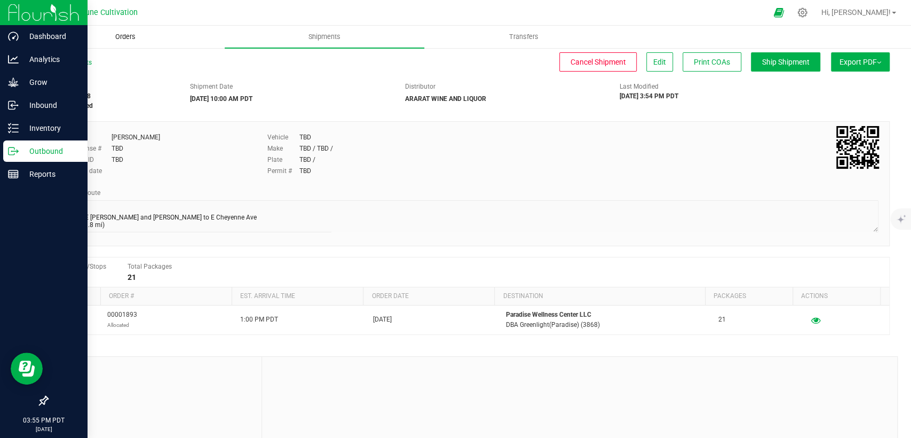
click at [128, 32] on span "Orders" at bounding box center [125, 37] width 49 height 10
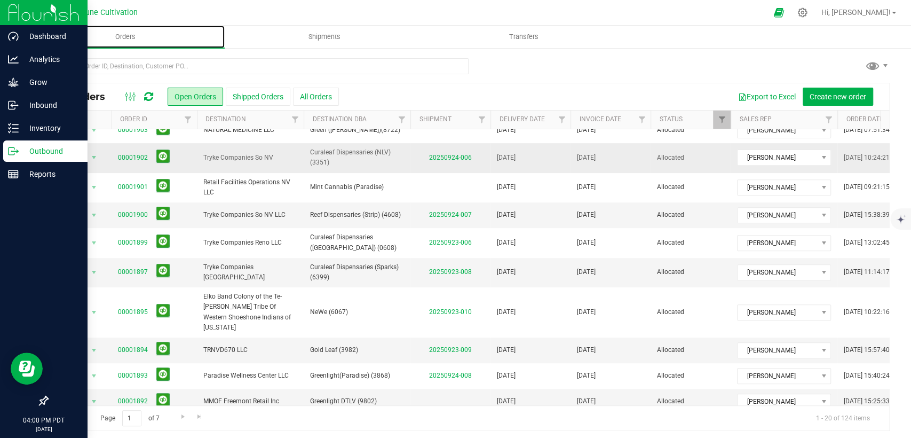
scroll to position [309, 0]
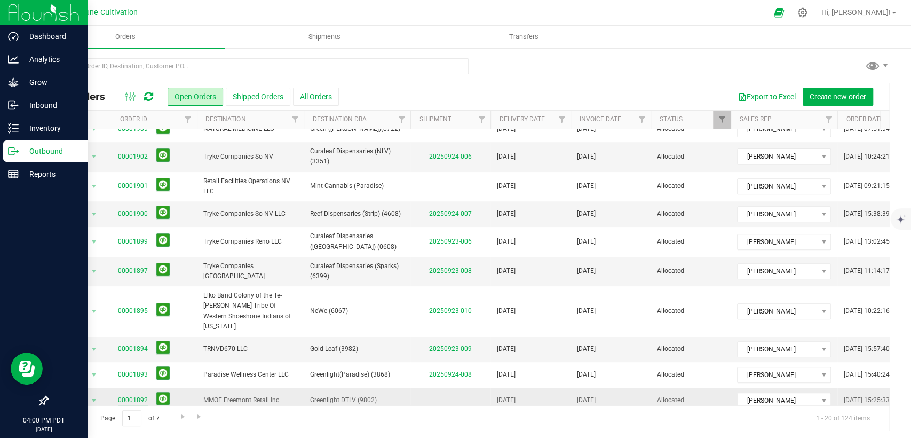
click at [139, 395] on link "00001892" at bounding box center [133, 400] width 30 height 10
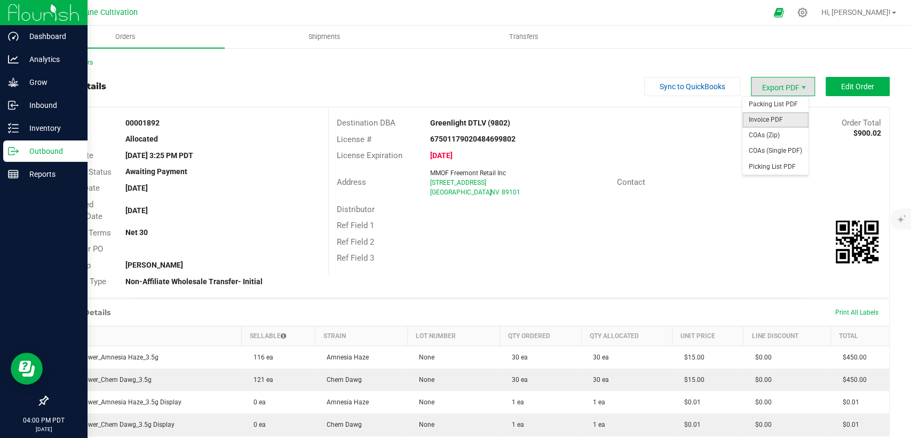
click at [756, 121] on span "Invoice PDF" at bounding box center [776, 119] width 66 height 15
click at [767, 147] on span "COAs (Single PDF)" at bounding box center [776, 150] width 66 height 15
drag, startPoint x: 492, startPoint y: 189, endPoint x: 419, endPoint y: 182, distance: 73.5
click at [419, 182] on div "Address MMOF Freemont Retail Inc [STREET_ADDRESS]" at bounding box center [473, 182] width 288 height 33
drag, startPoint x: 417, startPoint y: 206, endPoint x: 465, endPoint y: 208, distance: 47.6
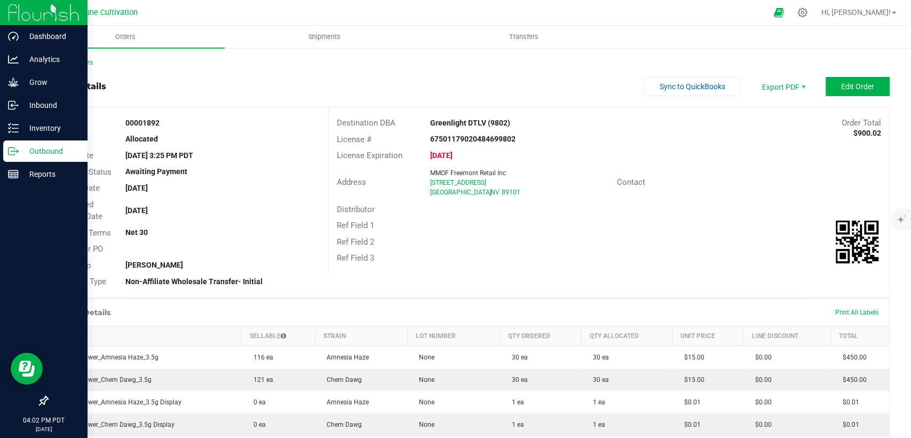
click at [421, 206] on div "Distributor" at bounding box center [609, 209] width 561 height 17
drag, startPoint x: 495, startPoint y: 191, endPoint x: 421, endPoint y: 181, distance: 74.8
click at [425, 181] on div "MMOF Freemont Retail Inc [STREET_ADDRESS]" at bounding box center [521, 182] width 192 height 29
copy ngx-name-and-address "[STREET_ADDRESS]"
click at [322, 38] on span "Shipments" at bounding box center [324, 37] width 61 height 10
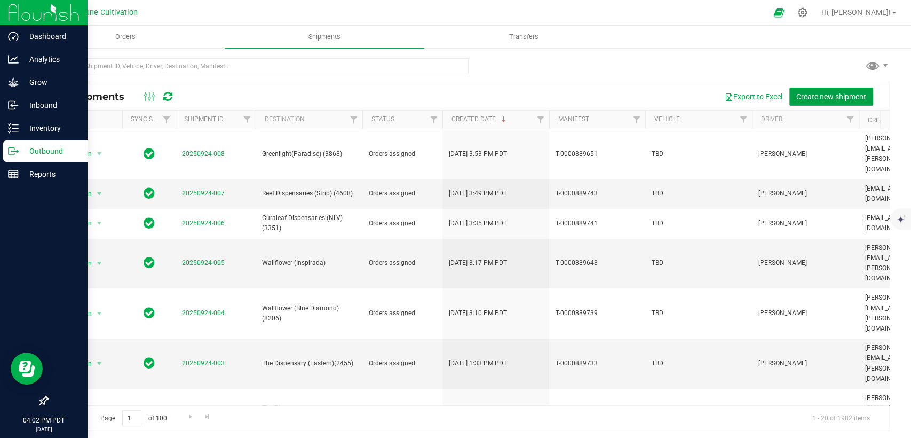
click at [843, 92] on span "Create new shipment" at bounding box center [832, 96] width 70 height 9
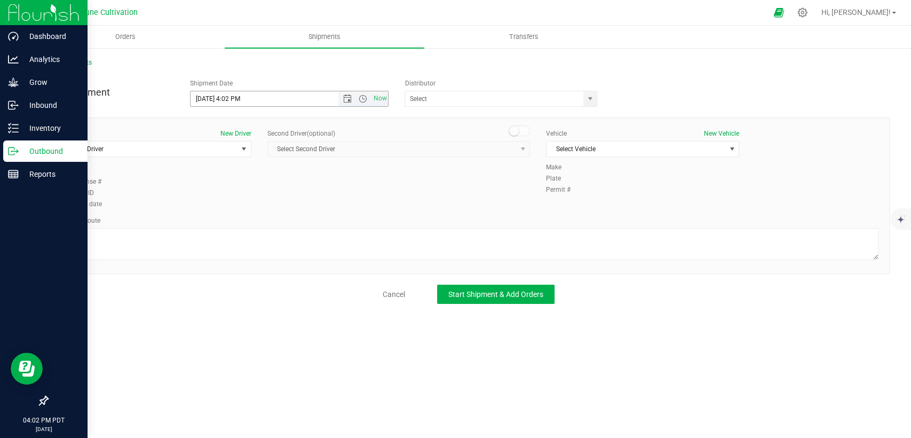
click at [208, 96] on input "[DATE] 4:02 PM" at bounding box center [273, 98] width 165 height 15
click at [244, 98] on input "[DATE] 4:02 PM" at bounding box center [273, 98] width 165 height 15
click at [592, 97] on span "select" at bounding box center [590, 98] width 9 height 9
type input "[DATE] 10:00 AM"
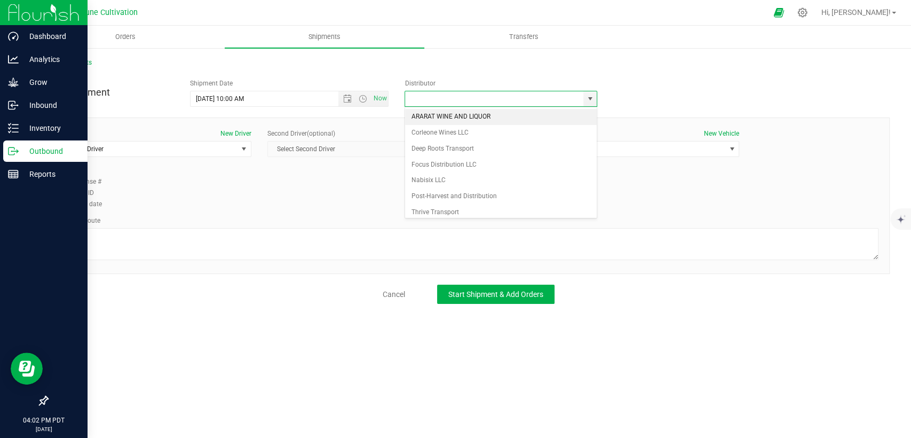
click at [502, 120] on li "ARARAT WINE AND LIQUOR" at bounding box center [501, 117] width 192 height 16
type input "ARARAT WINE AND LIQUOR"
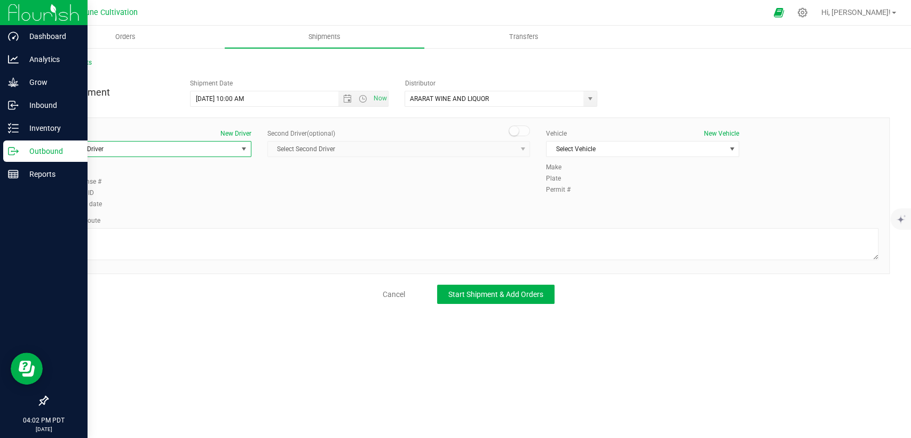
click at [209, 151] on span "Select Driver" at bounding box center [148, 148] width 179 height 15
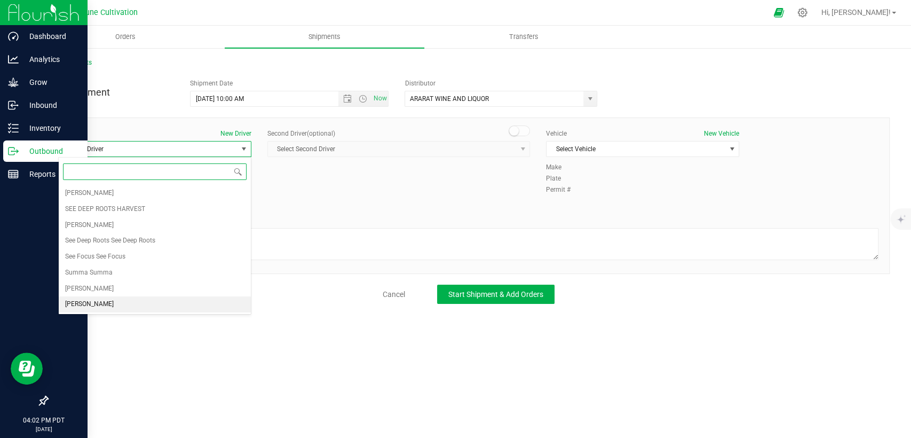
click at [127, 303] on li "[PERSON_NAME]" at bounding box center [155, 304] width 192 height 16
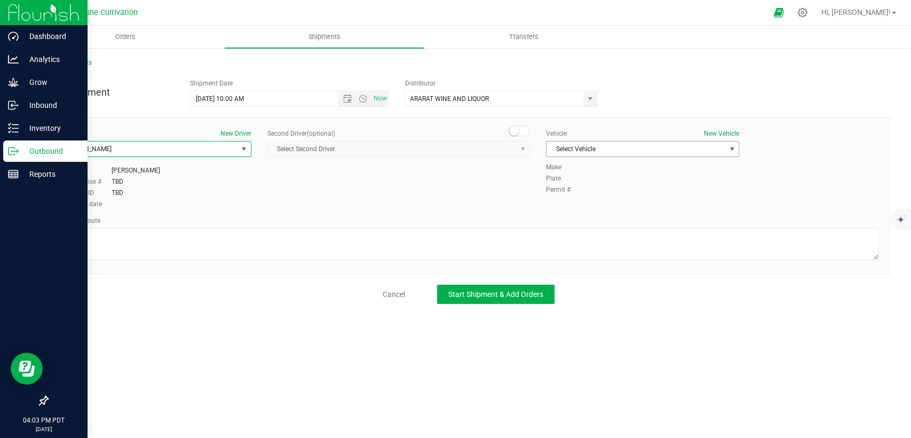
click at [592, 149] on span "Select Vehicle" at bounding box center [636, 148] width 179 height 15
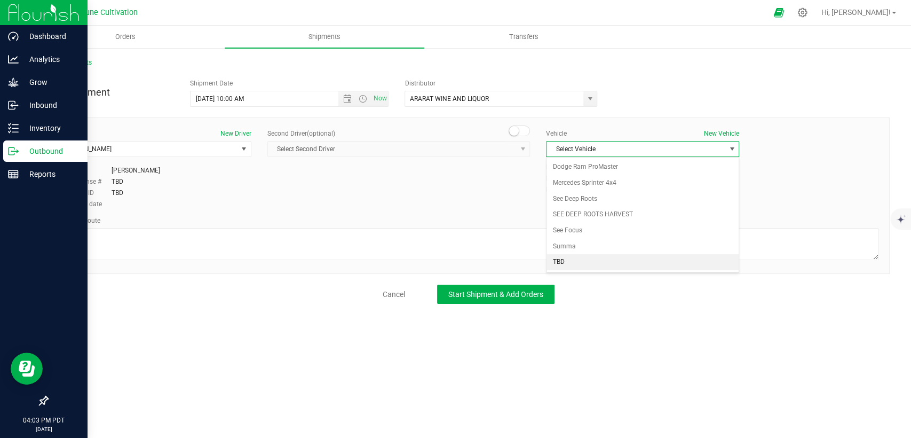
click at [562, 261] on li "TBD" at bounding box center [643, 262] width 192 height 16
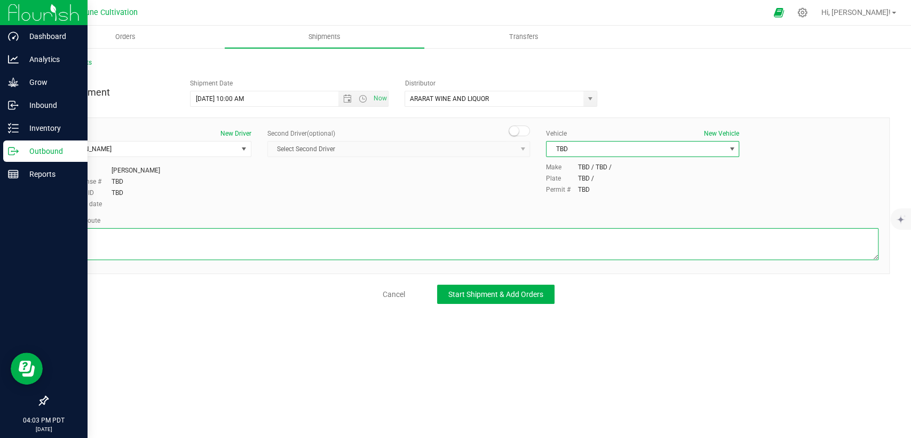
click at [534, 244] on textarea at bounding box center [468, 244] width 821 height 32
paste textarea " Get on I-15 S/US-93 S from E [PERSON_NAME] and [PERSON_NAME] 6 min (2.4 mi) …"
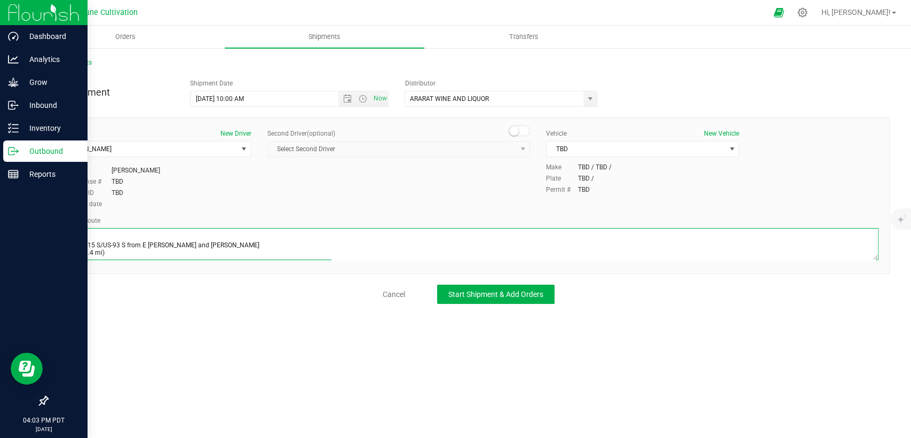
scroll to position [58, 0]
type textarea " Get on I-15 S/US-93 S from E [PERSON_NAME] and [PERSON_NAME] 6 min (2.4 mi) …"
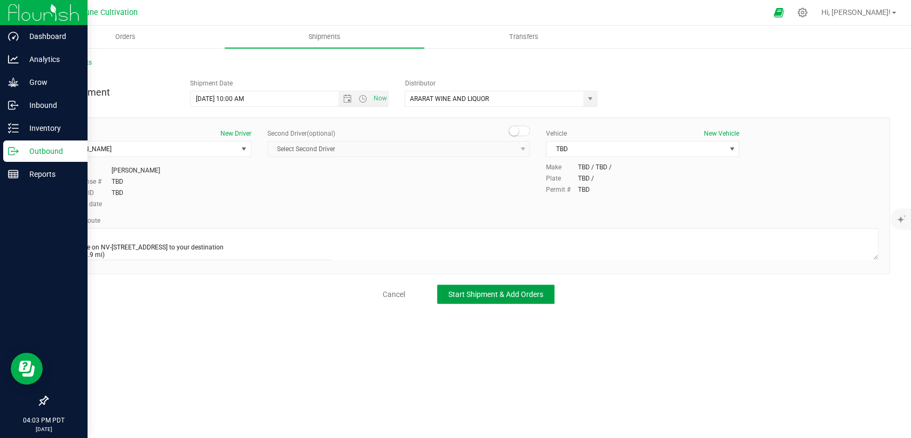
click at [474, 302] on button "Start Shipment & Add Orders" at bounding box center [495, 294] width 117 height 19
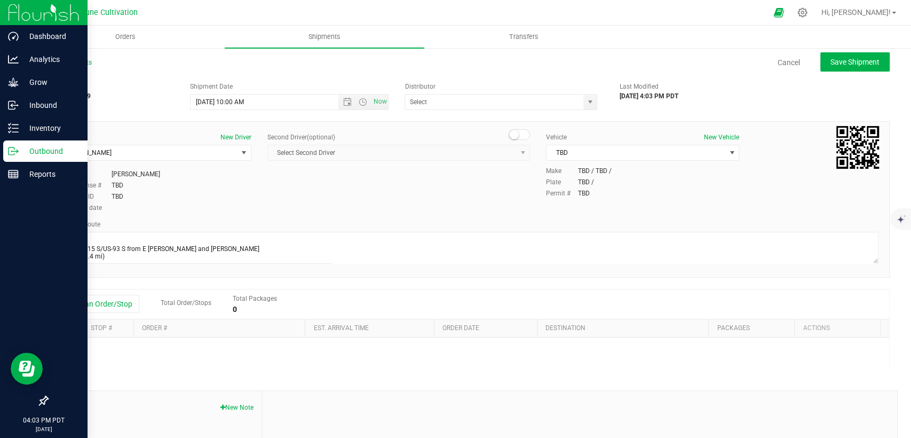
type input "ARARAT WINE AND LIQUOR"
click at [98, 306] on button "Add an Order/Stop" at bounding box center [98, 304] width 84 height 18
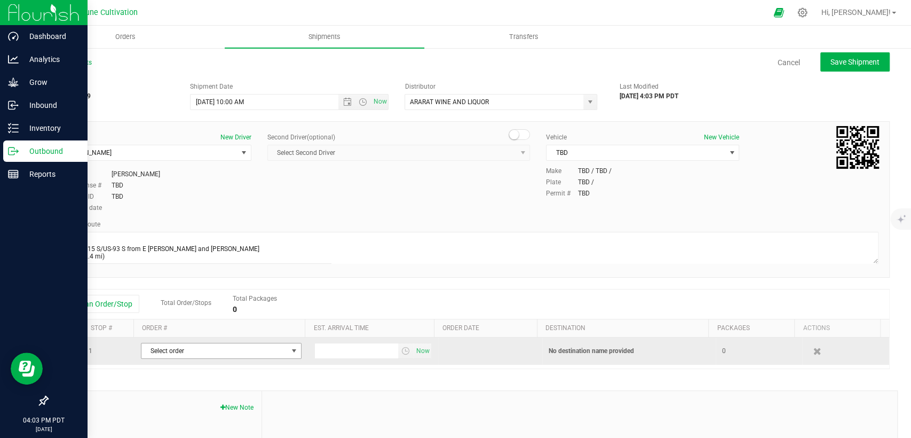
click at [216, 347] on span "Select order" at bounding box center [214, 350] width 146 height 15
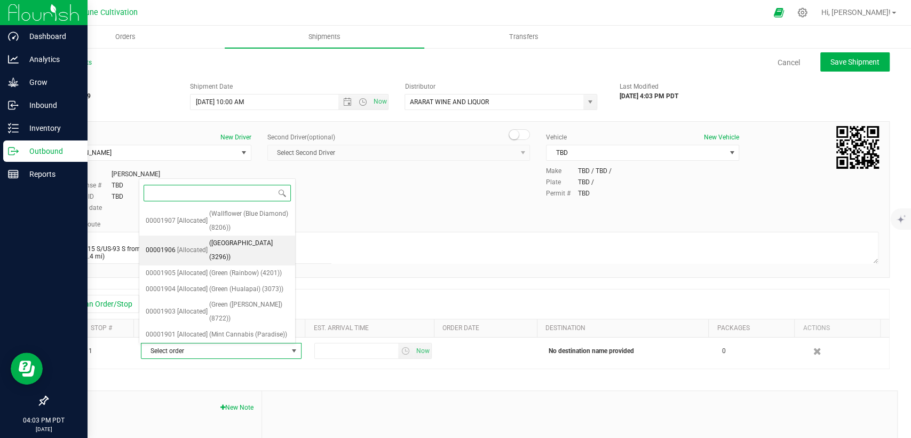
scroll to position [324, 0]
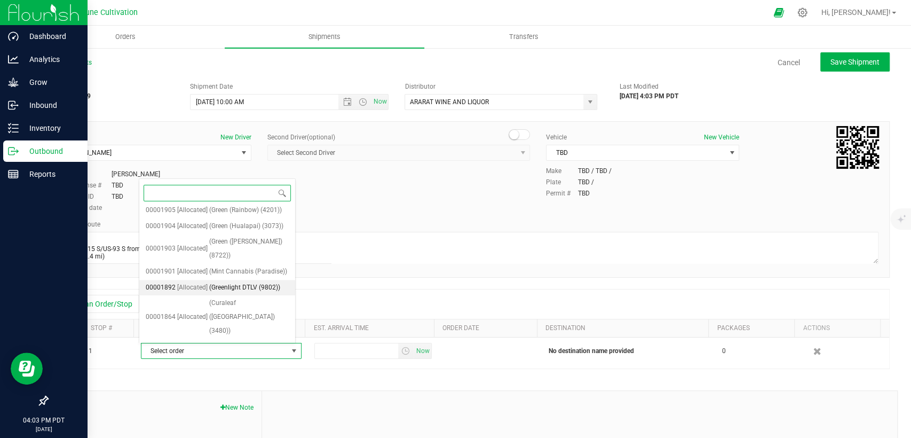
click at [214, 281] on span "(Greenlight DTLV (9802))" at bounding box center [244, 288] width 71 height 14
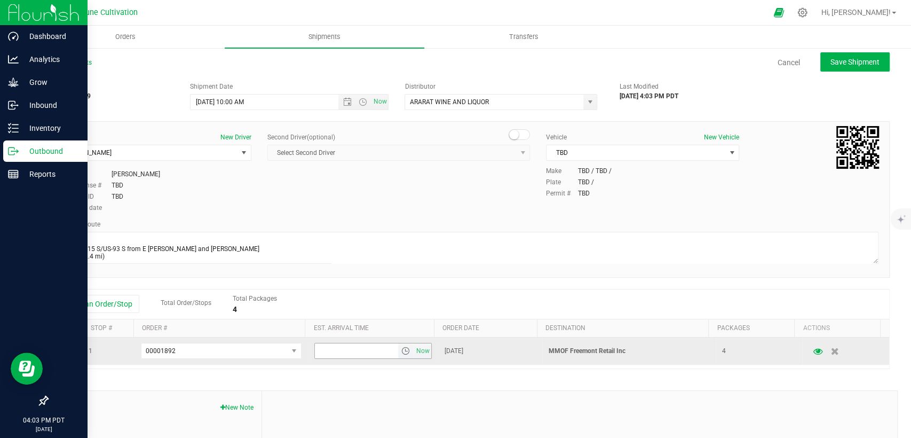
click at [357, 353] on input "text" at bounding box center [356, 350] width 83 height 15
type input "1:00 PM"
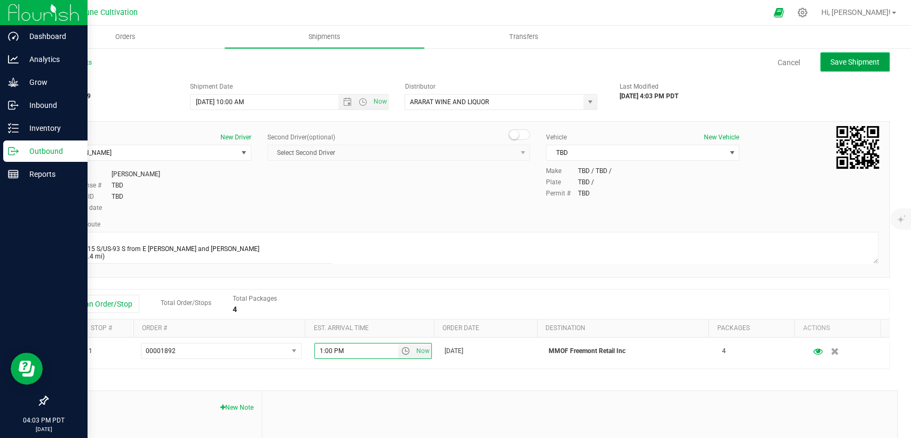
click at [831, 58] on span "Save Shipment" at bounding box center [855, 62] width 49 height 9
type input "[DATE] 5:00 PM"
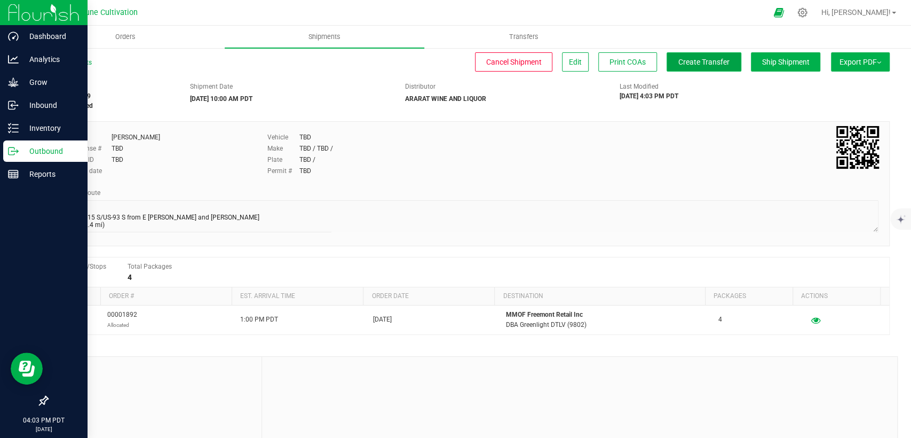
click at [708, 62] on span "Create Transfer" at bounding box center [704, 62] width 51 height 9
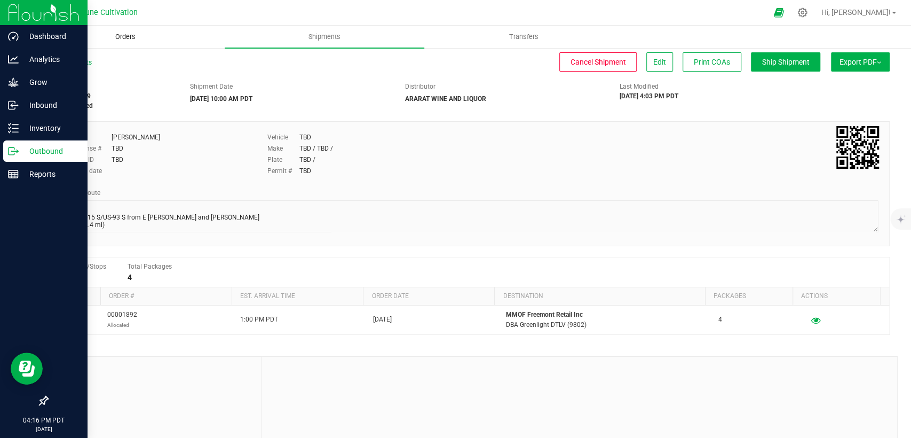
click at [137, 28] on uib-tab-heading "Orders" at bounding box center [125, 36] width 198 height 21
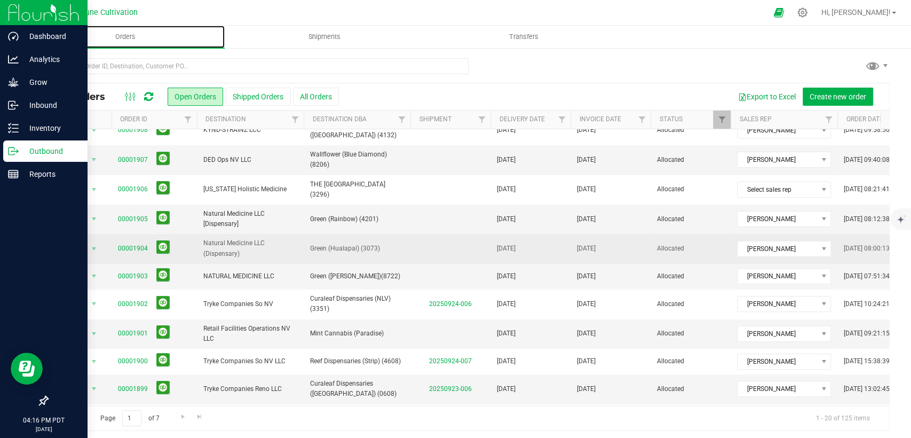
scroll to position [237, 0]
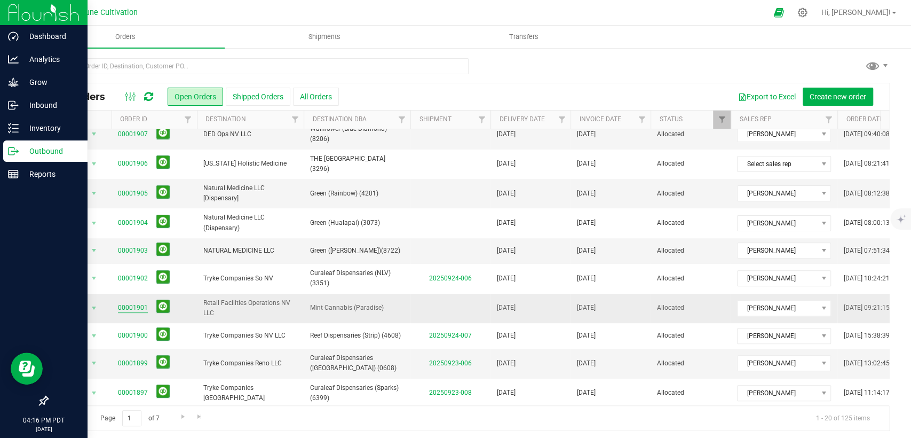
click at [132, 303] on link "00001901" at bounding box center [133, 308] width 30 height 10
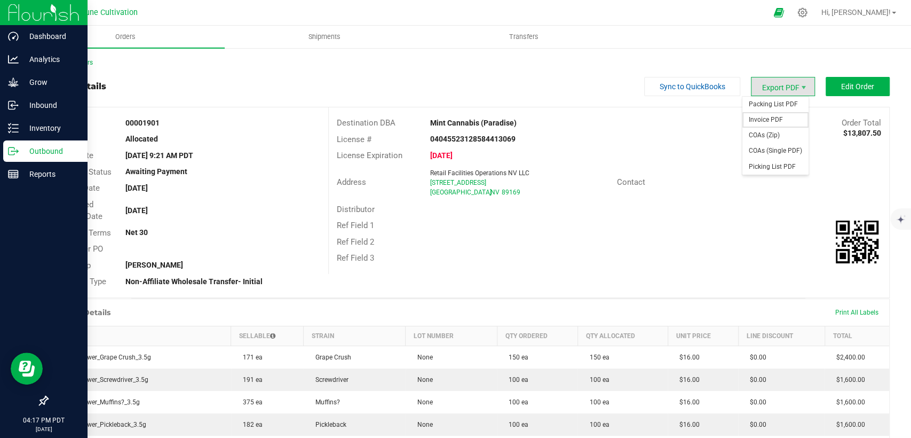
drag, startPoint x: 771, startPoint y: 117, endPoint x: 771, endPoint y: 133, distance: 16.0
click at [770, 117] on span "Invoice PDF" at bounding box center [776, 119] width 66 height 15
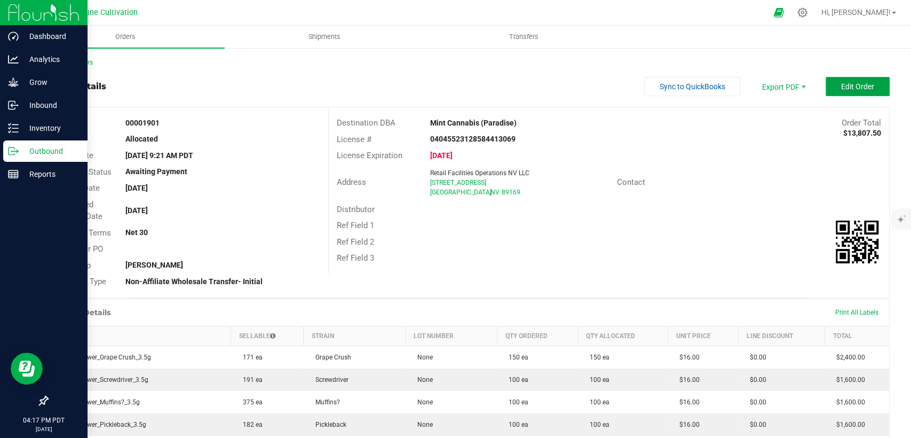
click at [852, 91] on button "Edit Order" at bounding box center [858, 86] width 64 height 19
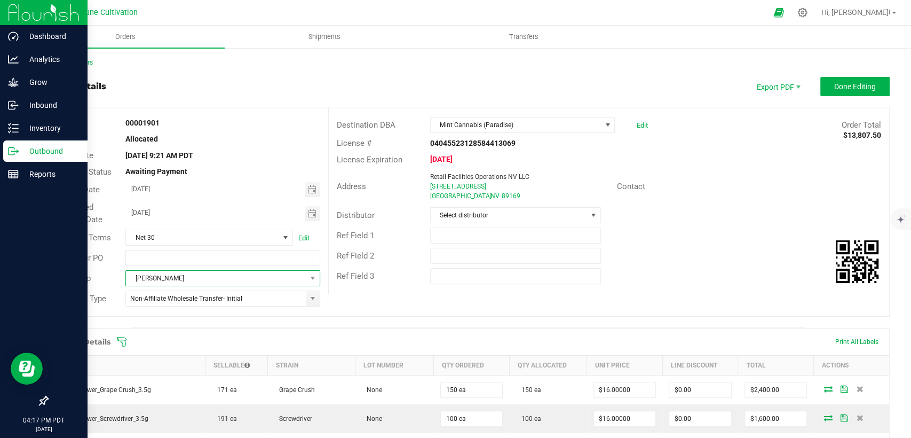
click at [223, 284] on span "[PERSON_NAME]" at bounding box center [216, 278] width 180 height 15
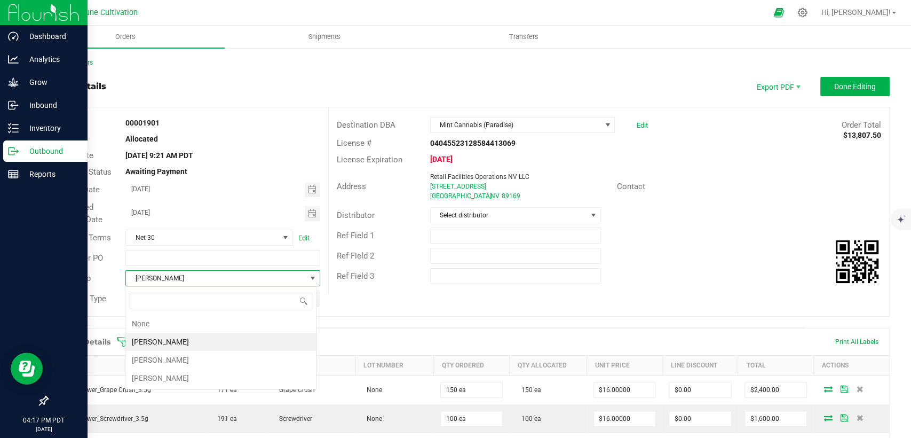
scroll to position [15, 192]
click at [182, 374] on li "[PERSON_NAME]" at bounding box center [220, 378] width 191 height 18
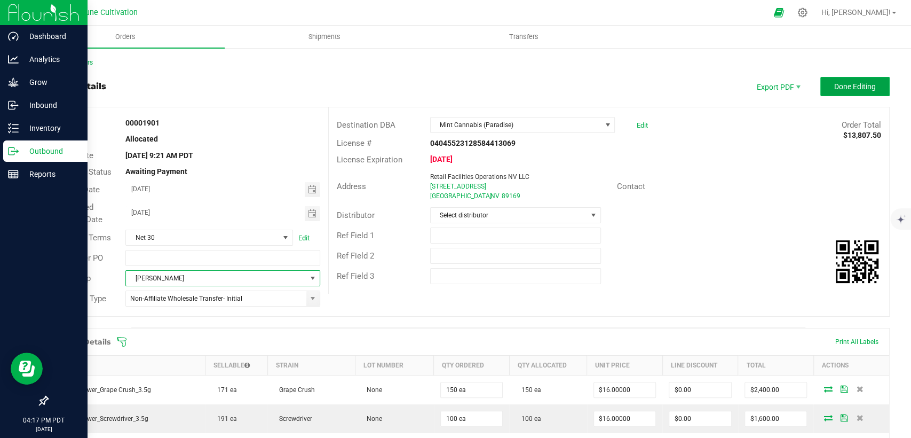
click at [821, 89] on button "Done Editing" at bounding box center [855, 86] width 69 height 19
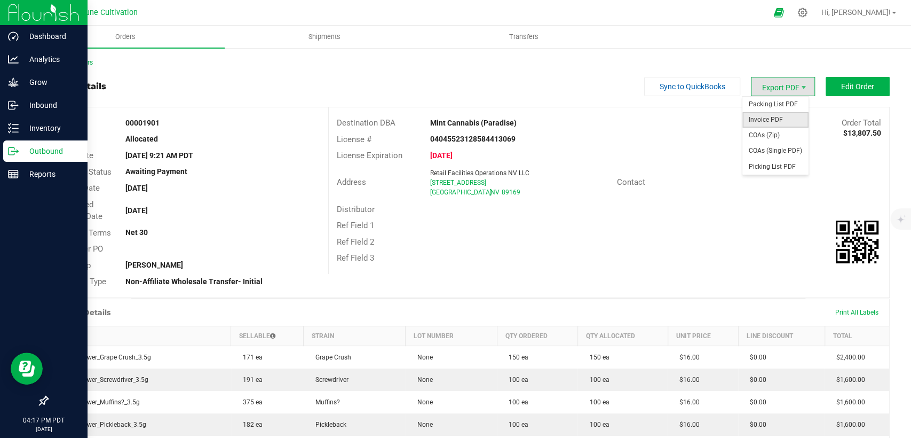
click at [766, 116] on span "Invoice PDF" at bounding box center [776, 119] width 66 height 15
click at [769, 149] on span "COAs (Single PDF)" at bounding box center [776, 150] width 66 height 15
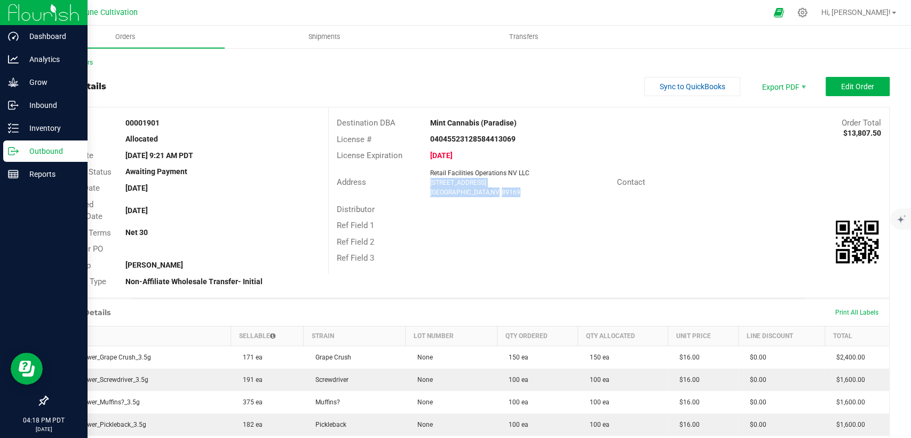
drag, startPoint x: 487, startPoint y: 189, endPoint x: 425, endPoint y: 183, distance: 62.2
click at [425, 183] on div "Retail Facilities Operations NV LLC [STREET_ADDRESS]" at bounding box center [521, 182] width 192 height 29
copy ngx-name-and-address "[STREET_ADDRESS]"
click at [312, 37] on span "Shipments" at bounding box center [324, 37] width 61 height 10
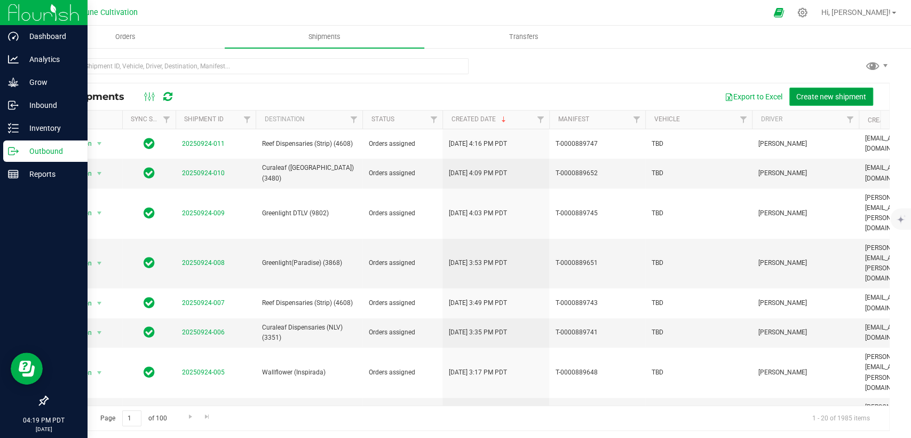
click at [808, 90] on button "Create new shipment" at bounding box center [832, 97] width 84 height 18
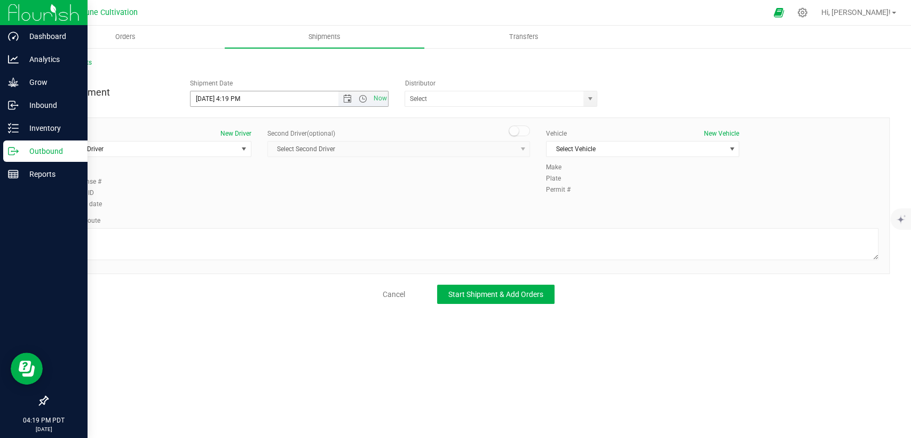
click at [208, 96] on input "[DATE] 4:19 PM" at bounding box center [273, 98] width 165 height 15
click at [241, 97] on input "[DATE] 4:19 PM" at bounding box center [273, 98] width 165 height 15
click at [590, 100] on span "select" at bounding box center [590, 98] width 9 height 9
type input "[DATE] 12:00 PM"
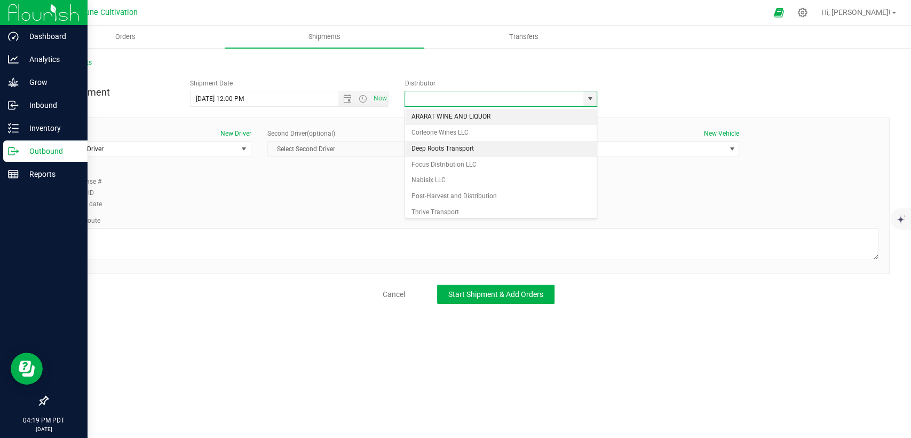
click at [505, 112] on li "ARARAT WINE AND LIQUOR" at bounding box center [501, 117] width 192 height 16
type input "ARARAT WINE AND LIQUOR"
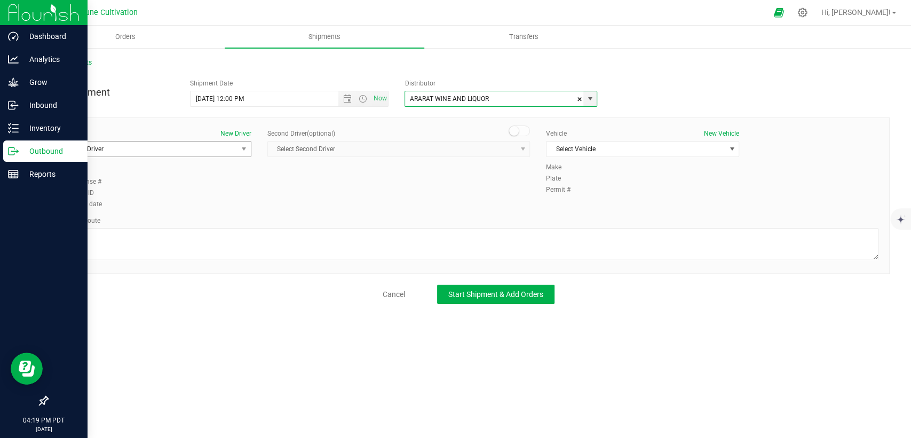
click at [215, 148] on span "Select Driver" at bounding box center [148, 148] width 179 height 15
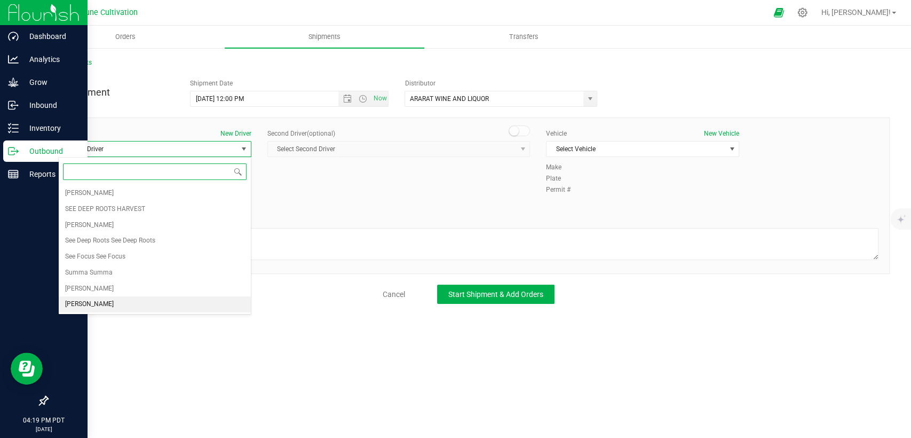
click at [114, 299] on li "[PERSON_NAME]" at bounding box center [155, 304] width 192 height 16
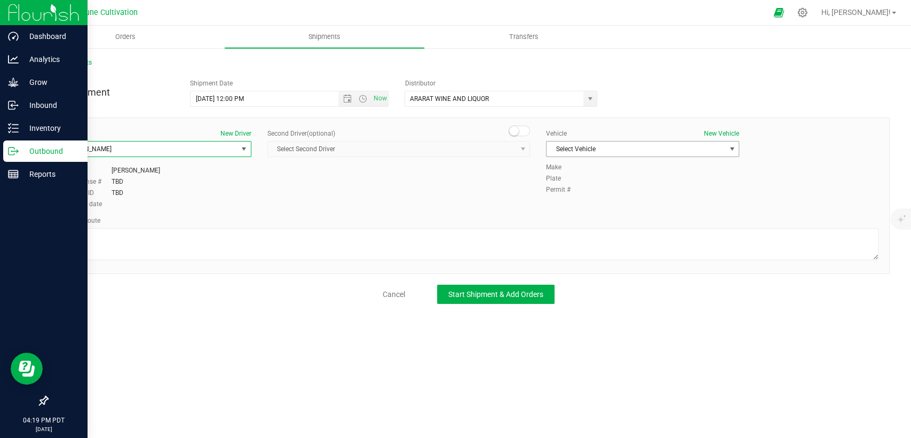
click at [579, 152] on span "Select Vehicle" at bounding box center [636, 148] width 179 height 15
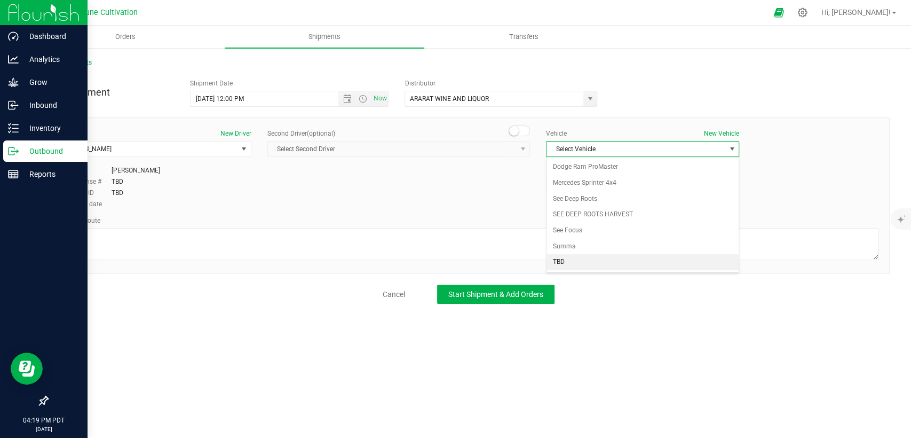
click at [577, 260] on li "TBD" at bounding box center [643, 262] width 192 height 16
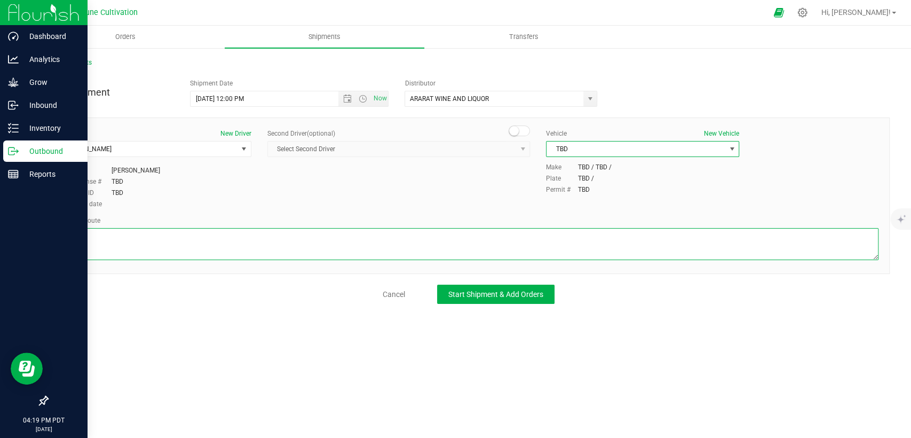
click at [560, 233] on textarea at bounding box center [468, 244] width 821 height 32
paste textarea " Follow Bucyrus Erie to E [PERSON_NAME] 9 sec (164 ft)  Take I-15 S, Exit 40 …"
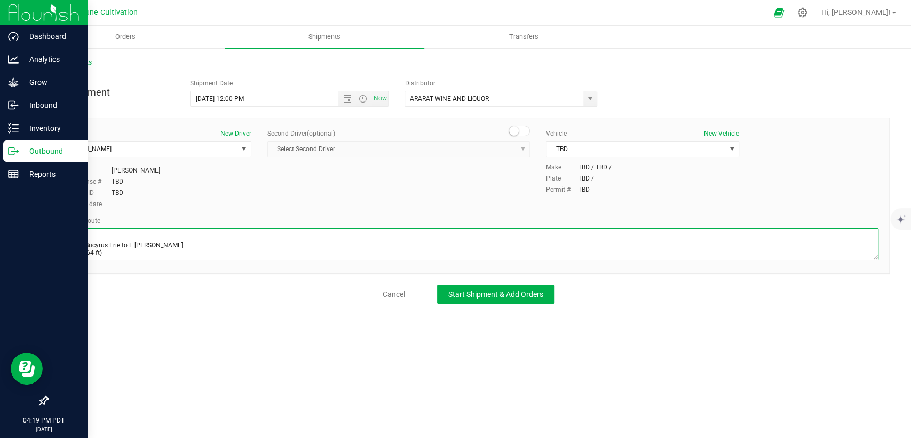
scroll to position [73, 0]
type textarea " Follow Bucyrus Erie to E [PERSON_NAME] 9 sec (164 ft)  Take I-15 S, Exit 40 …"
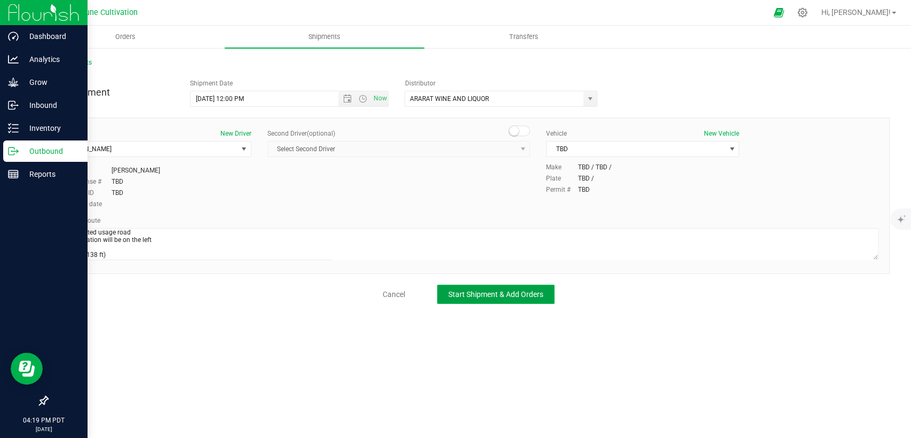
click at [467, 294] on span "Start Shipment & Add Orders" at bounding box center [495, 294] width 95 height 9
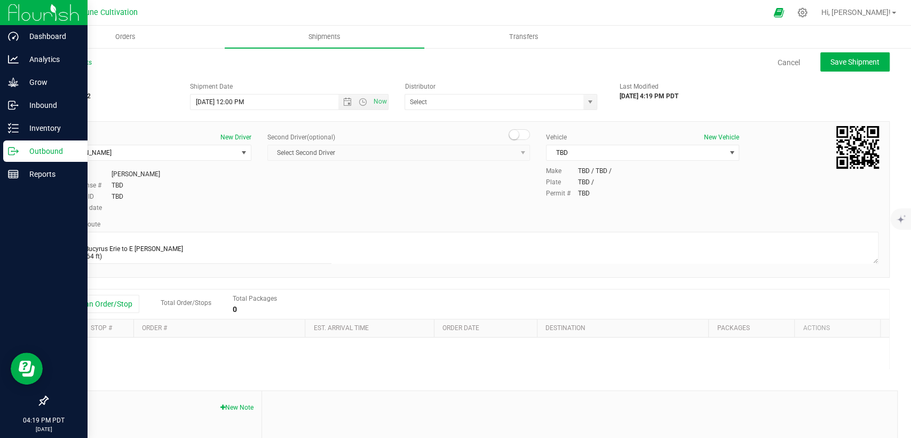
type input "ARARAT WINE AND LIQUOR"
click at [104, 307] on button "Add an Order/Stop" at bounding box center [98, 304] width 84 height 18
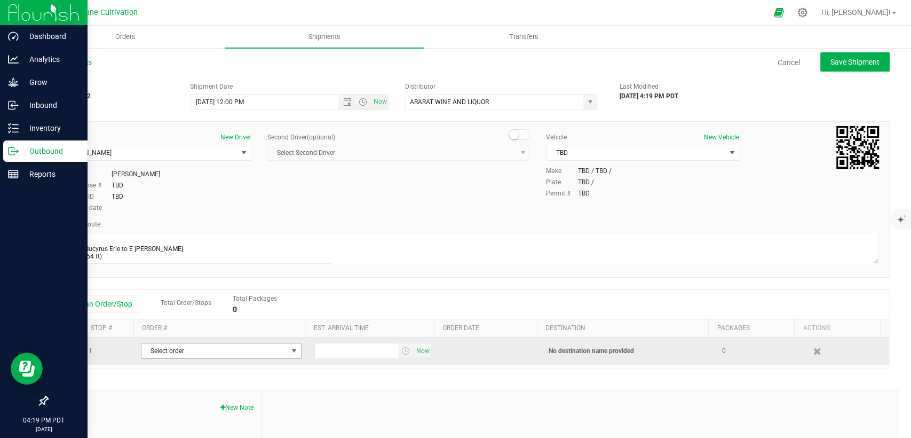
click at [194, 352] on span "Select order" at bounding box center [214, 350] width 146 height 15
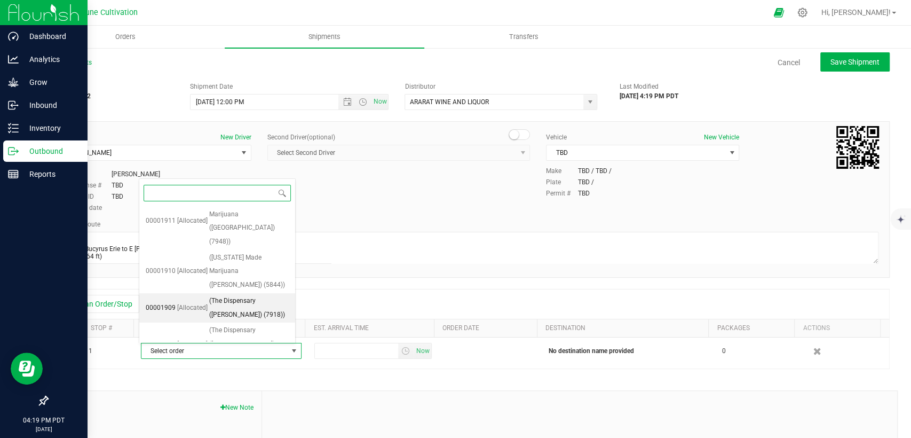
scroll to position [261, 0]
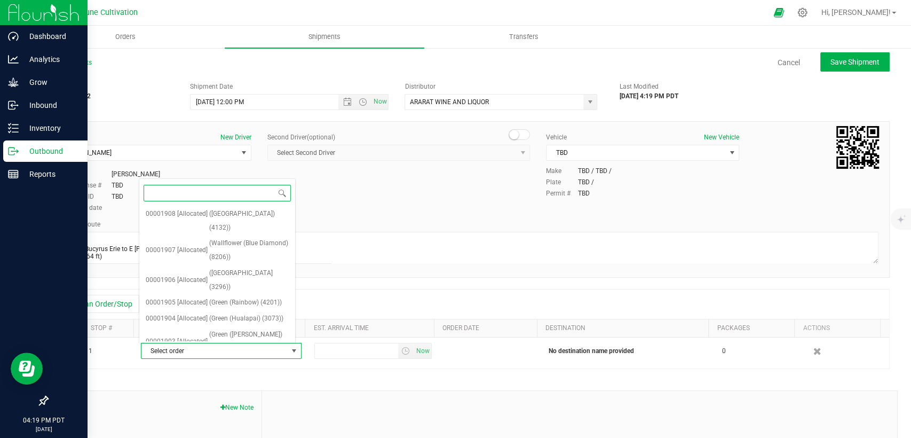
click at [188, 357] on span "[Allocated]" at bounding box center [192, 364] width 30 height 14
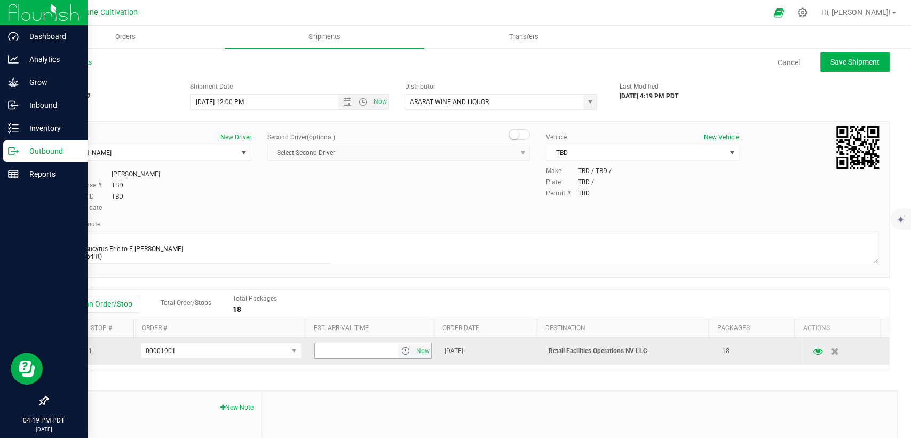
click at [322, 357] on input "text" at bounding box center [356, 350] width 83 height 15
type input "4:00 PM"
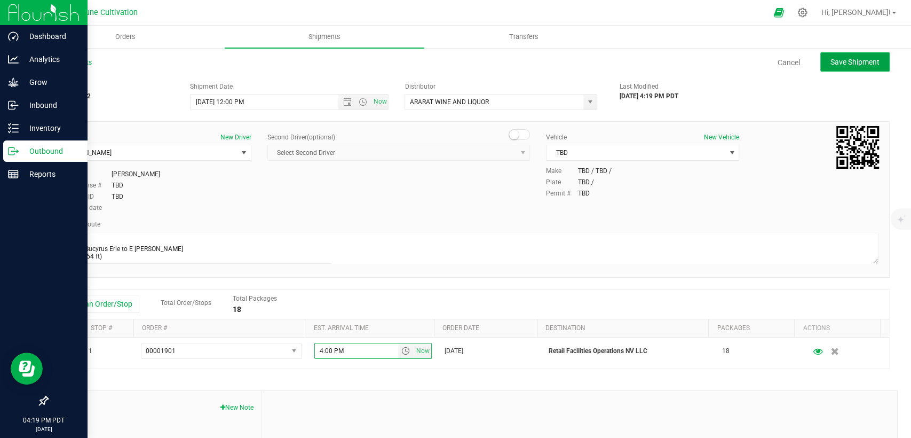
click at [840, 62] on span "Save Shipment" at bounding box center [855, 62] width 49 height 9
type input "[DATE] 7:00 PM"
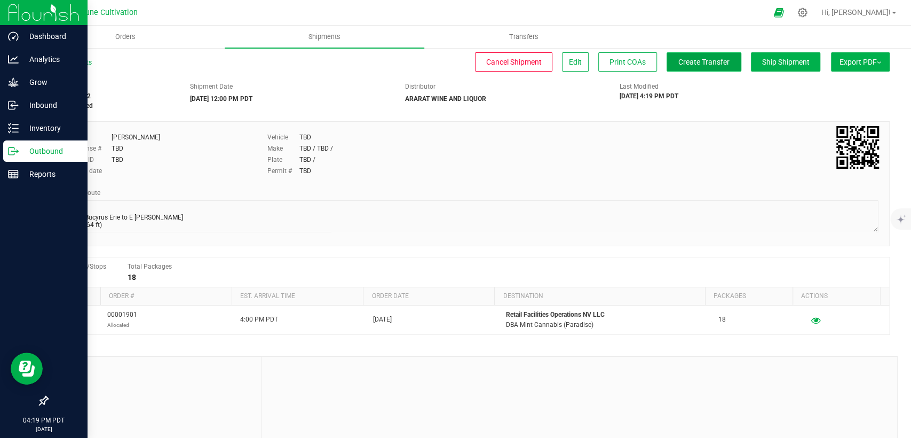
click at [719, 58] on button "Create Transfer" at bounding box center [704, 61] width 75 height 19
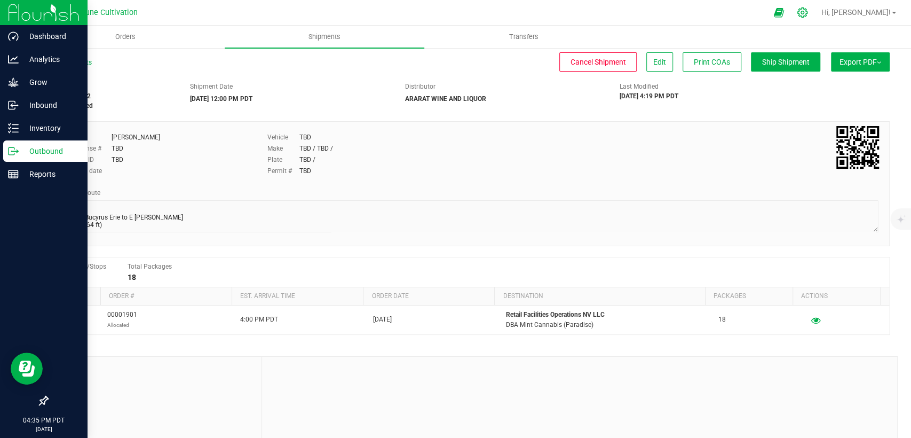
click at [808, 14] on icon at bounding box center [802, 12] width 11 height 11
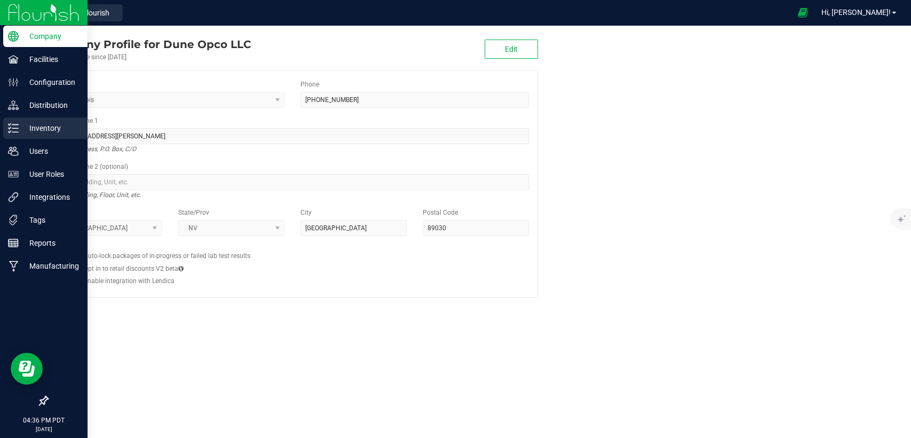
drag, startPoint x: 47, startPoint y: 131, endPoint x: 70, endPoint y: 139, distance: 24.3
click at [47, 131] on p "Inventory" at bounding box center [51, 128] width 64 height 13
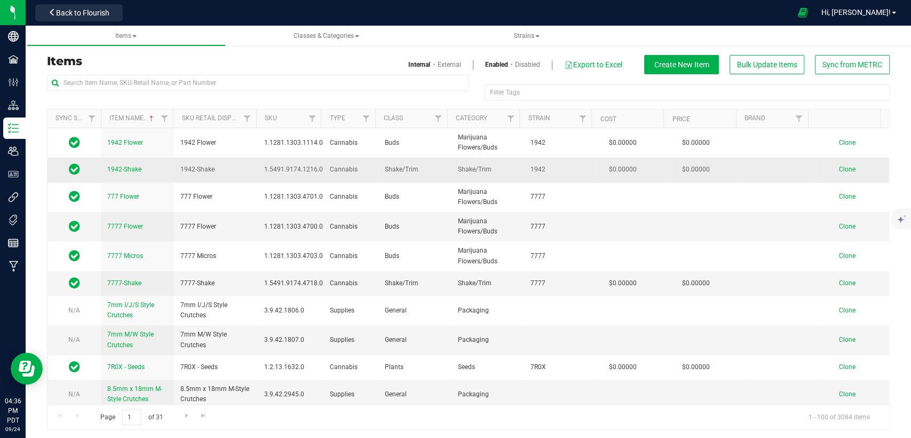
click at [839, 168] on span "Clone" at bounding box center [847, 168] width 17 height 7
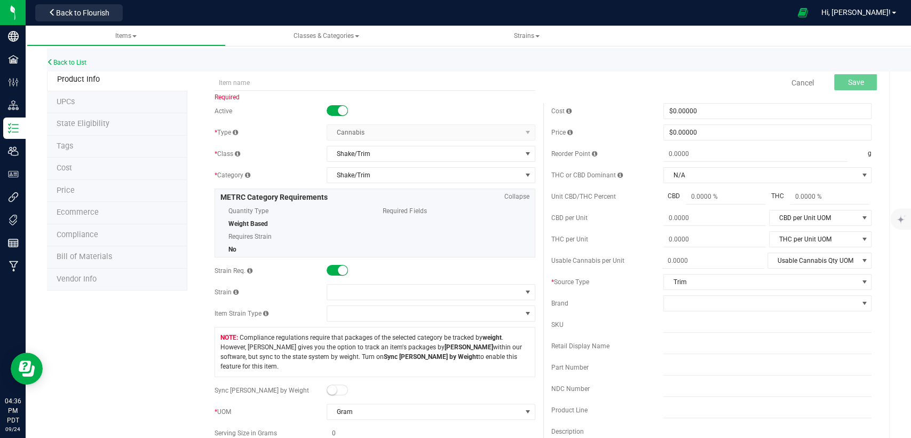
click at [790, 77] on span "Cancel" at bounding box center [802, 83] width 32 height 22
click at [791, 81] on link "Cancel" at bounding box center [802, 82] width 22 height 11
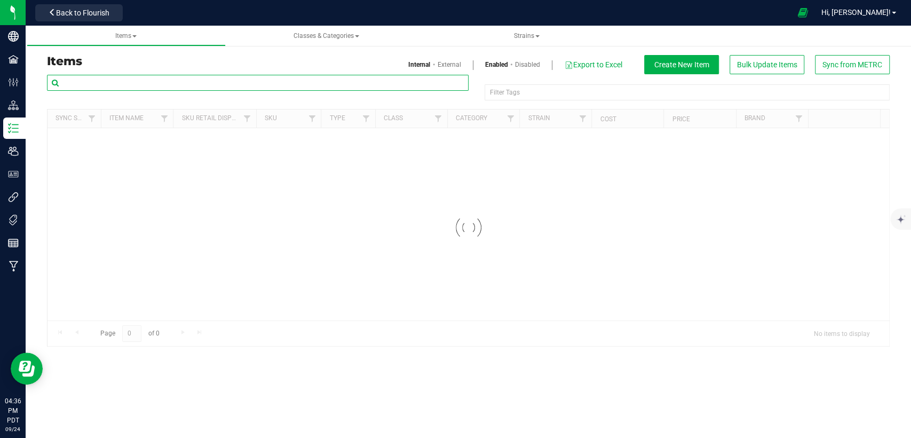
click at [135, 75] on input "text" at bounding box center [258, 83] width 422 height 16
click at [133, 82] on input "text" at bounding box center [258, 83] width 422 height 16
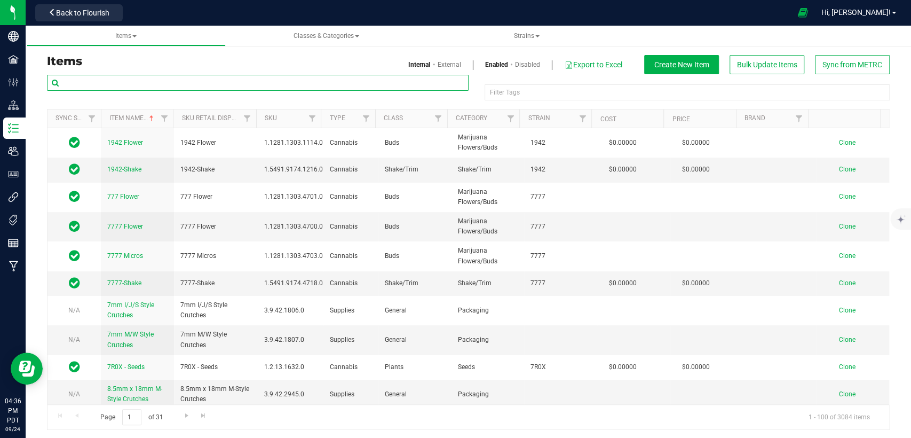
paste input "GG×GNO"
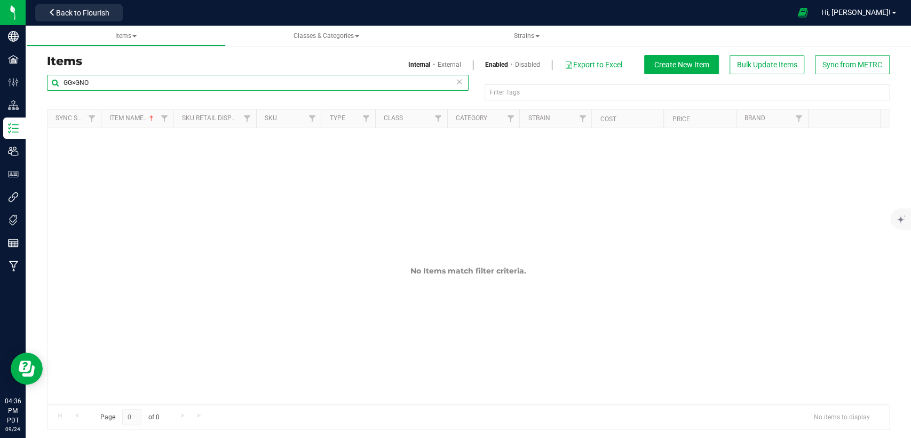
click at [77, 82] on input "GG×GNO" at bounding box center [258, 83] width 422 height 16
click at [72, 81] on input "GGx GNO" at bounding box center [258, 83] width 422 height 16
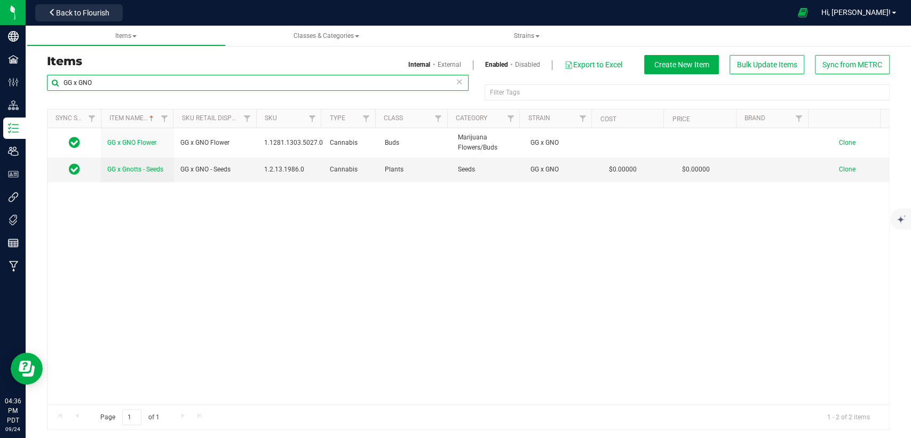
drag, startPoint x: 102, startPoint y: 78, endPoint x: 26, endPoint y: 90, distance: 77.2
click at [26, 90] on div "Items Internal External Enabled Disabled Export to Excel Create New Item Bulk U…" at bounding box center [469, 235] width 886 height 409
type input "GG x GNO"
click at [456, 80] on icon at bounding box center [459, 81] width 7 height 13
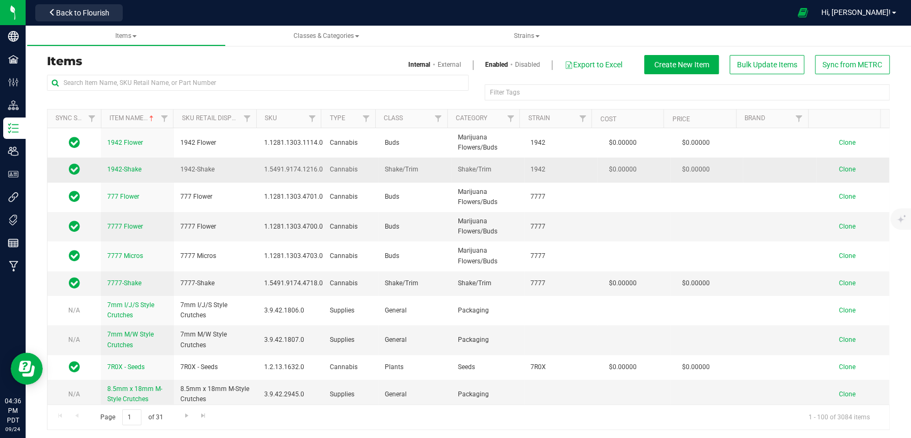
click at [839, 168] on span "Clone" at bounding box center [847, 168] width 17 height 7
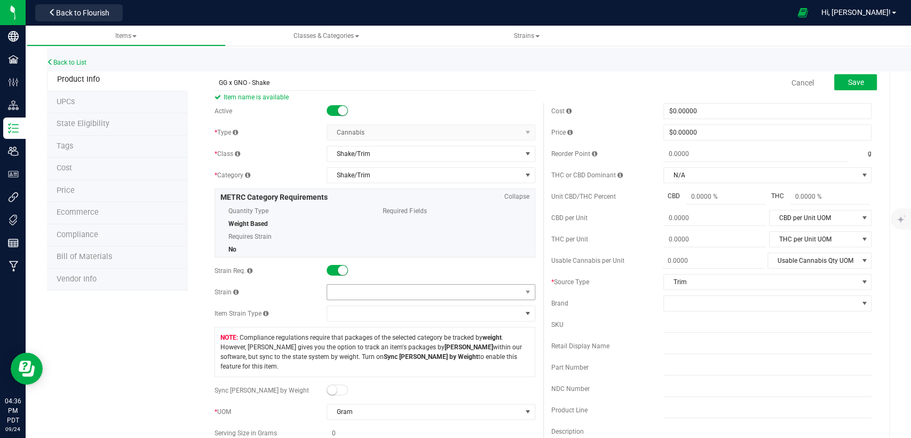
type input "GG x GNO - Shake"
click at [481, 294] on span at bounding box center [424, 292] width 194 height 15
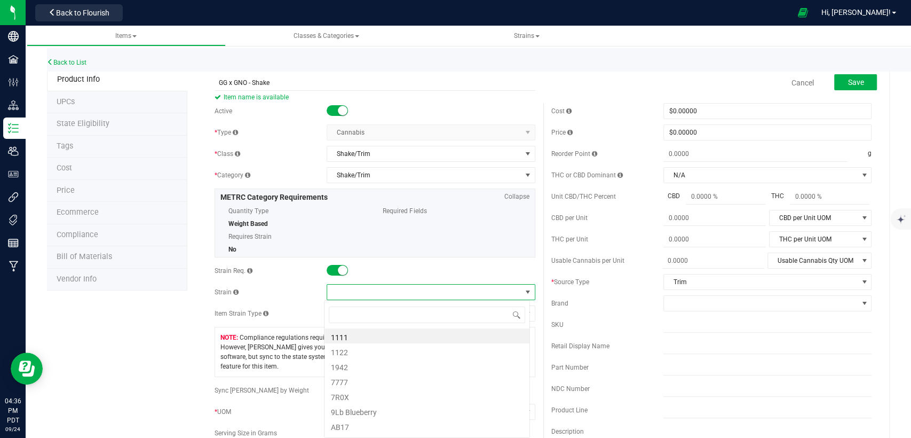
scroll to position [15, 206]
type input "GG"
click at [407, 351] on li "GG x GNO" at bounding box center [427, 350] width 205 height 15
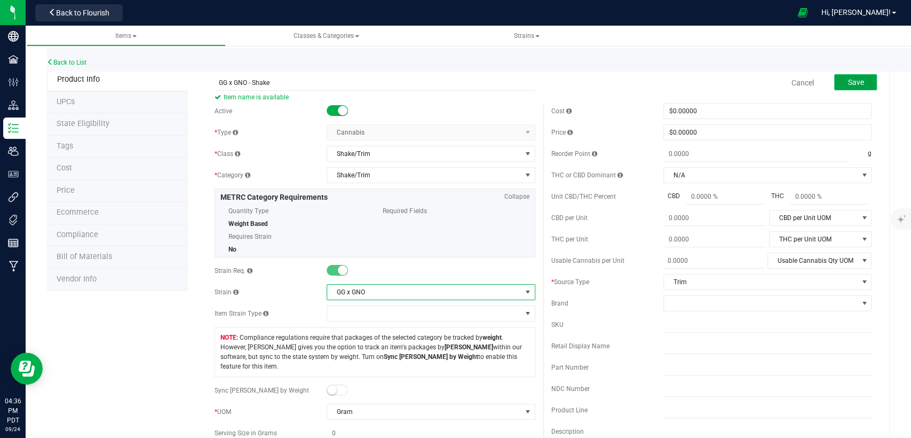
click at [846, 77] on button "Save" at bounding box center [855, 82] width 43 height 16
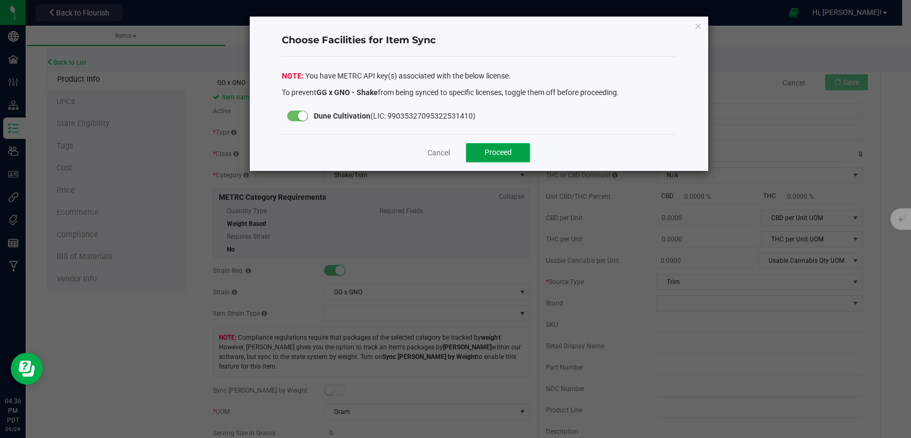
click at [479, 146] on button "Proceed" at bounding box center [498, 152] width 64 height 19
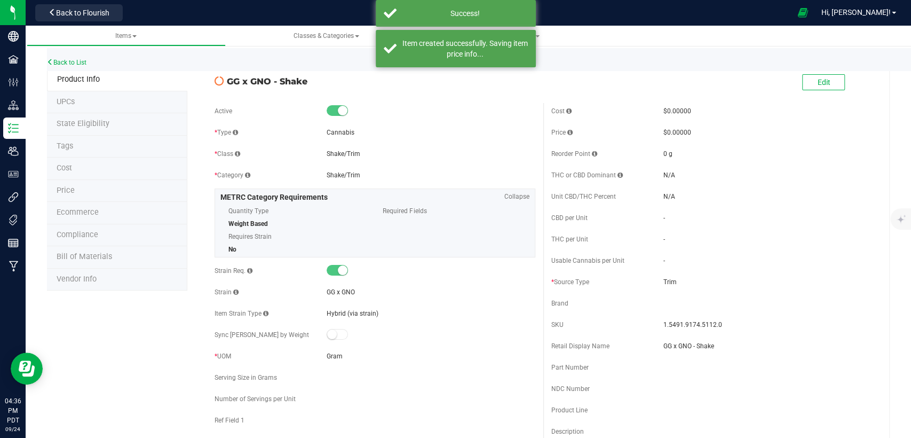
drag, startPoint x: 305, startPoint y: 80, endPoint x: 218, endPoint y: 94, distance: 87.8
click at [218, 85] on div "GG x GNO - Shake" at bounding box center [375, 78] width 336 height 18
copy div "GG x GNO - Shake"
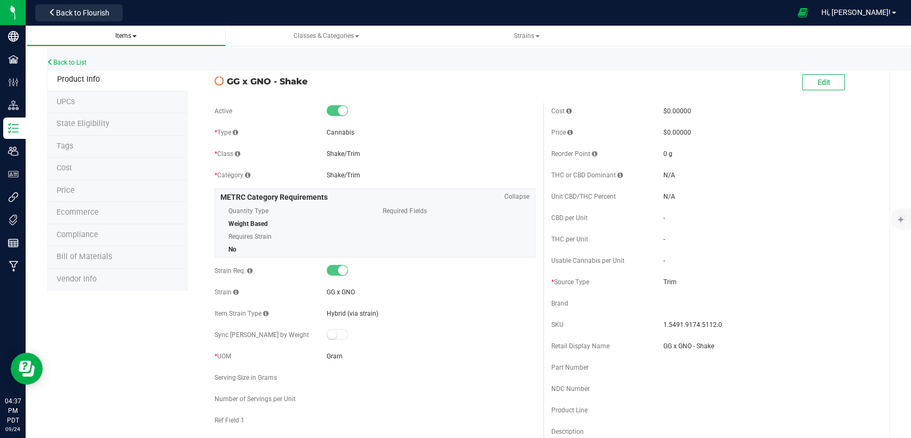
click at [123, 35] on span "Items" at bounding box center [125, 35] width 21 height 7
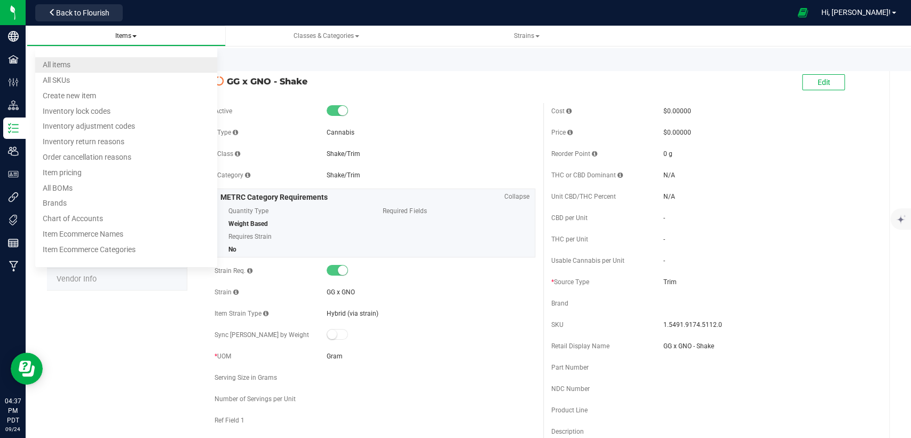
click at [108, 65] on li "All items" at bounding box center [126, 64] width 182 height 15
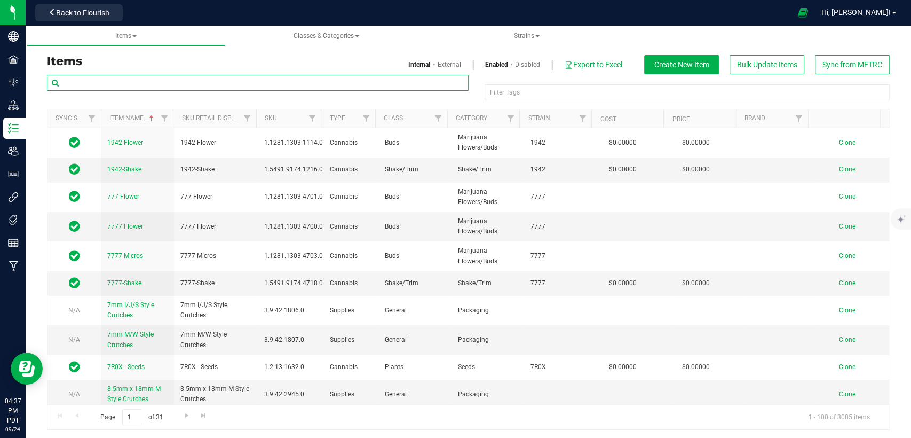
click at [259, 82] on input "text" at bounding box center [258, 83] width 422 height 16
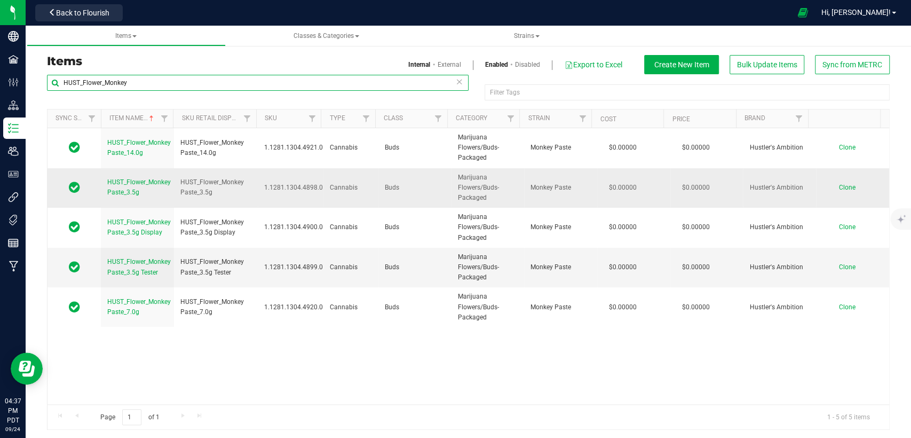
type input "HUST_Flower_Monkey"
click at [839, 185] on span "Clone" at bounding box center [847, 187] width 17 height 7
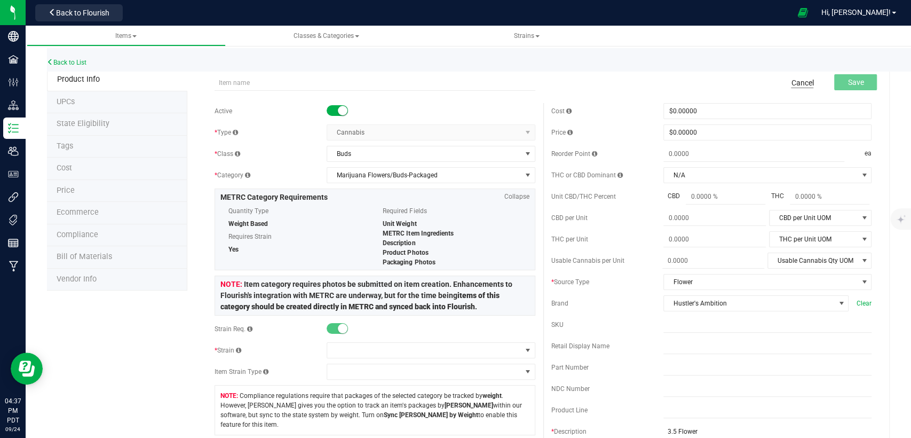
click at [791, 82] on link "Cancel" at bounding box center [802, 82] width 22 height 11
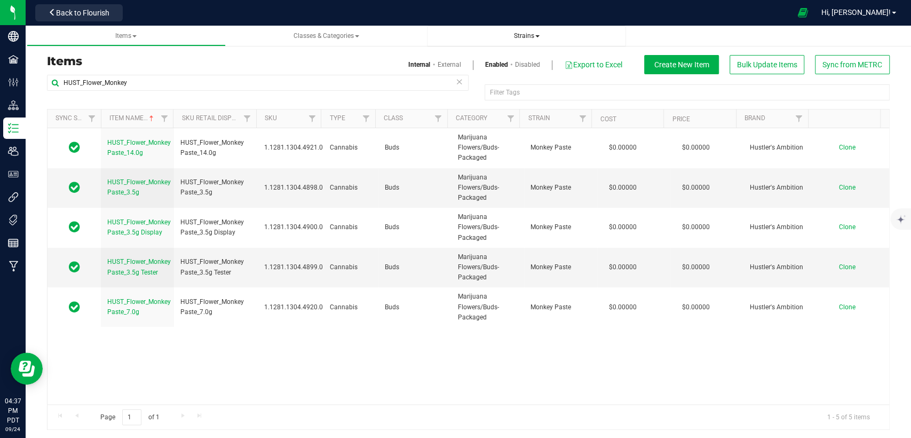
drag, startPoint x: 534, startPoint y: 34, endPoint x: 534, endPoint y: 43, distance: 9.6
click at [534, 33] on span "Strains" at bounding box center [527, 35] width 26 height 7
click at [524, 67] on li "All strains" at bounding box center [527, 64] width 182 height 15
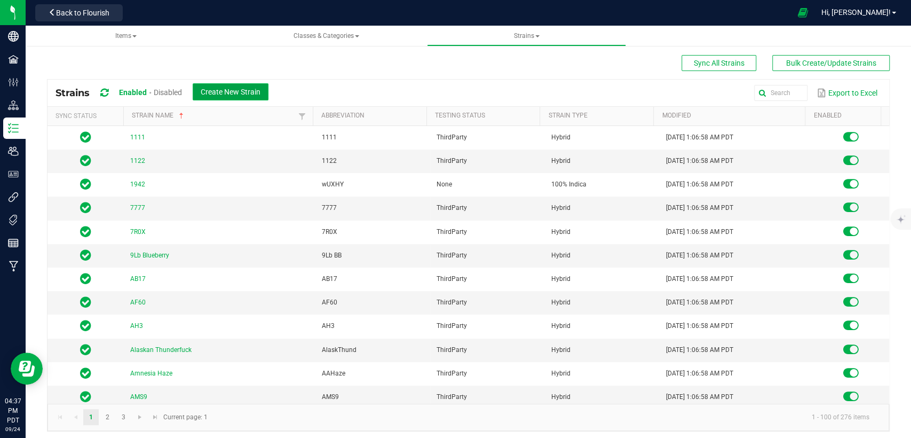
click at [217, 88] on span "Create New Strain" at bounding box center [231, 92] width 60 height 9
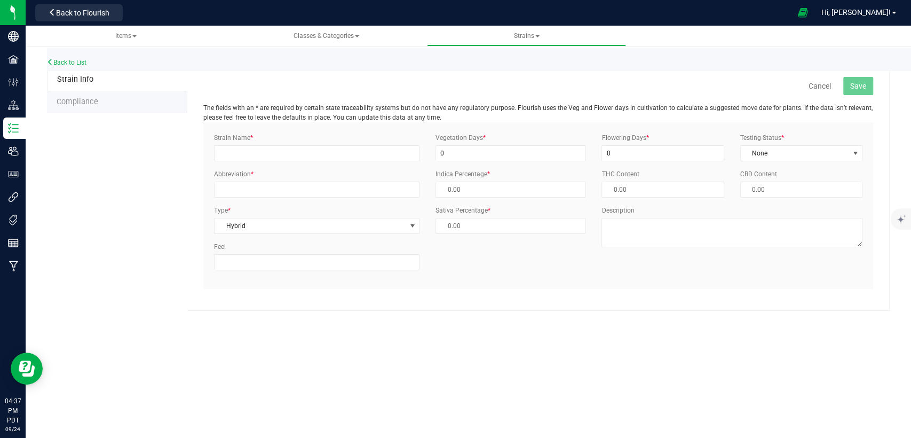
type input "50.00 %"
click at [329, 158] on input "Strain Name *" at bounding box center [317, 153] width 206 height 16
type input "Pick & Roll"
click at [343, 189] on input "Abbreviation *" at bounding box center [317, 190] width 206 height 16
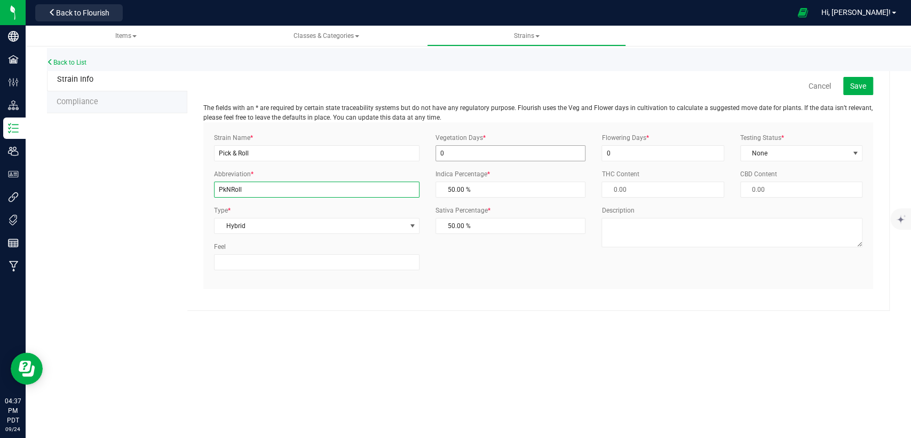
type input "PkNRoll"
click at [507, 151] on input "0" at bounding box center [511, 153] width 150 height 16
drag, startPoint x: 435, startPoint y: 159, endPoint x: 419, endPoint y: 159, distance: 16.6
click at [416, 160] on div "Strain Name * Pick & Roll Abbreviation * [GEOGRAPHIC_DATA] Type * Hybrid Select…" at bounding box center [538, 205] width 665 height 145
type input "21"
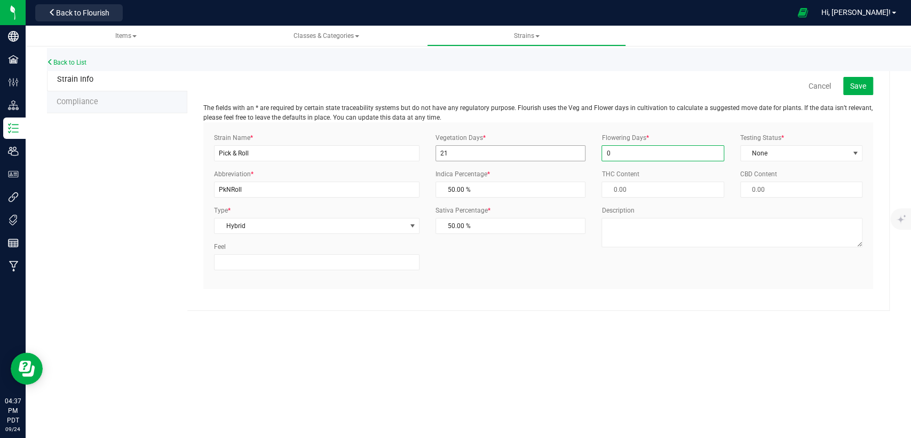
drag, startPoint x: 592, startPoint y: 155, endPoint x: 568, endPoint y: 158, distance: 24.8
click at [569, 159] on div "Strain Name * Pick & Roll Abbreviation * [GEOGRAPHIC_DATA] Type * Hybrid Select…" at bounding box center [538, 205] width 665 height 145
type input "65"
click at [766, 153] on span "None" at bounding box center [795, 153] width 108 height 15
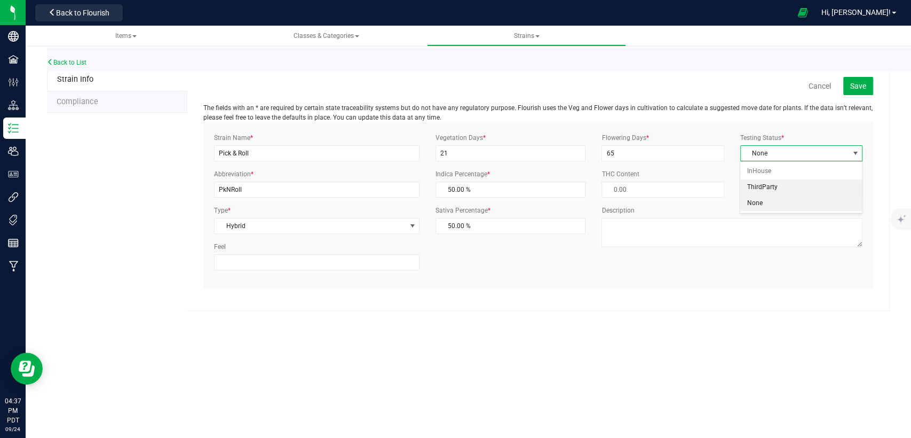
click at [759, 187] on li "ThirdParty" at bounding box center [800, 187] width 121 height 16
click at [869, 83] on button "Save" at bounding box center [859, 86] width 30 height 18
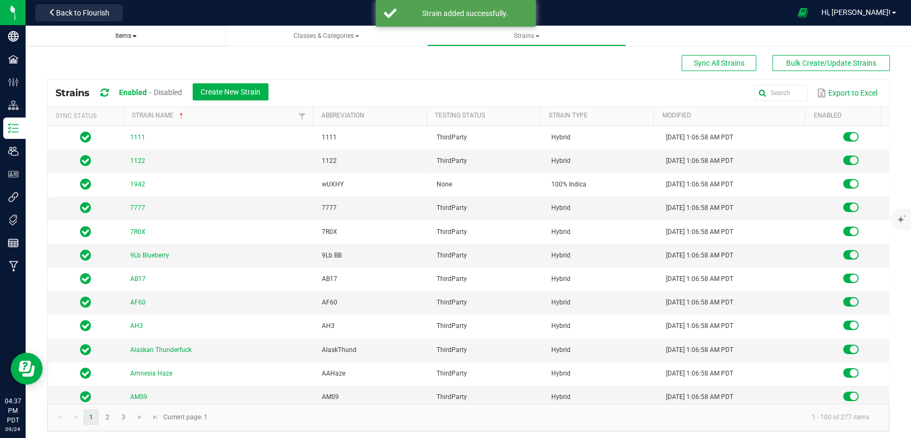
click at [124, 35] on span "Items" at bounding box center [125, 35] width 21 height 7
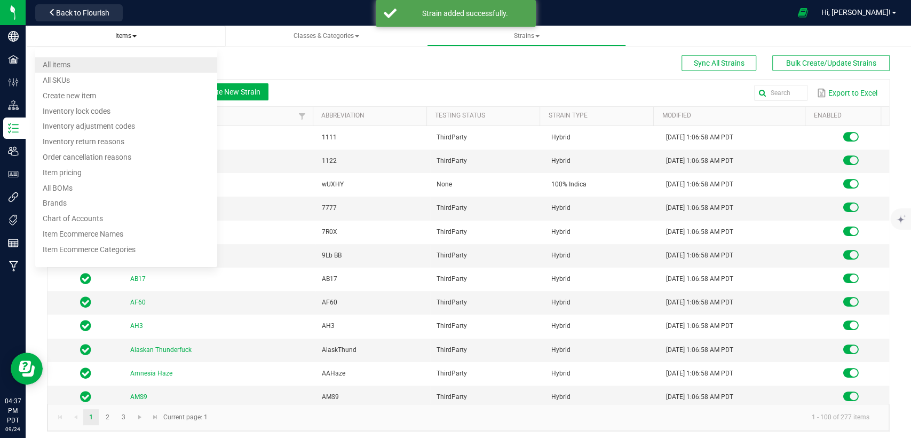
click at [96, 69] on li "All items" at bounding box center [126, 64] width 182 height 15
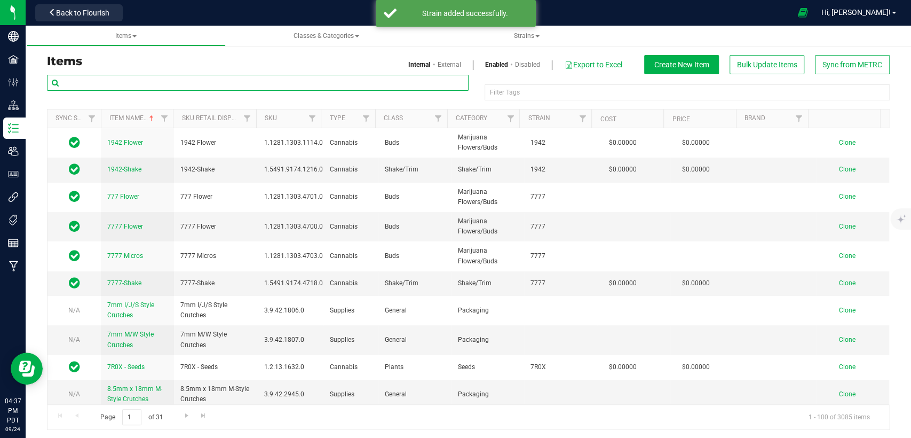
click at [218, 81] on input "text" at bounding box center [258, 83] width 422 height 16
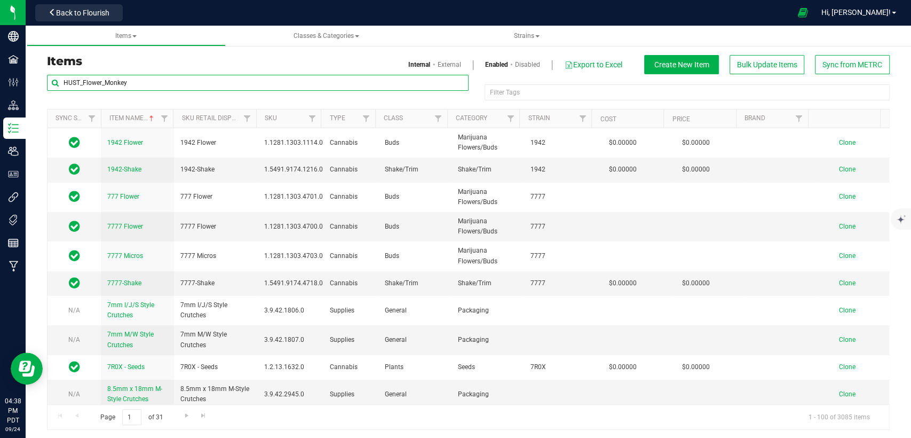
type input "HUST_Flower_Monkey"
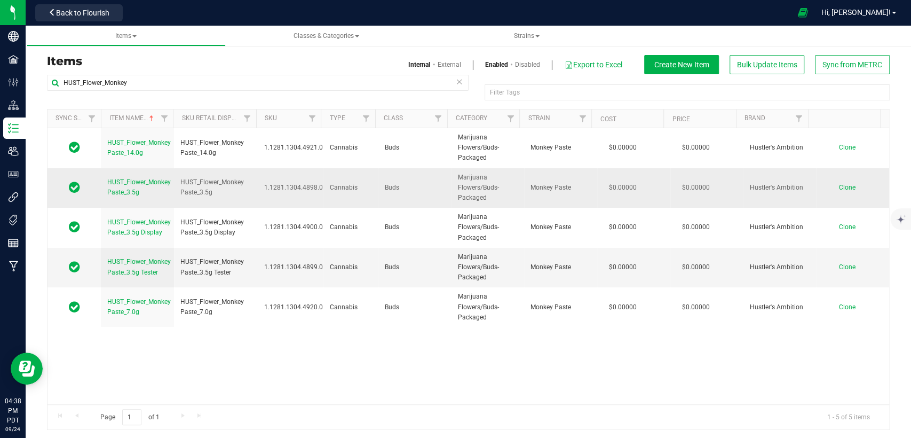
click at [839, 188] on span "Clone" at bounding box center [847, 187] width 17 height 7
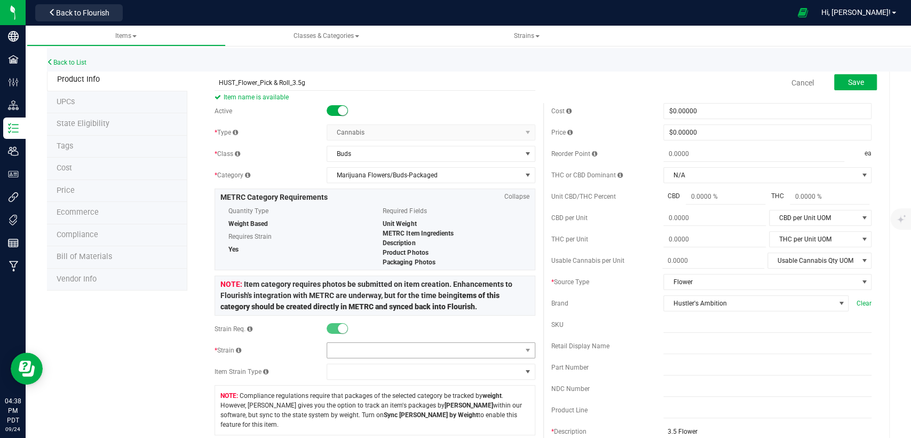
type input "HUST_Flower_Pick & Roll_3.5g"
click at [399, 347] on span at bounding box center [424, 350] width 194 height 15
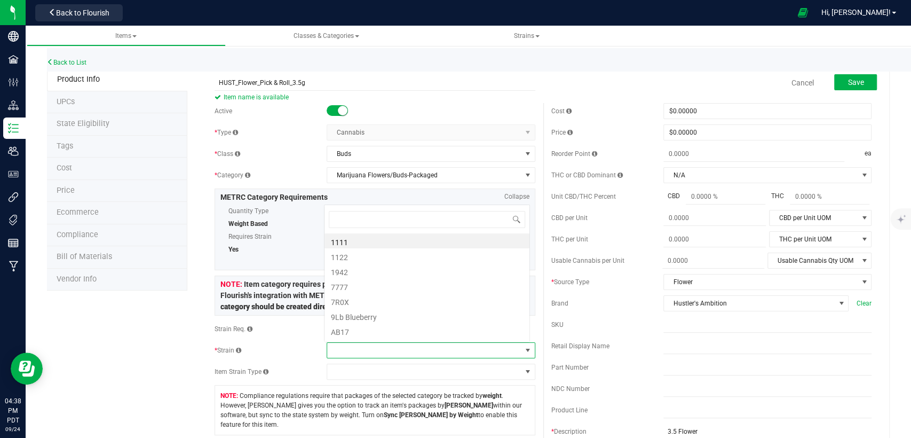
scroll to position [15, 203]
type input "Pick"
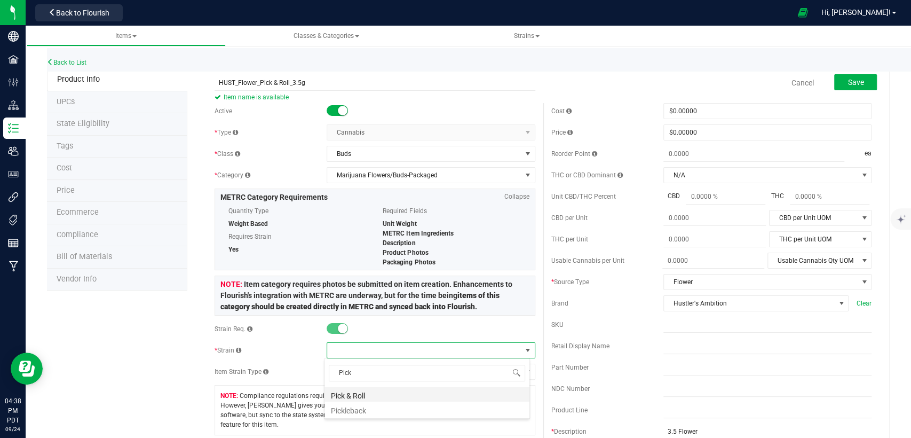
click at [396, 396] on li "Pick & Roll" at bounding box center [427, 394] width 205 height 15
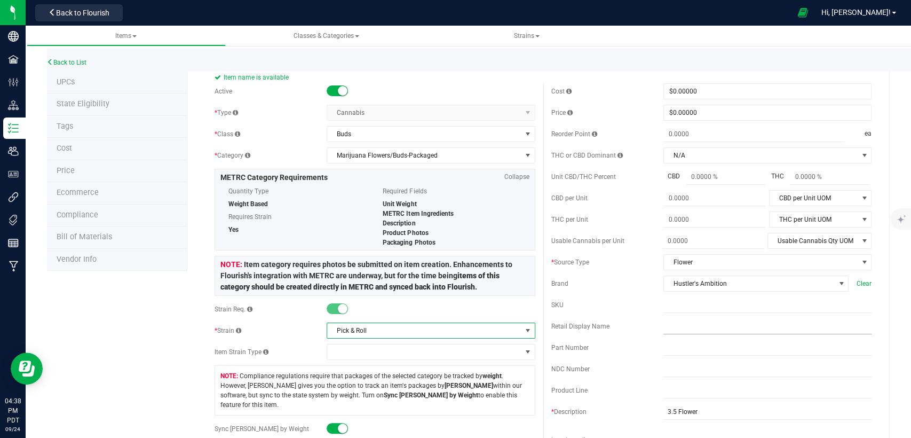
scroll to position [0, 0]
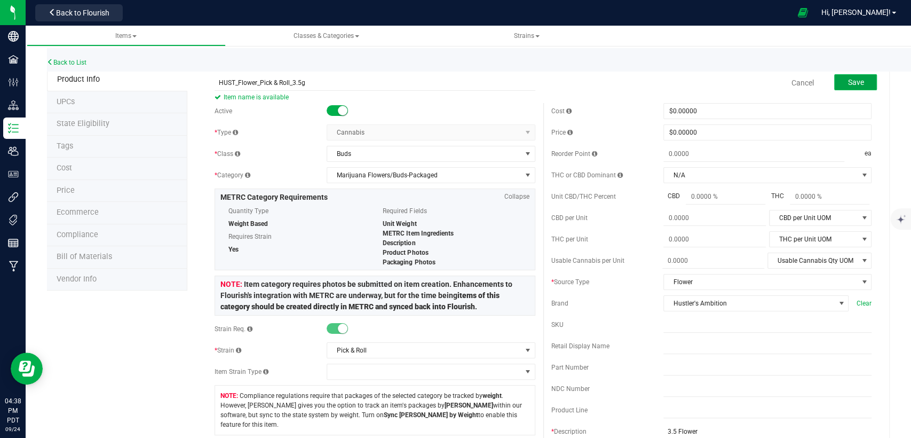
click at [854, 85] on span "Save" at bounding box center [856, 82] width 16 height 9
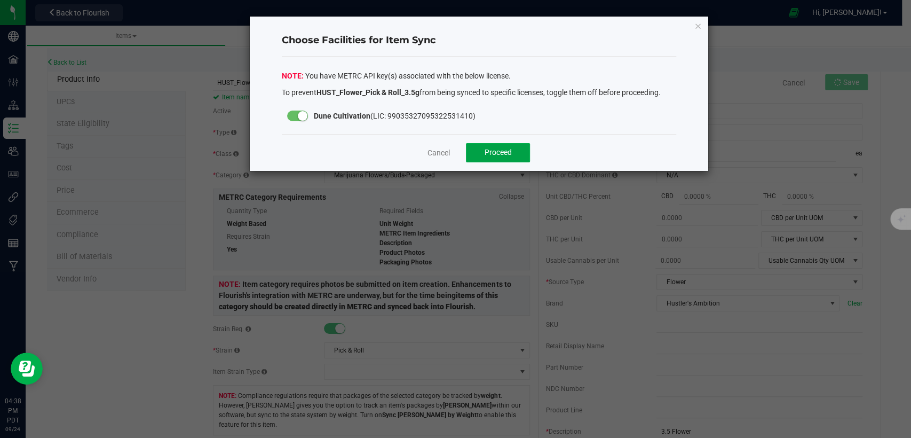
click at [517, 146] on button "Proceed" at bounding box center [498, 152] width 64 height 19
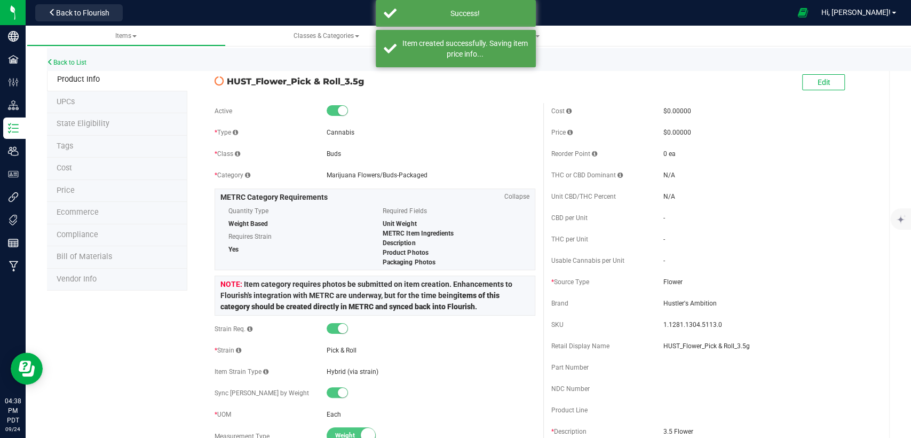
drag, startPoint x: 363, startPoint y: 79, endPoint x: 227, endPoint y: 82, distance: 136.2
click at [227, 82] on span "HUST_Flower_Pick & Roll_3.5g" at bounding box center [381, 81] width 308 height 13
copy span "HUST_Flower_Pick & Roll_3.5g"
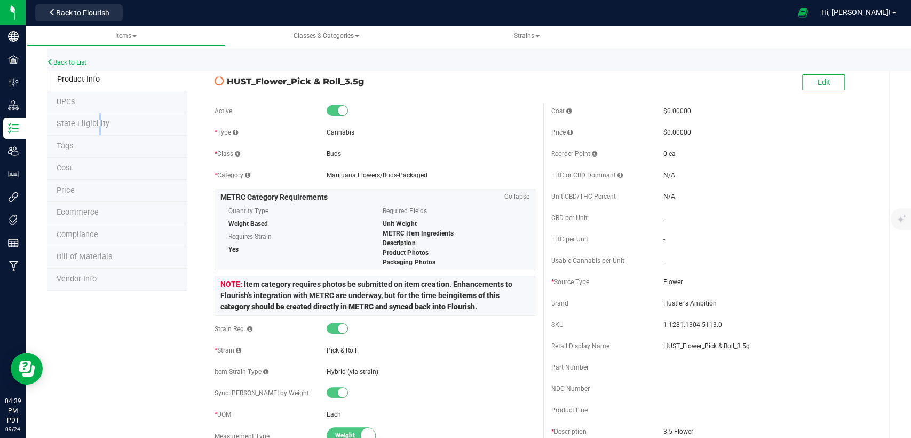
click at [63, 121] on span "State Eligibility" at bounding box center [83, 123] width 53 height 9
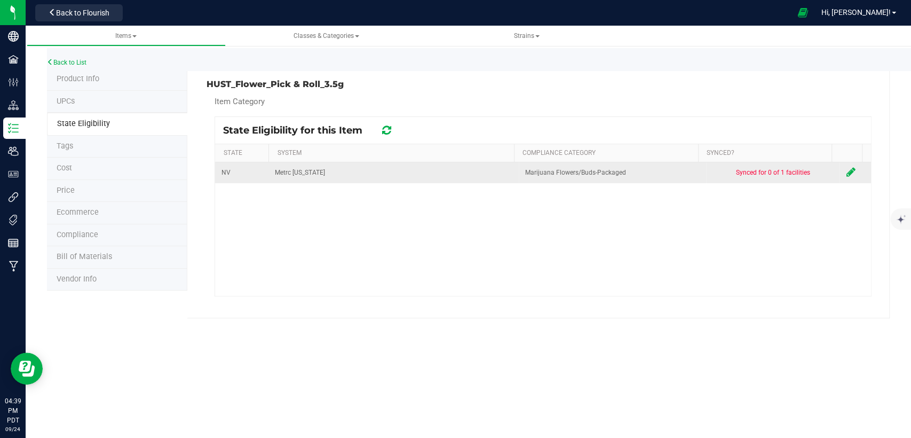
click at [840, 168] on td at bounding box center [855, 172] width 31 height 21
click at [846, 168] on icon at bounding box center [850, 172] width 9 height 11
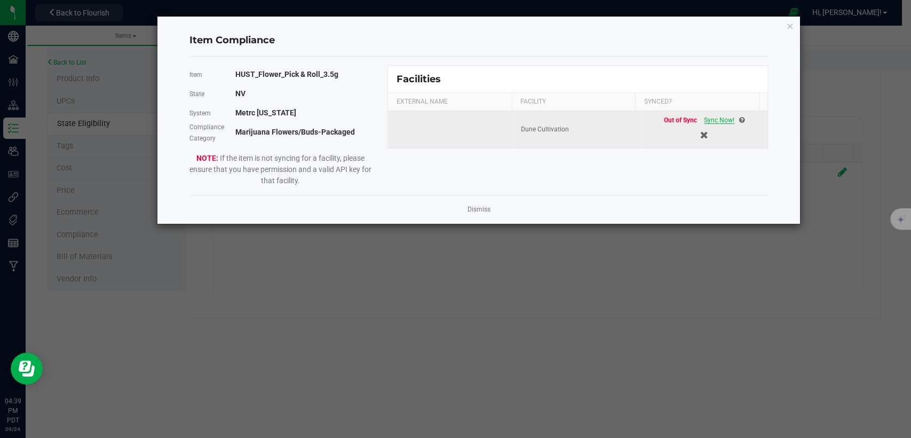
click at [704, 114] on td "Out of Sync Sync Now!" at bounding box center [704, 129] width 127 height 37
click at [704, 119] on span "Sync Now!" at bounding box center [719, 119] width 30 height 7
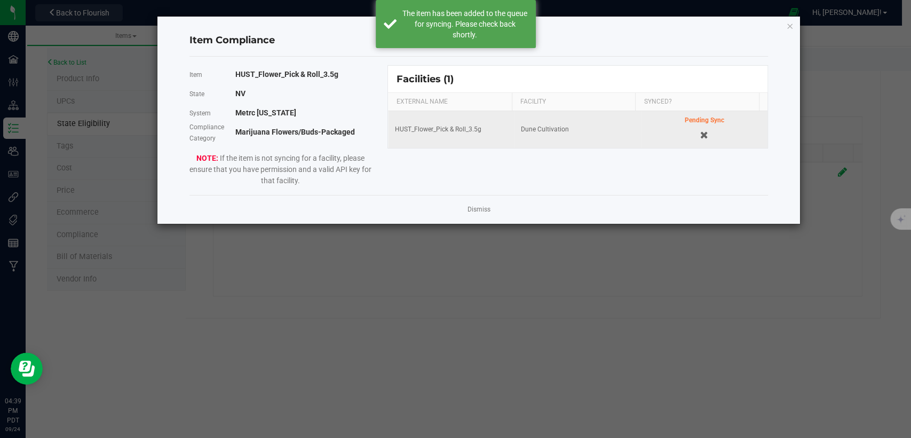
drag, startPoint x: 790, startPoint y: 20, endPoint x: 774, endPoint y: 34, distance: 21.6
click at [790, 21] on icon "Close modal" at bounding box center [789, 25] width 7 height 13
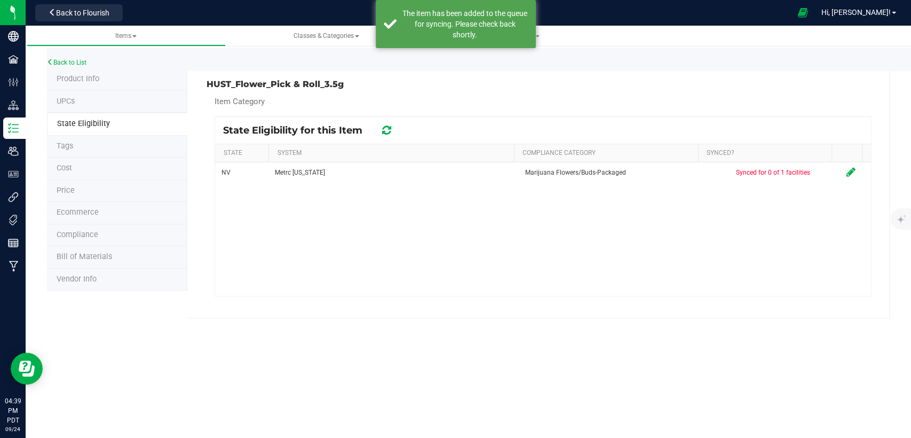
click at [59, 81] on span "Product Info" at bounding box center [78, 78] width 43 height 9
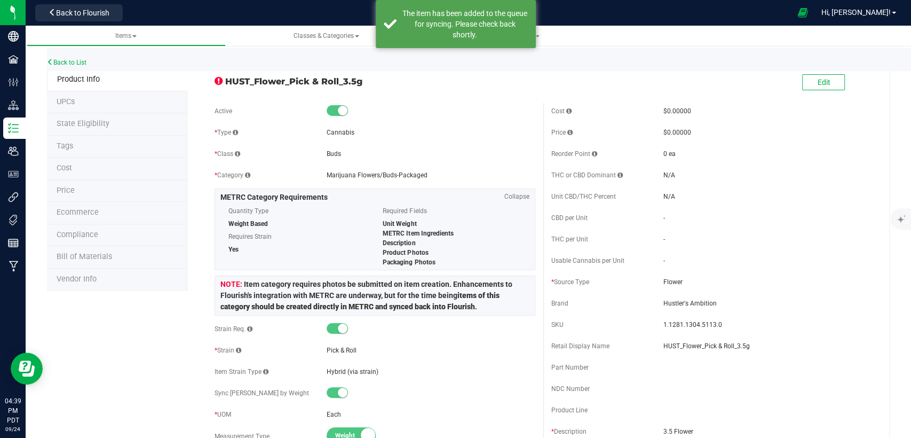
click at [114, 125] on li "State Eligibility" at bounding box center [117, 124] width 140 height 22
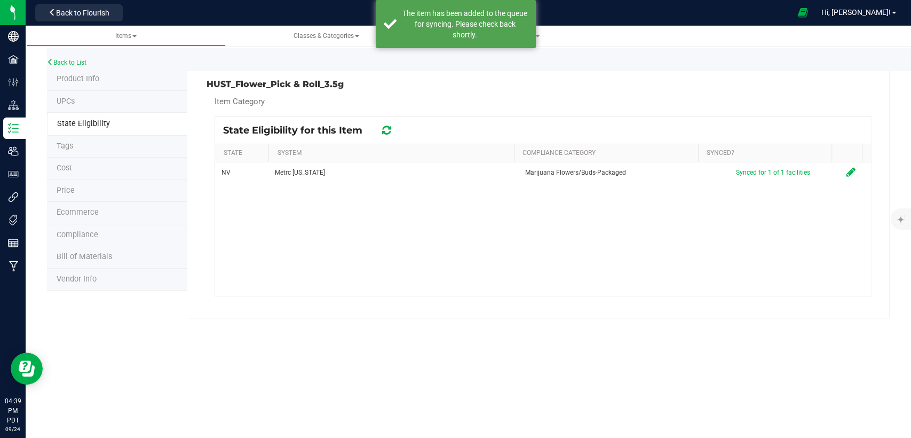
click at [107, 79] on li "Product Info" at bounding box center [117, 79] width 140 height 22
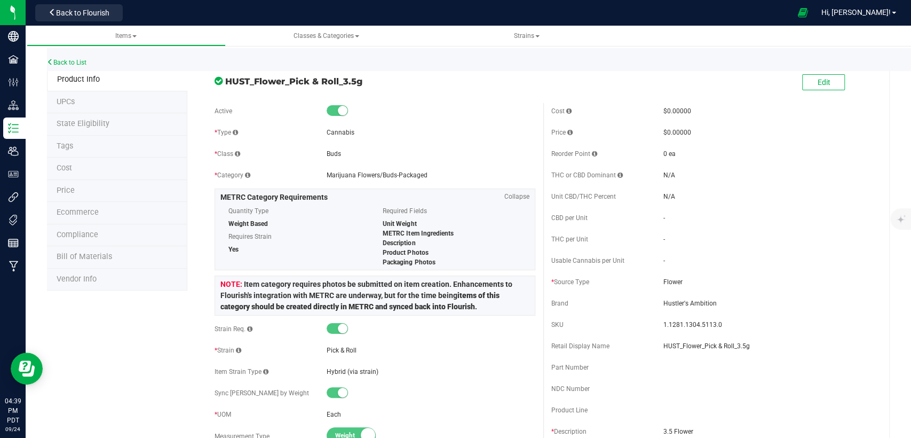
drag, startPoint x: 244, startPoint y: 82, endPoint x: 226, endPoint y: 81, distance: 17.7
click at [226, 81] on span "HUST_Flower_Pick & Roll_3.5g" at bounding box center [380, 81] width 310 height 13
drag, startPoint x: 225, startPoint y: 80, endPoint x: 368, endPoint y: 94, distance: 143.8
click at [371, 82] on span "HUST_Flower_Pick & Roll_3.5g" at bounding box center [380, 81] width 310 height 13
copy span "HUST_Flower_Pick & Roll_3.5g"
